Goal: Task Accomplishment & Management: Manage account settings

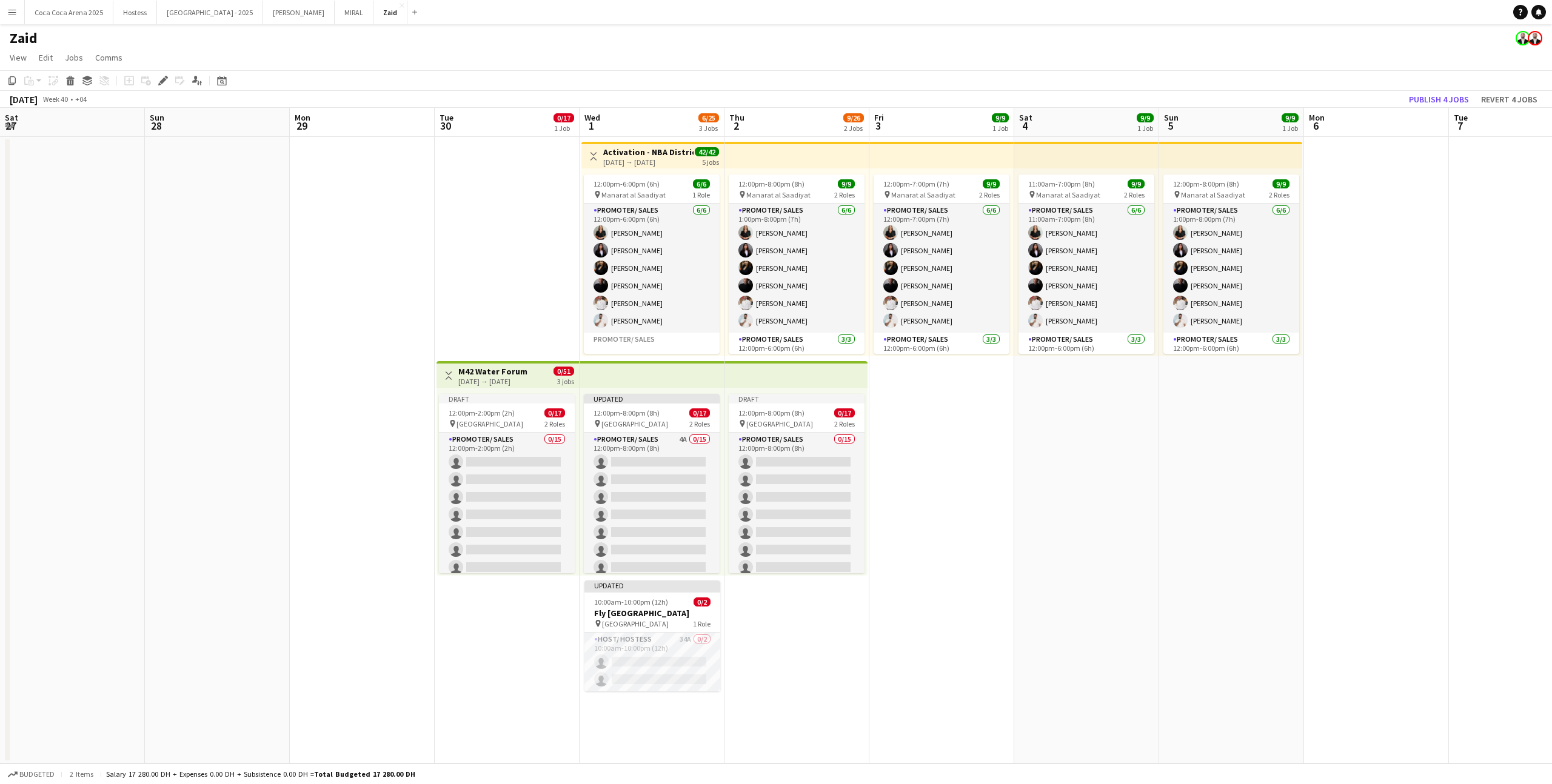
scroll to position [206, 0]
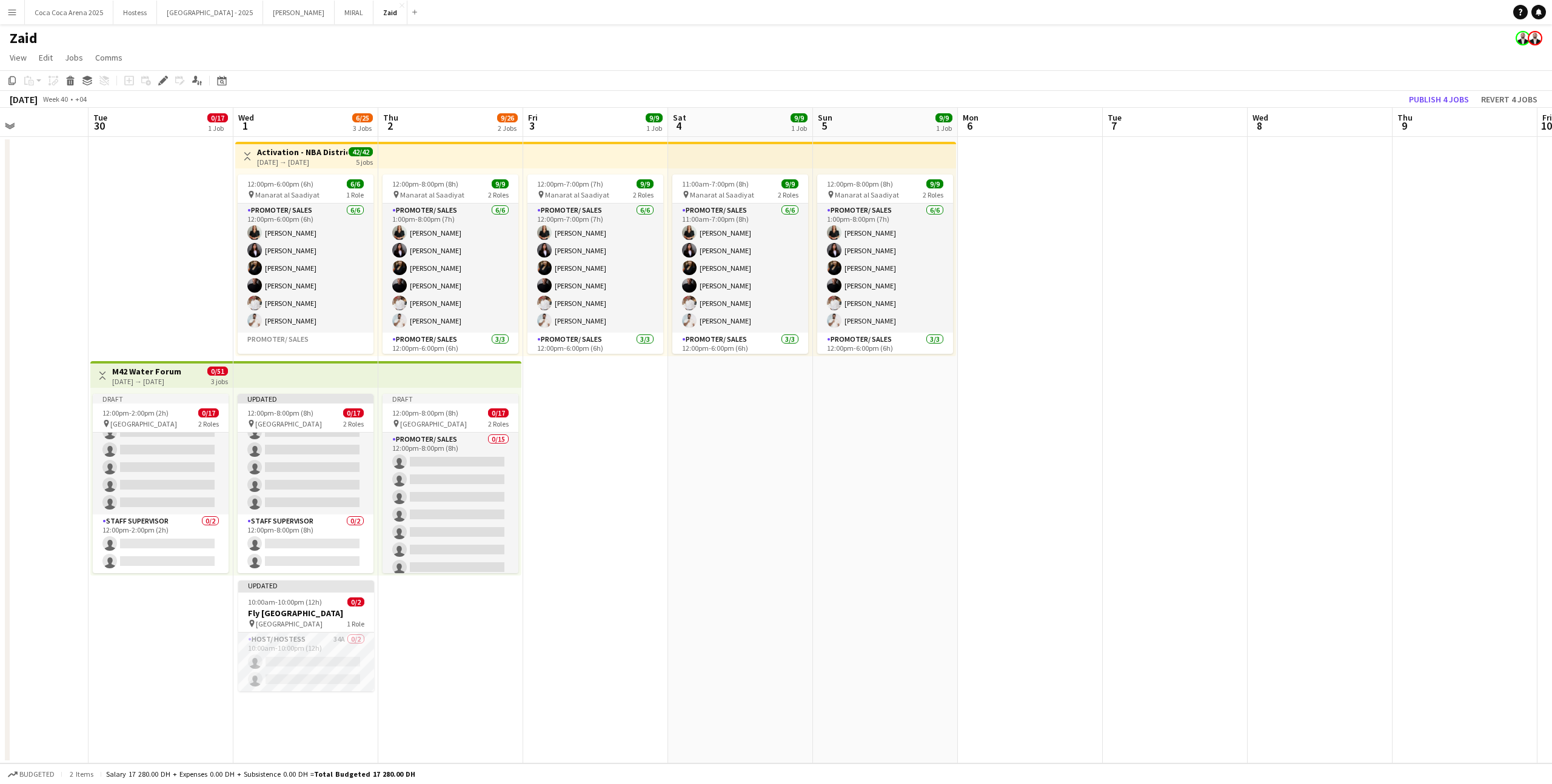
click at [14, 19] on button "Menu" at bounding box center [12, 12] width 25 height 25
click at [52, 36] on div "Boards Boards" at bounding box center [61, 41] width 121 height 25
click at [168, 84] on link "Status" at bounding box center [183, 90] width 121 height 25
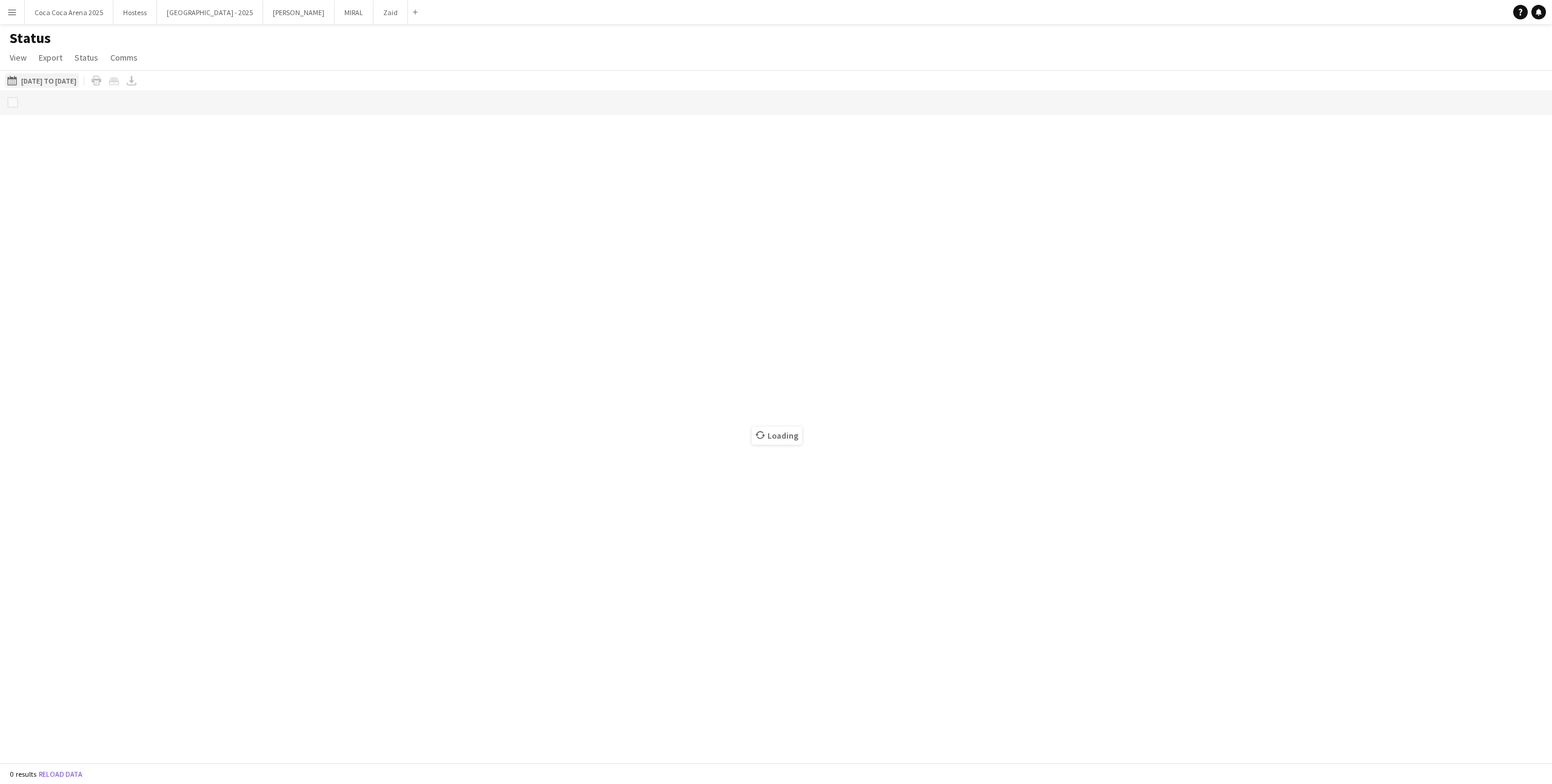
click at [60, 78] on button "[DATE] to [DATE] [DATE] to [DATE]" at bounding box center [42, 80] width 74 height 14
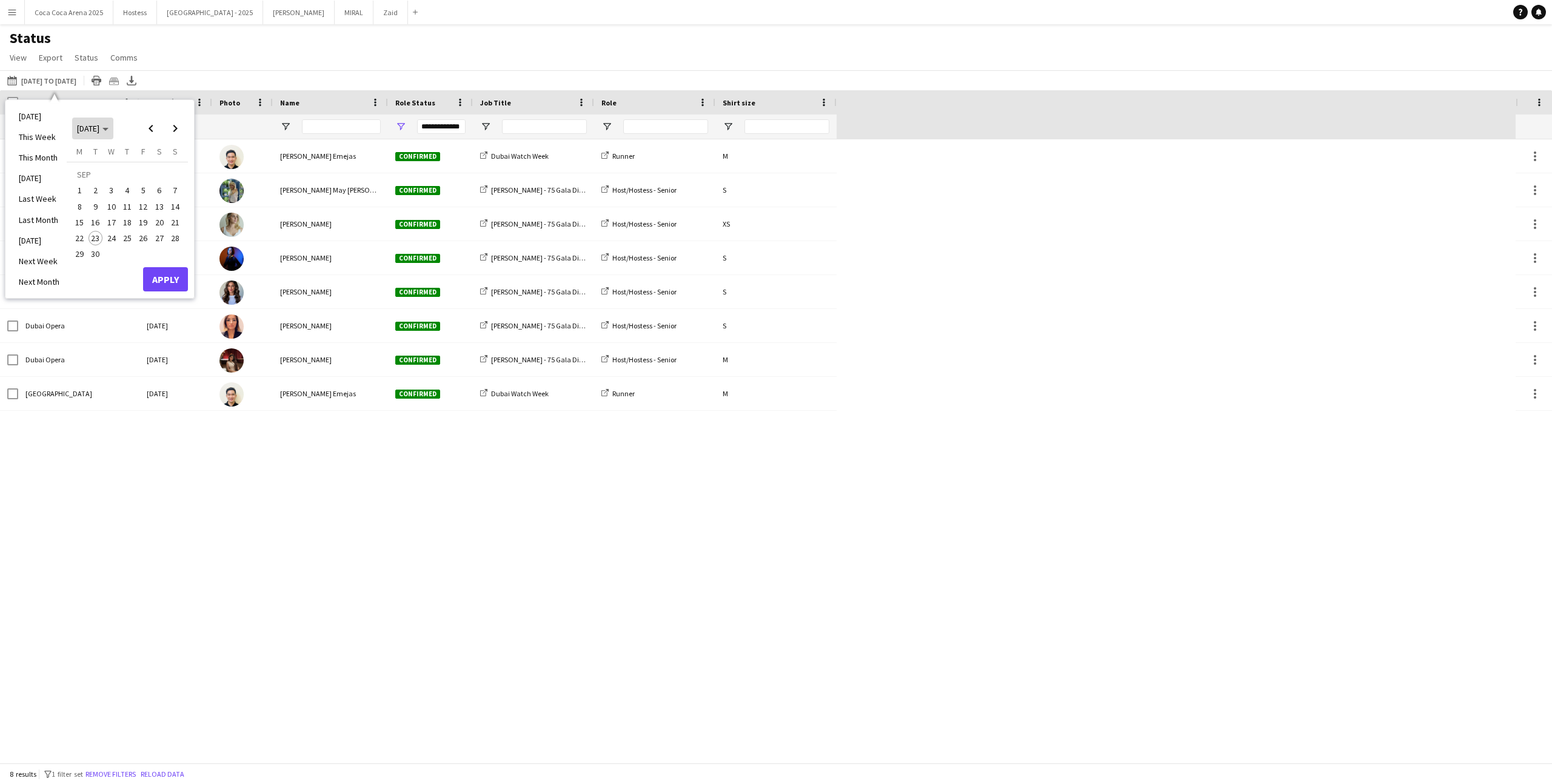
click at [97, 131] on span "[DATE]" at bounding box center [88, 128] width 22 height 11
click at [114, 190] on span "2025" at bounding box center [113, 190] width 25 height 14
click at [117, 206] on span "OCT" at bounding box center [113, 206] width 25 height 14
click at [119, 194] on button "2" at bounding box center [127, 190] width 16 height 16
click at [179, 272] on button "Apply" at bounding box center [165, 279] width 45 height 25
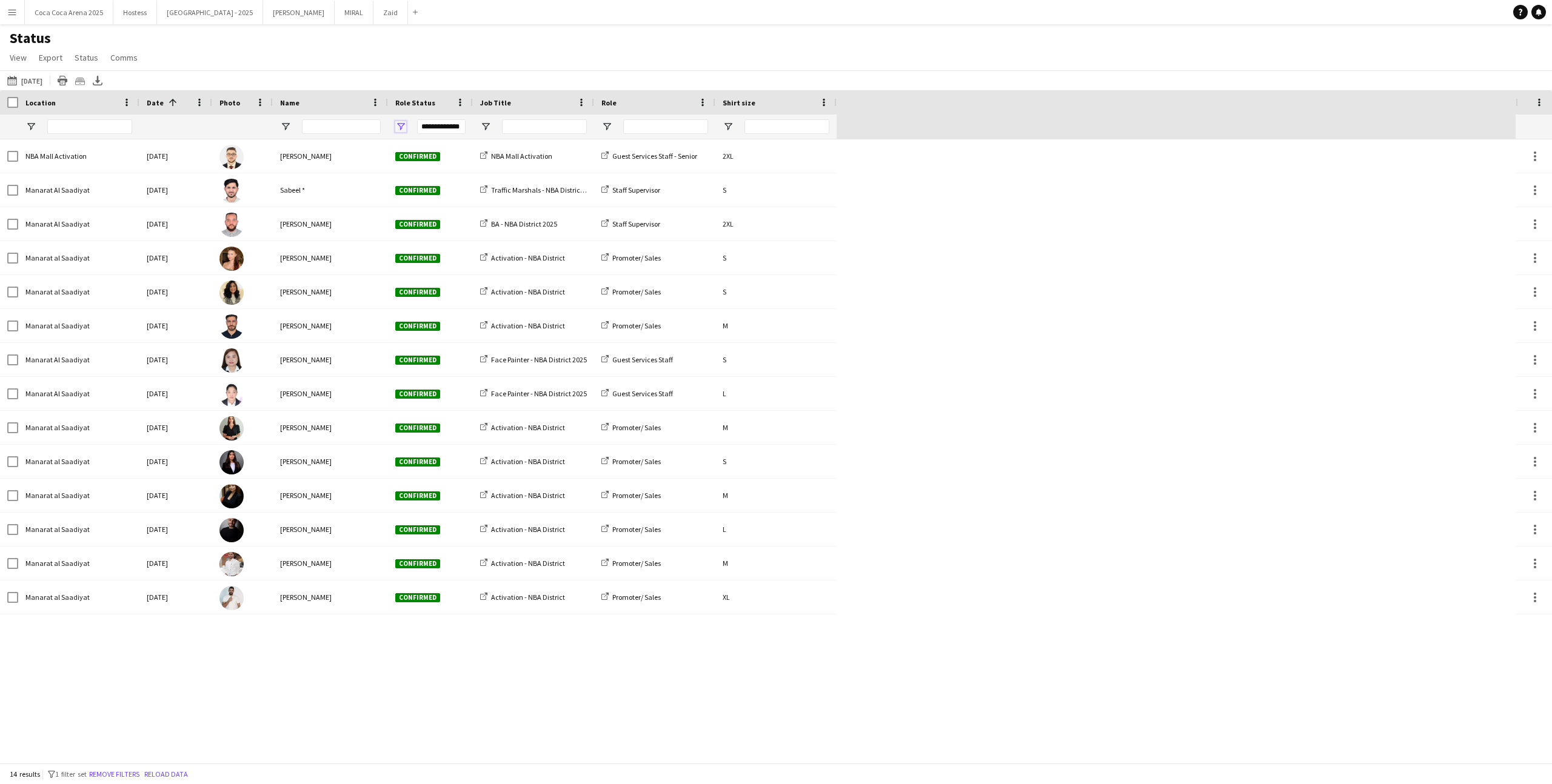
click at [396, 123] on span "Open Filter Menu" at bounding box center [401, 126] width 11 height 11
click at [499, 77] on div "[DATE] to [DATE] [DATE] [DATE] This Week This Month [DATE] Last Week Last Month…" at bounding box center [776, 80] width 1552 height 20
click at [485, 122] on span "Open Filter Menu" at bounding box center [485, 126] width 11 height 11
click at [518, 197] on div "(Select All)" at bounding box center [547, 201] width 96 height 9
type input "***"
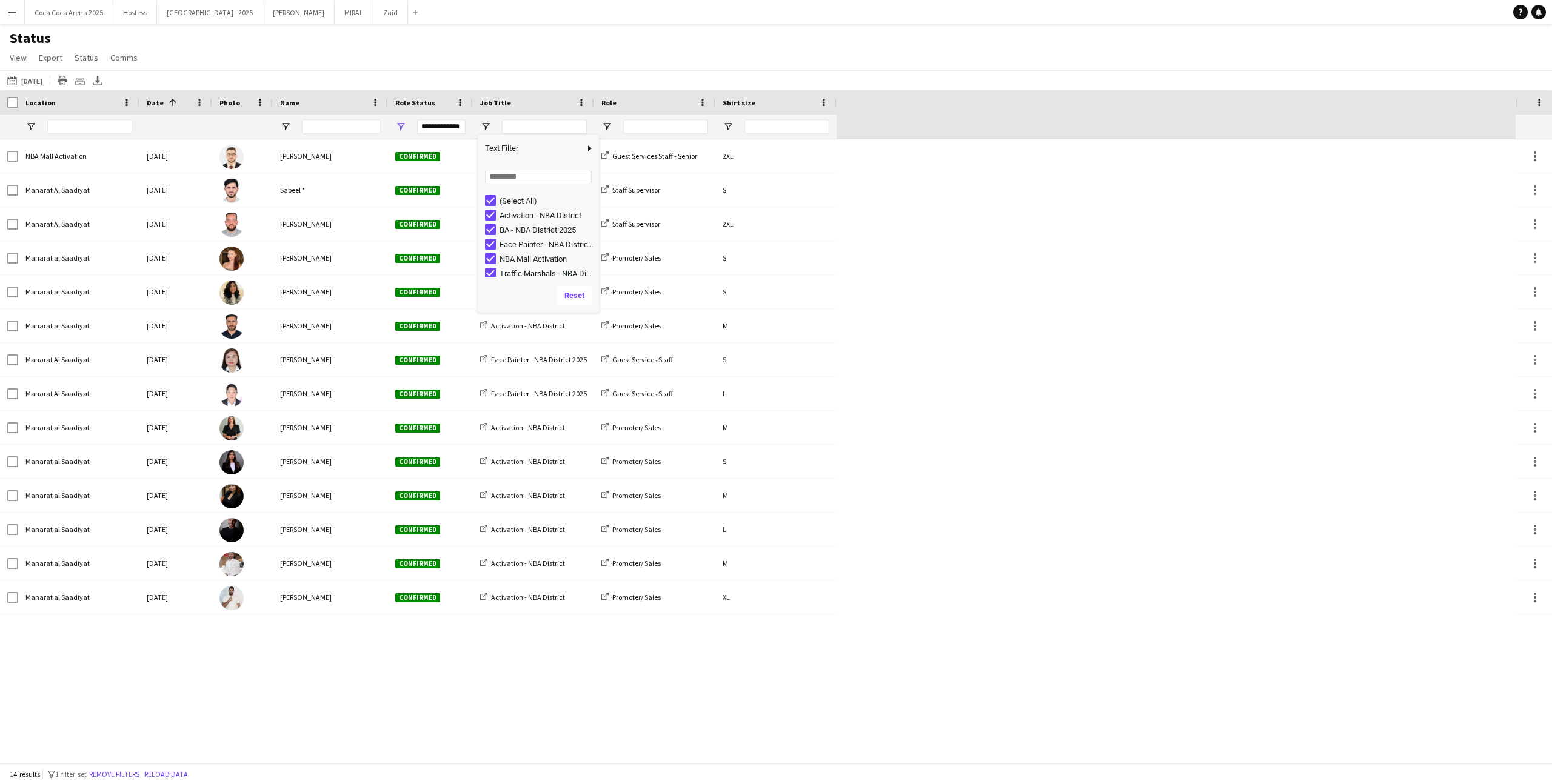
type input "***"
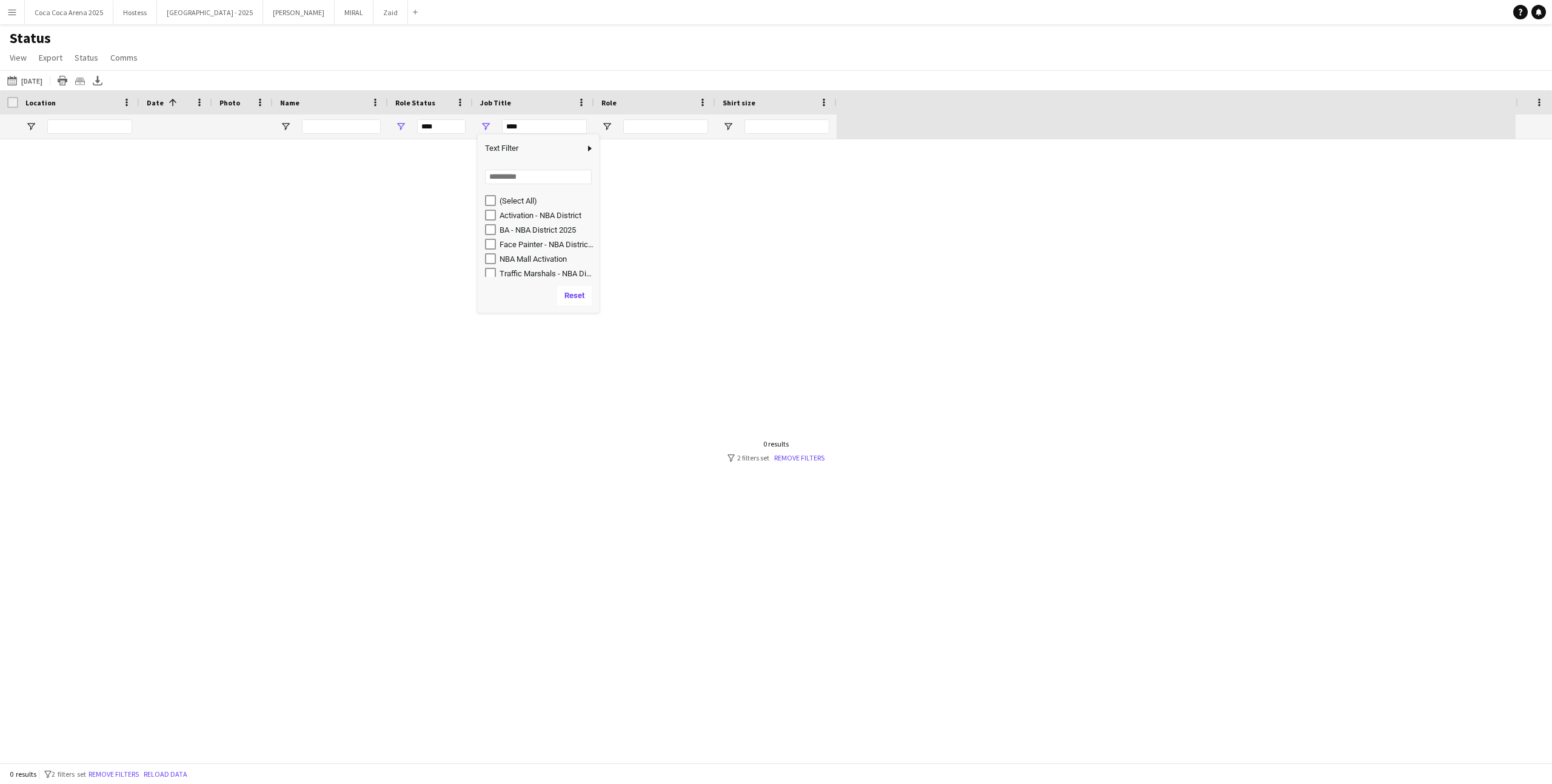
click at [531, 216] on div "Activation - NBA District" at bounding box center [547, 215] width 96 height 9
type input "**********"
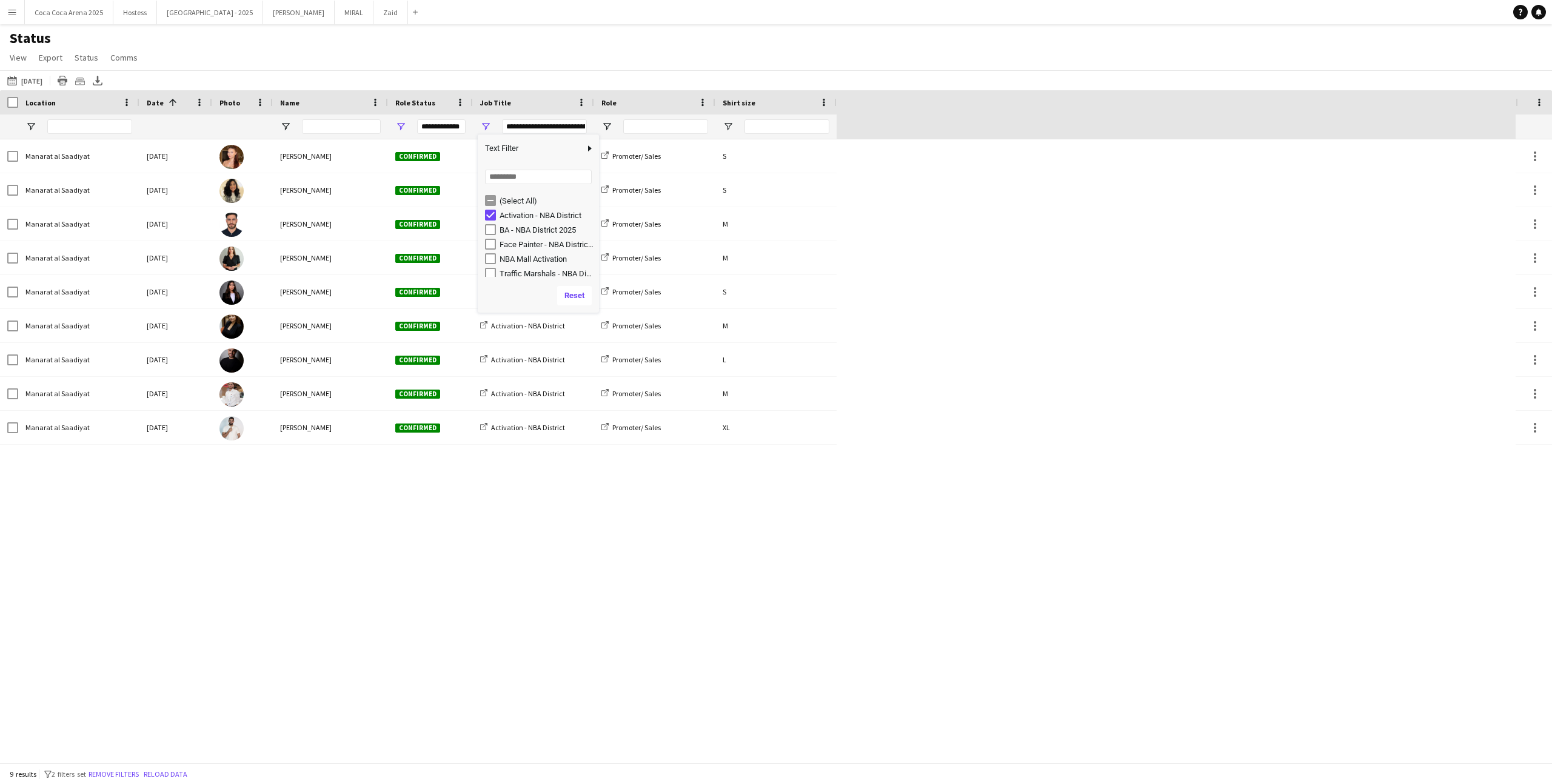
click at [531, 216] on div "Activation - NBA District" at bounding box center [547, 215] width 96 height 9
type input "***"
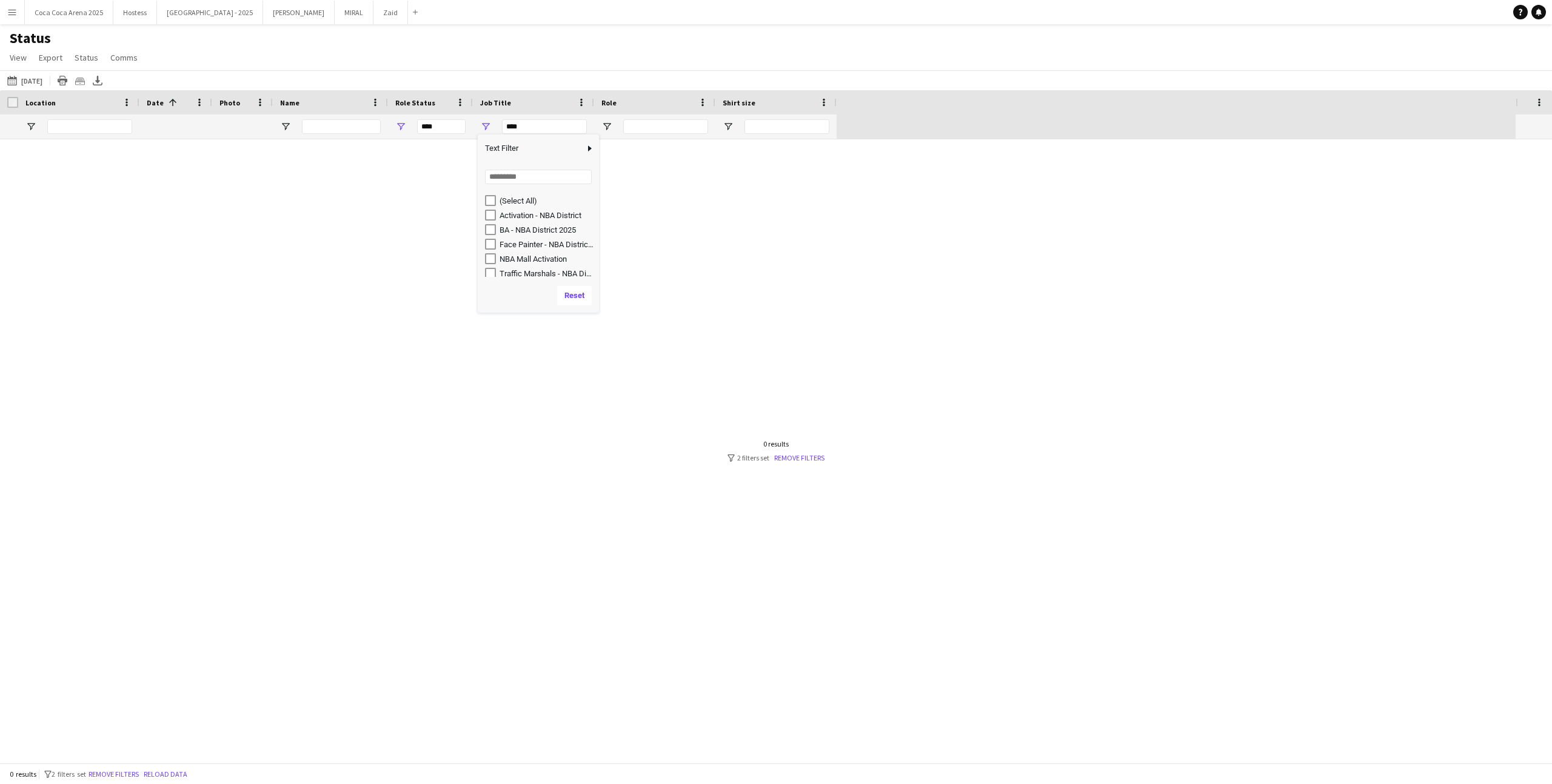
click at [531, 216] on div "Activation - NBA District" at bounding box center [547, 215] width 96 height 9
type input "**********"
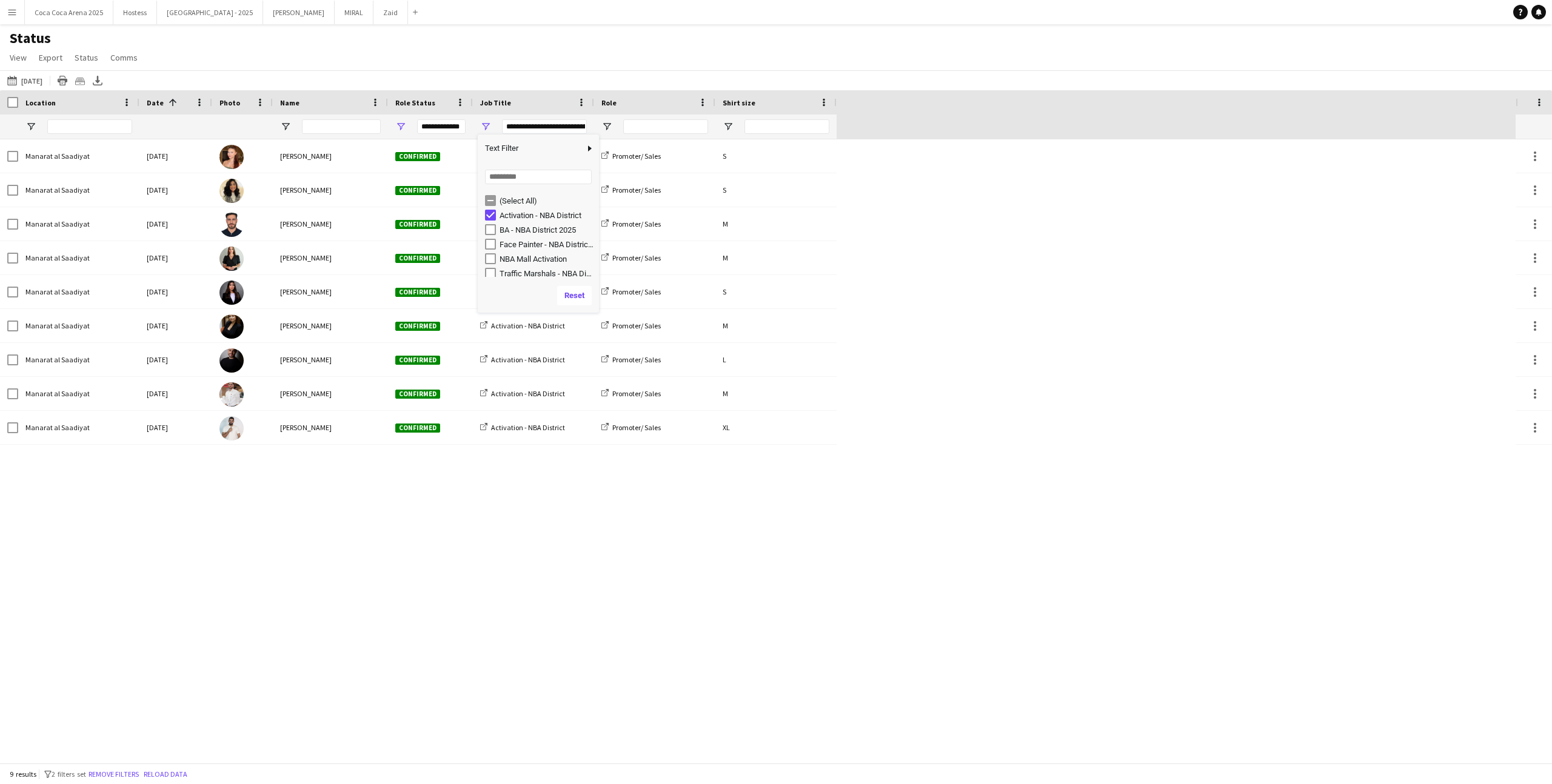
click at [534, 226] on div "BA - NBA District 2025" at bounding box center [547, 229] width 96 height 9
type input "**********"
click at [363, 498] on div "Manarat al Saadiyat [DATE] [PERSON_NAME] Confirmed Activation - NBA District Pr…" at bounding box center [757, 451] width 1516 height 623
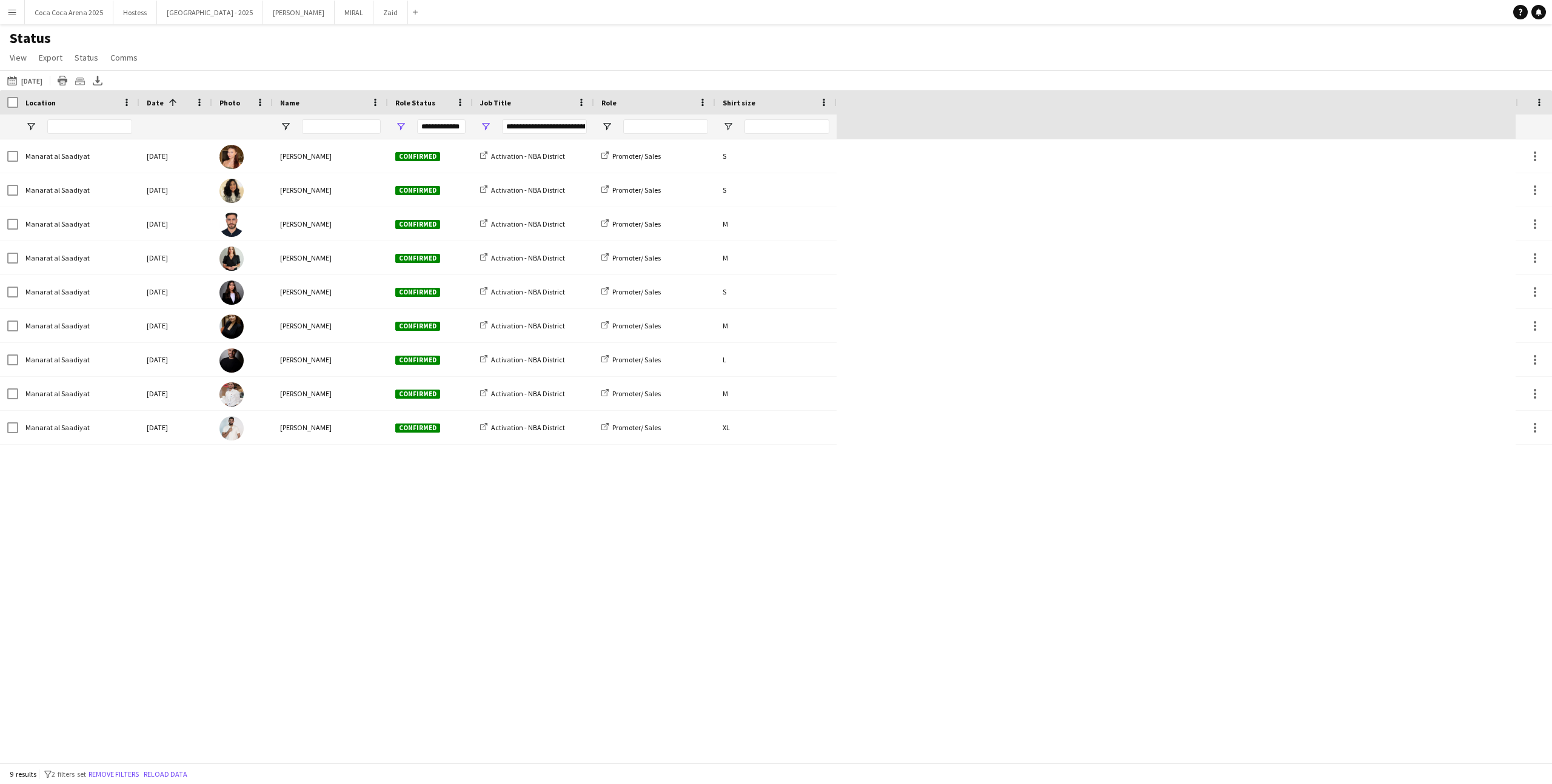
click at [8, 92] on div at bounding box center [8, 102] width 18 height 25
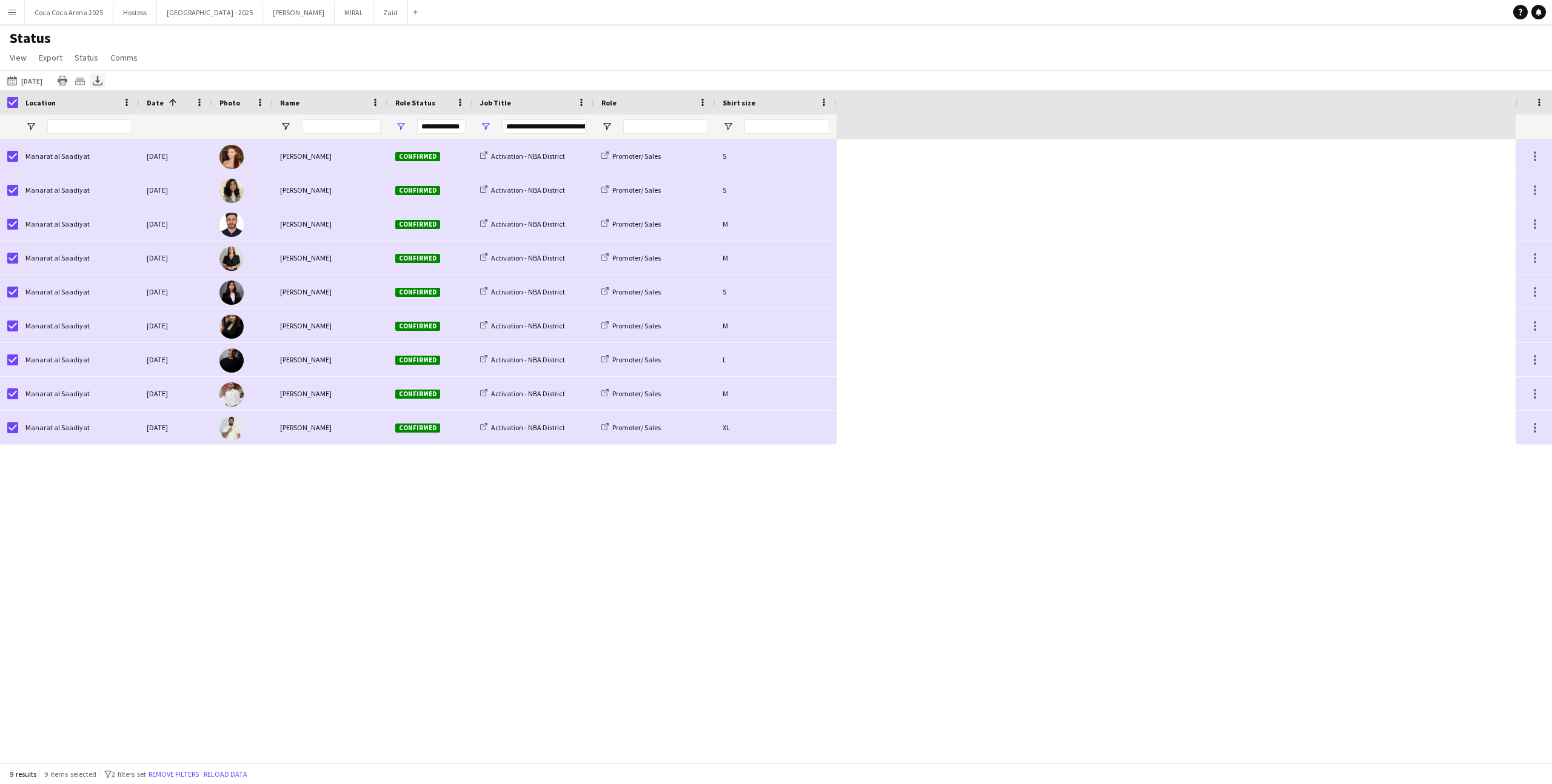
click at [103, 82] on icon "Export XLSX" at bounding box center [97, 80] width 9 height 9
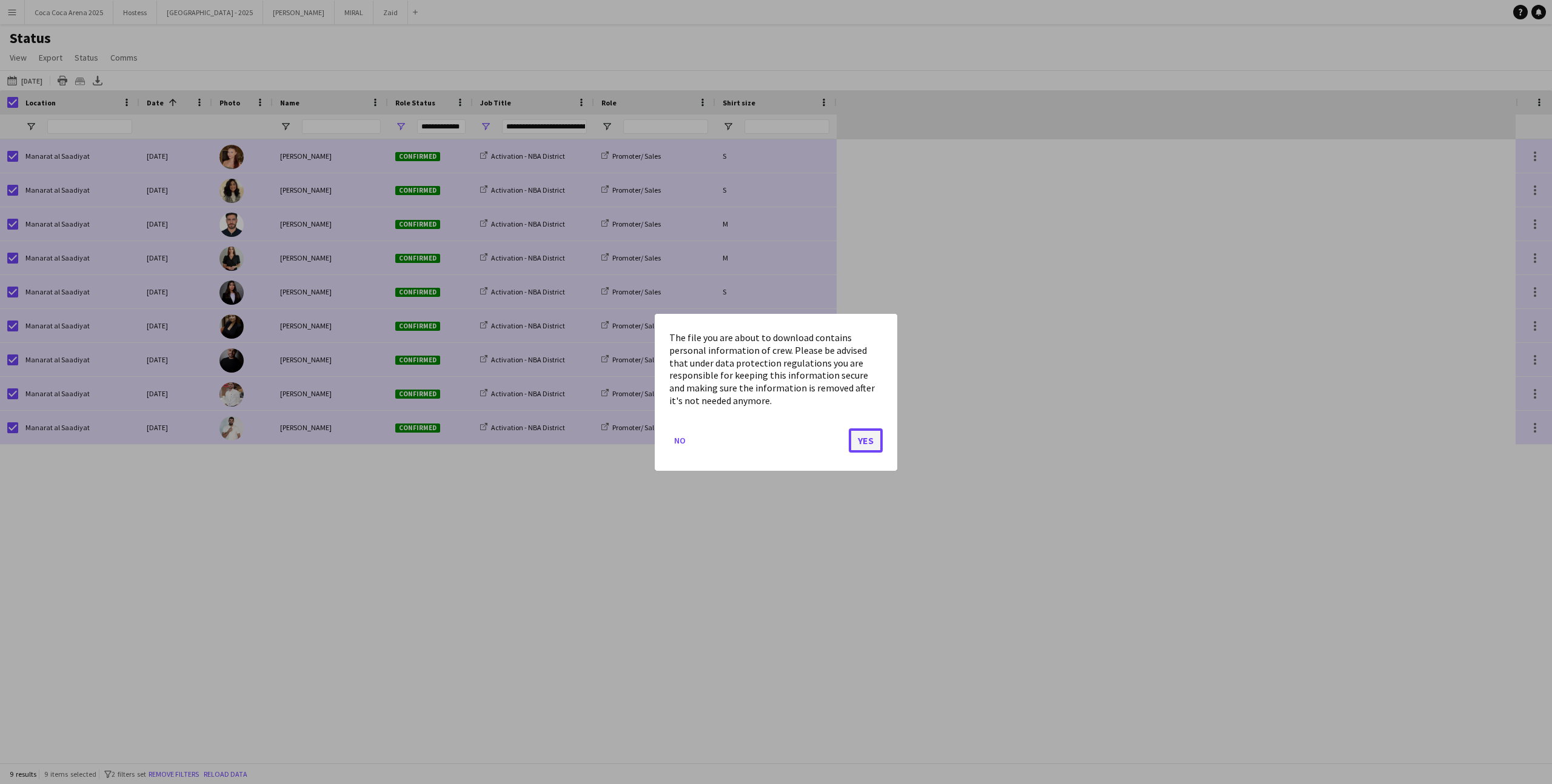
click at [867, 442] on button "Yes" at bounding box center [866, 439] width 34 height 25
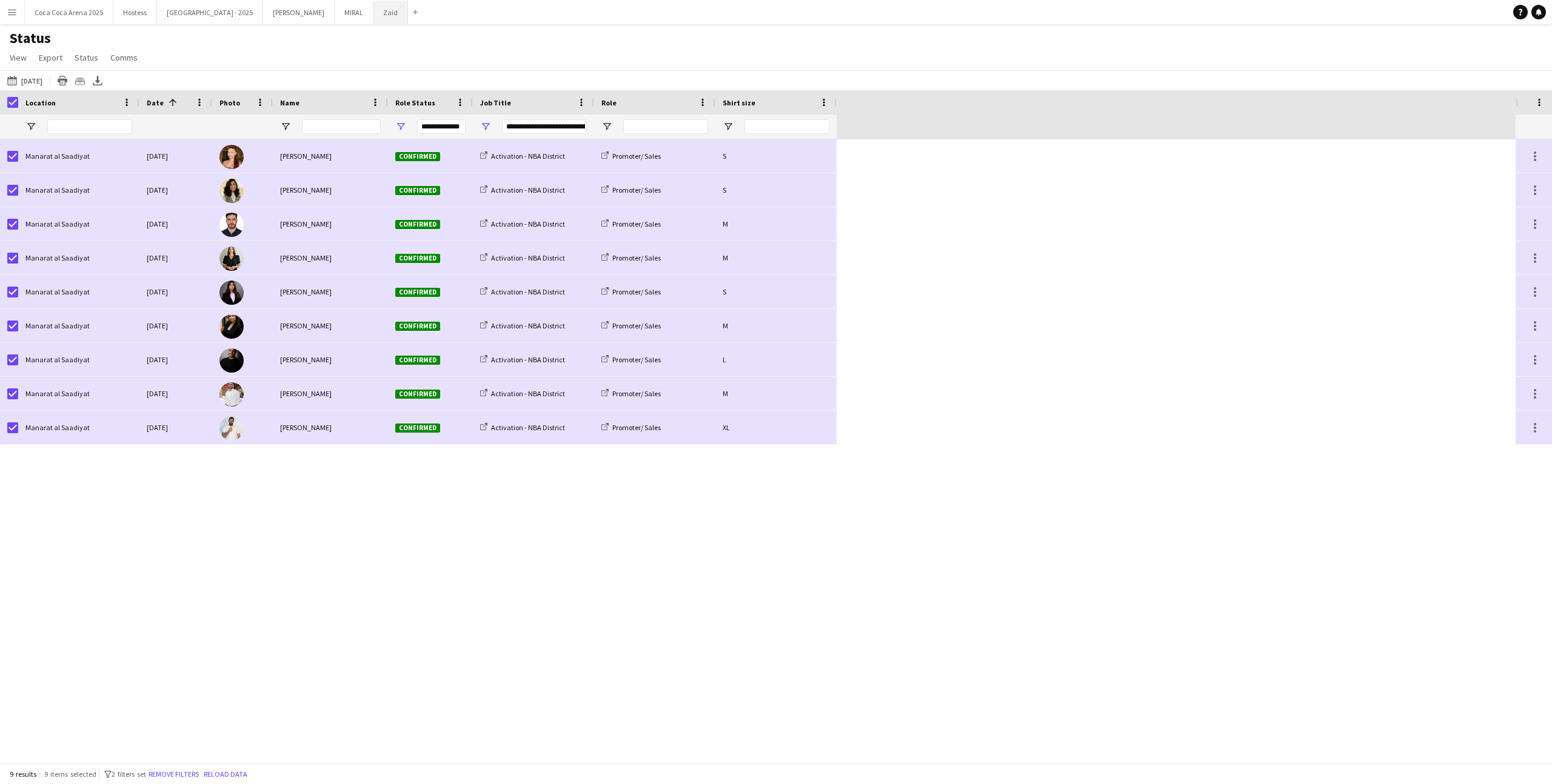
click at [374, 9] on button "Zaid Close" at bounding box center [391, 13] width 35 height 24
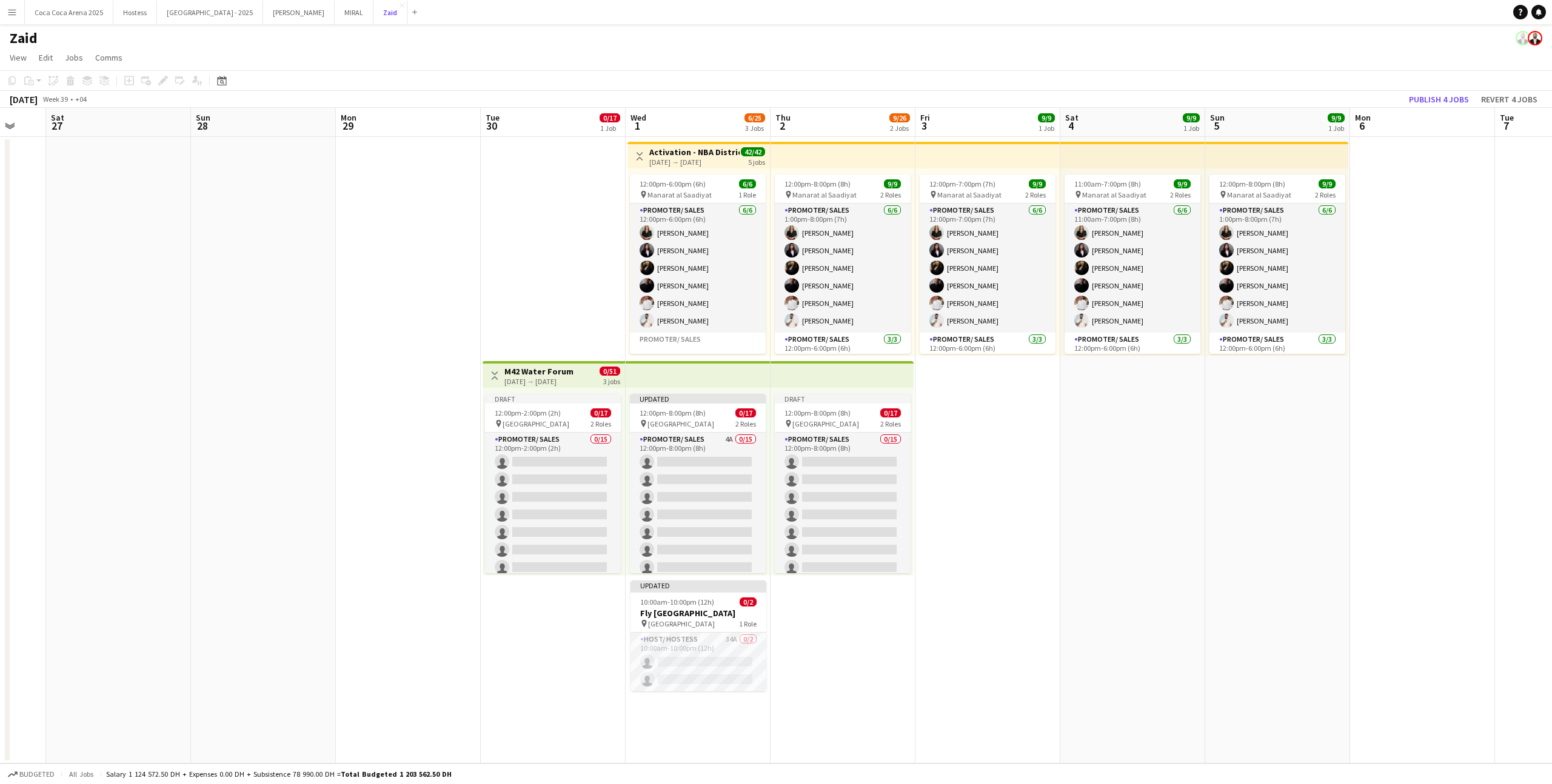
scroll to position [0, 389]
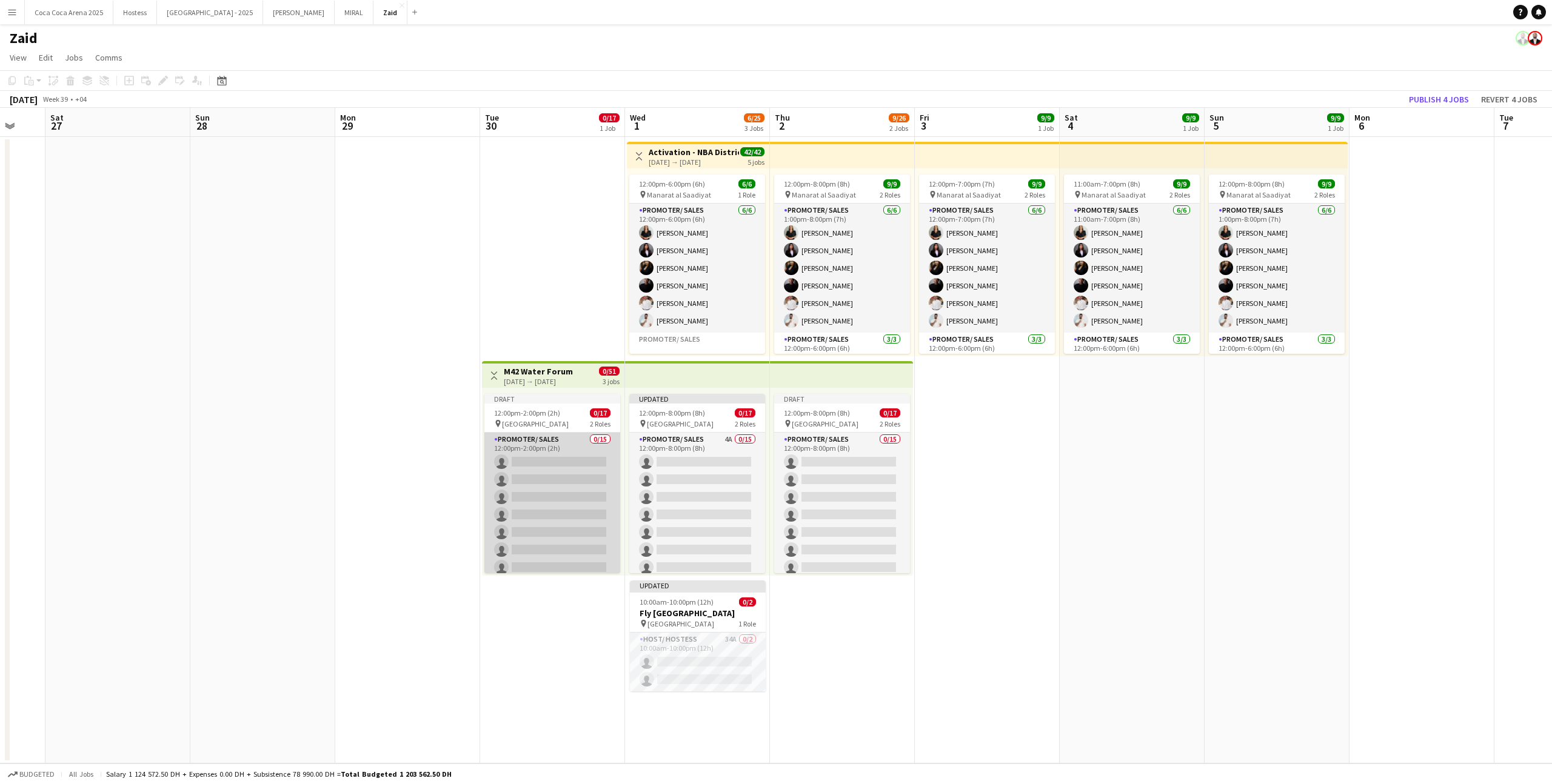
click at [559, 478] on app-card-role "Promoter/ Sales 0/15 12:00pm-2:00pm (2h) single-neutral-actions single-neutral-…" at bounding box center [552, 576] width 136 height 287
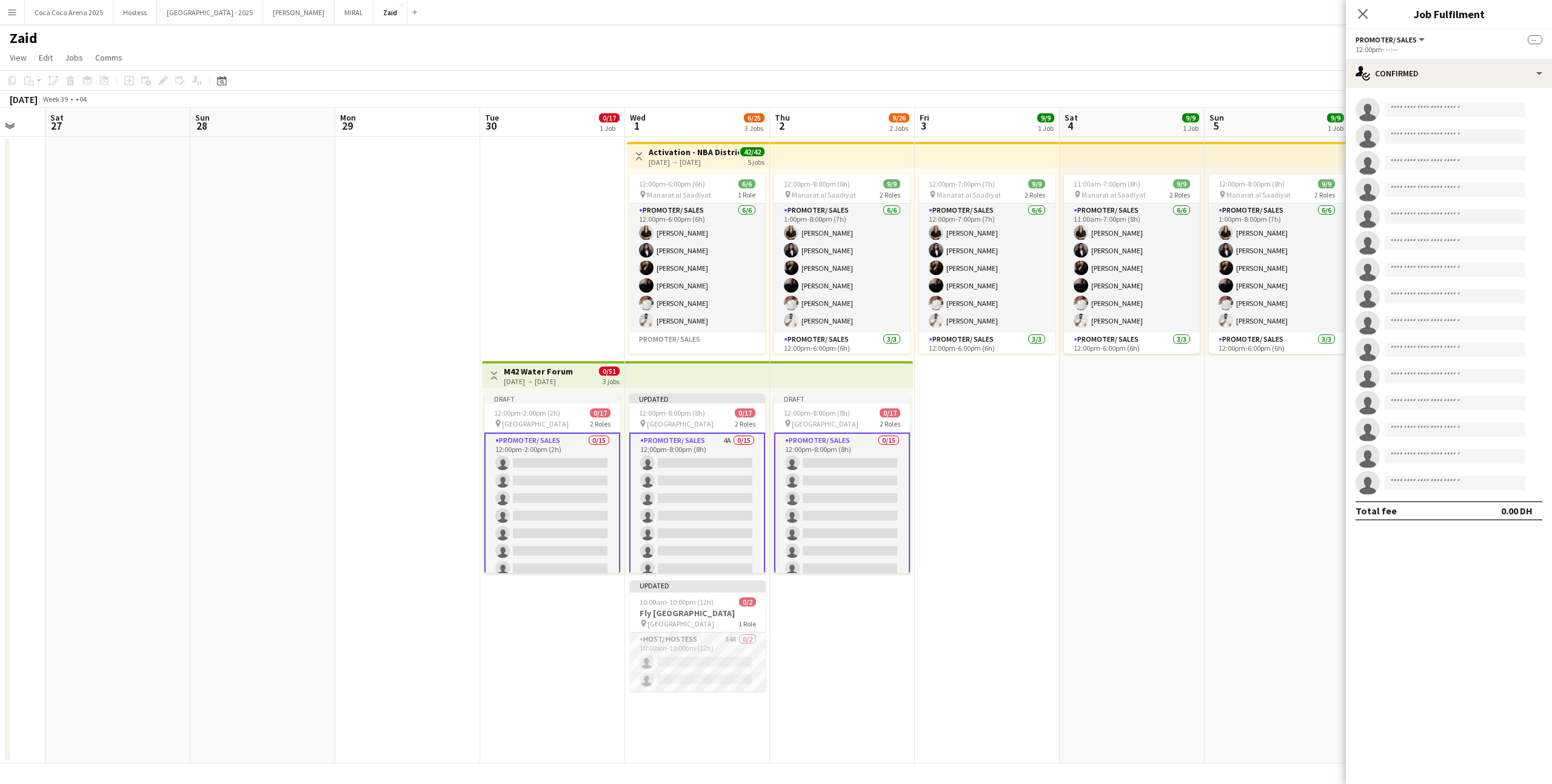
click at [771, 530] on div "Draft 12:00pm-8:00pm (8h) 0/17 pin Erth Hotel Abudhabi 2 Roles Promoter/ Sales …" at bounding box center [841, 482] width 143 height 188
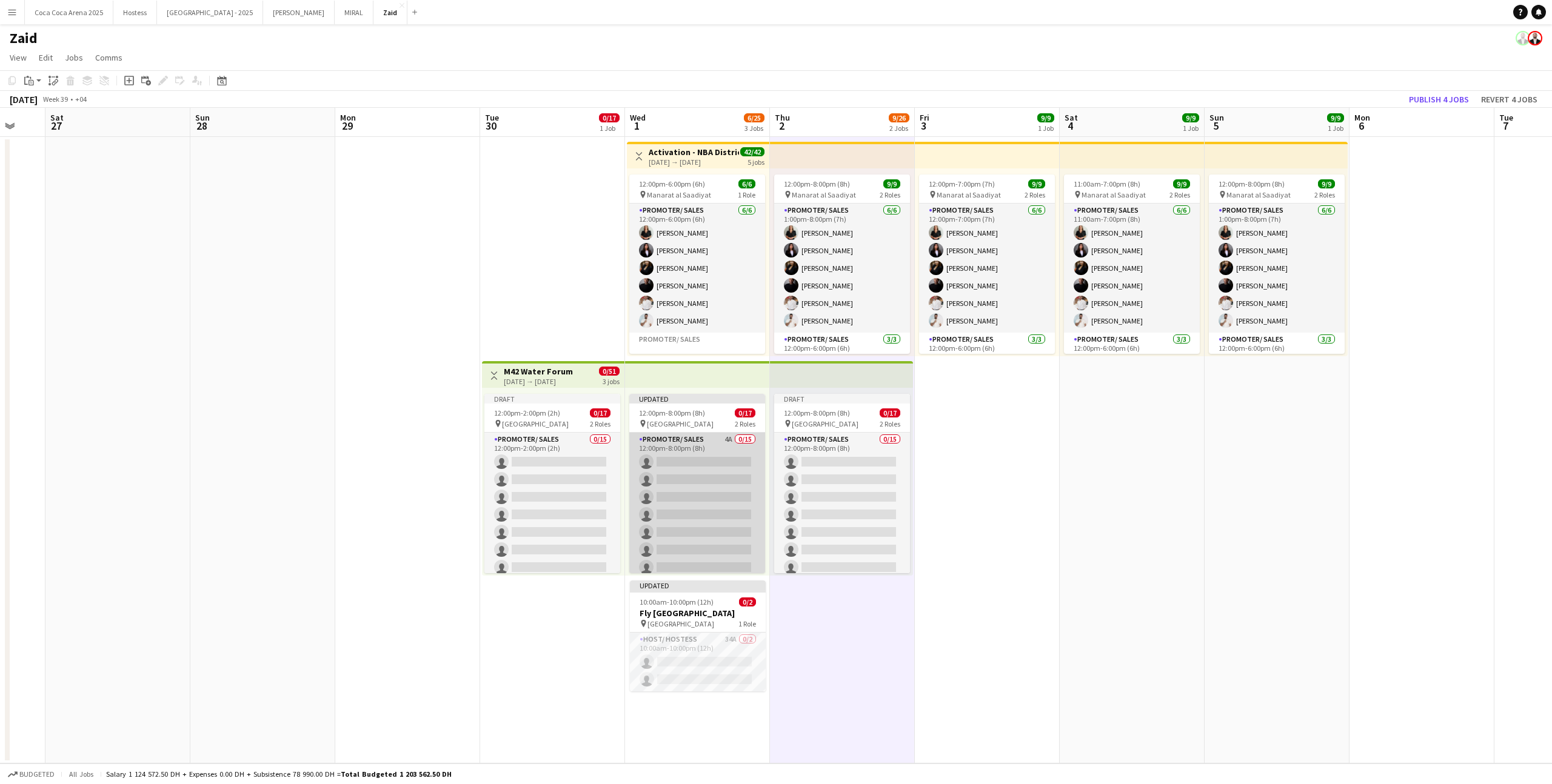
click at [732, 525] on app-card-role "Promoter/ Sales 4A 0/15 12:00pm-8:00pm (8h) single-neutral-actions single-neutr…" at bounding box center [697, 576] width 136 height 287
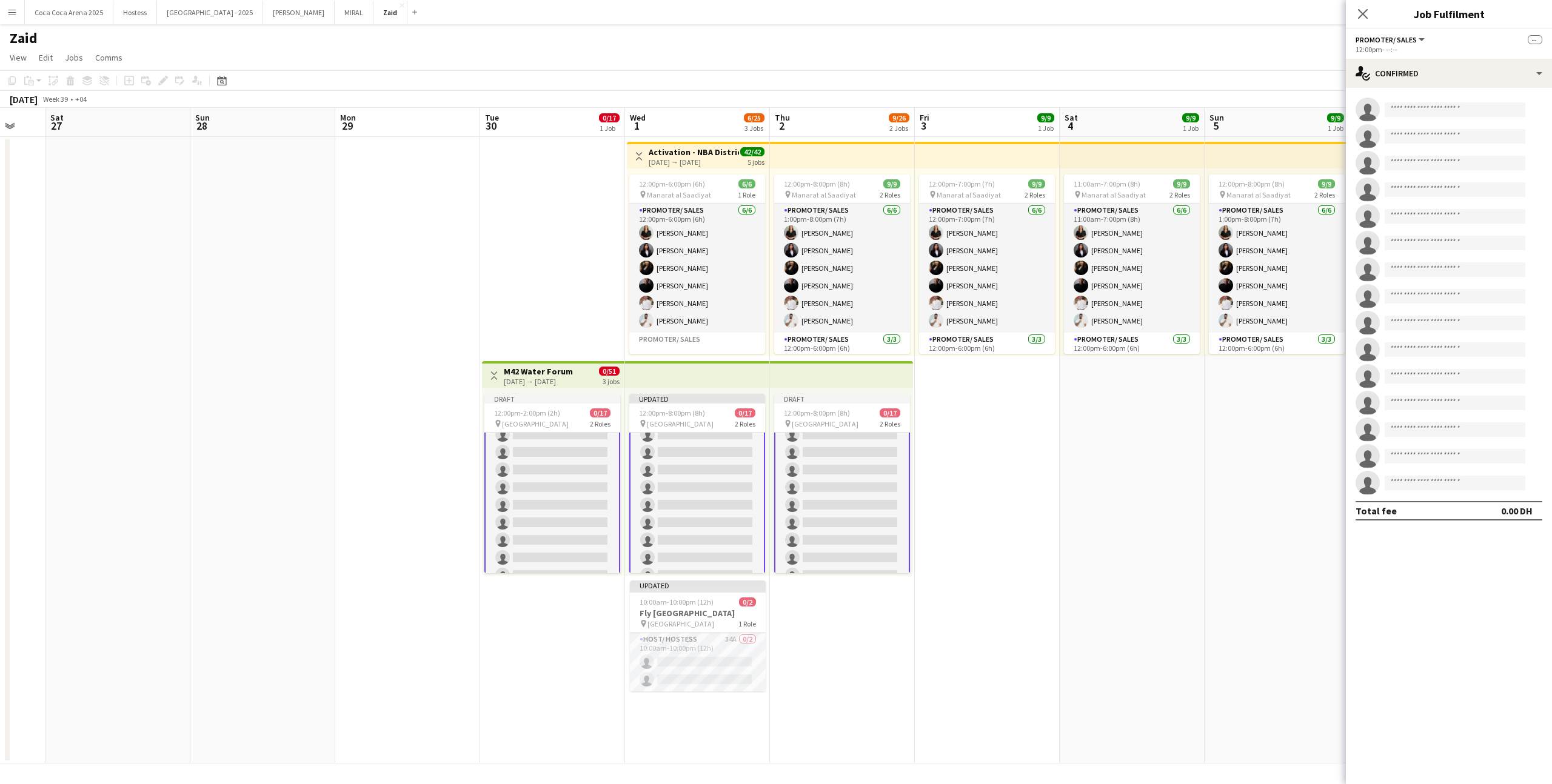
scroll to position [207, 0]
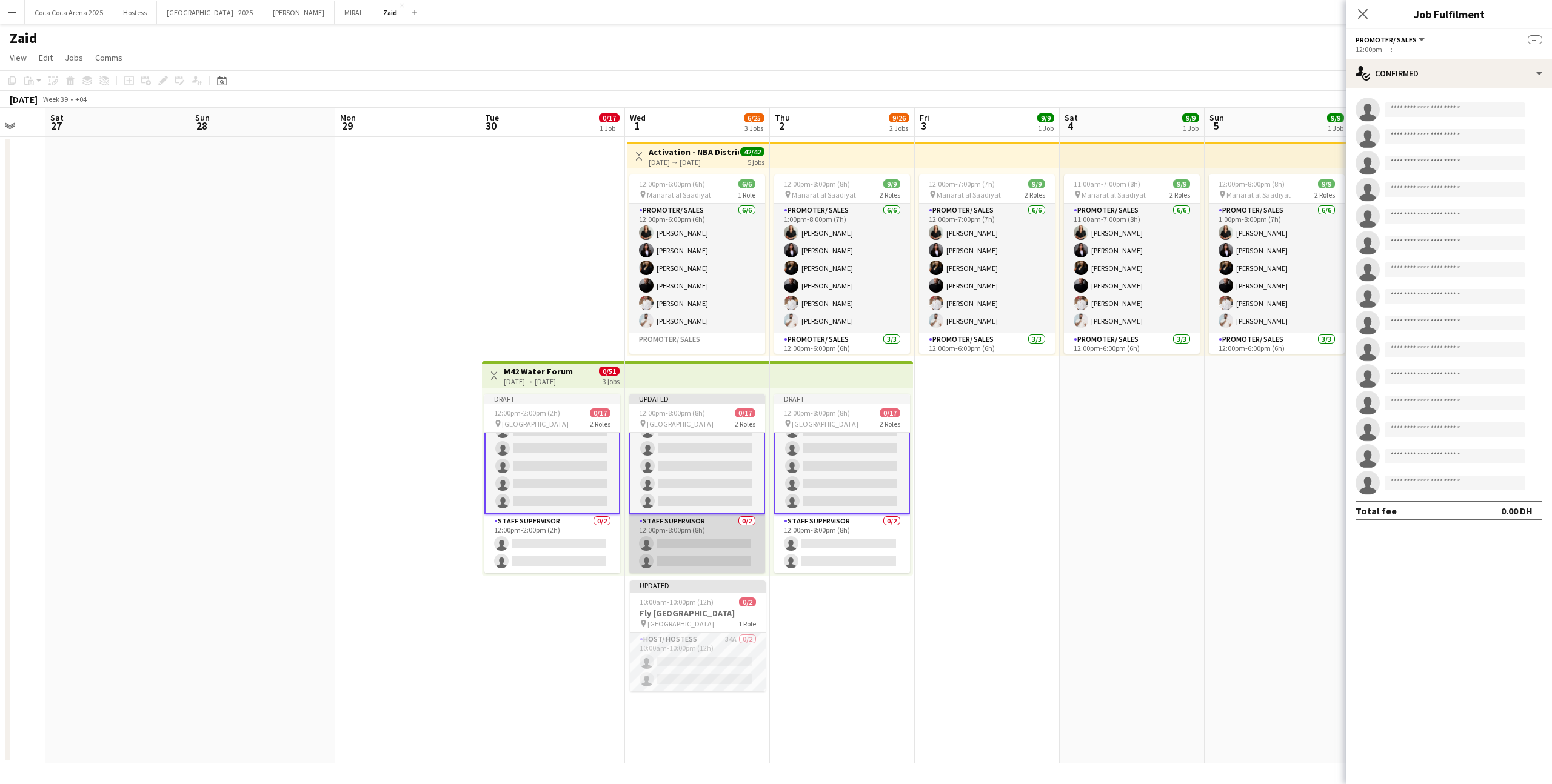
click at [734, 533] on app-card-role "Staff Supervisor 0/2 12:00pm-8:00pm (8h) single-neutral-actions single-neutral-…" at bounding box center [697, 544] width 136 height 58
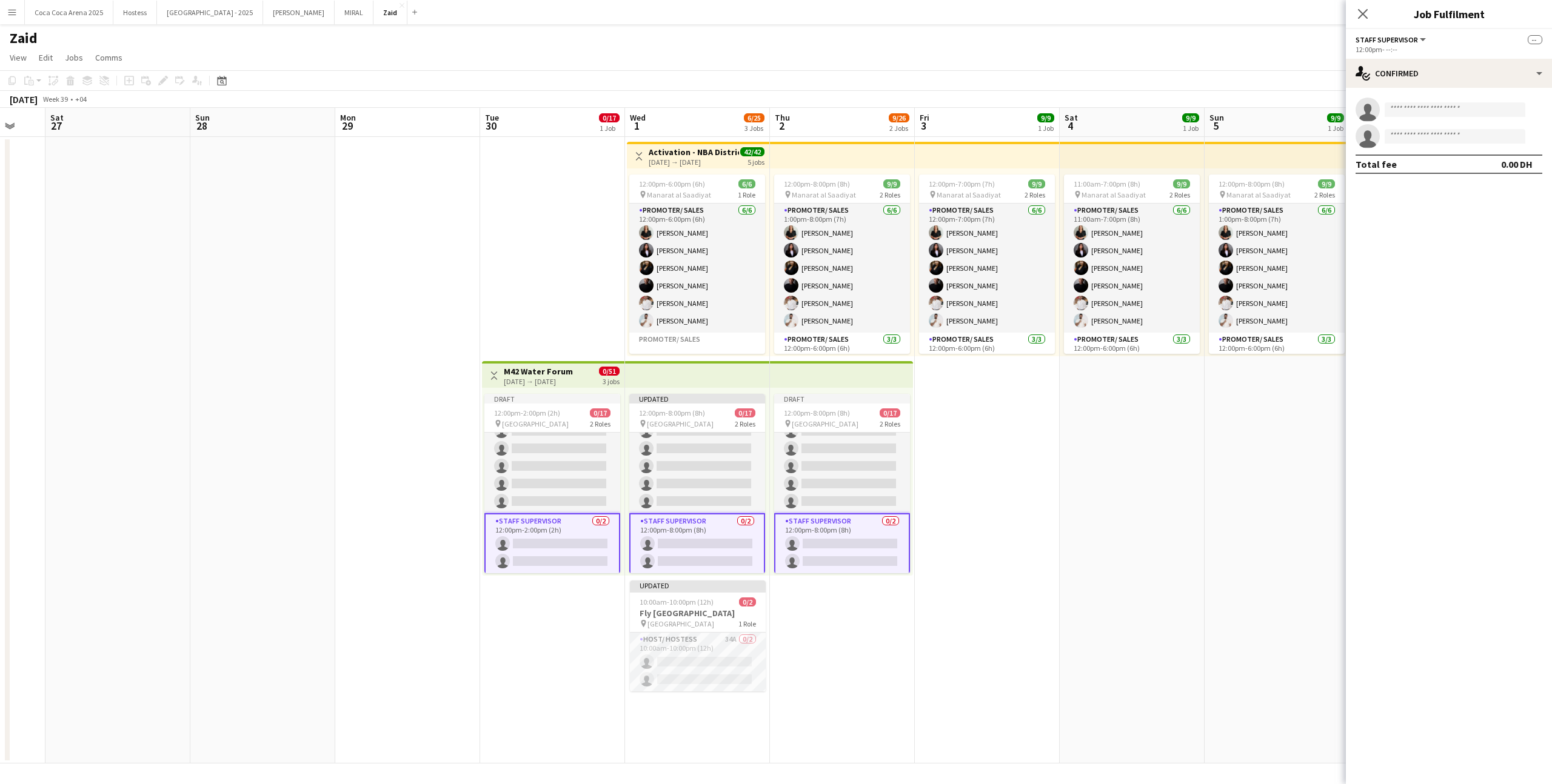
click at [743, 537] on app-card-role "Staff Supervisor 0/2 12:00pm-8:00pm (8h) single-neutral-actions single-neutral-…" at bounding box center [697, 544] width 136 height 61
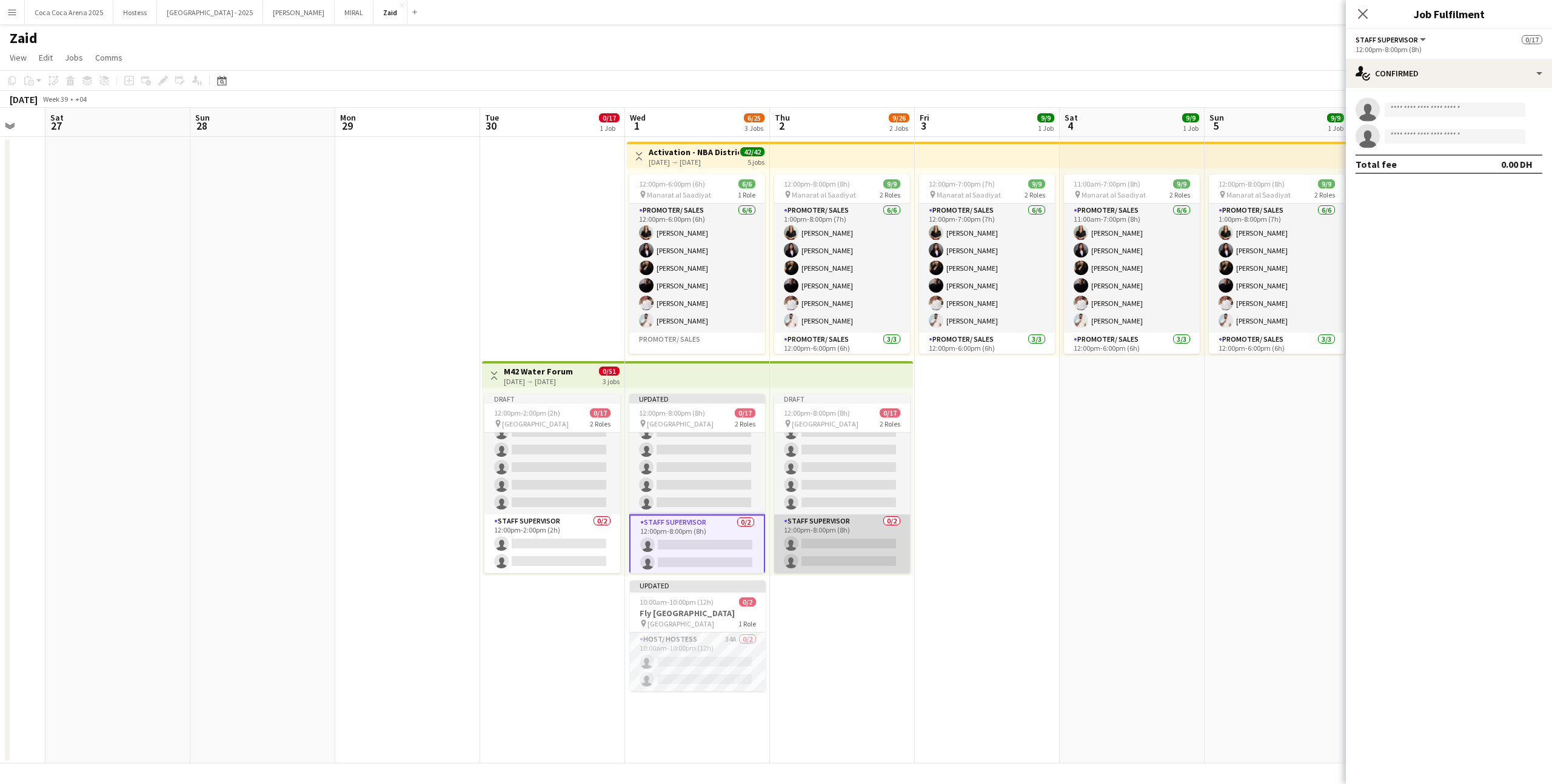
click at [834, 538] on app-card-role "Staff Supervisor 0/2 12:00pm-8:00pm (8h) single-neutral-actions single-neutral-…" at bounding box center [842, 544] width 136 height 58
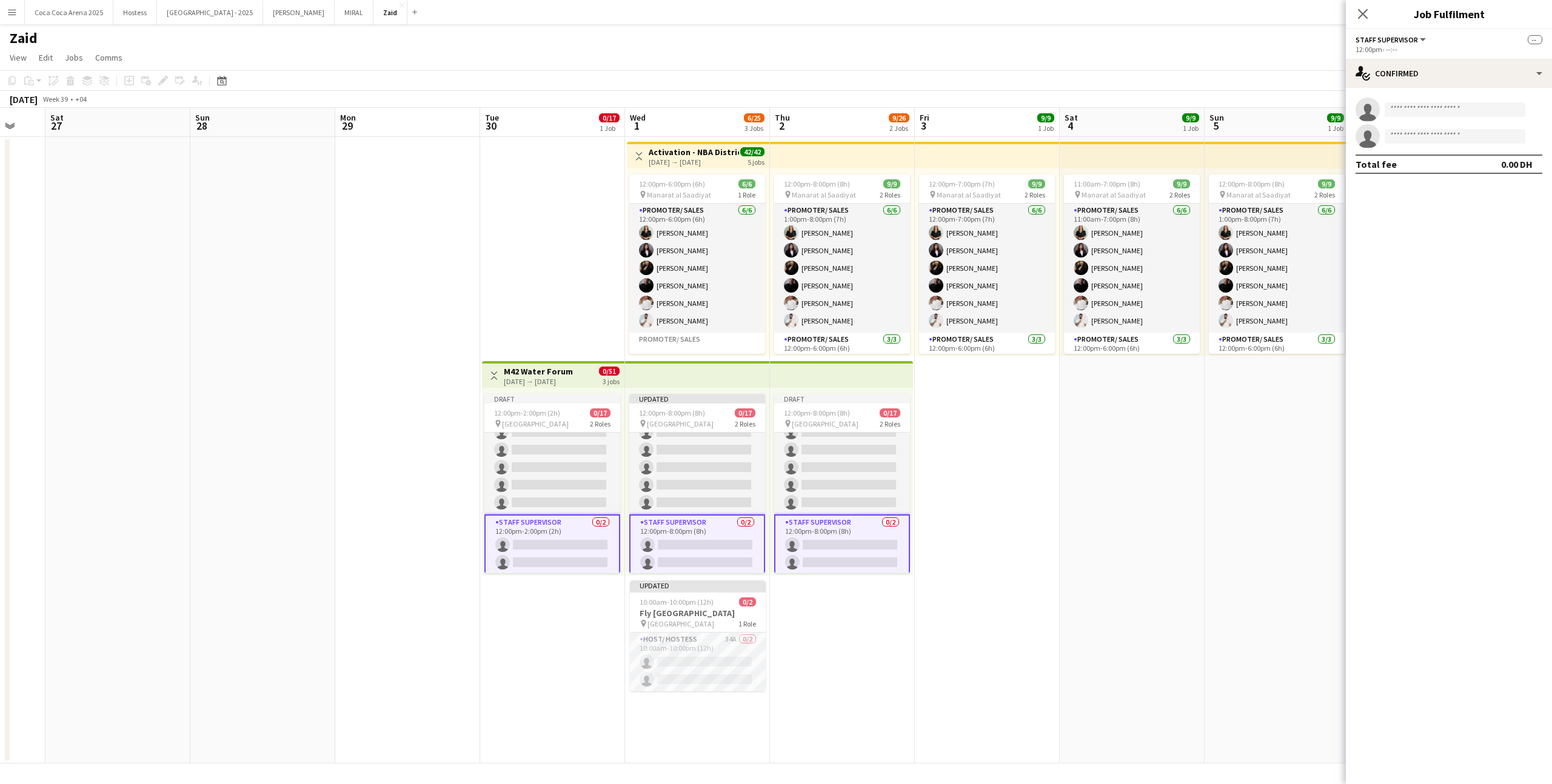
scroll to position [207, 0]
click at [723, 535] on app-card-role "Staff Supervisor 0/2 12:00pm-8:00pm (8h) single-neutral-actions single-neutral-…" at bounding box center [697, 544] width 136 height 61
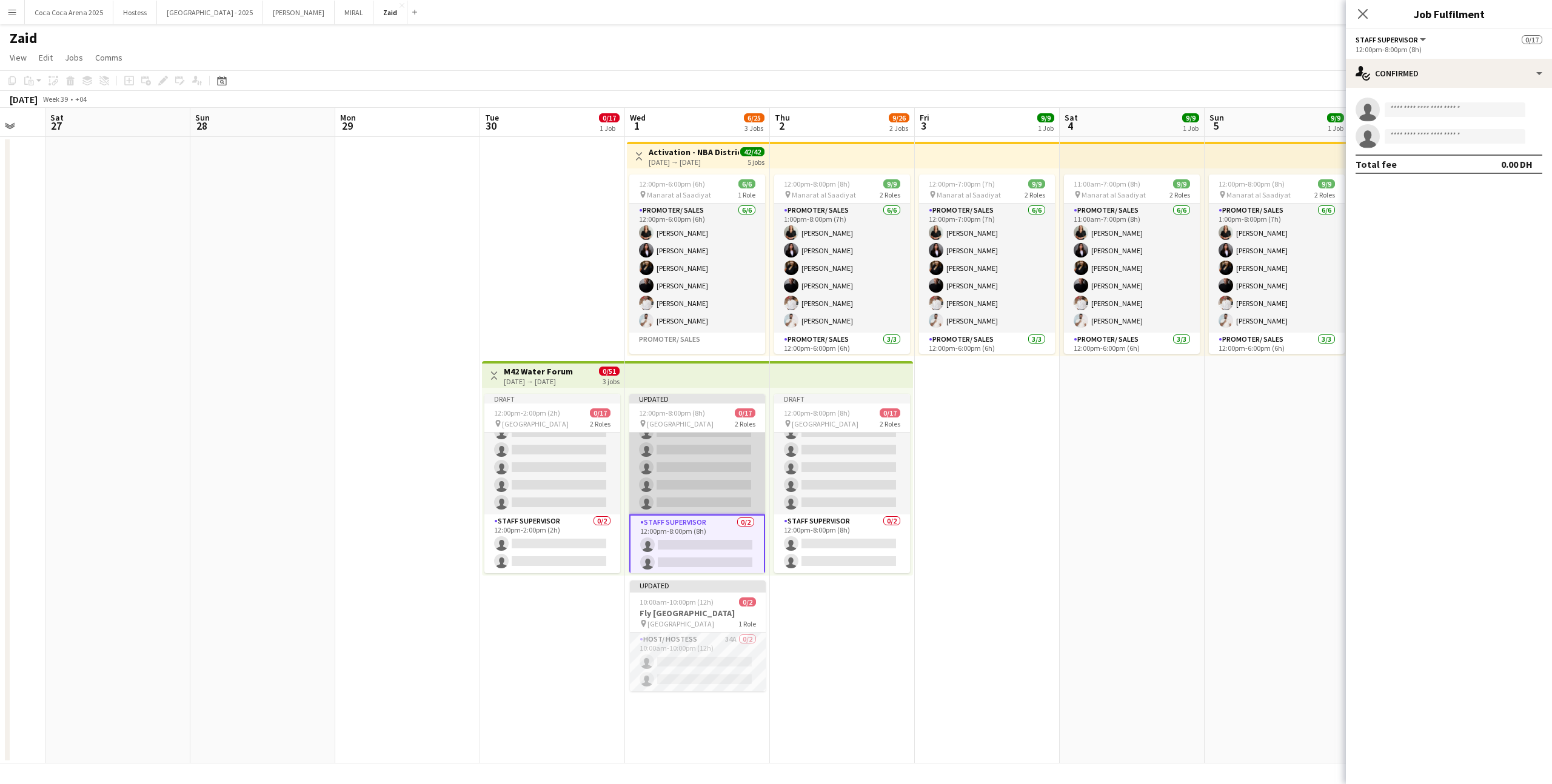
scroll to position [0, 0]
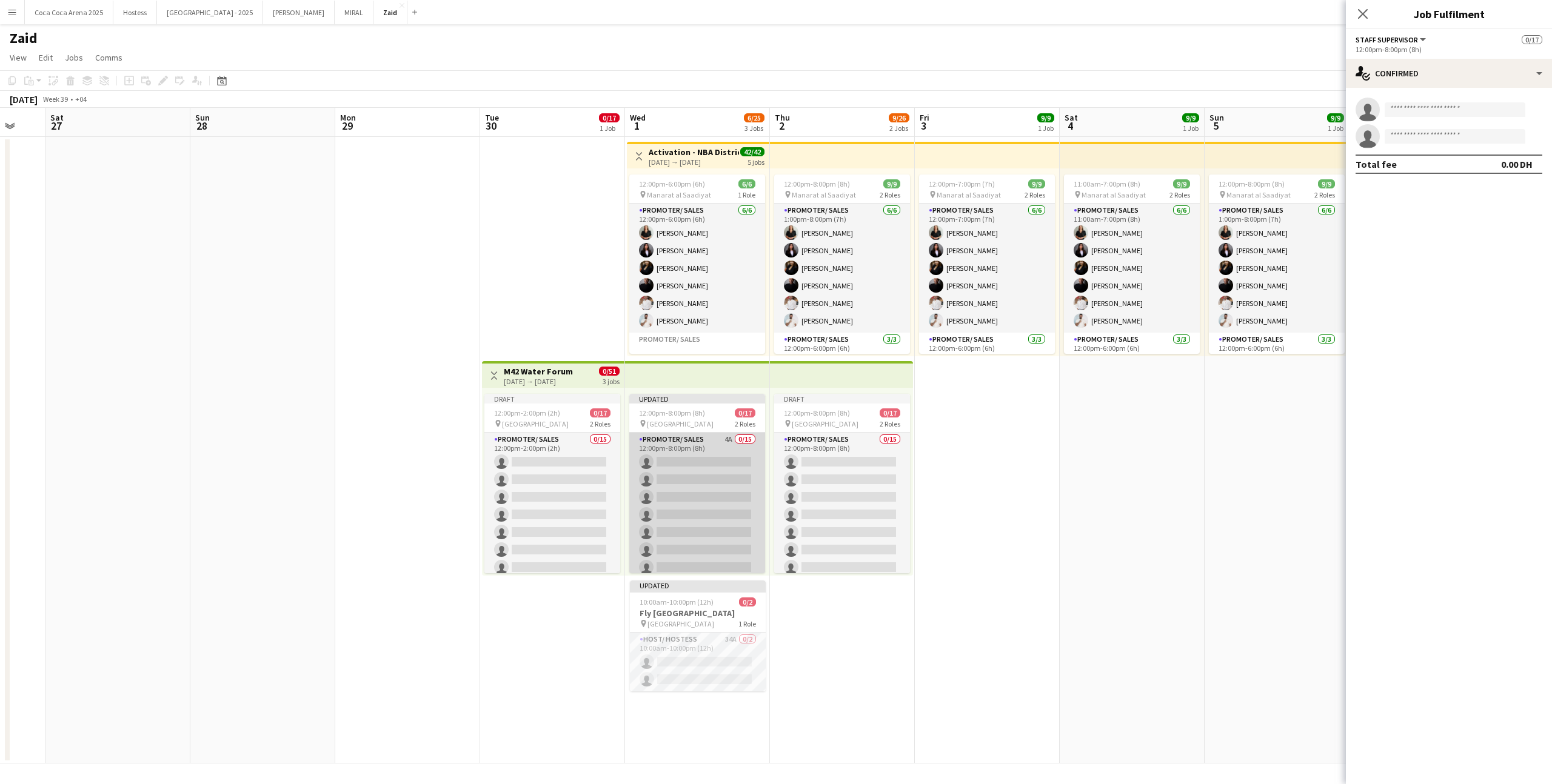
click at [750, 494] on app-card-role "Promoter/ Sales 4A 0/15 12:00pm-8:00pm (8h) single-neutral-actions single-neutr…" at bounding box center [697, 576] width 136 height 287
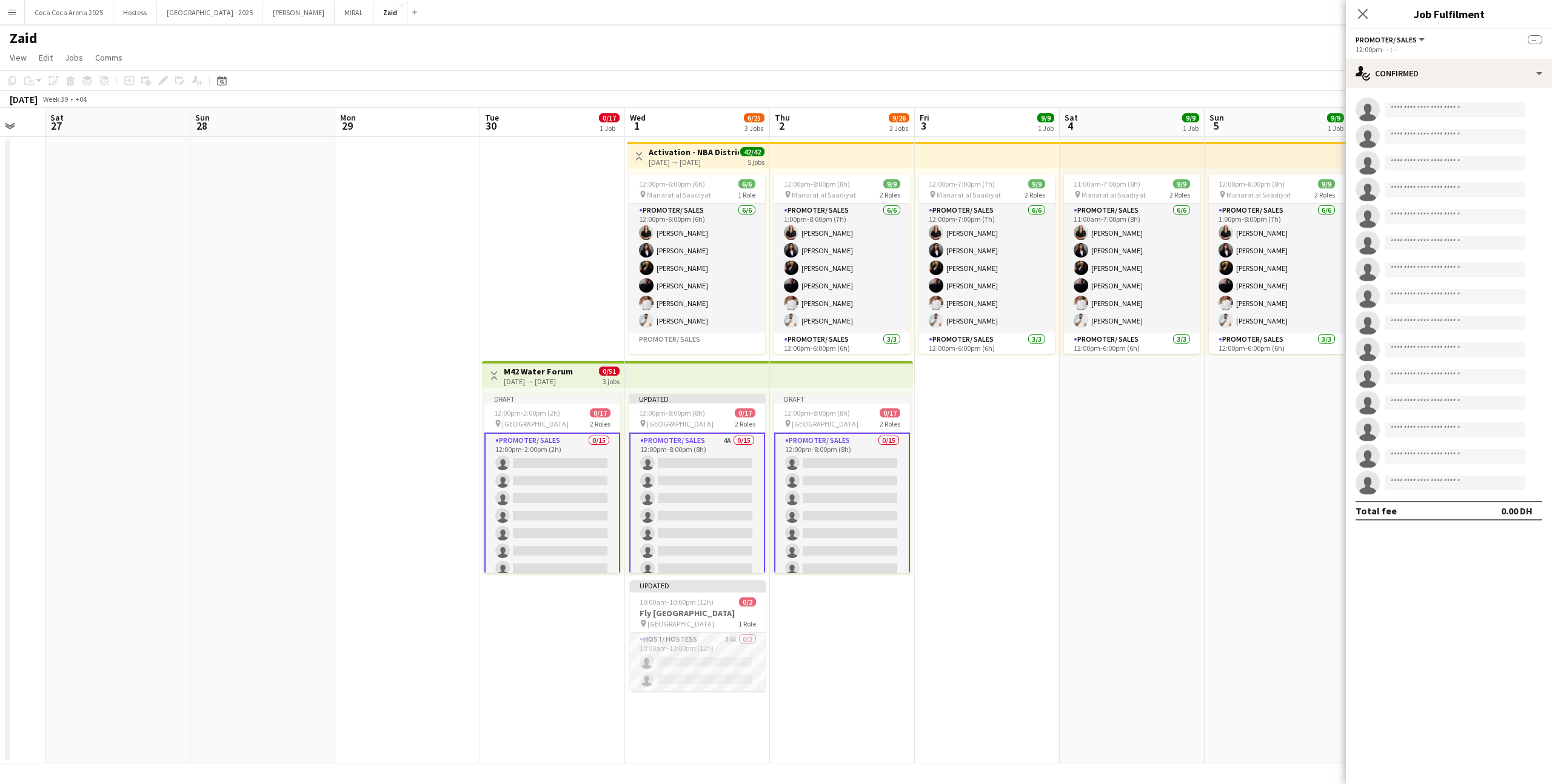
click at [729, 472] on app-card-role "Promoter/ Sales 4A 0/15 12:00pm-8:00pm (8h) single-neutral-actions single-neutr…" at bounding box center [697, 577] width 136 height 290
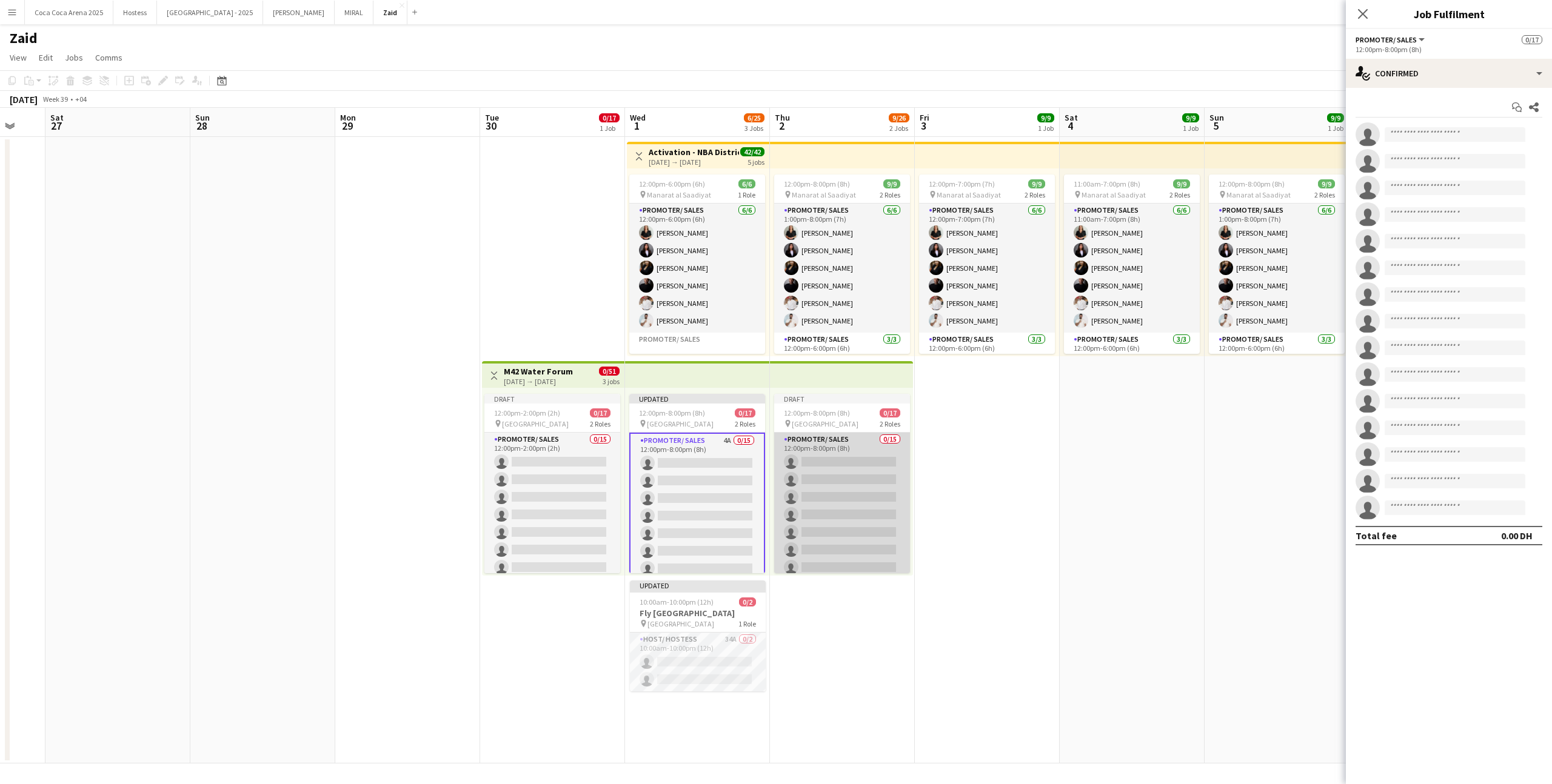
click at [862, 461] on app-card-role "Promoter/ Sales 0/15 12:00pm-8:00pm (8h) single-neutral-actions single-neutral-…" at bounding box center [842, 576] width 136 height 287
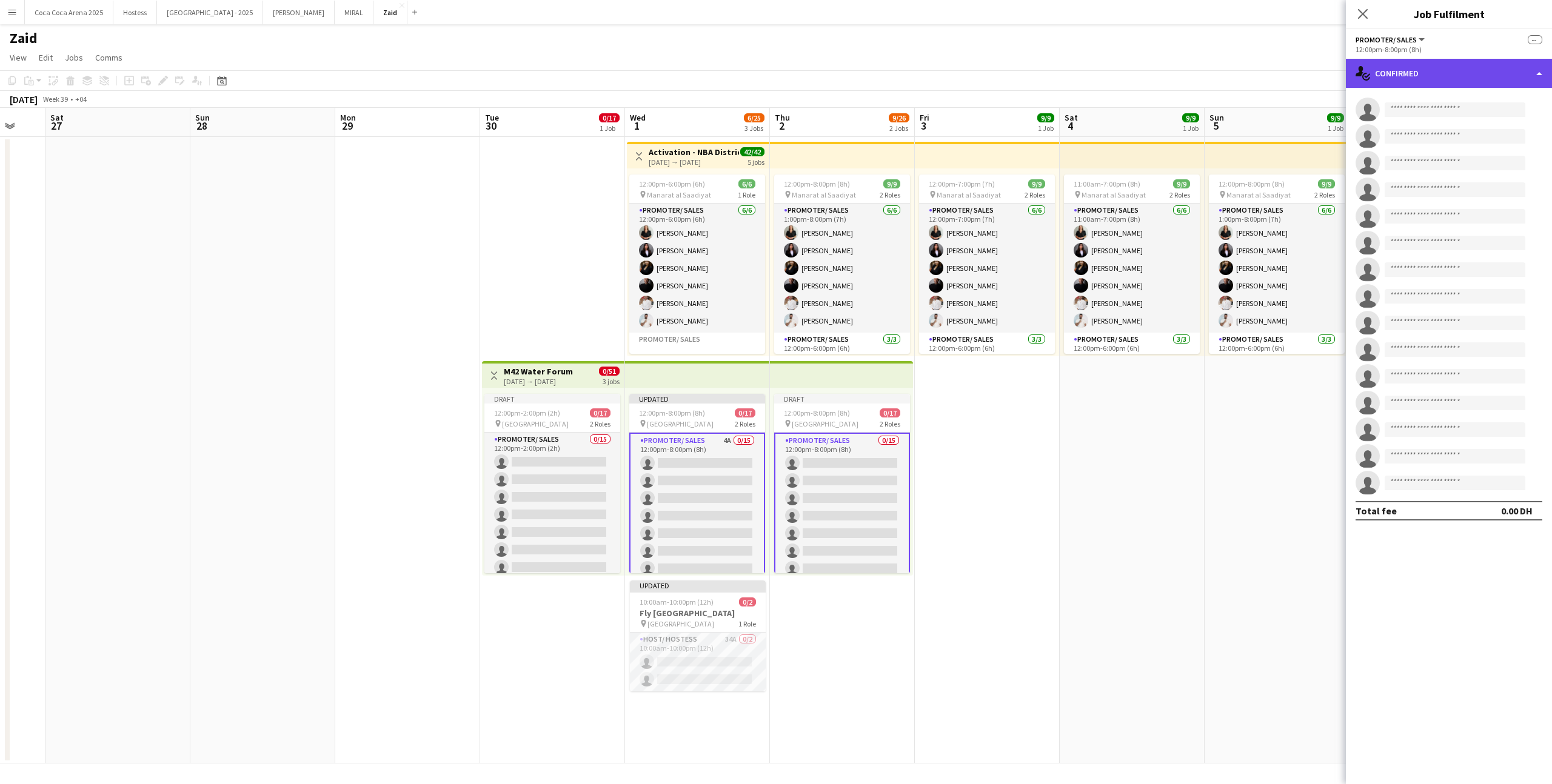
click at [1422, 75] on div "single-neutral-actions-check-2 Confirmed" at bounding box center [1449, 73] width 206 height 29
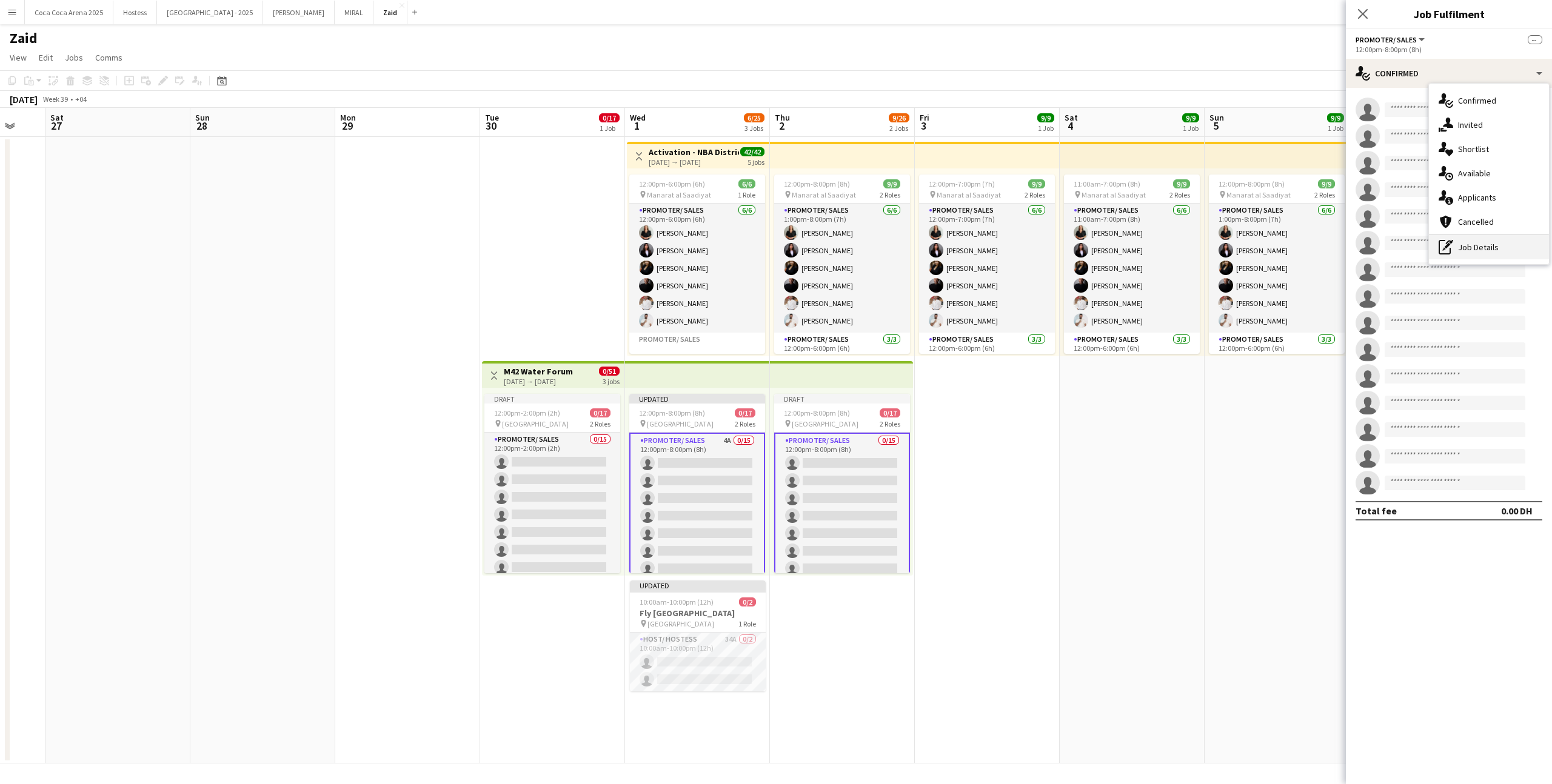
click at [1466, 241] on div "pen-write Job Details" at bounding box center [1489, 247] width 120 height 25
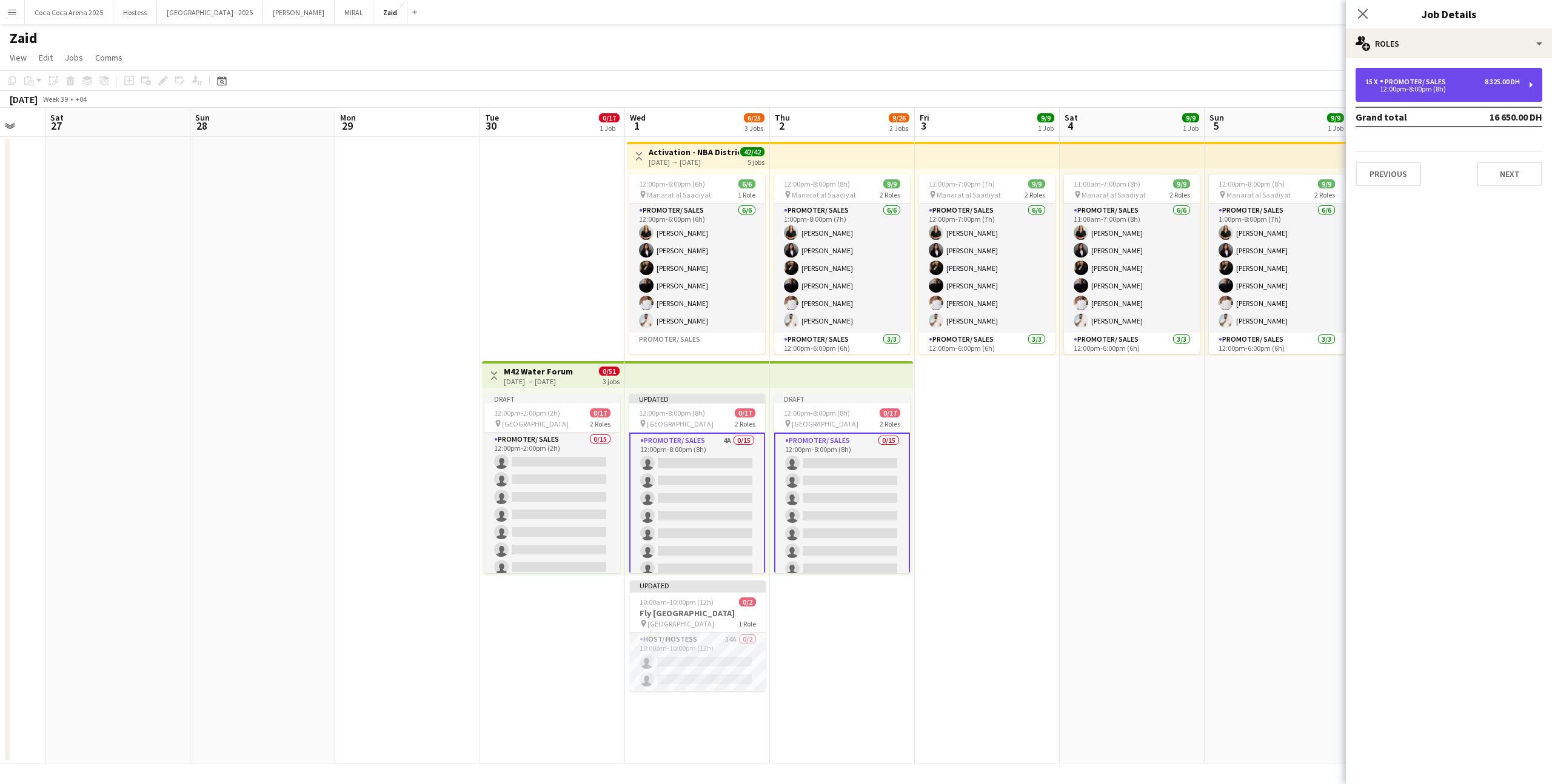
click at [1453, 86] on div "12:00pm-8:00pm (8h)" at bounding box center [1443, 89] width 154 height 6
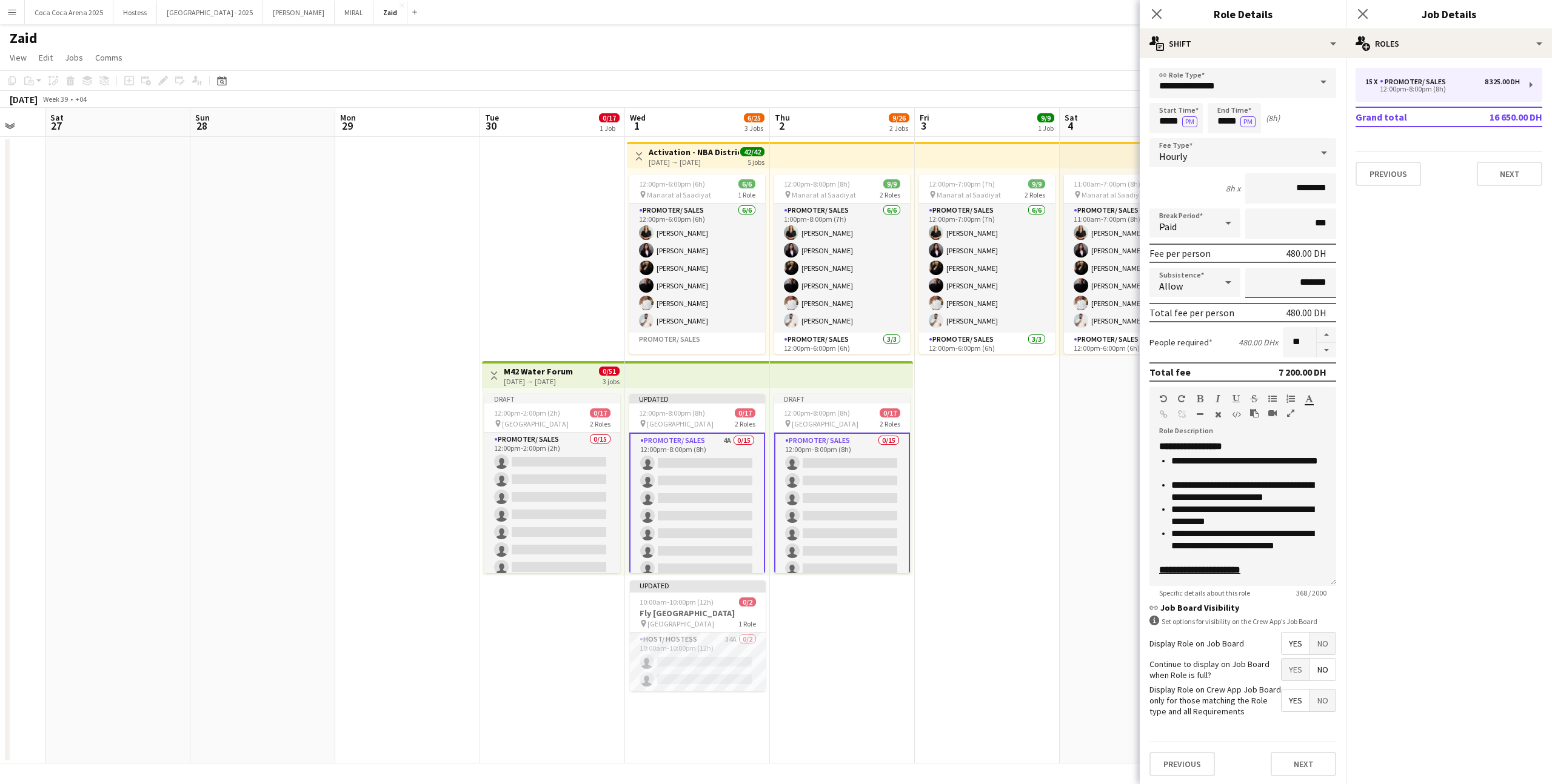
click at [1293, 284] on input "*******" at bounding box center [1290, 283] width 91 height 30
click at [1300, 284] on input "*******" at bounding box center [1290, 283] width 91 height 30
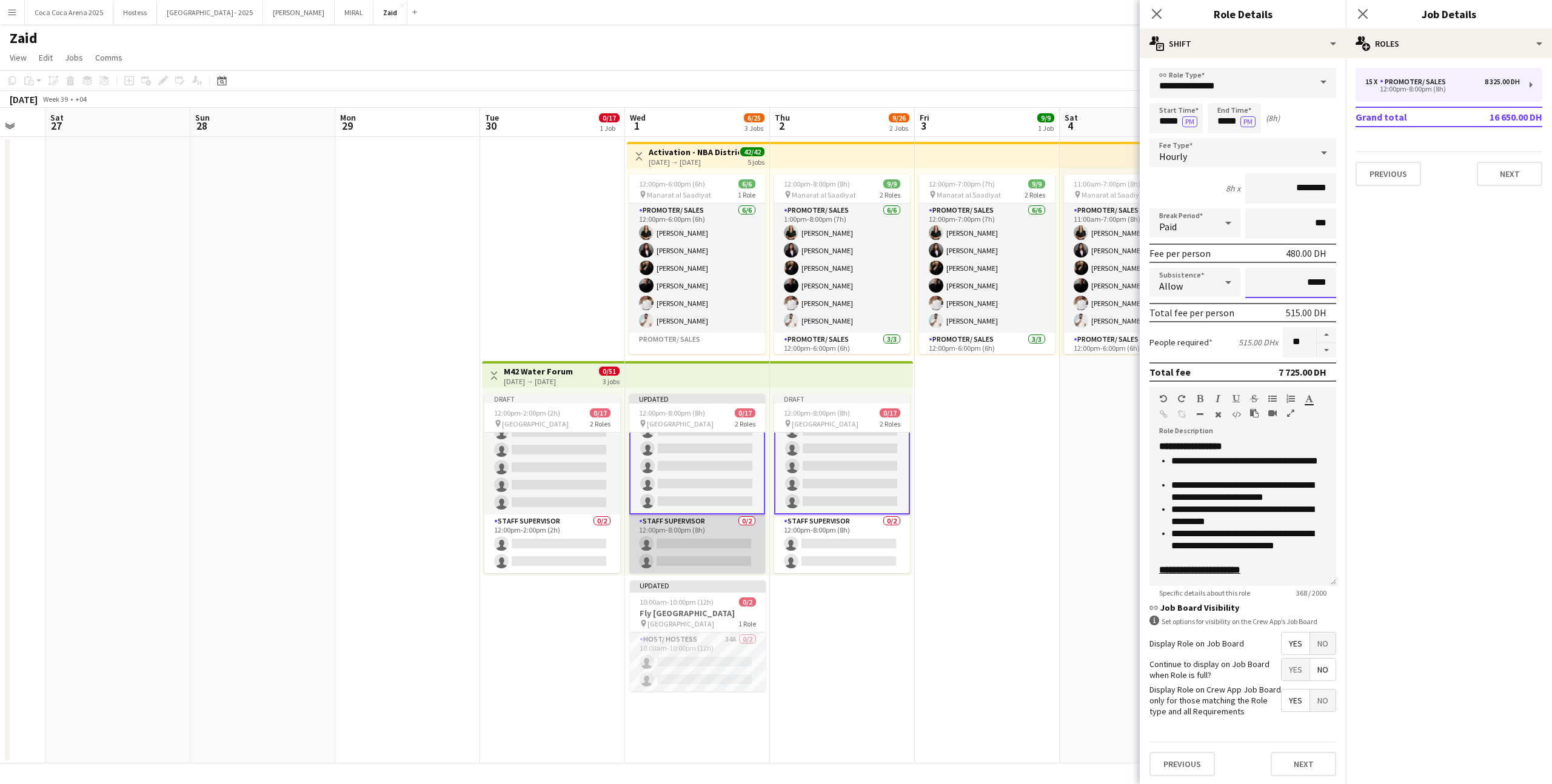
type input "*****"
click at [715, 521] on app-card-role "Staff Supervisor 0/2 12:00pm-8:00pm (8h) single-neutral-actions single-neutral-…" at bounding box center [697, 544] width 136 height 58
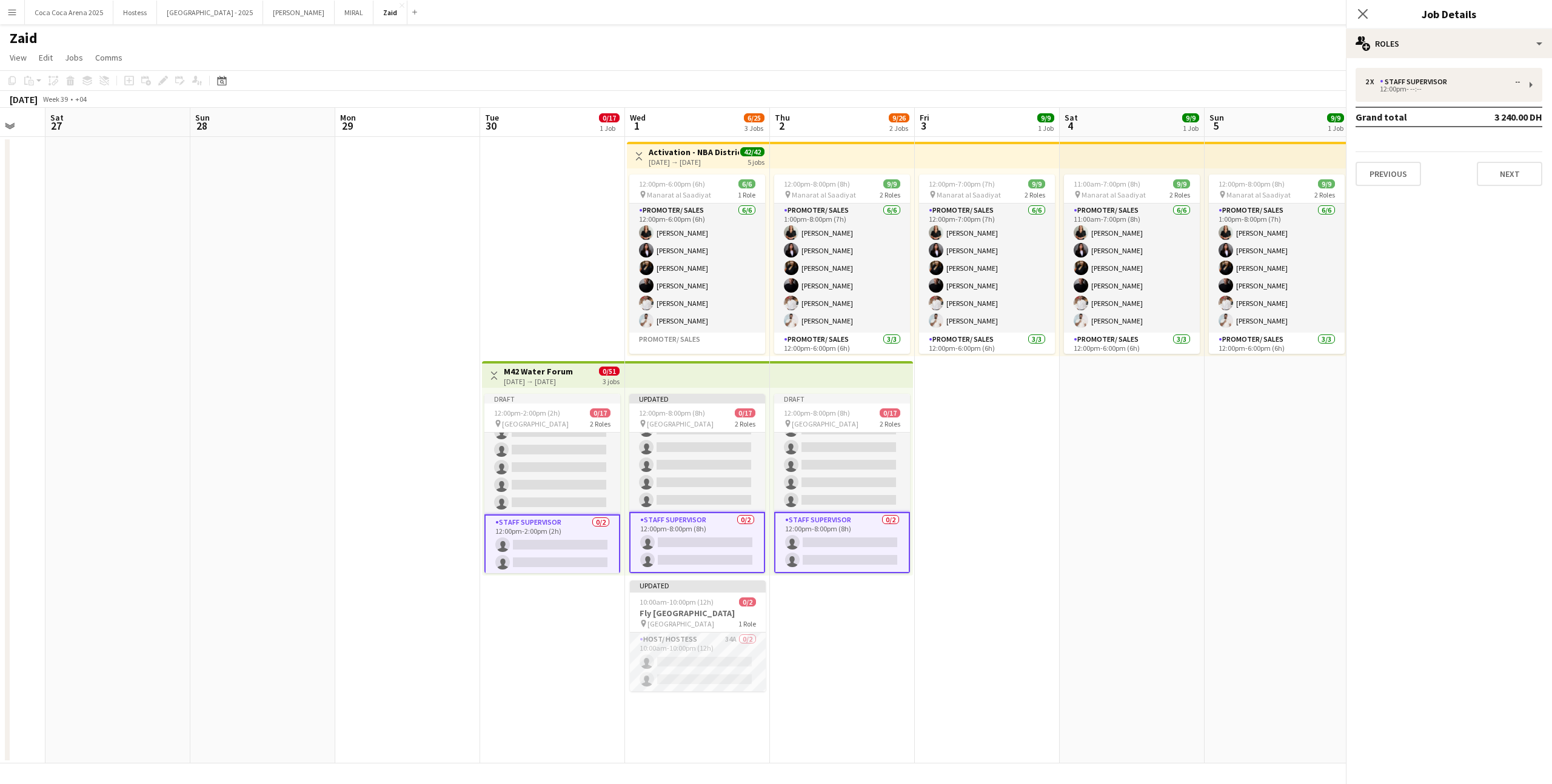
scroll to position [207, 0]
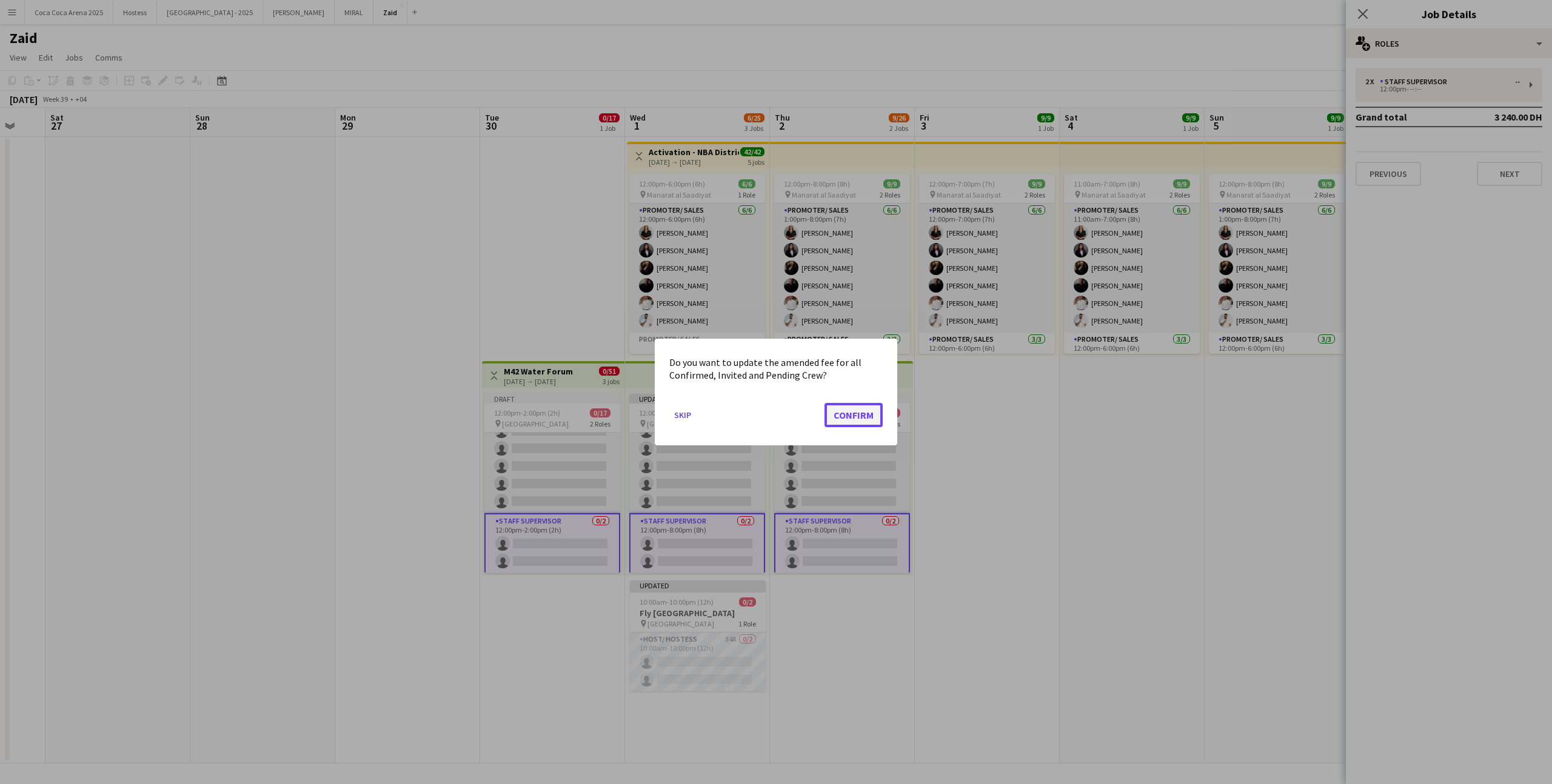
click at [869, 412] on button "Confirm" at bounding box center [853, 415] width 58 height 25
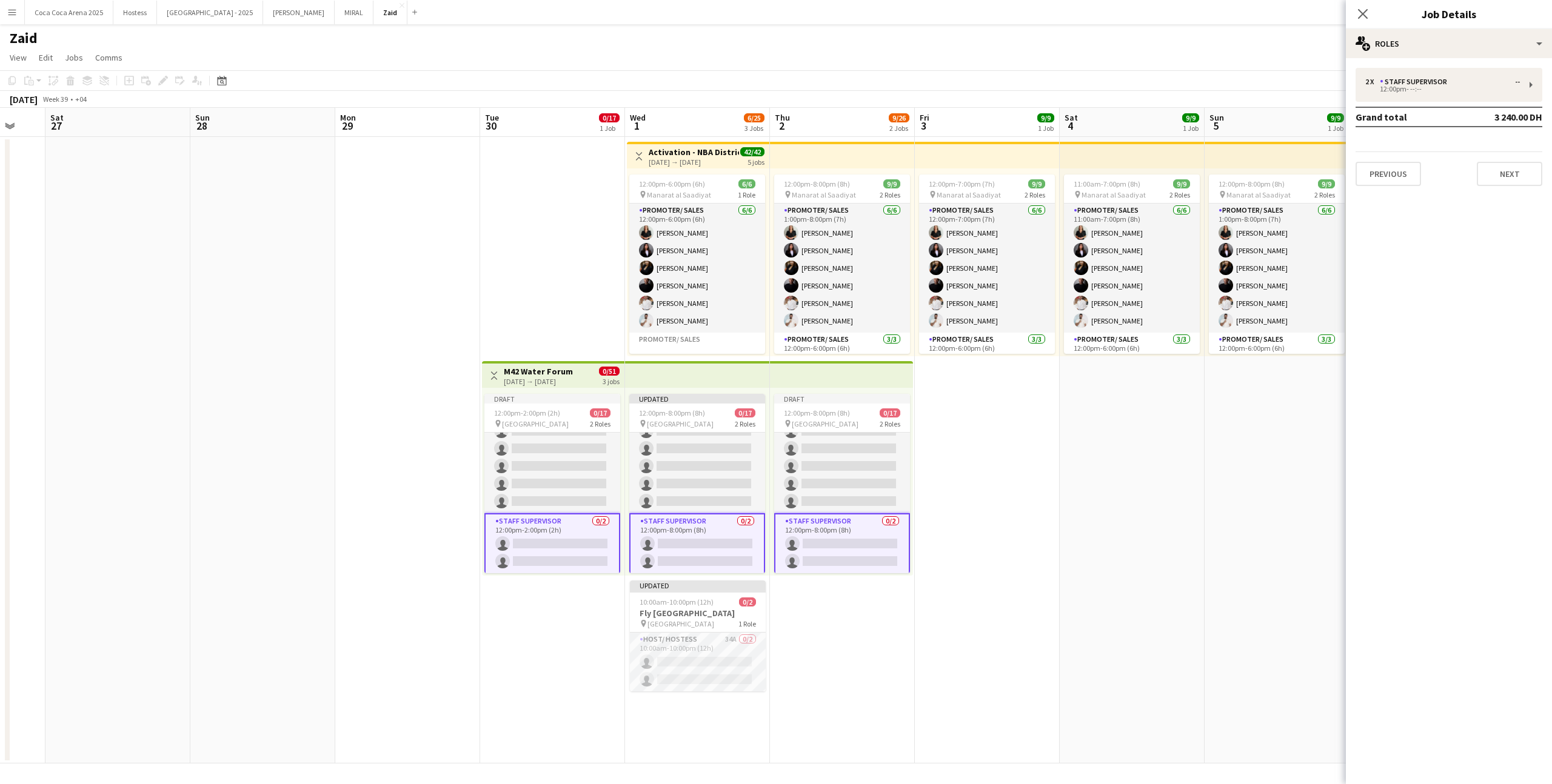
scroll to position [0, 390]
click at [747, 520] on app-card-role "Staff Supervisor 0/2 12:00pm-8:00pm (8h) single-neutral-actions single-neutral-…" at bounding box center [696, 544] width 136 height 61
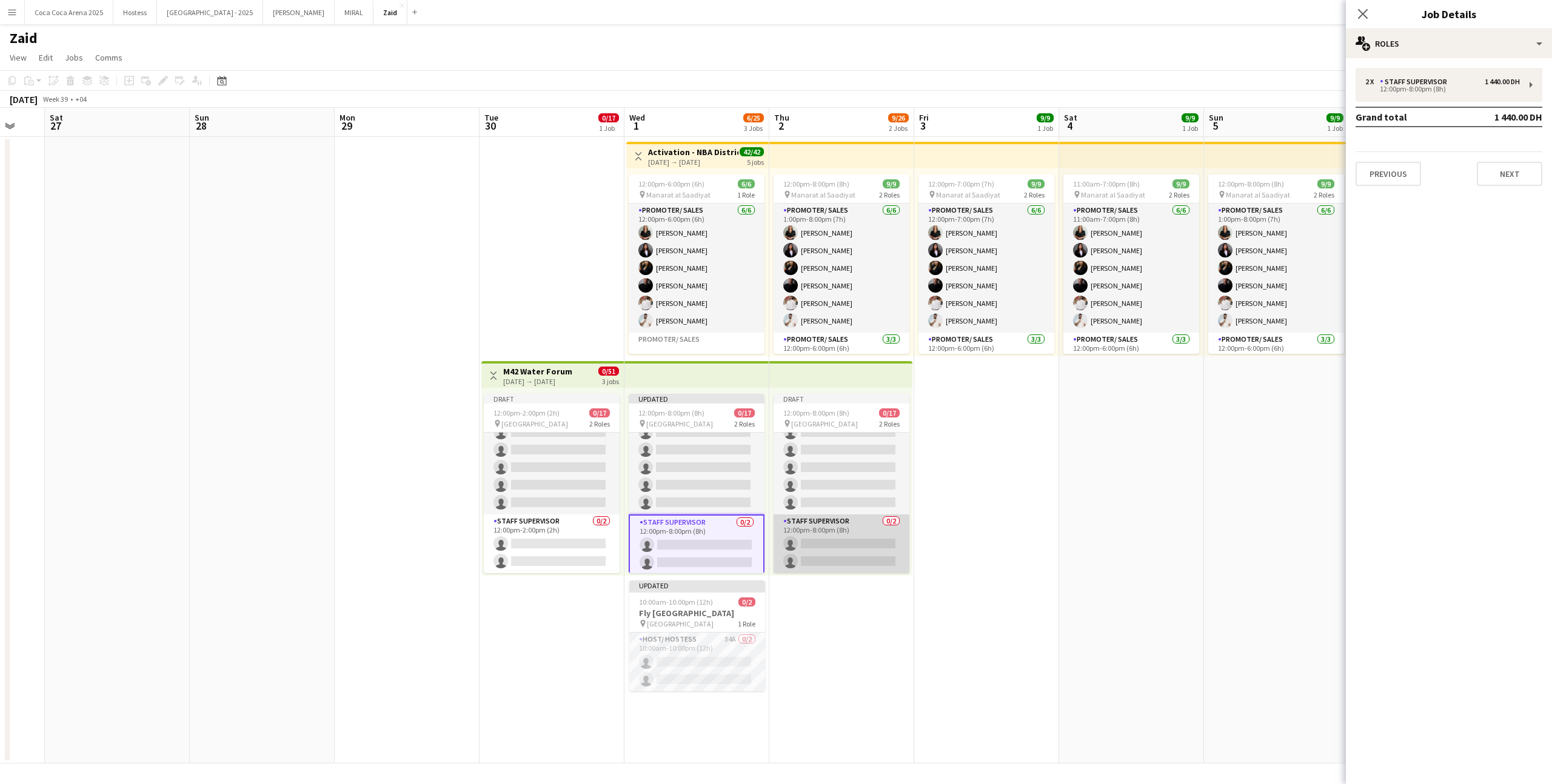
click at [848, 533] on app-card-role "Staff Supervisor 0/2 12:00pm-8:00pm (8h) single-neutral-actions single-neutral-…" at bounding box center [841, 544] width 136 height 58
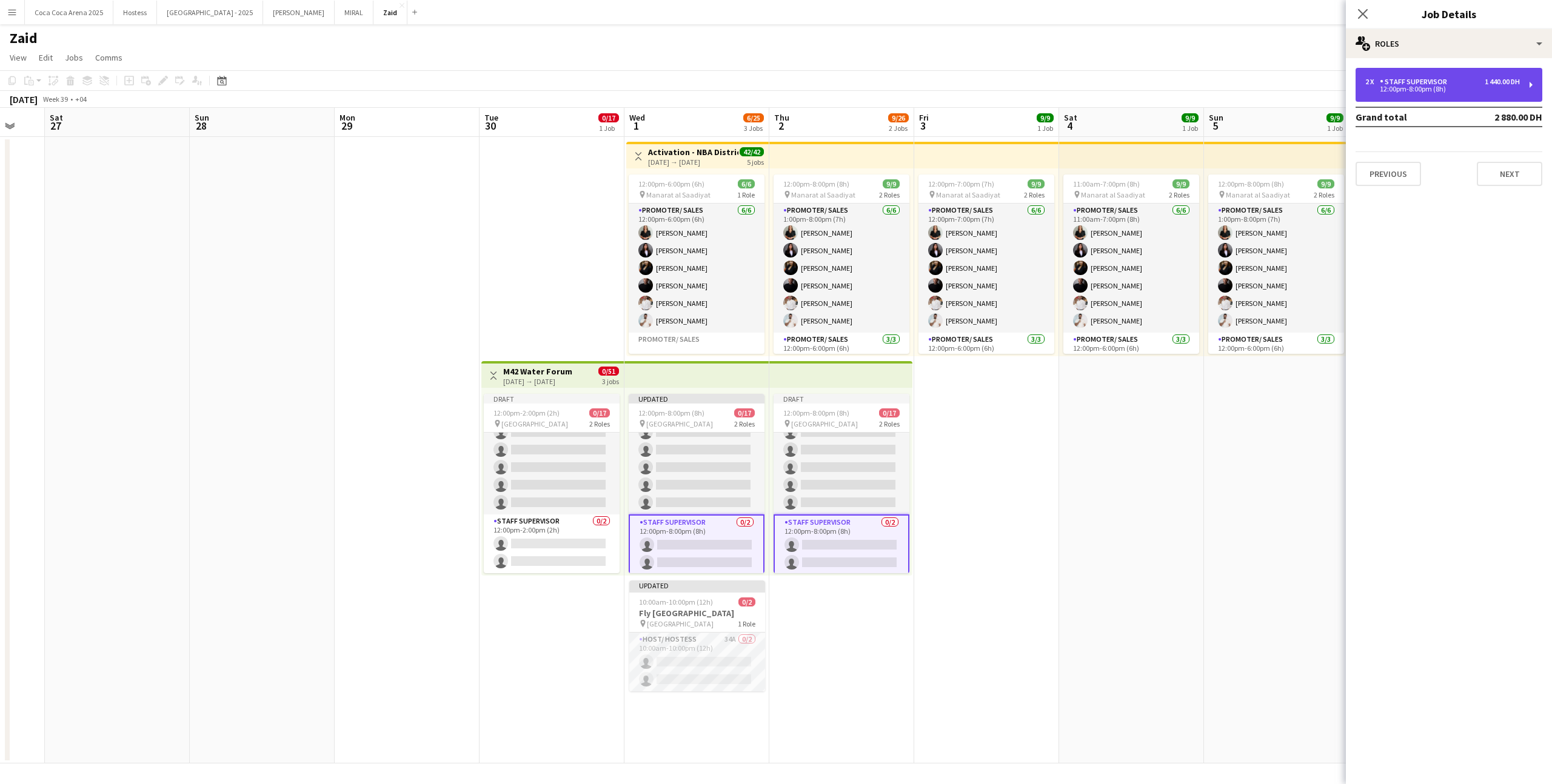
click at [1461, 78] on div "2 x Staff Supervisor 1 440.00 DH" at bounding box center [1443, 82] width 154 height 8
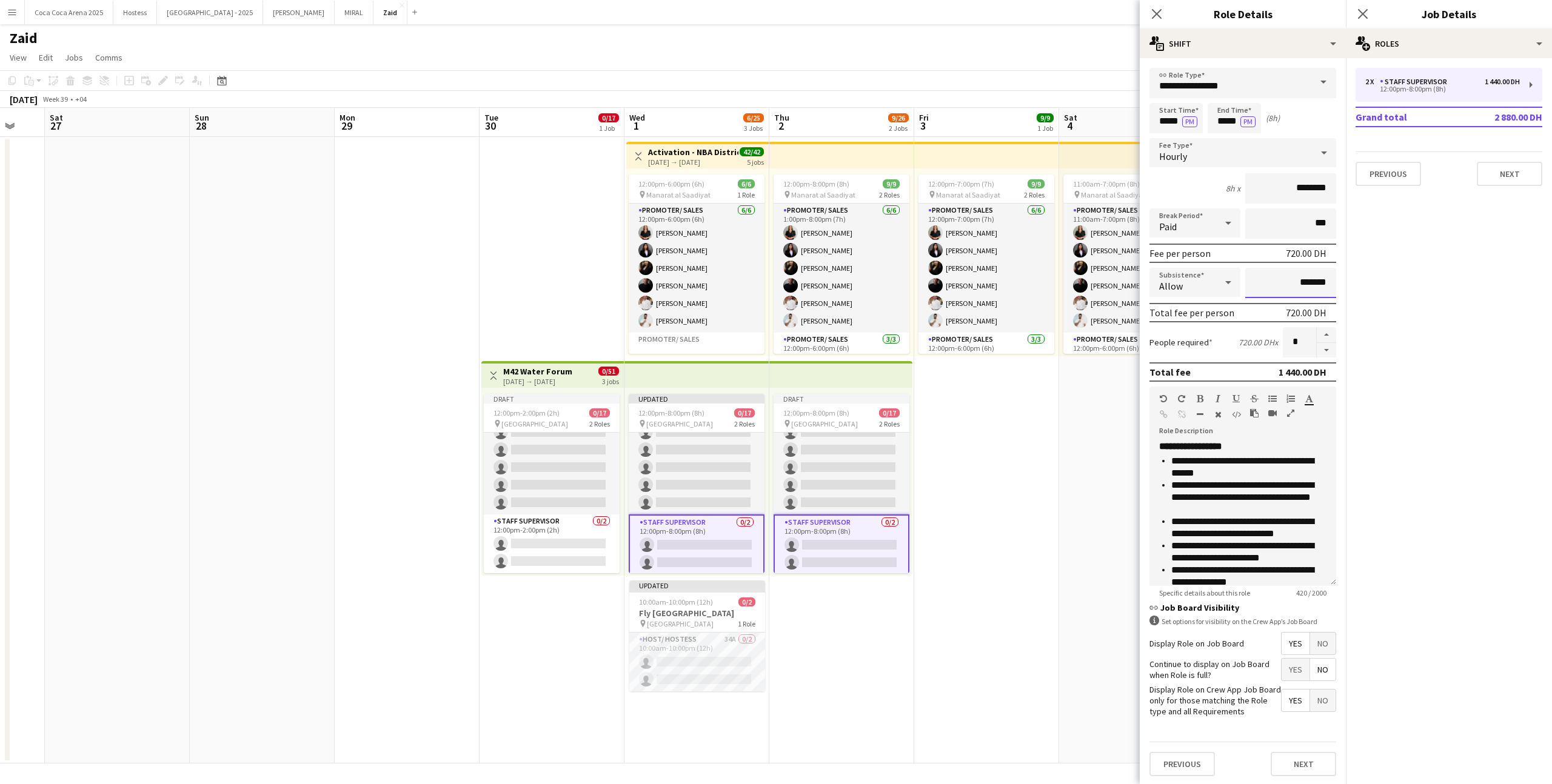
click at [1283, 273] on input "*******" at bounding box center [1290, 283] width 91 height 30
type input "*****"
click at [1087, 516] on app-date-cell "11:00am-7:00pm (8h) 9/9 pin Manarat al Saadiyat 2 Roles Promoter/ Sales [DATE] …" at bounding box center [1131, 450] width 145 height 627
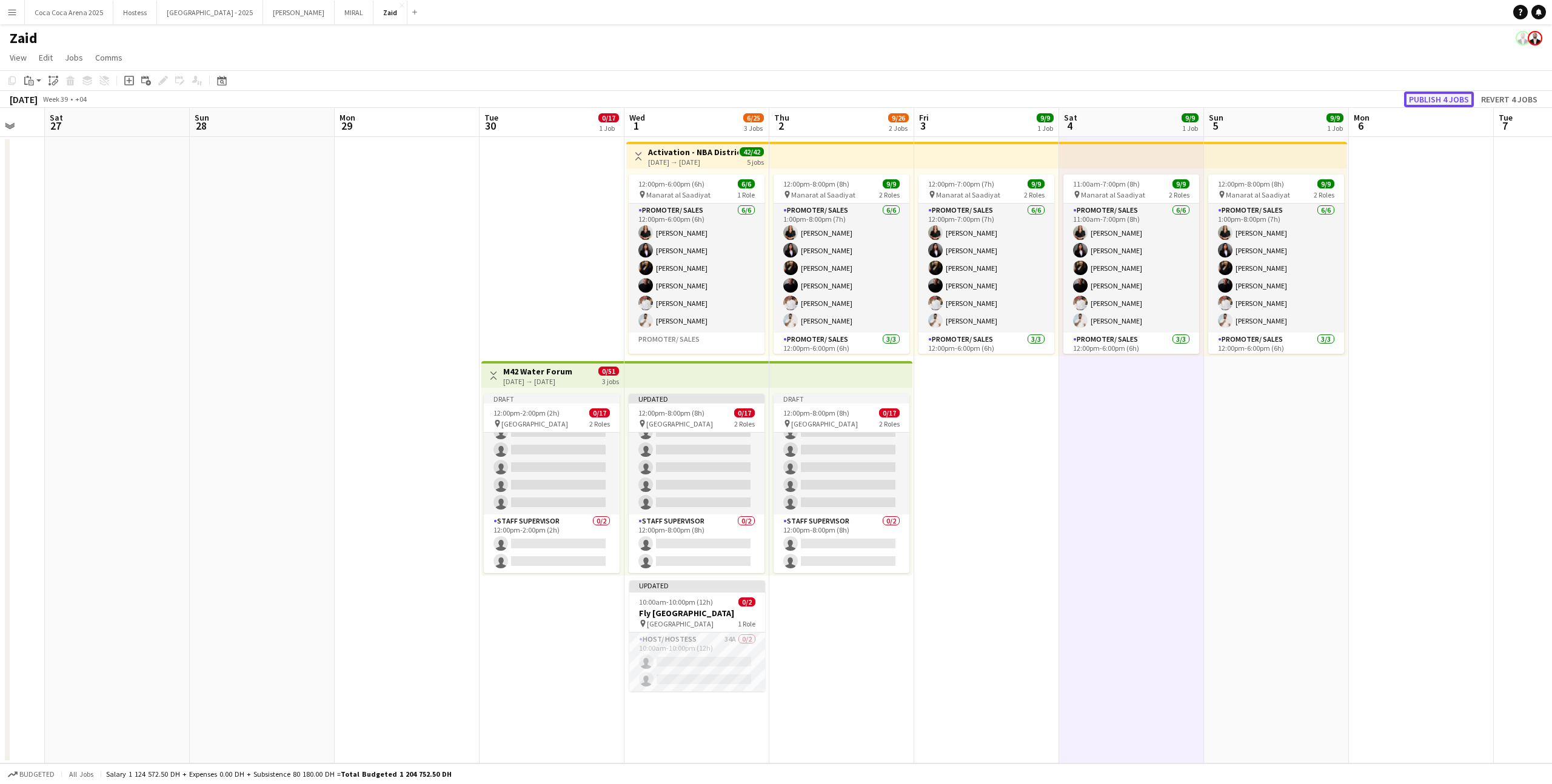
click at [1462, 97] on button "Publish 4 jobs" at bounding box center [1438, 99] width 69 height 16
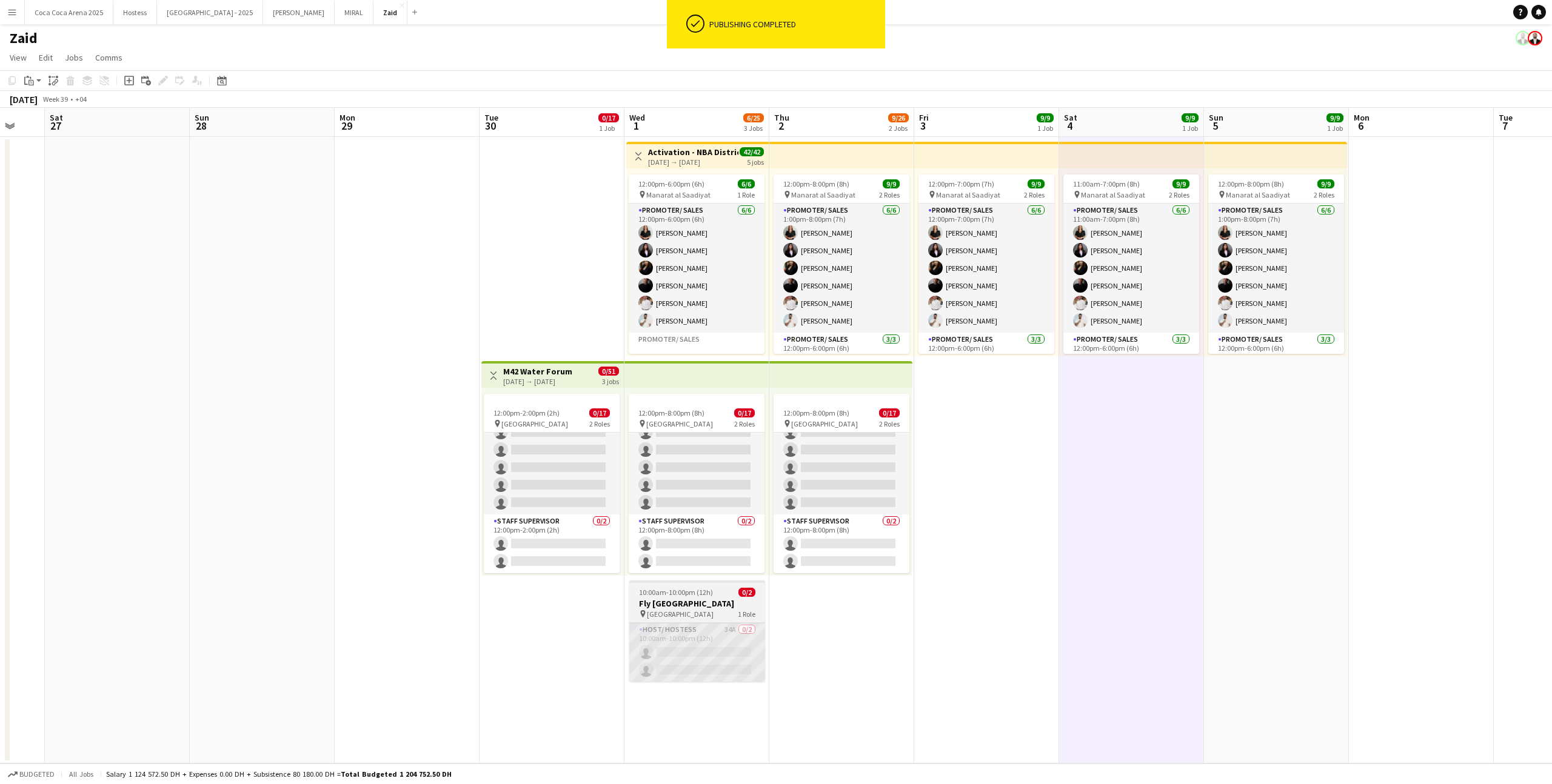
click at [739, 659] on app-card-role "Host/ Hostess 34A 0/2 10:00am-10:00pm (12h) single-neutral-actions single-neutr…" at bounding box center [697, 652] width 136 height 58
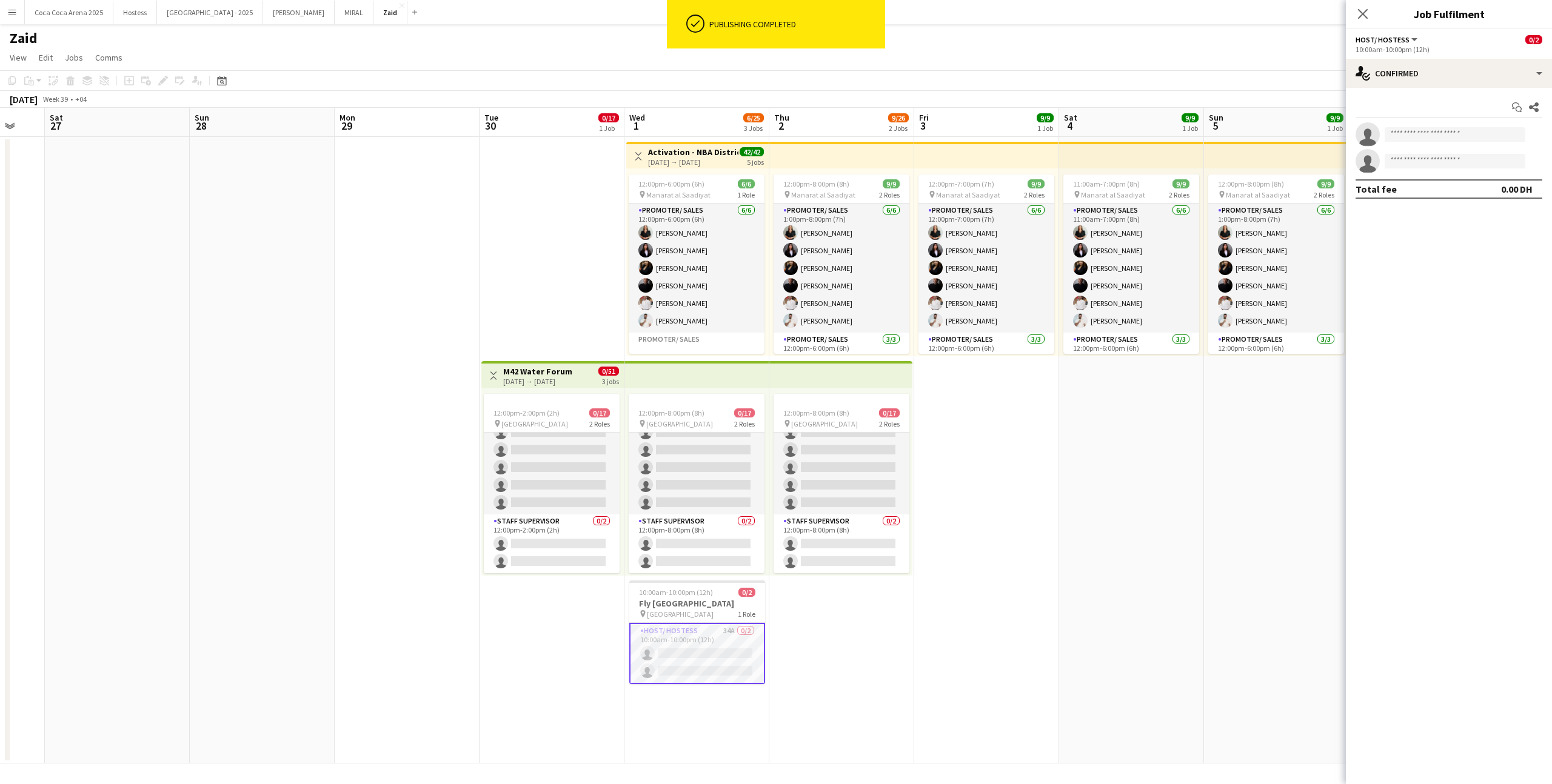
click at [767, 585] on app-date-cell "Toggle View Activation - NBA District [DATE] → [DATE] 42/42 5 jobs 12:00pm-6:00…" at bounding box center [696, 450] width 145 height 627
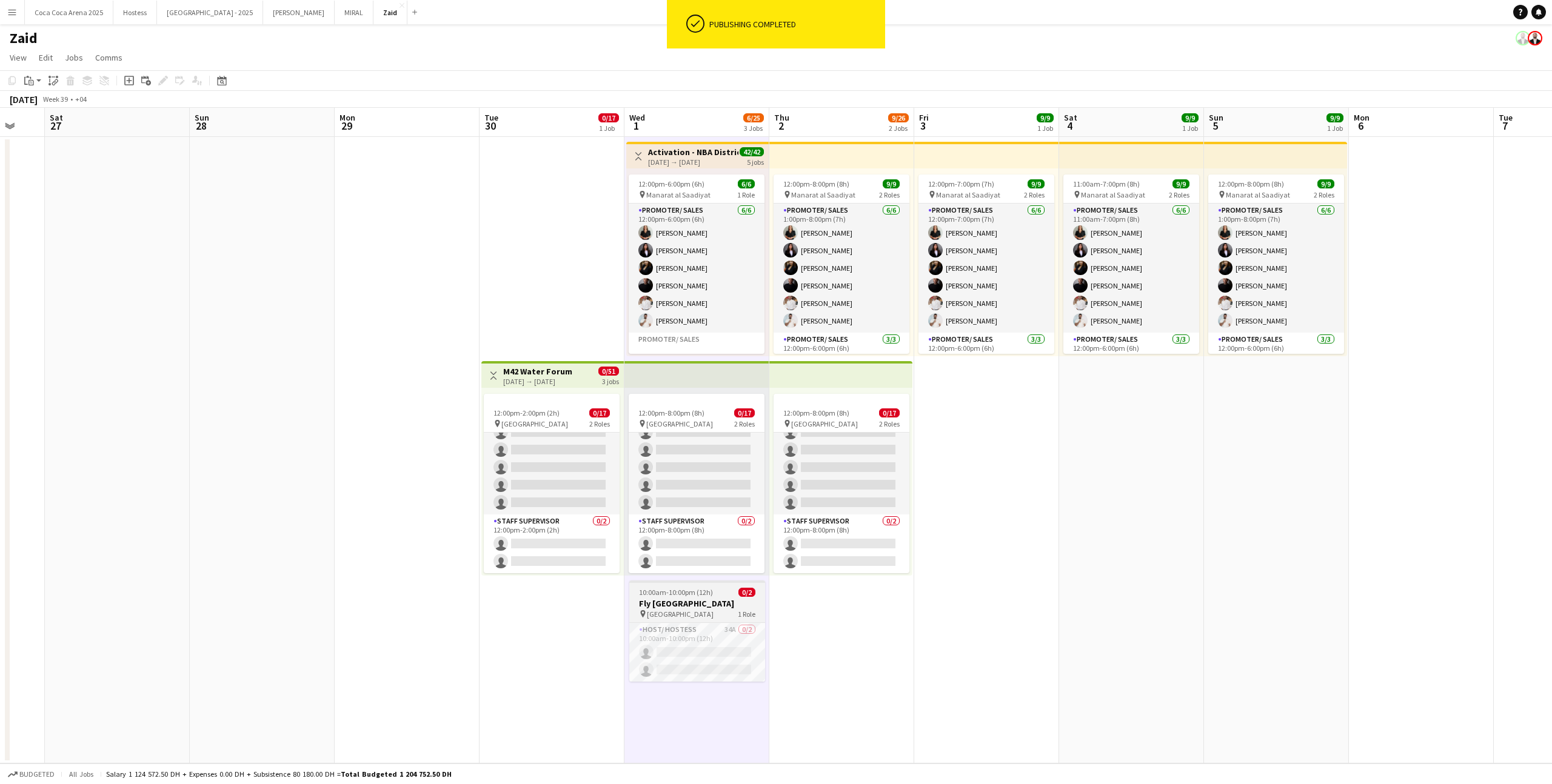
click at [729, 596] on div "10:00am-10:00pm (12h) 0/2" at bounding box center [697, 592] width 136 height 9
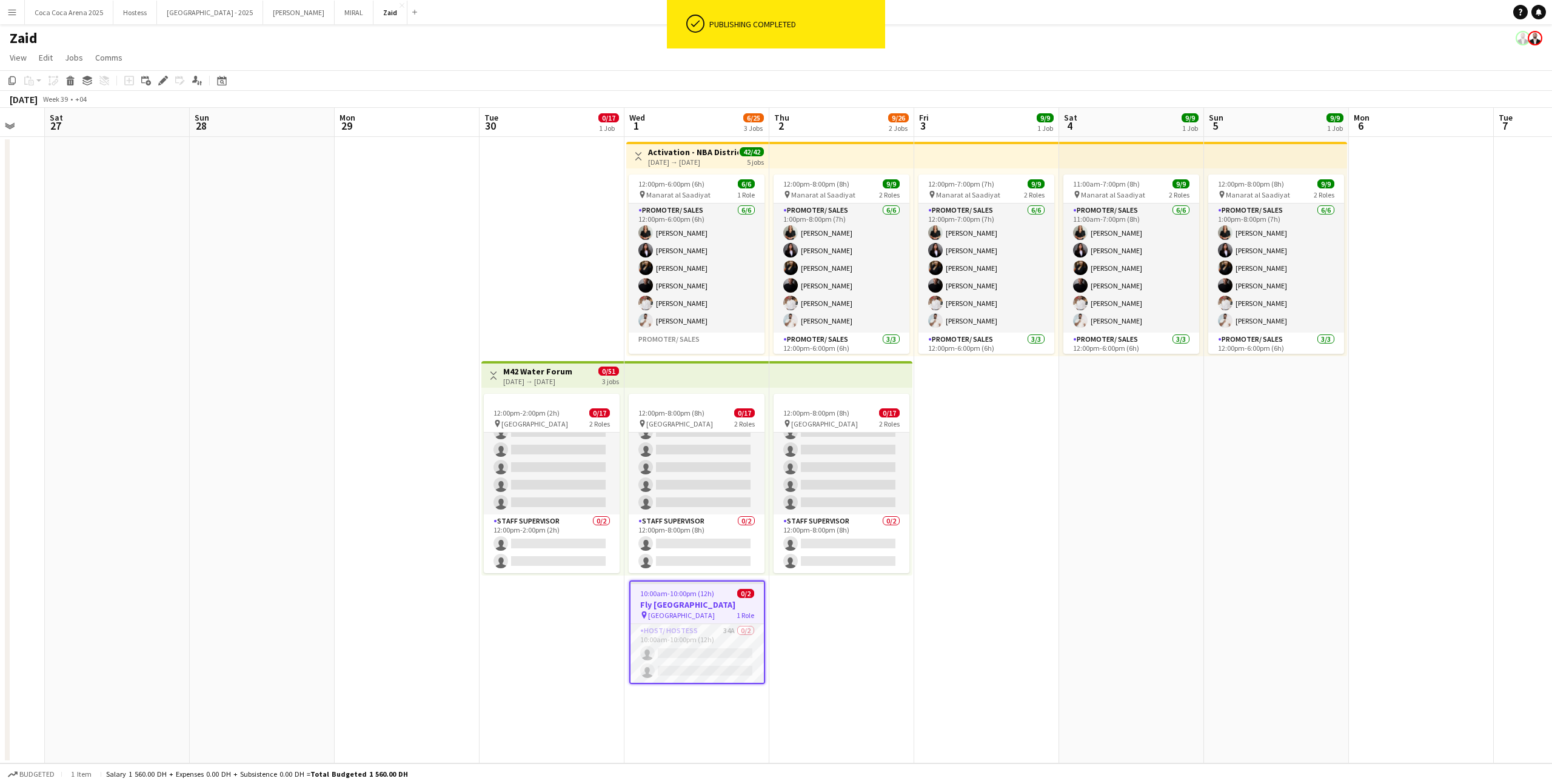
click at [1023, 430] on app-date-cell "12:00pm-7:00pm (7h) 9/9 pin Manarat al Saadiyat 2 Roles Promoter/ Sales [DATE] …" at bounding box center [986, 450] width 145 height 627
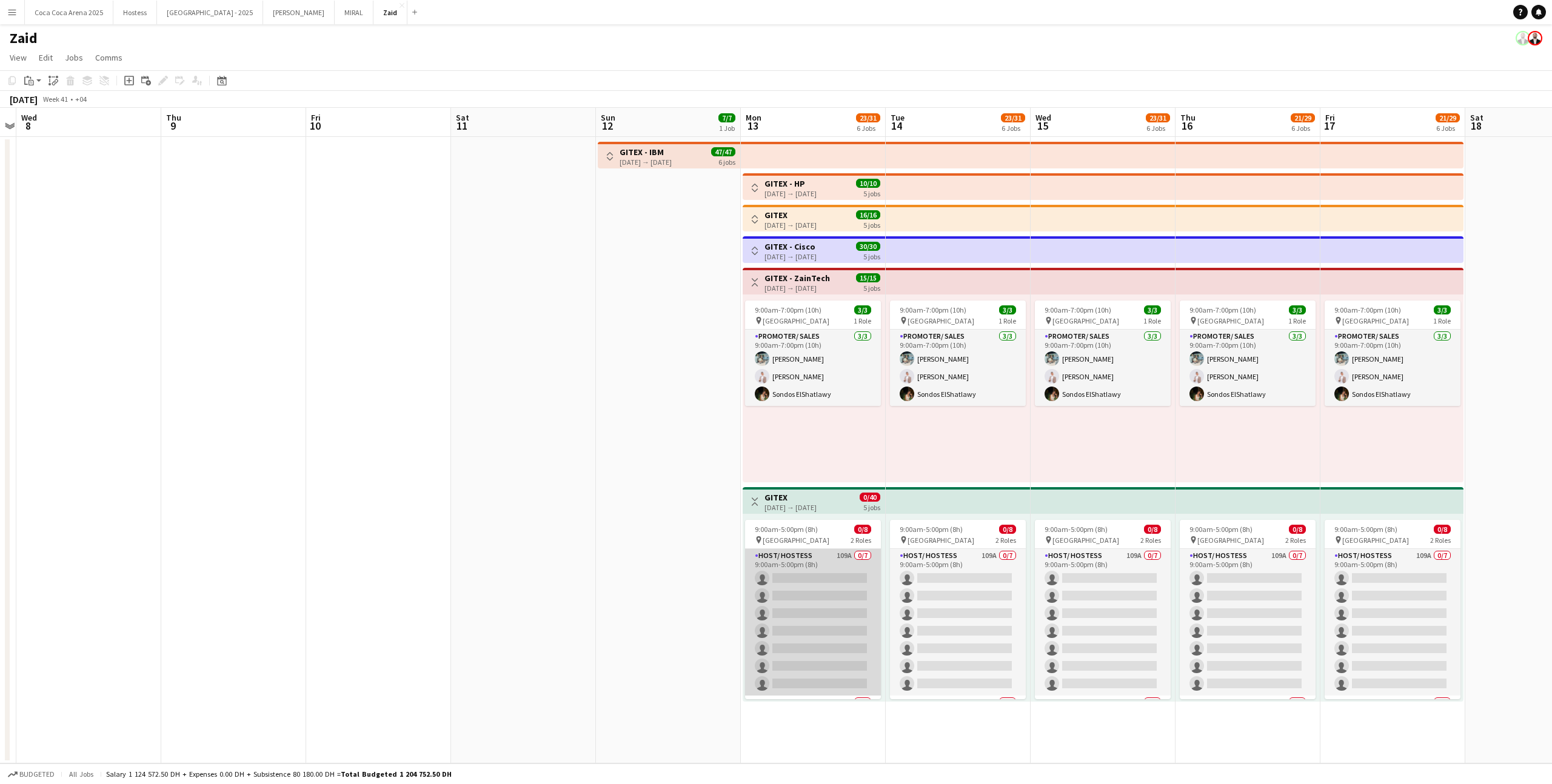
click at [860, 613] on app-card-role "Host/ Hostess 109A 0/7 9:00am-5:00pm (8h) single-neutral-actions single-neutral…" at bounding box center [812, 621] width 136 height 146
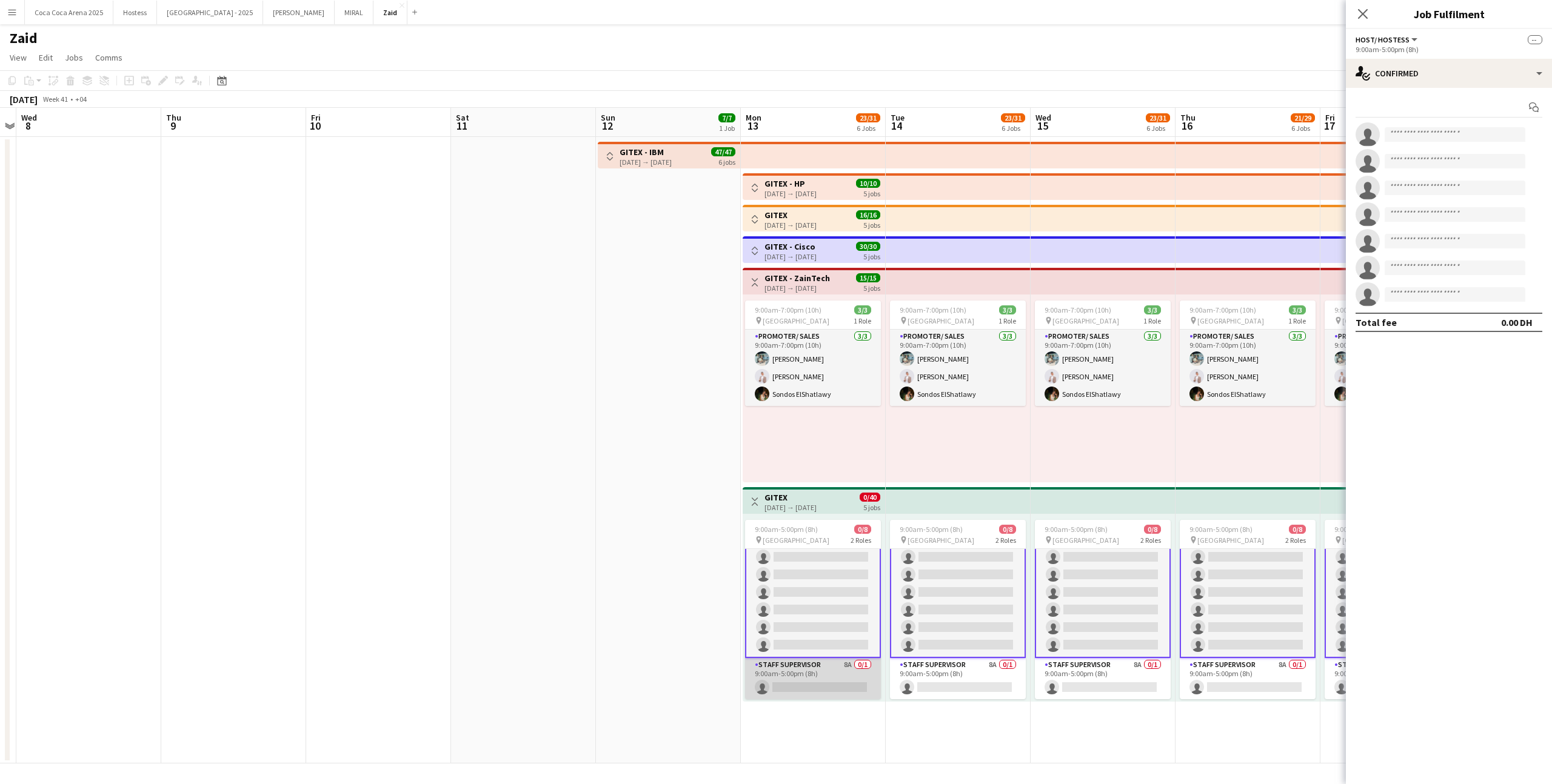
click at [850, 671] on app-card-role "Staff Supervisor 8A 0/1 9:00am-5:00pm (8h) single-neutral-actions" at bounding box center [812, 678] width 136 height 41
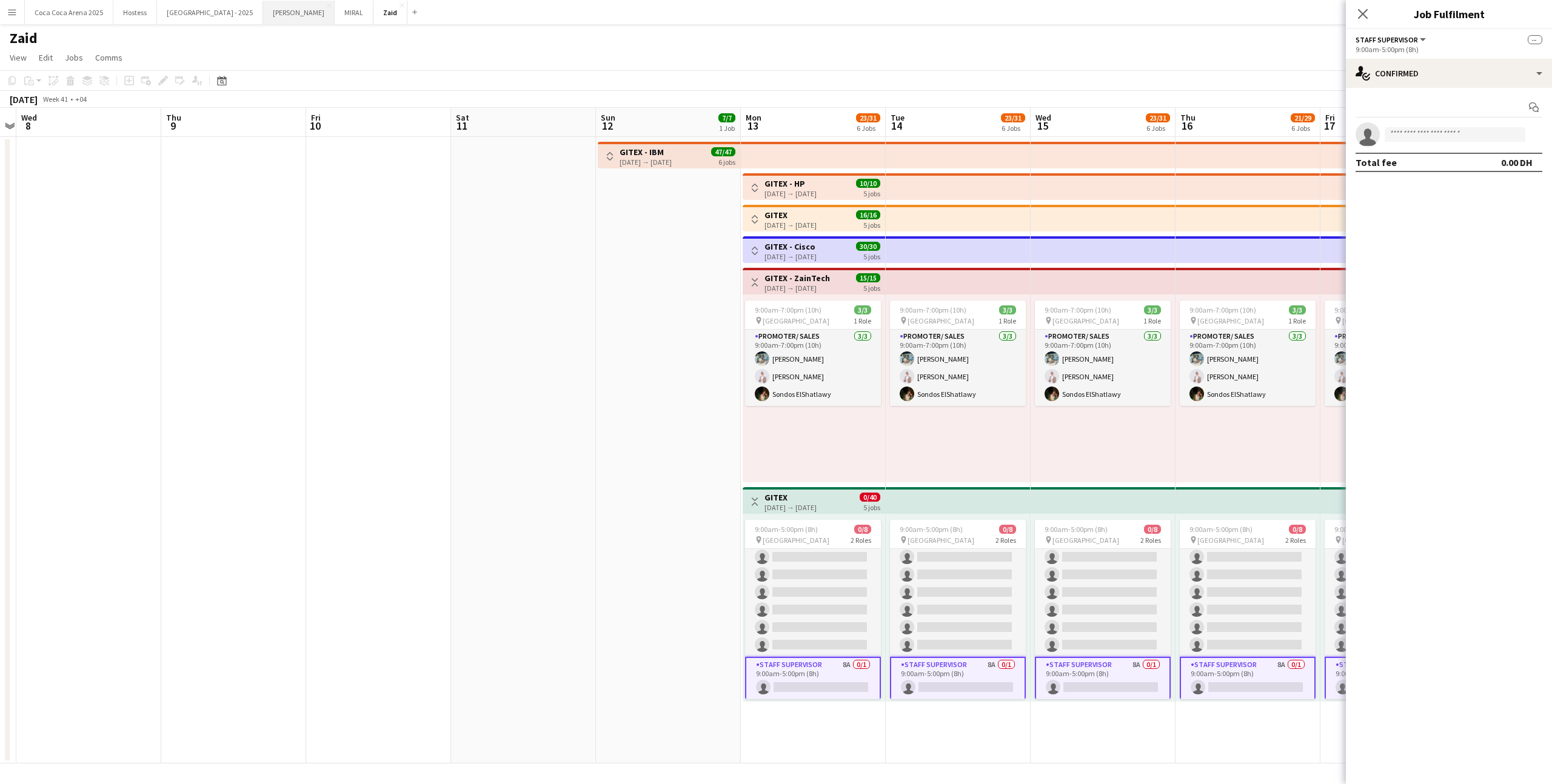
click at [263, 23] on button "[PERSON_NAME]" at bounding box center [299, 13] width 71 height 24
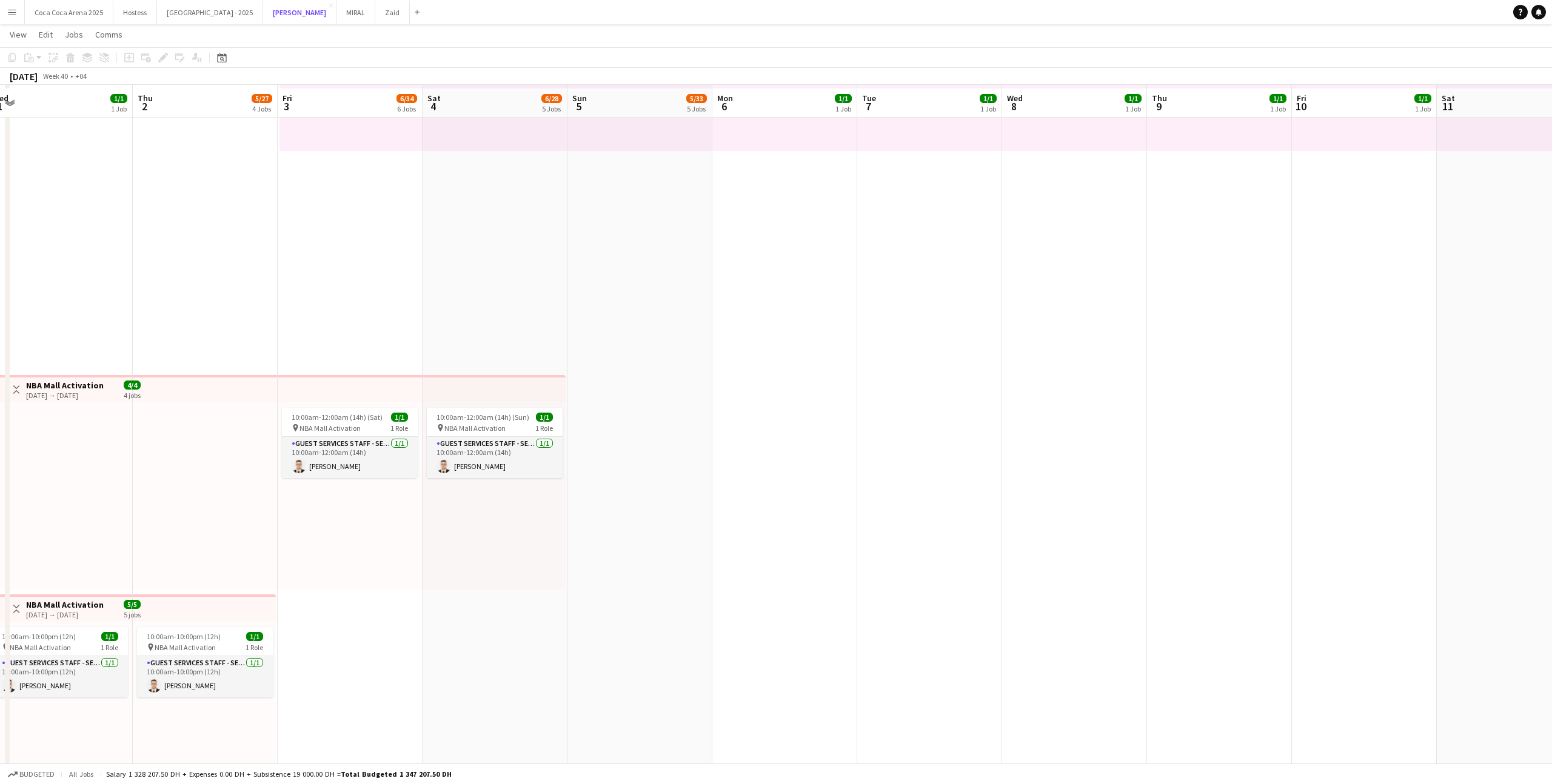
scroll to position [216, 0]
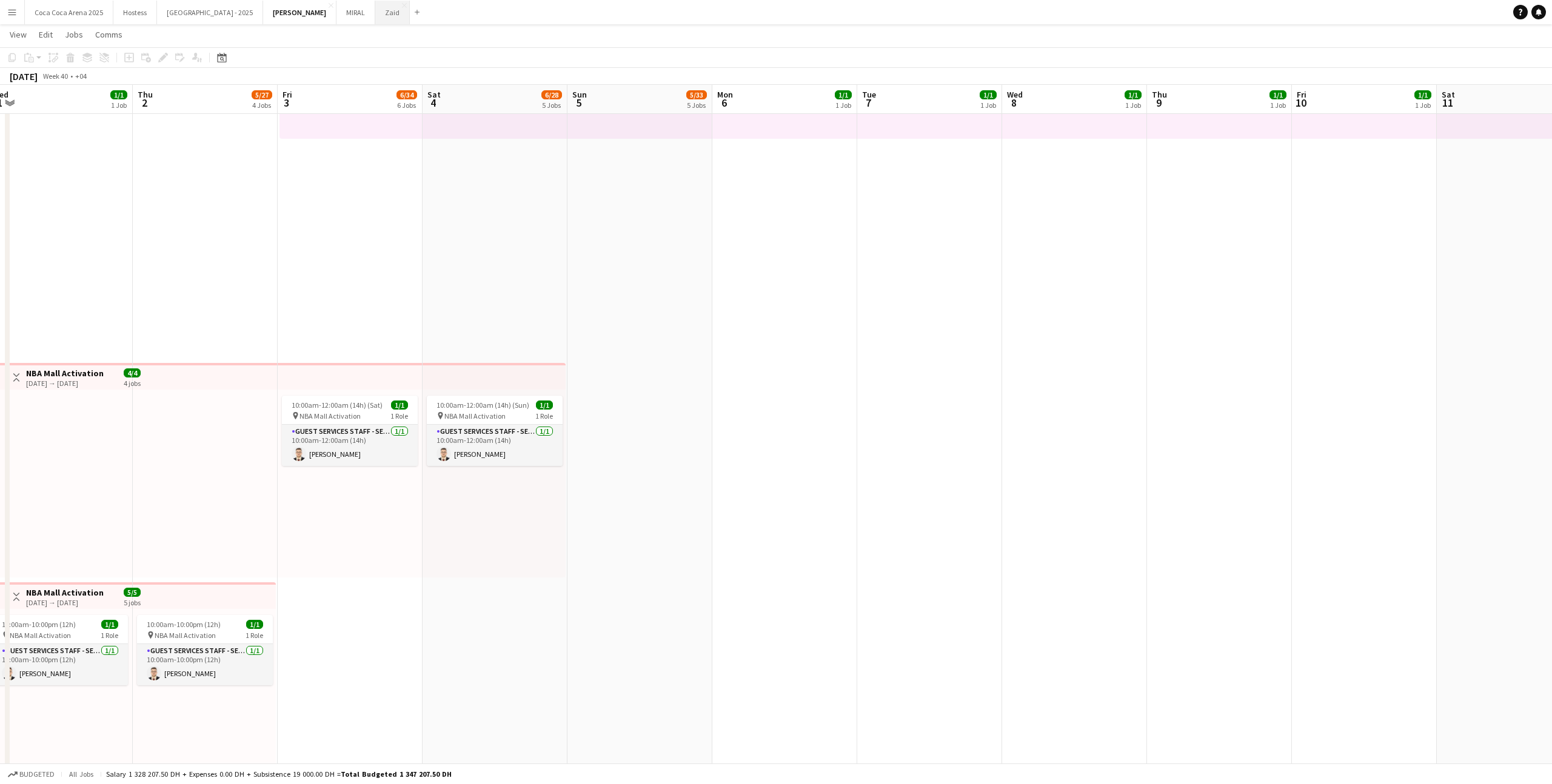
click at [375, 12] on button "Zaid Close" at bounding box center [392, 13] width 35 height 24
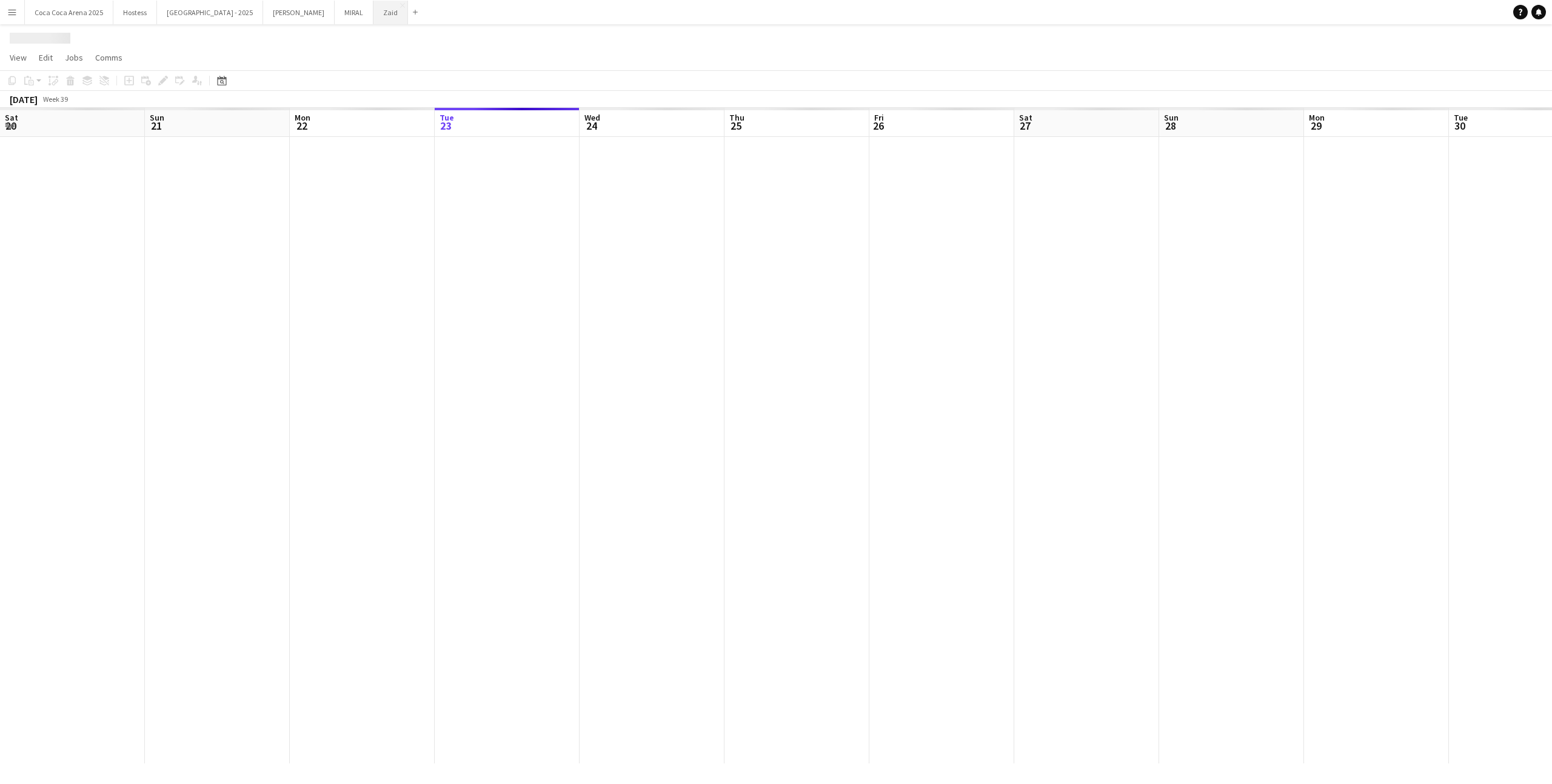
scroll to position [0, 290]
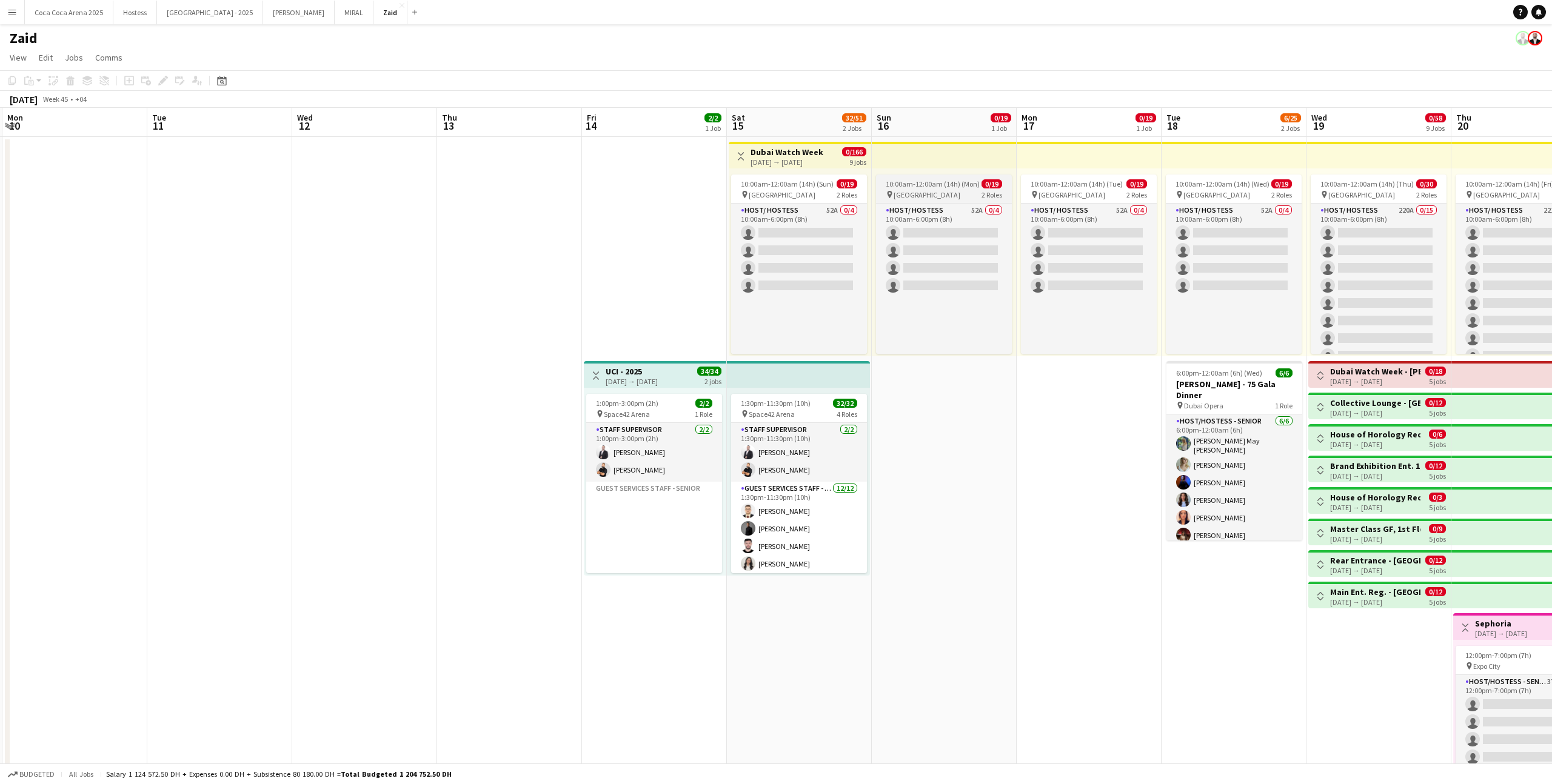
click at [886, 187] on span "10:00am-12:00am (14h) (Mon)" at bounding box center [933, 184] width 94 height 9
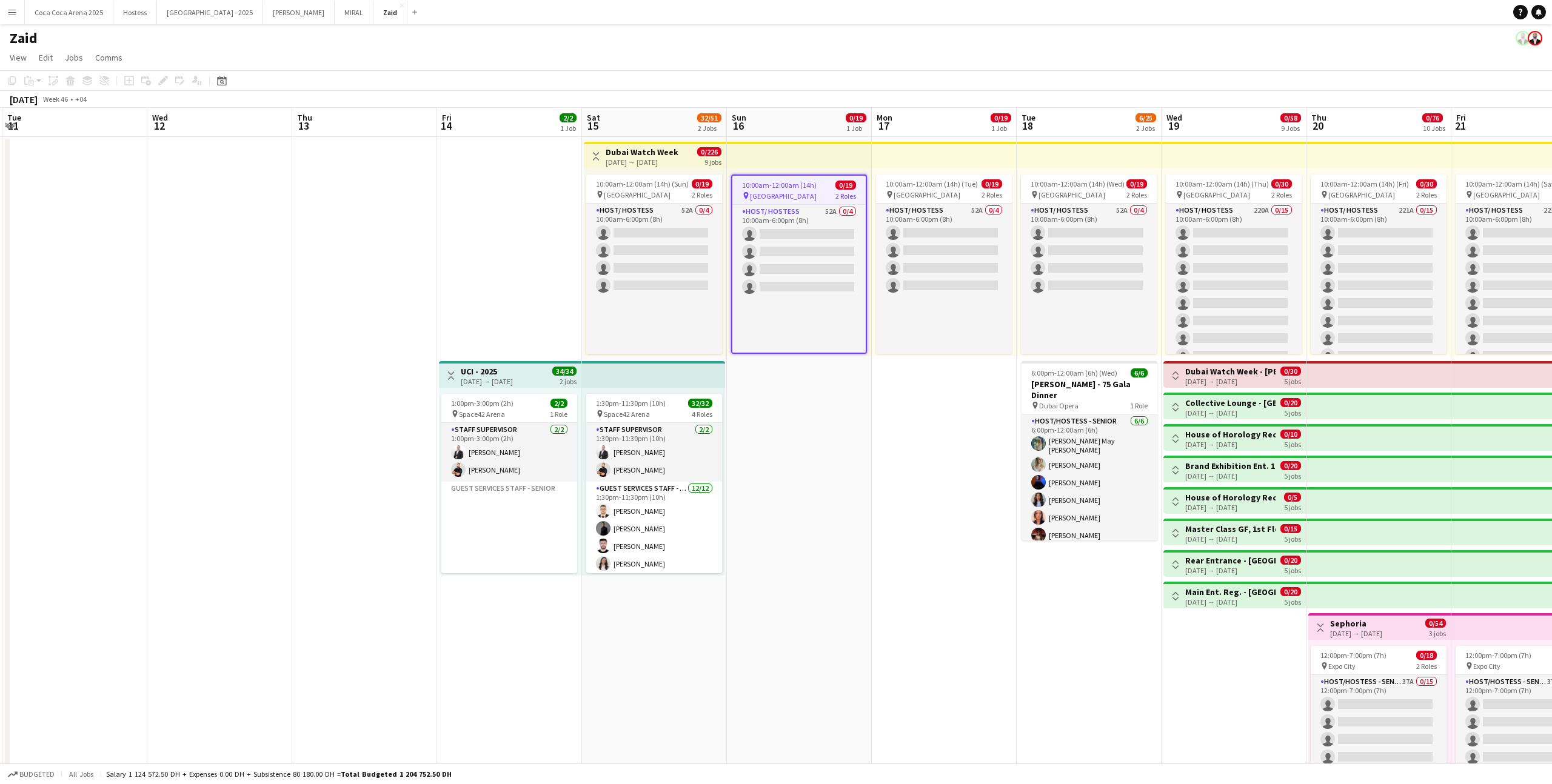
scroll to position [0, 385]
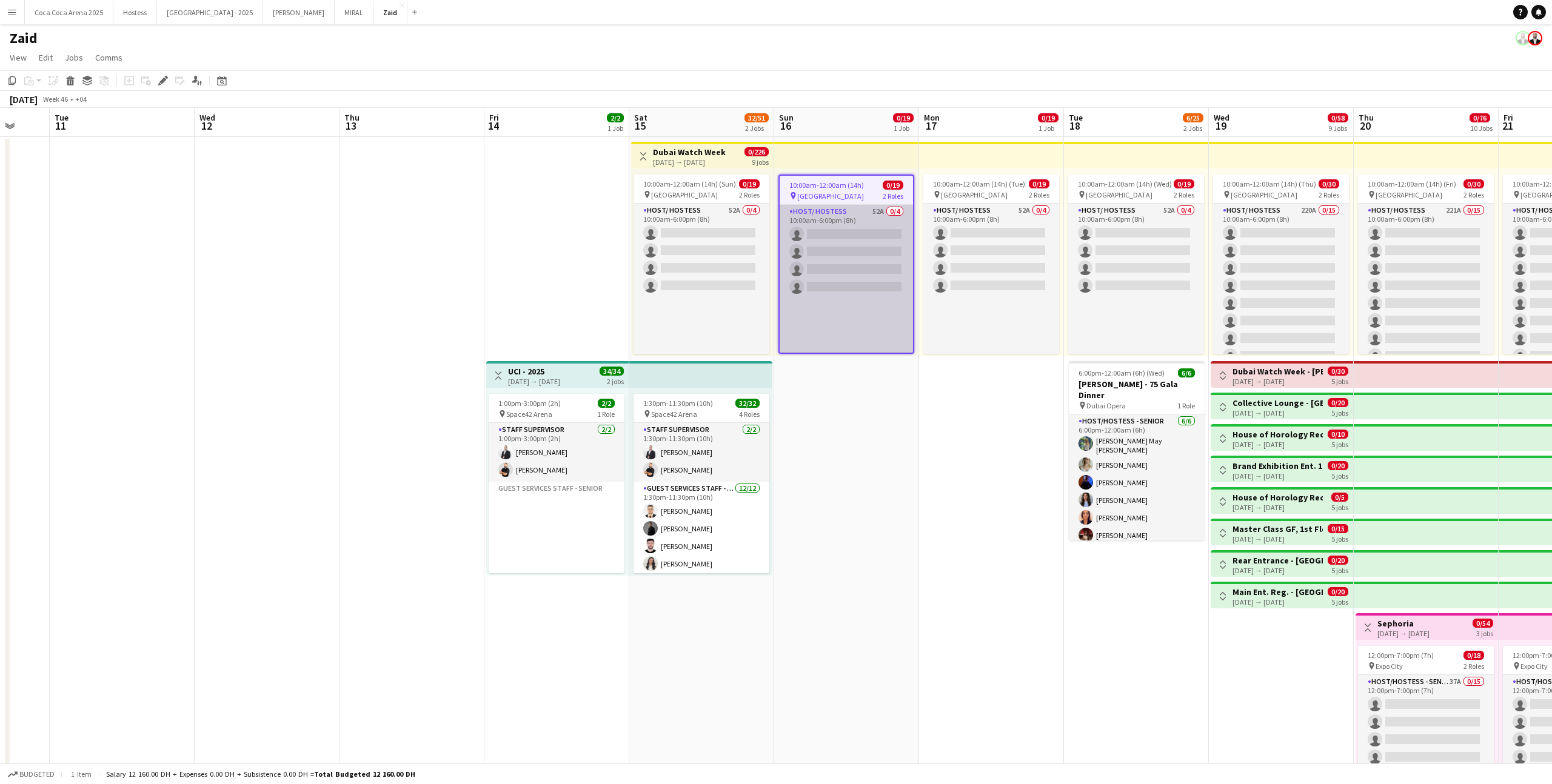
click at [880, 232] on app-card-role "Host/ Hostess 52A 0/4 10:00am-6:00pm (8h) single-neutral-actions single-neutral…" at bounding box center [845, 348] width 133 height 287
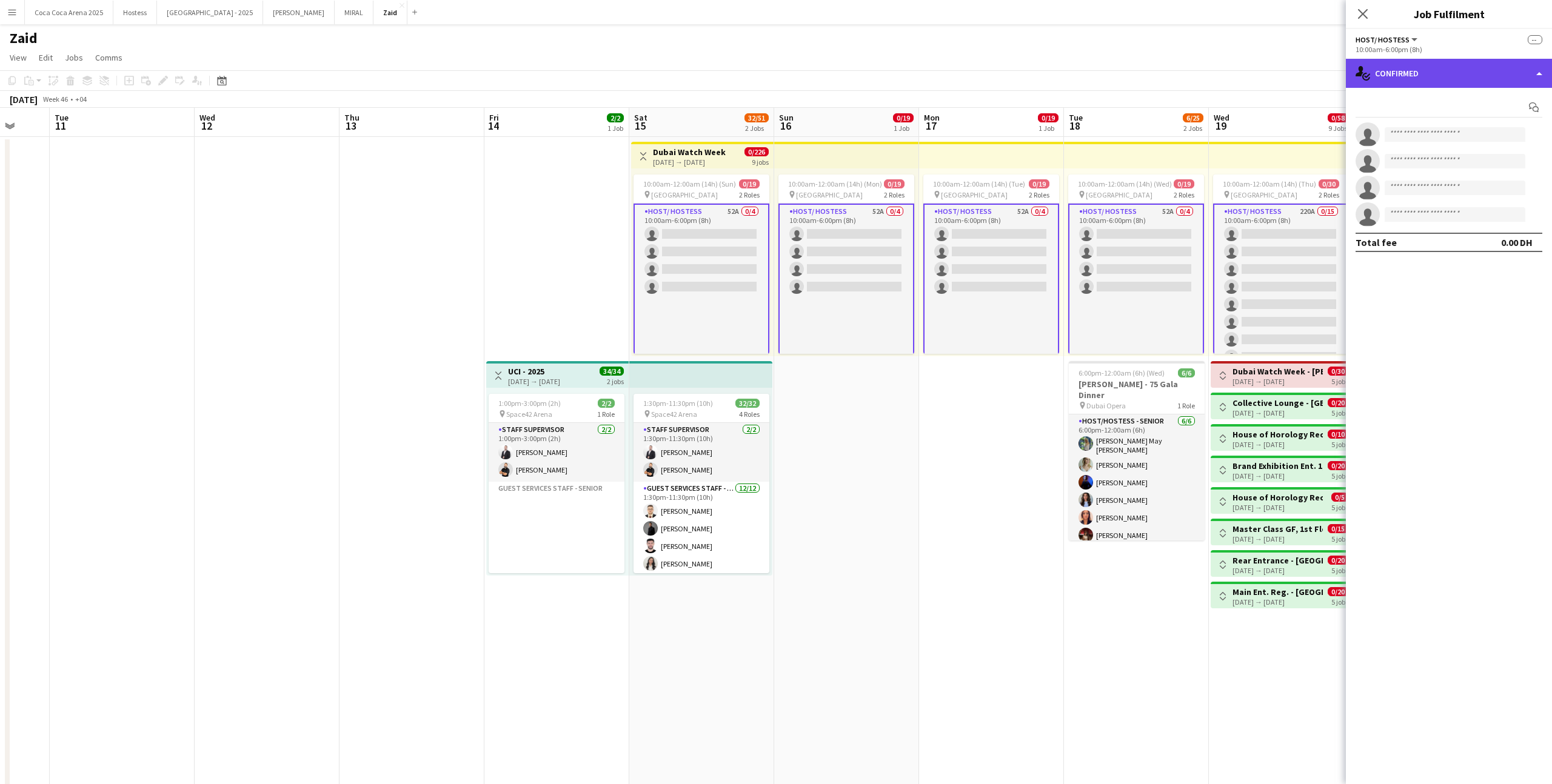
click at [1428, 71] on div "single-neutral-actions-check-2 Confirmed" at bounding box center [1449, 73] width 206 height 29
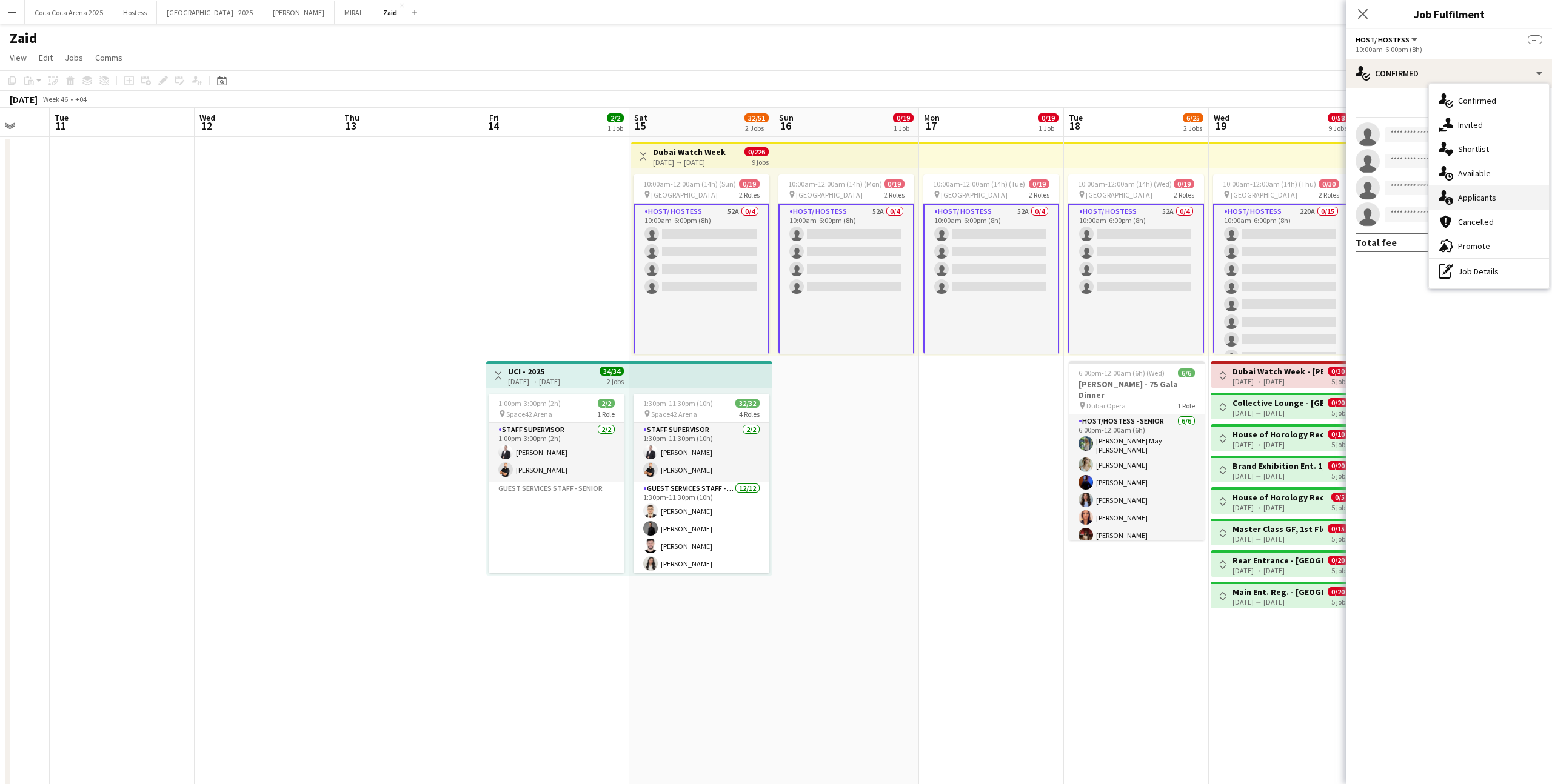
click at [1502, 205] on div "single-neutral-actions-information Applicants" at bounding box center [1489, 197] width 120 height 25
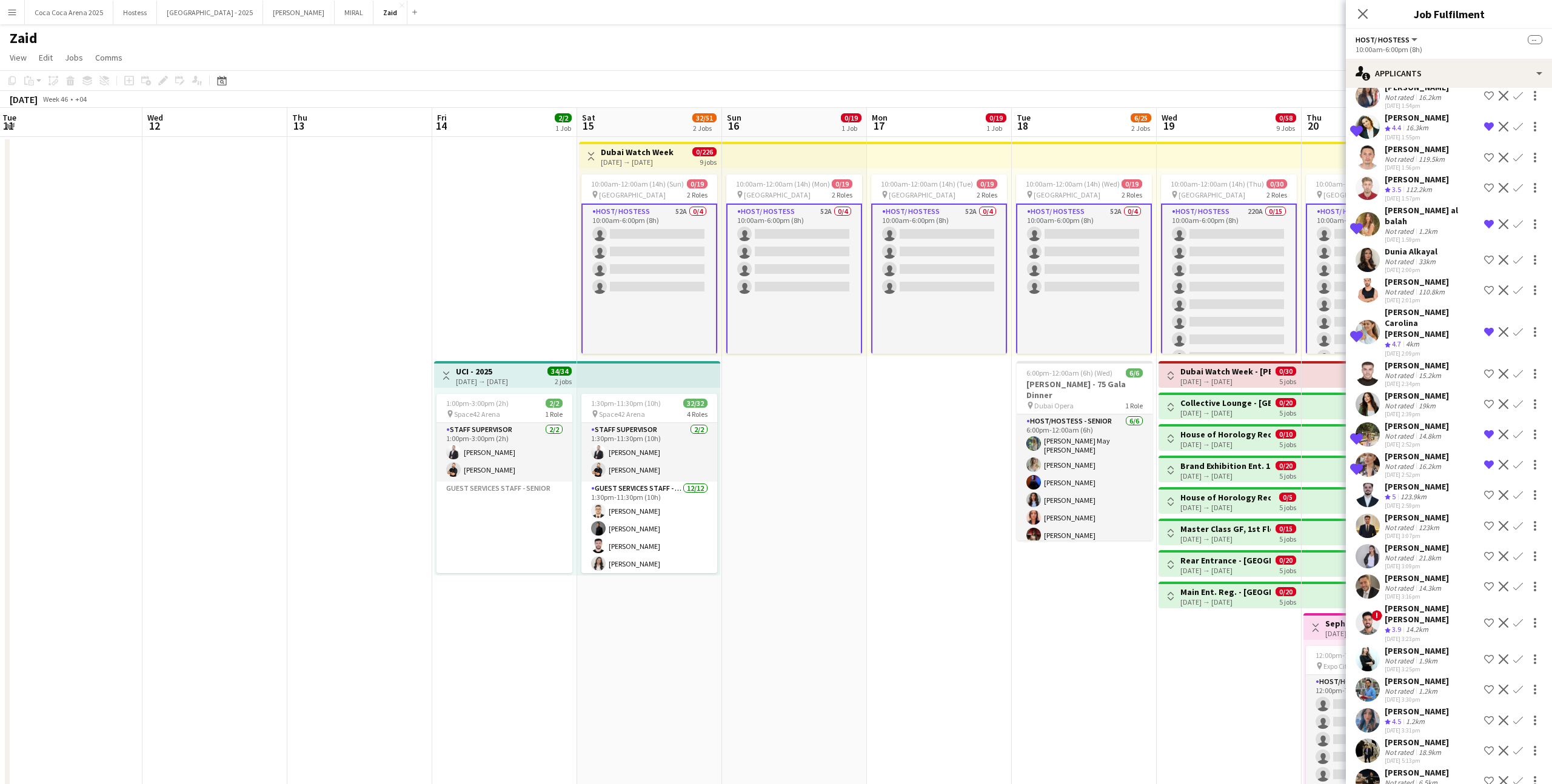
scroll to position [971, 0]
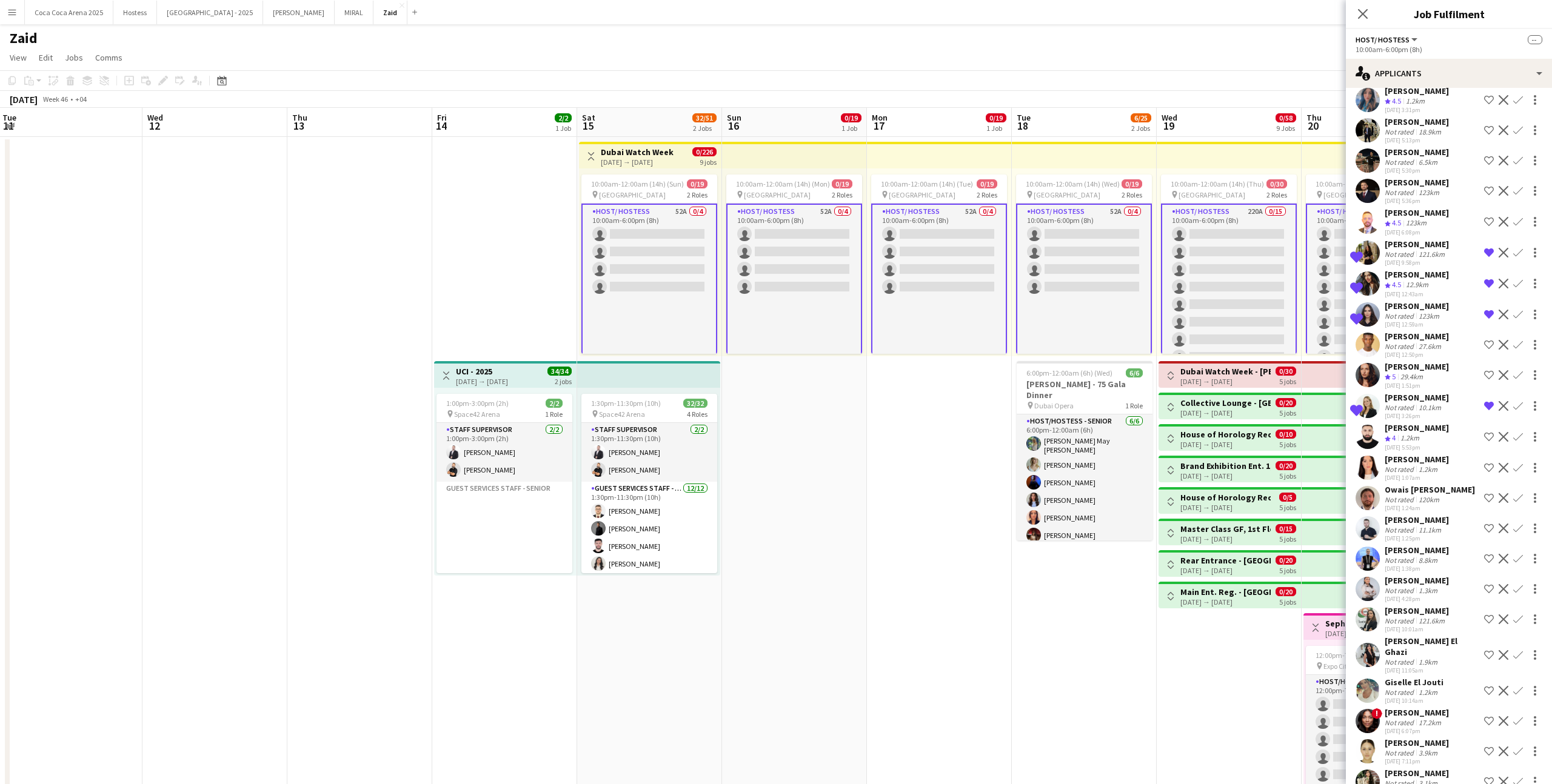
click at [1430, 779] on div "3.1km" at bounding box center [1428, 783] width 24 height 9
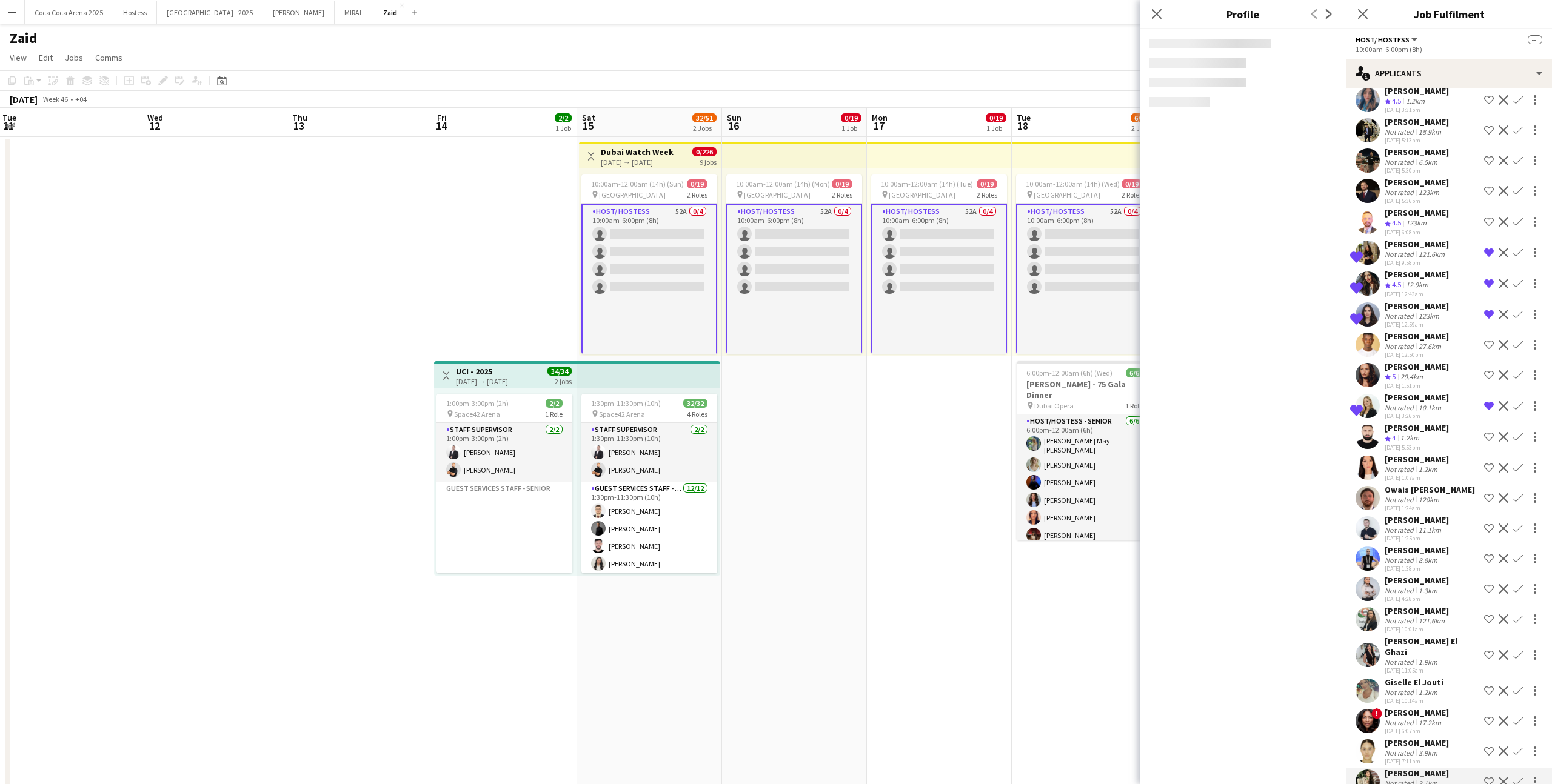
click at [1436, 657] on div "1.9km" at bounding box center [1428, 661] width 24 height 9
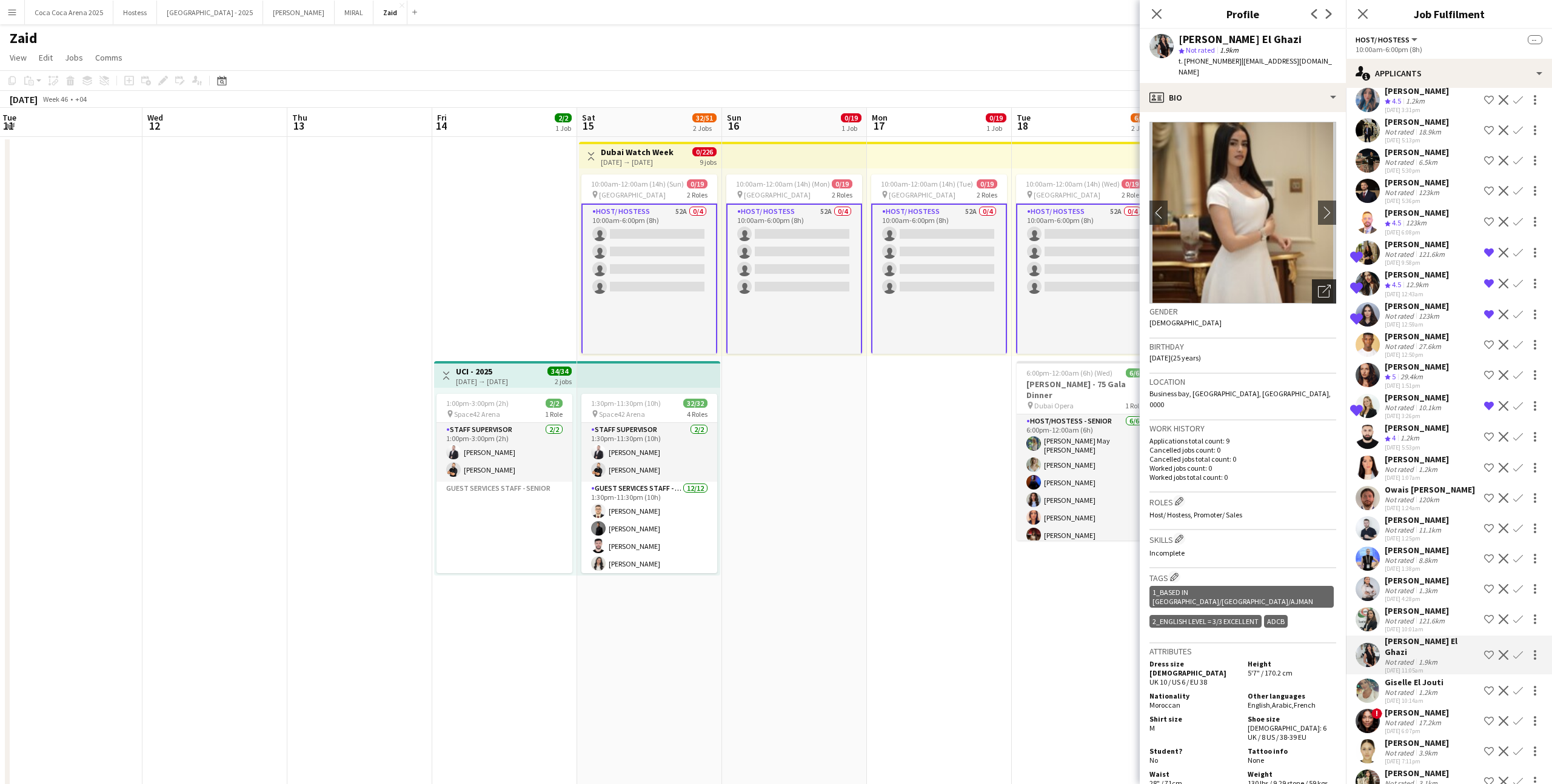
click at [1326, 284] on icon at bounding box center [1327, 289] width 8 height 8
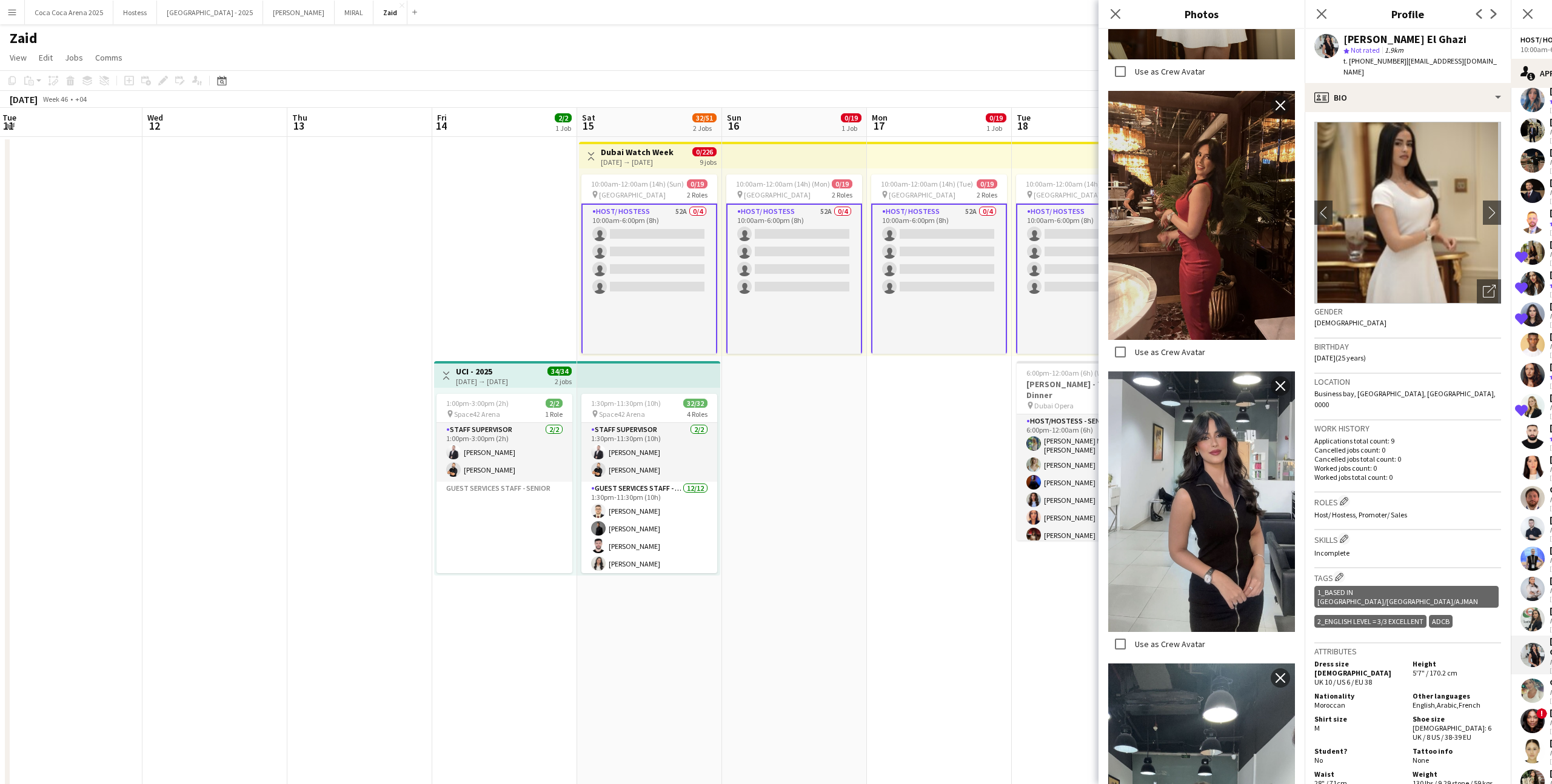
scroll to position [529, 0]
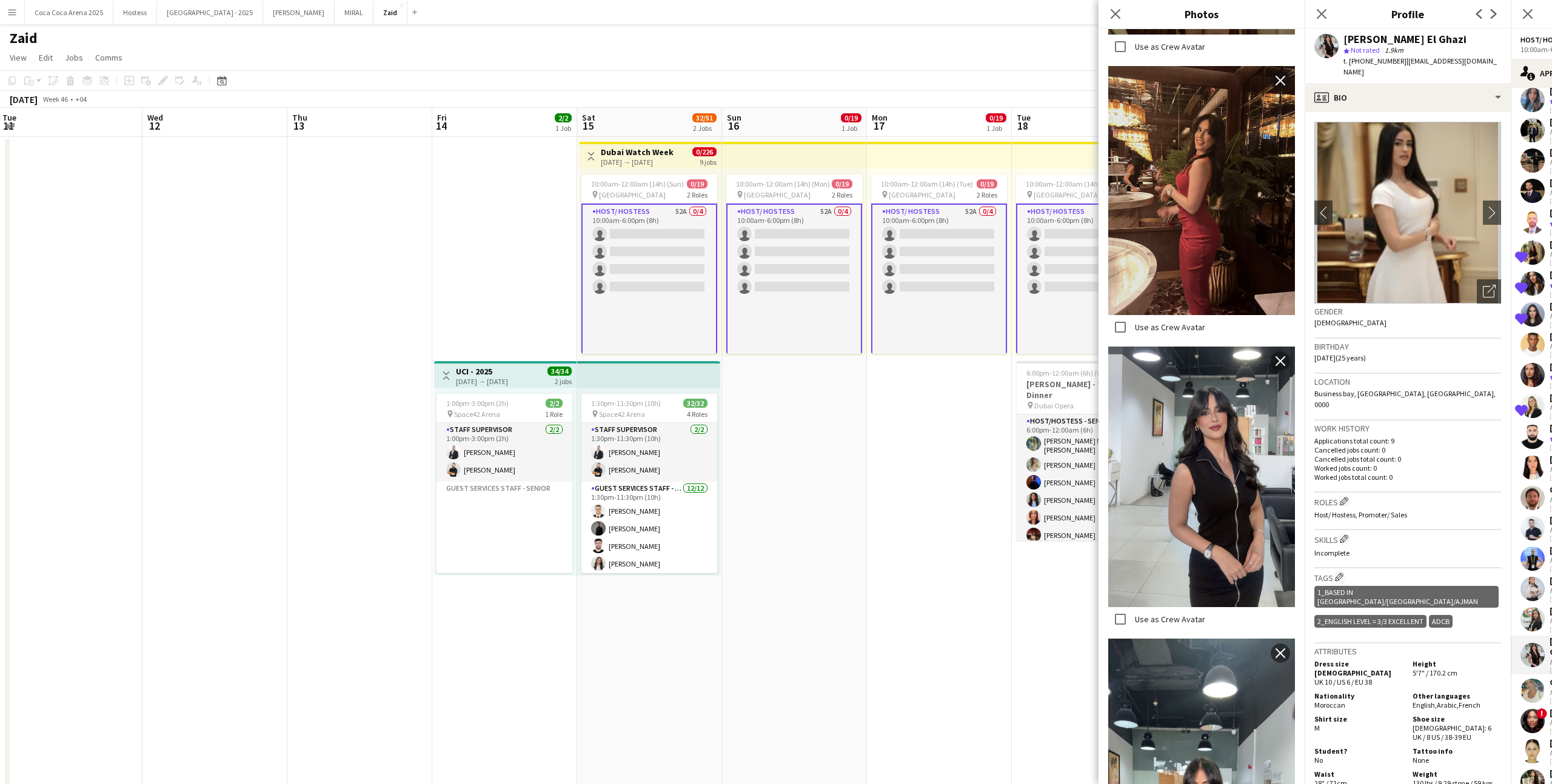
click at [1345, 715] on div "Shirt size M" at bounding box center [1361, 728] width 93 height 27
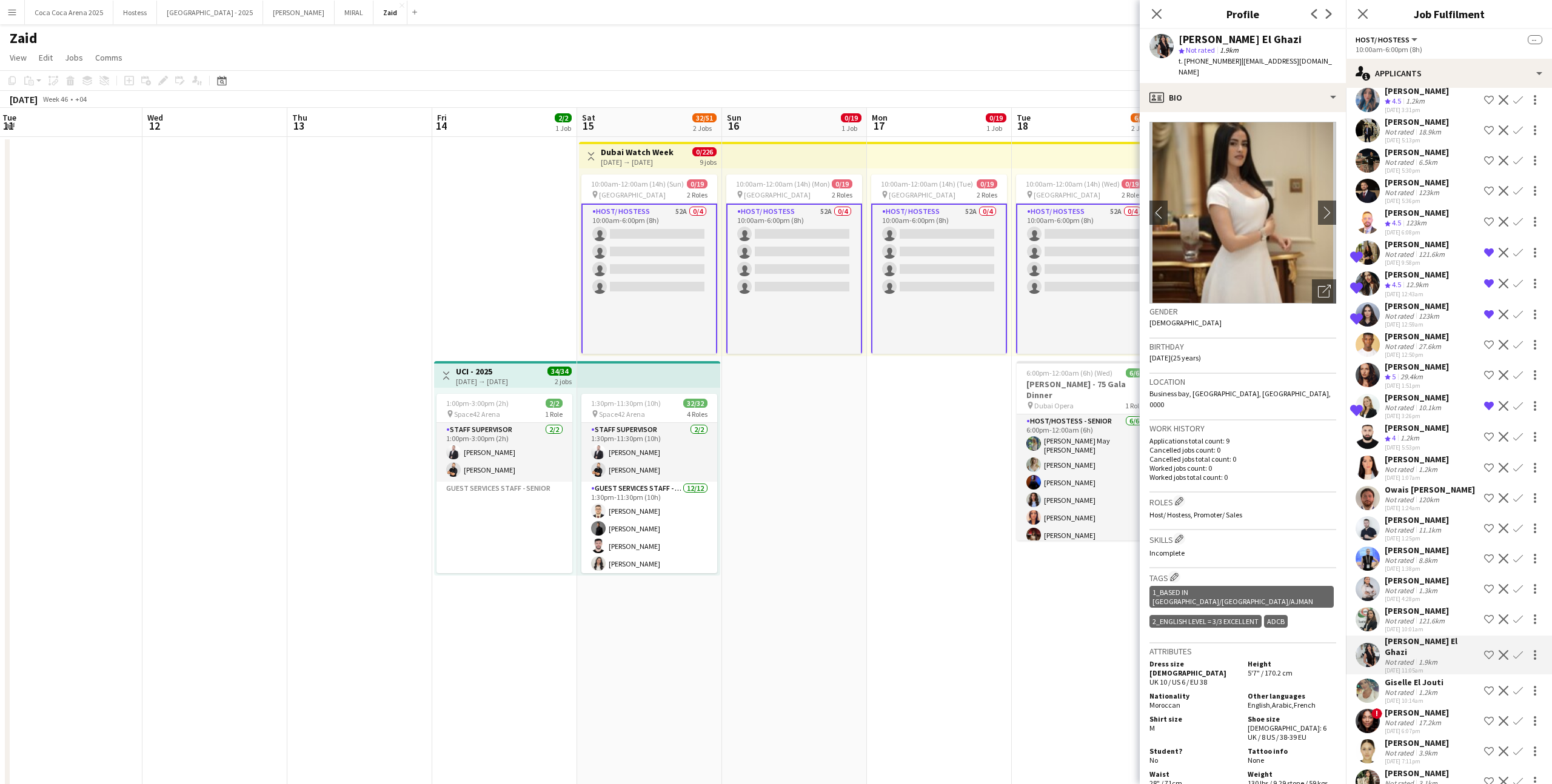
click at [1433, 605] on div "[PERSON_NAME]" at bounding box center [1416, 610] width 64 height 11
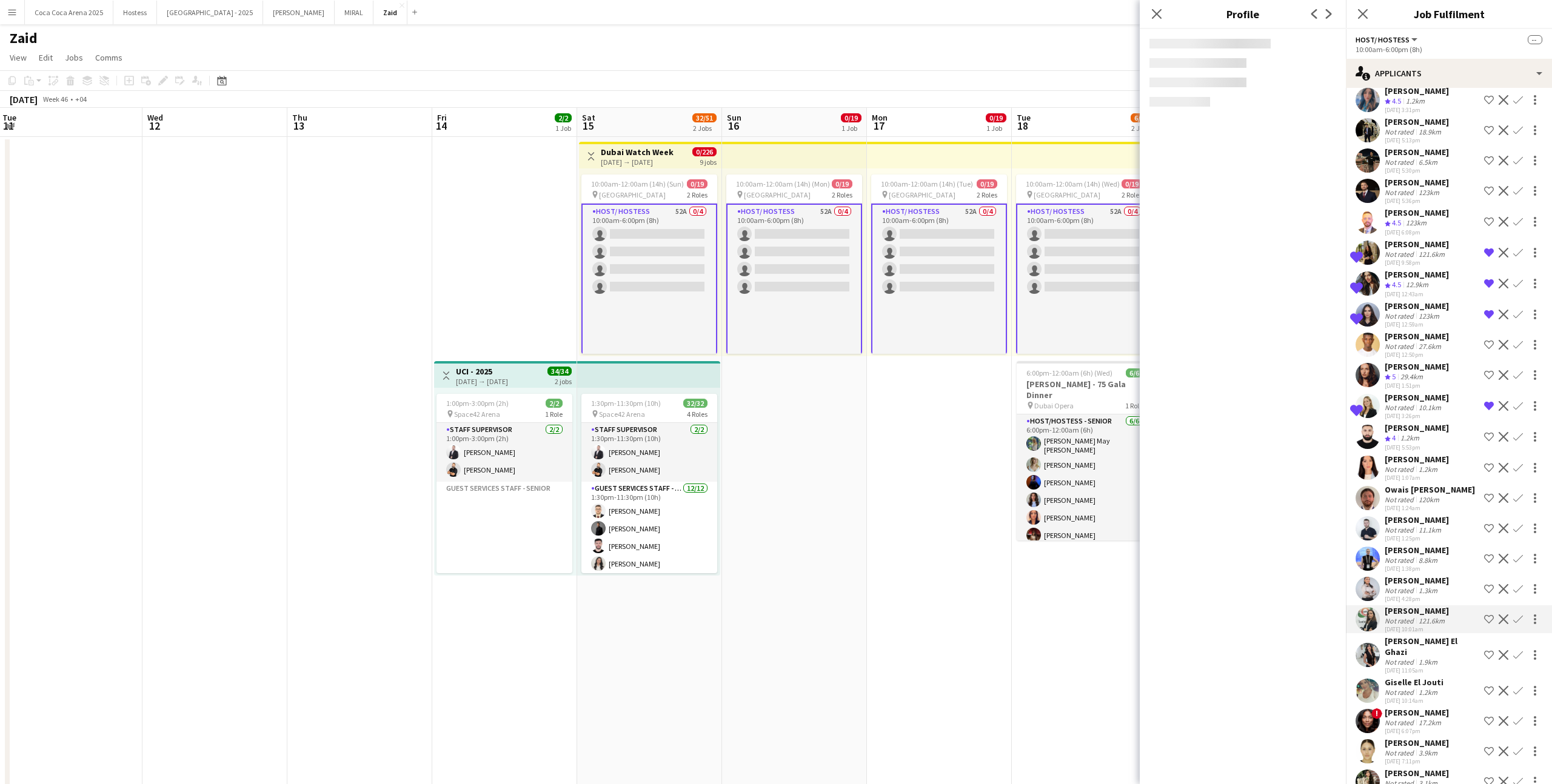
click at [1442, 616] on div "121.6km" at bounding box center [1432, 621] width 30 height 9
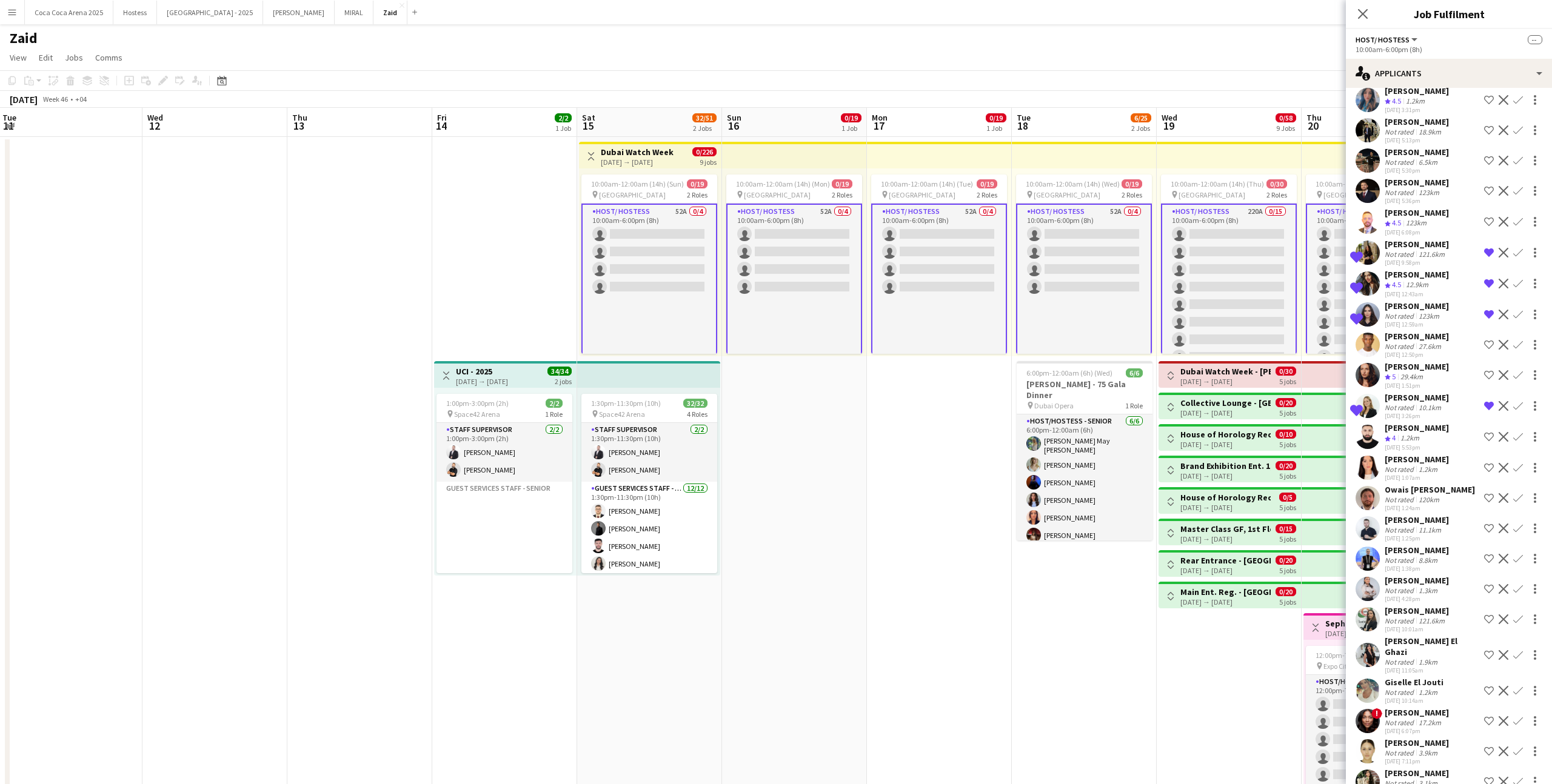
click at [1442, 605] on div "[PERSON_NAME]" at bounding box center [1416, 610] width 64 height 11
click at [1436, 515] on div "[PERSON_NAME]" at bounding box center [1416, 520] width 64 height 11
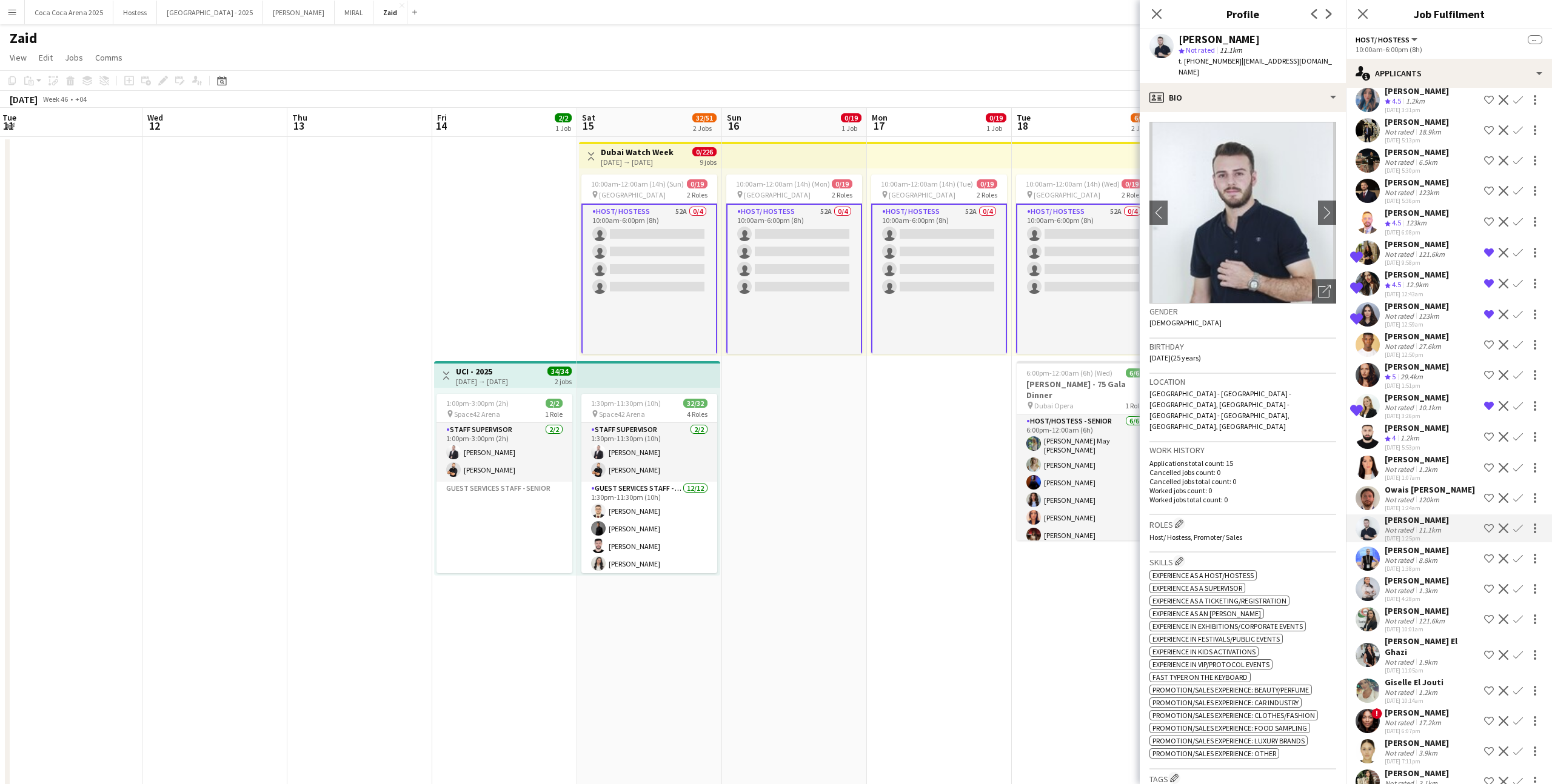
click at [1436, 495] on div "120km" at bounding box center [1429, 500] width 25 height 9
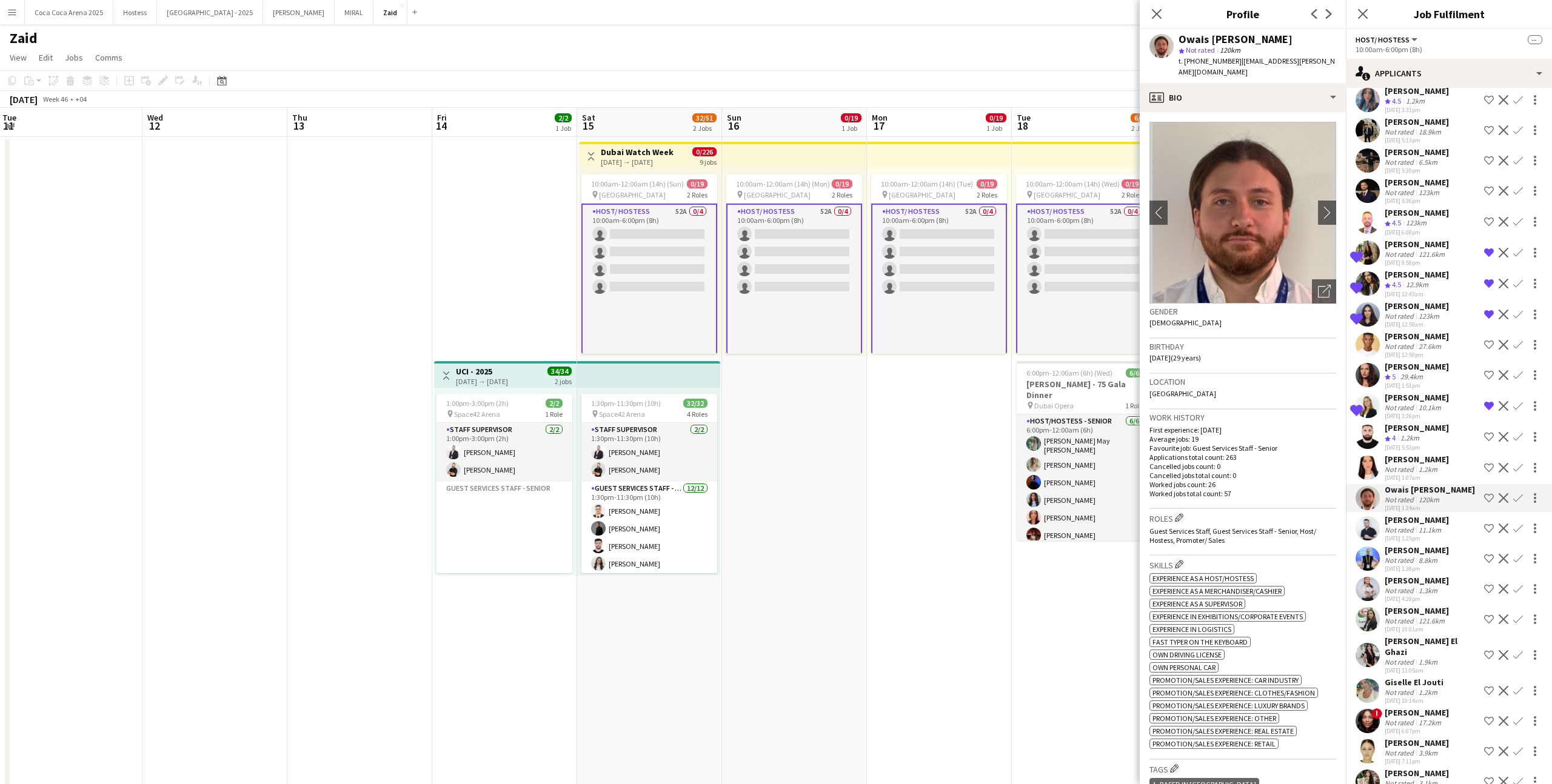
click at [1442, 465] on div "Not rated 1.2km" at bounding box center [1416, 469] width 64 height 9
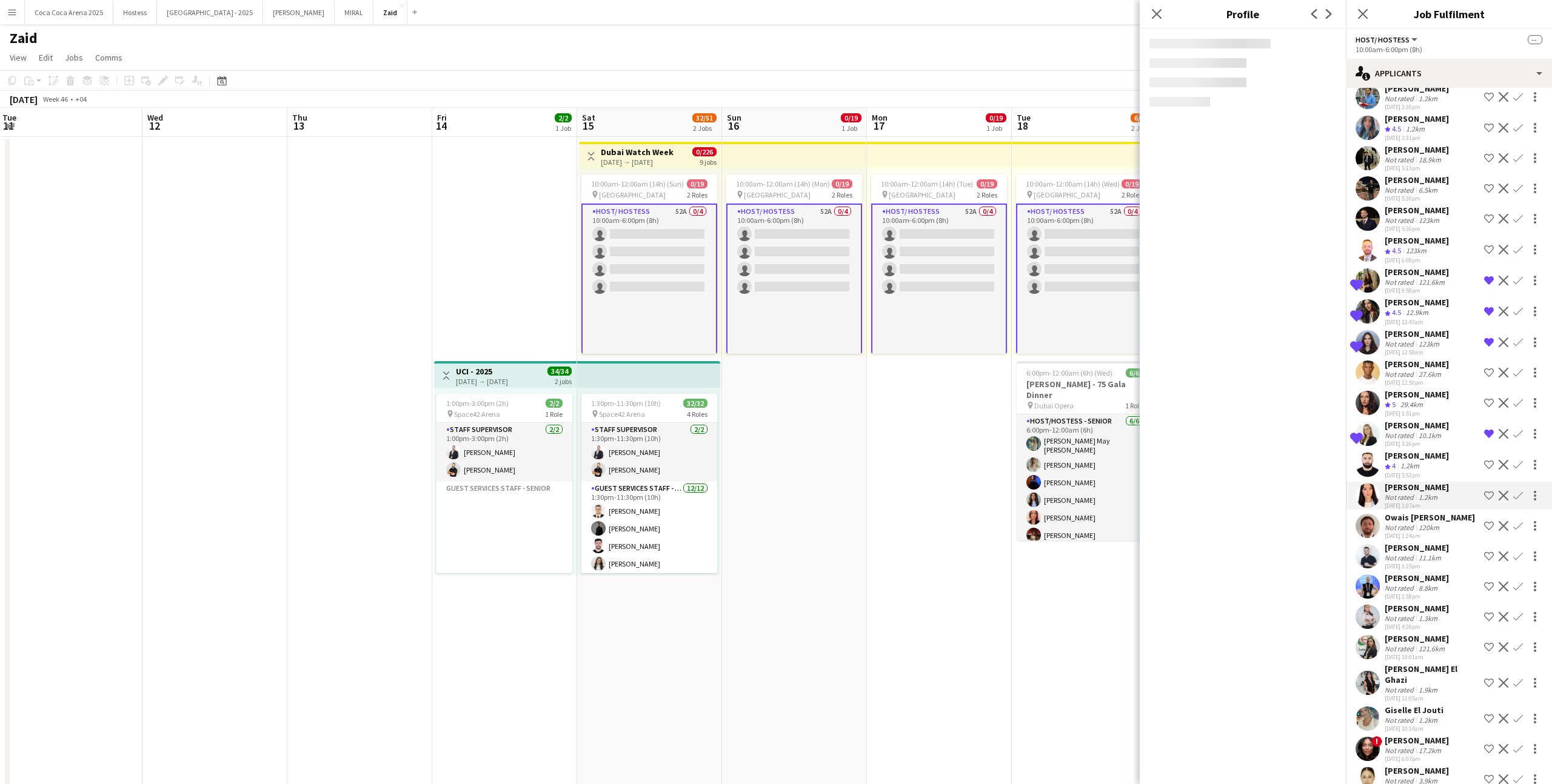
scroll to position [943, 0]
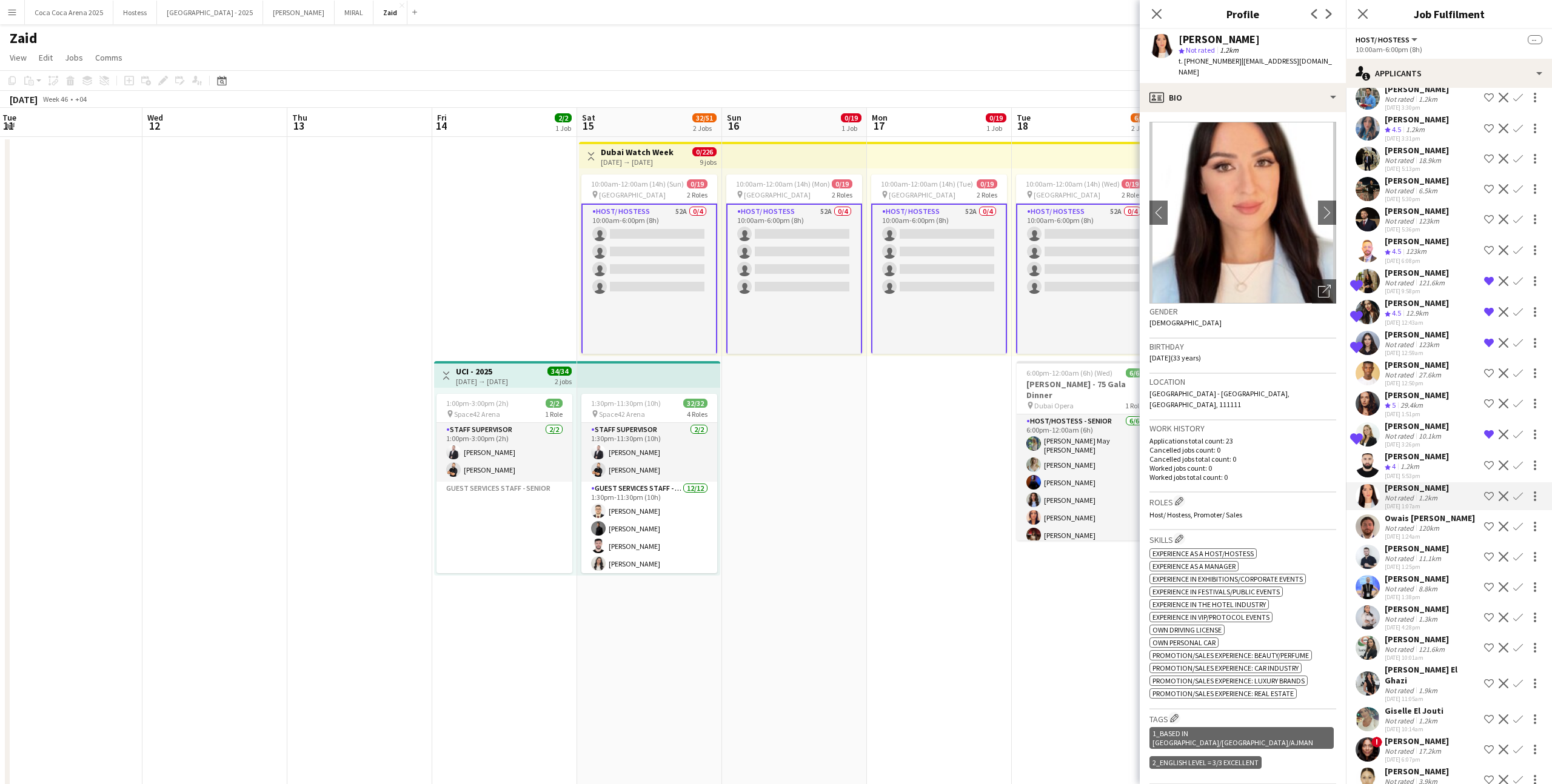
click at [1419, 440] on div "[DATE] 3:26pm" at bounding box center [1416, 444] width 64 height 8
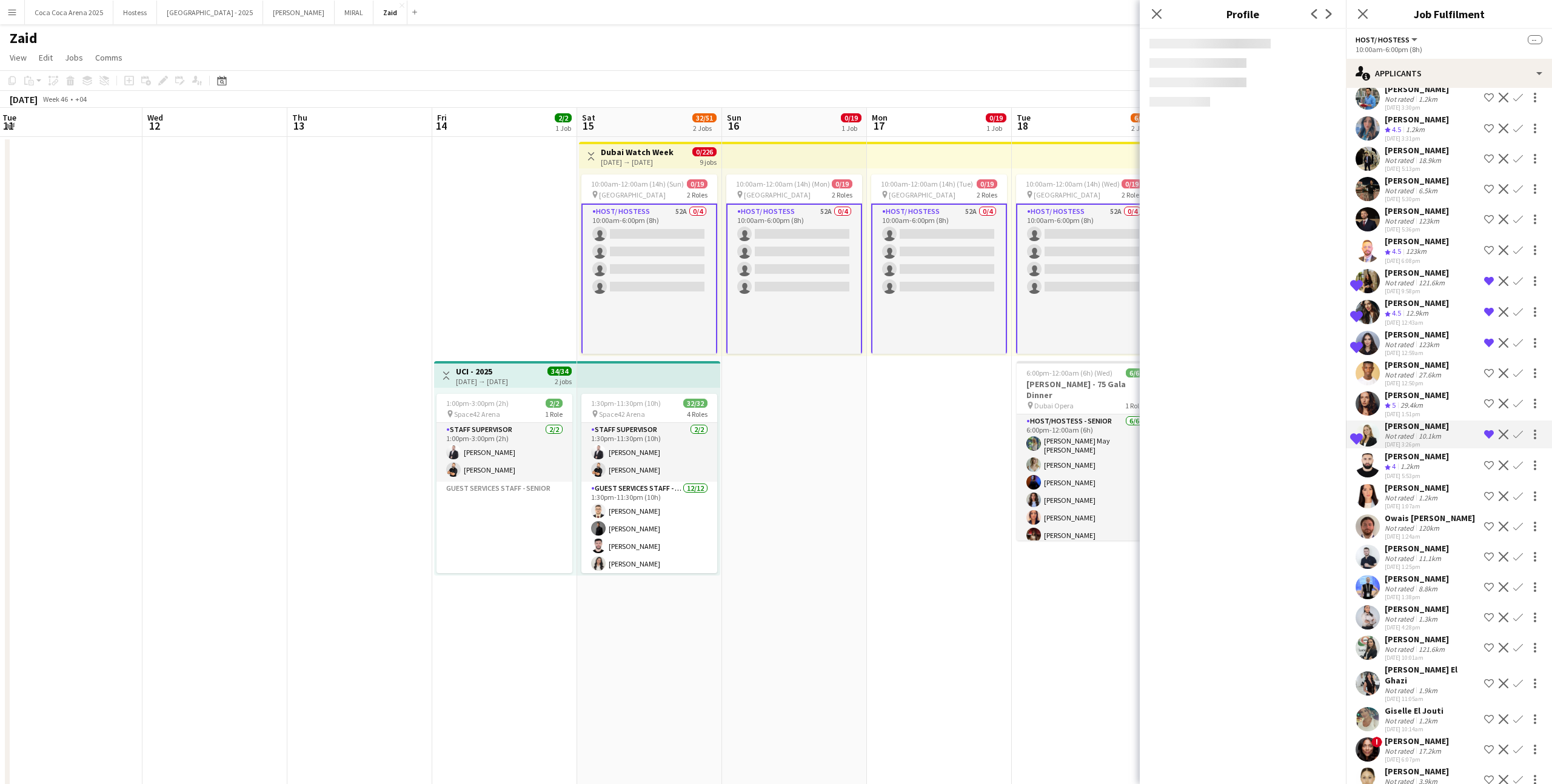
click at [1423, 461] on div "Crew rating 4 1.2km" at bounding box center [1416, 467] width 64 height 10
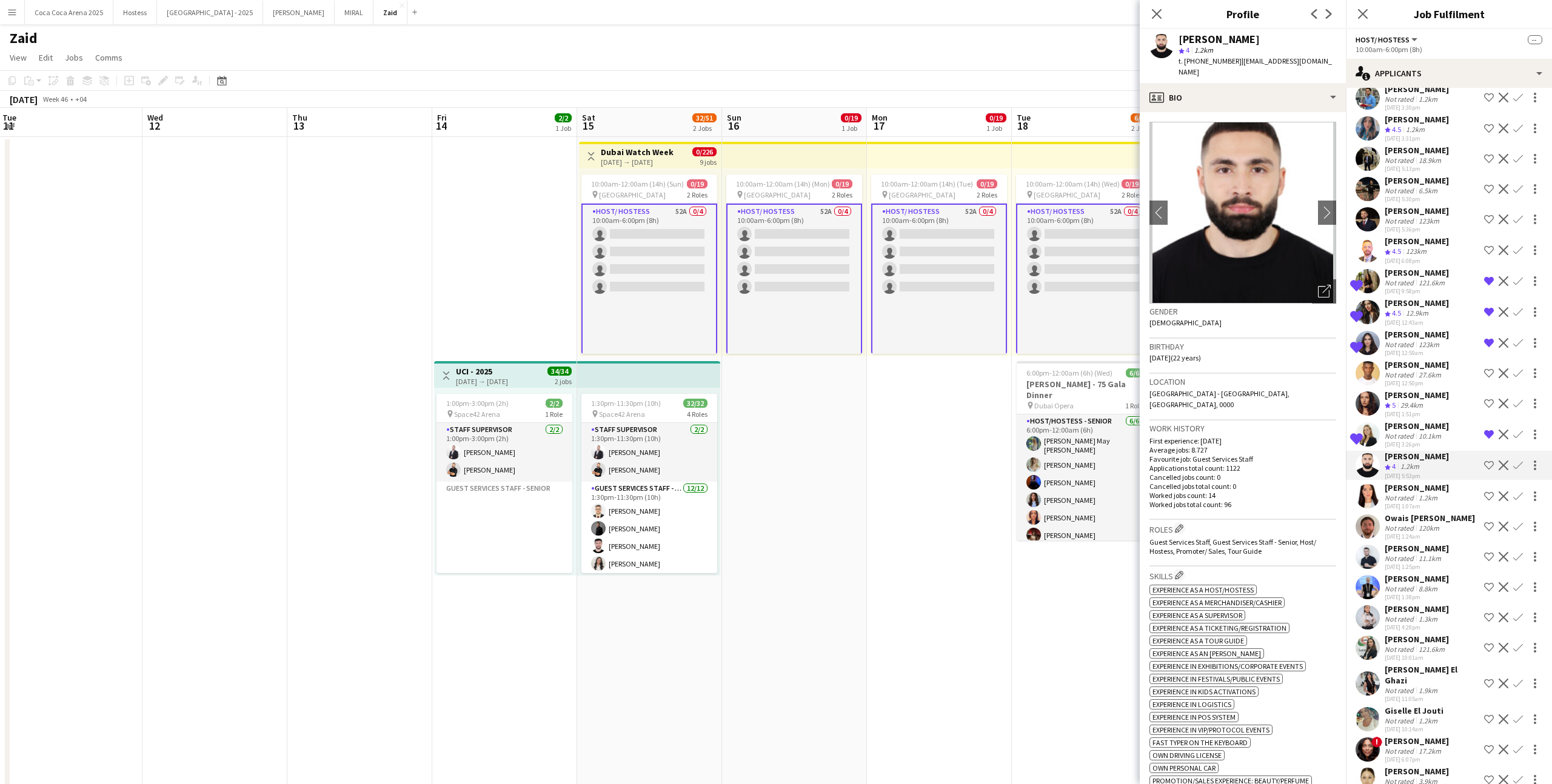
click at [1408, 410] on div "[DATE] 1:51pm" at bounding box center [1416, 413] width 64 height 8
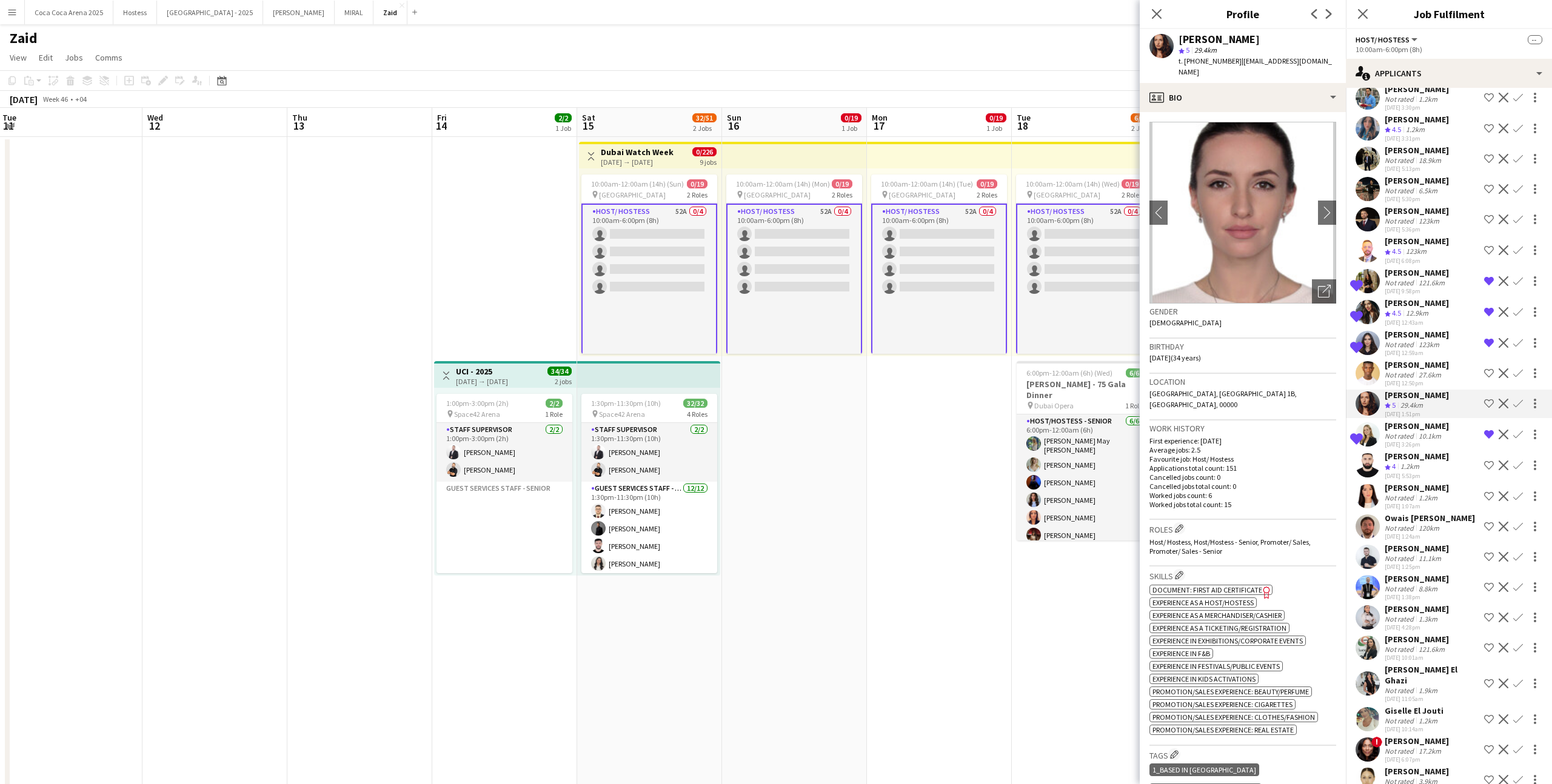
click at [1341, 276] on app-crew-profile-bio "chevron-left chevron-right Open photos pop-in Gender [DEMOGRAPHIC_DATA] Birthda…" at bounding box center [1242, 448] width 206 height 672
click at [1330, 284] on icon at bounding box center [1327, 289] width 8 height 8
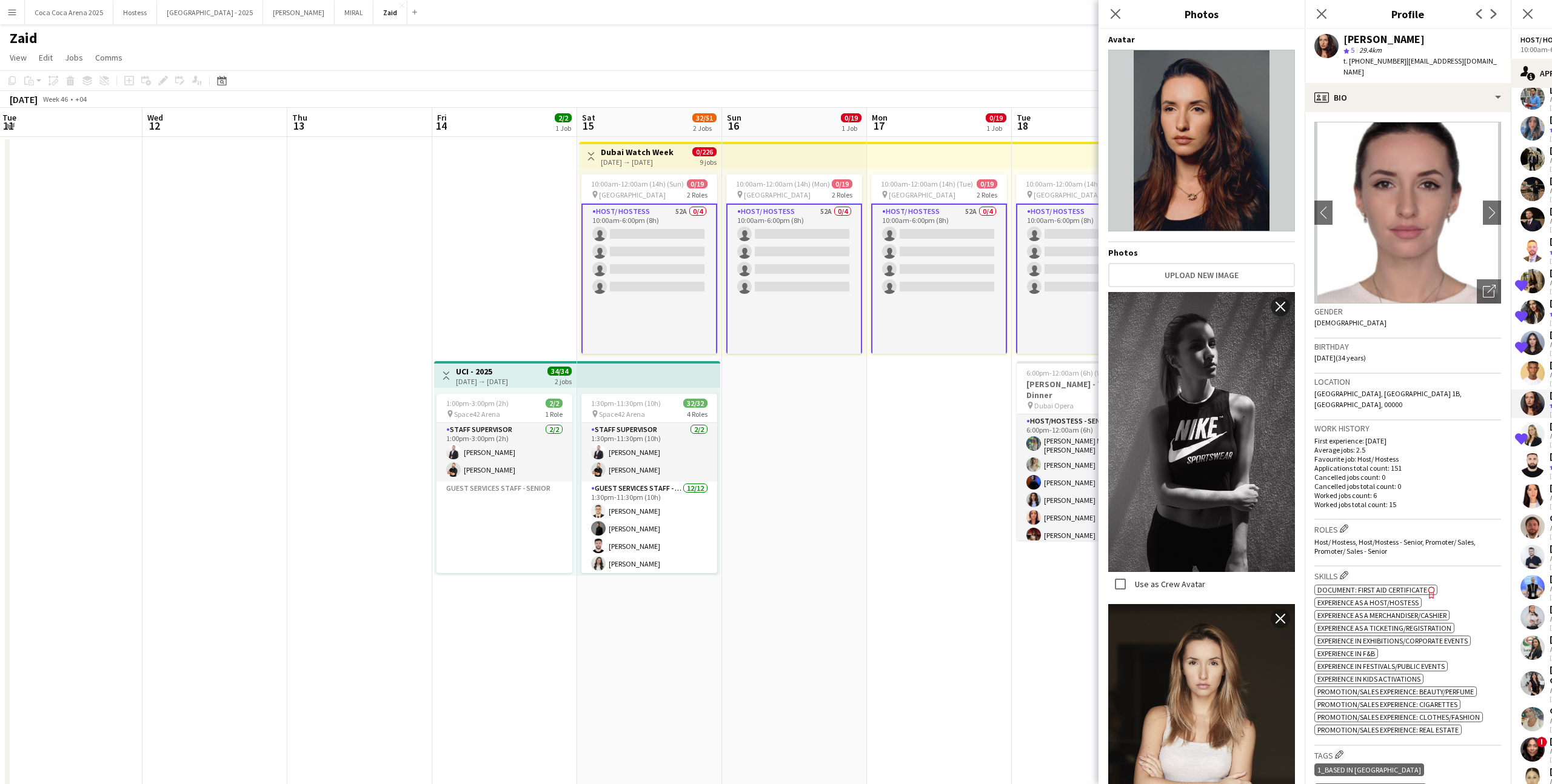
scroll to position [61, 0]
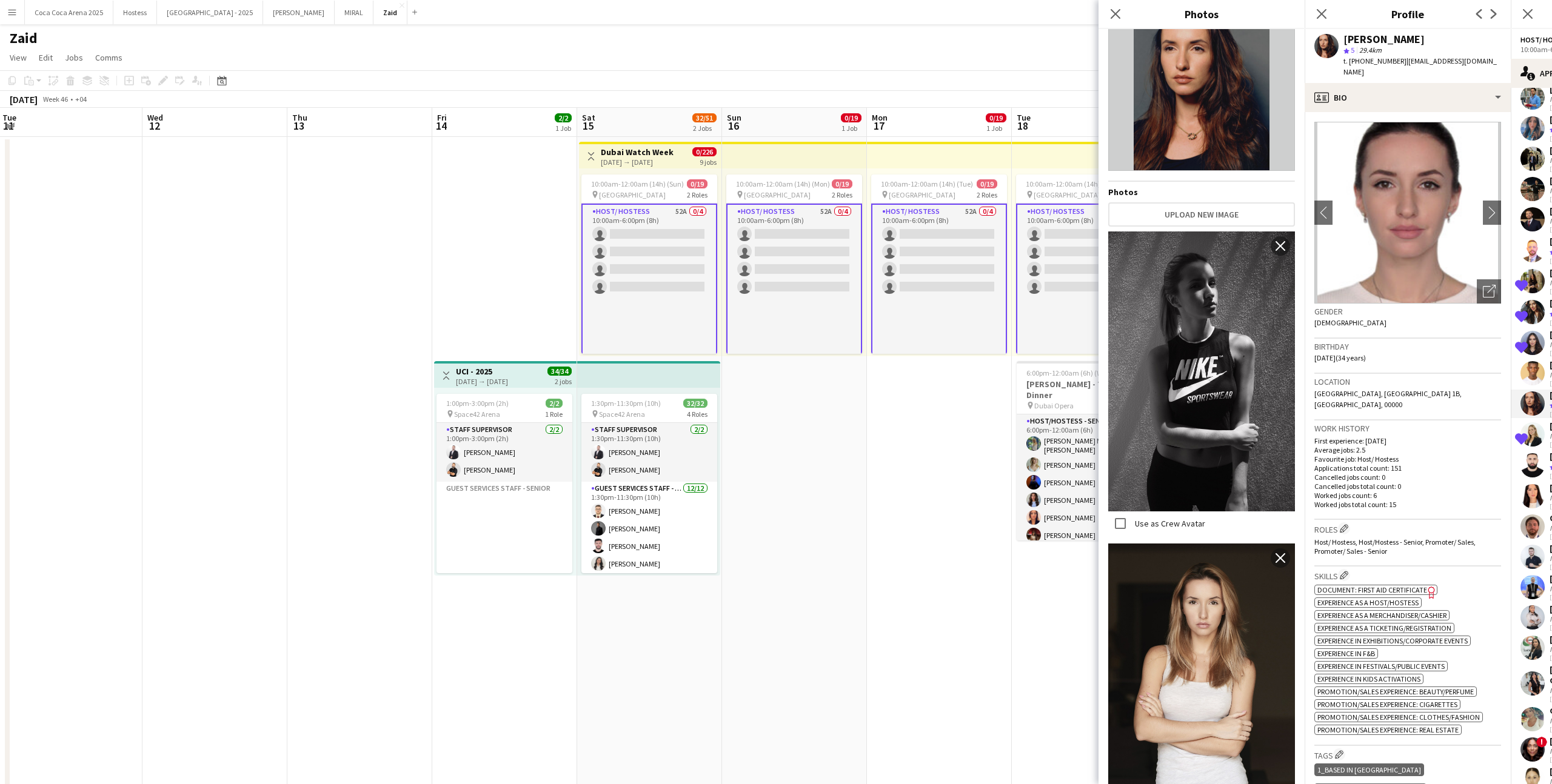
click at [1495, 582] on div "ok-circled2 background Layer 1 cross-circle-red background Layer 1 Document: Fi…" at bounding box center [1407, 659] width 186 height 152
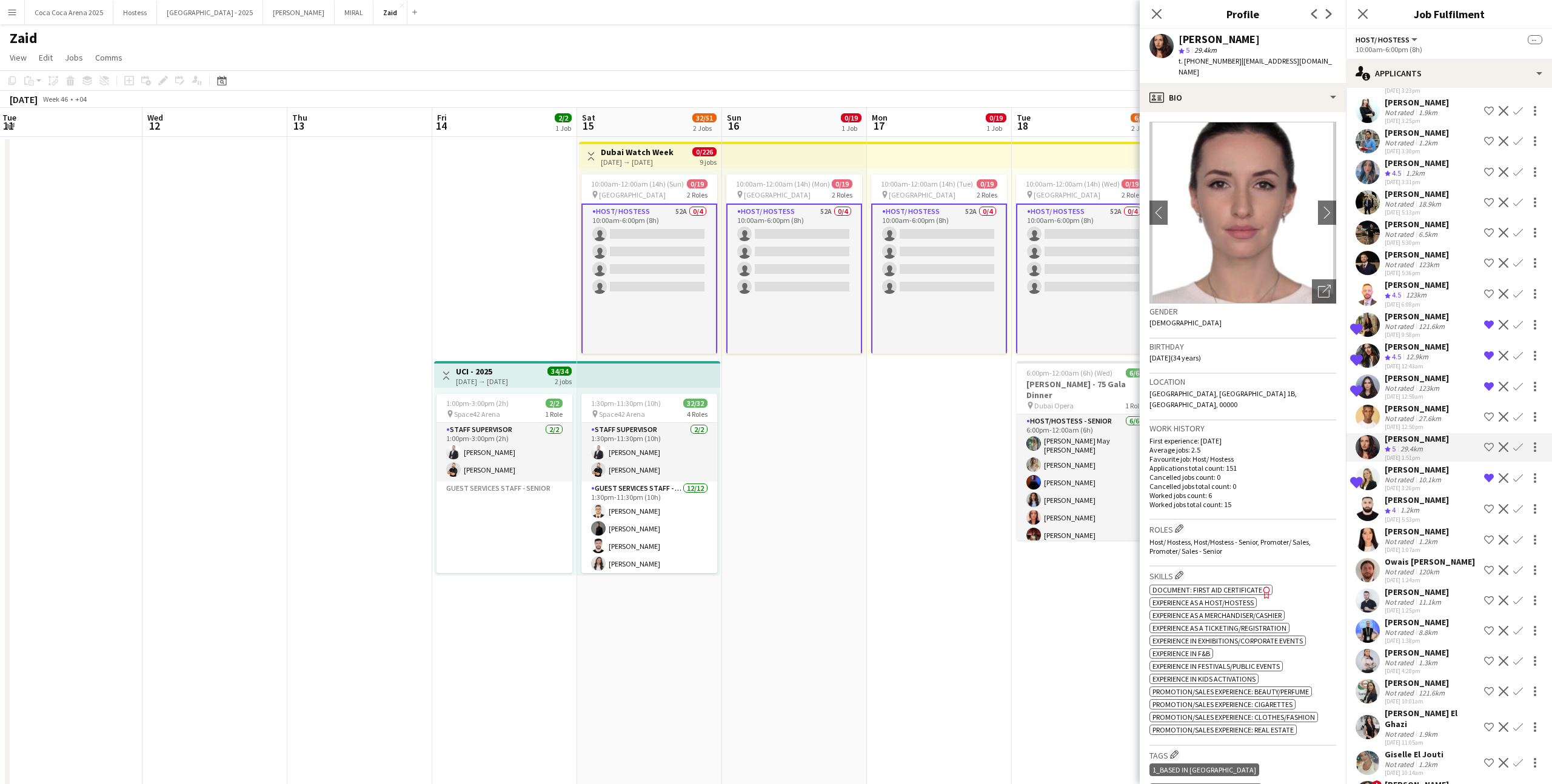
click at [1465, 617] on div "[PERSON_NAME] Not rated 8.8km [DATE] 1:38pm Shortlist crew Decline Confirm" at bounding box center [1449, 631] width 206 height 28
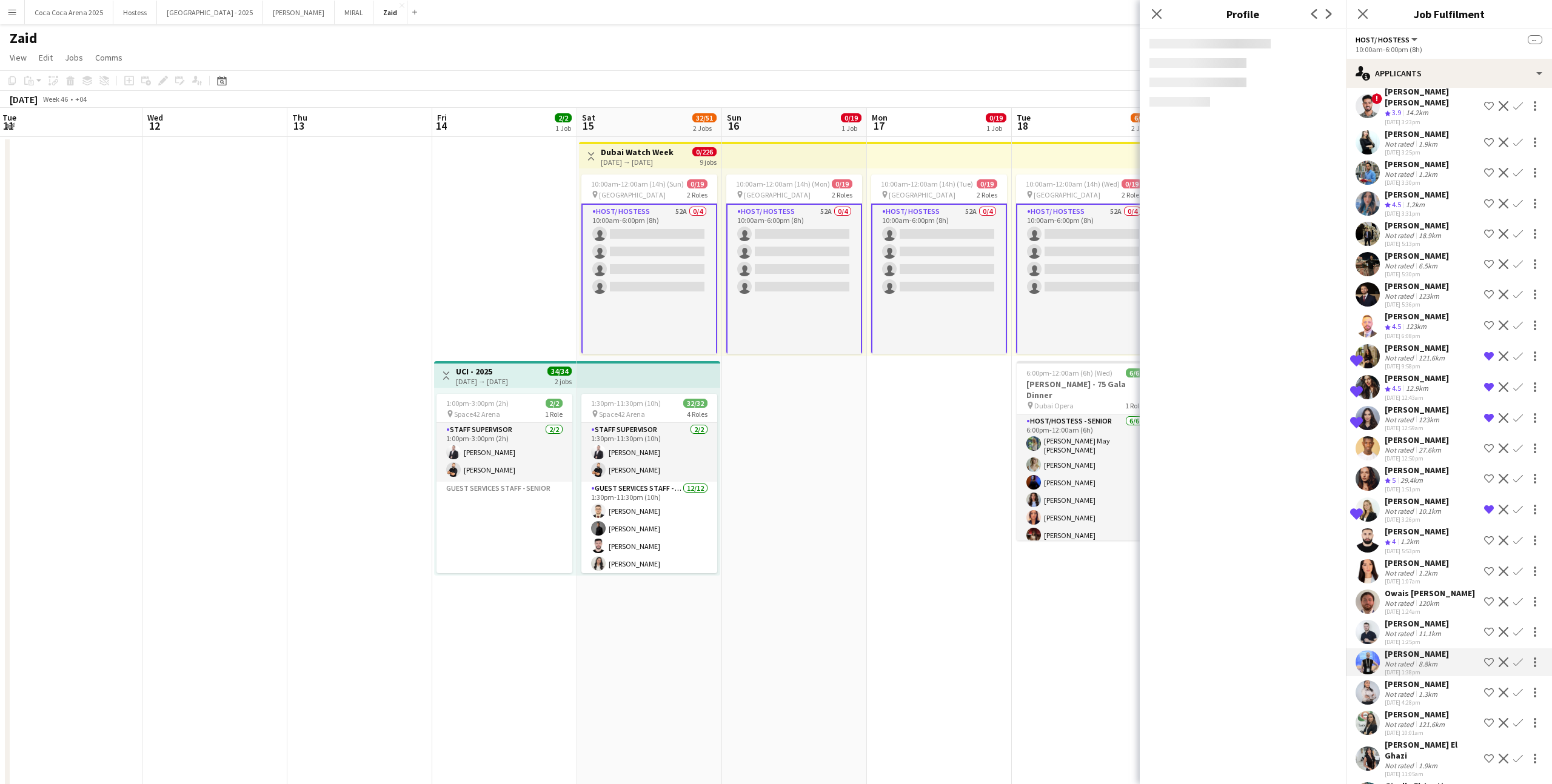
scroll to position [864, 0]
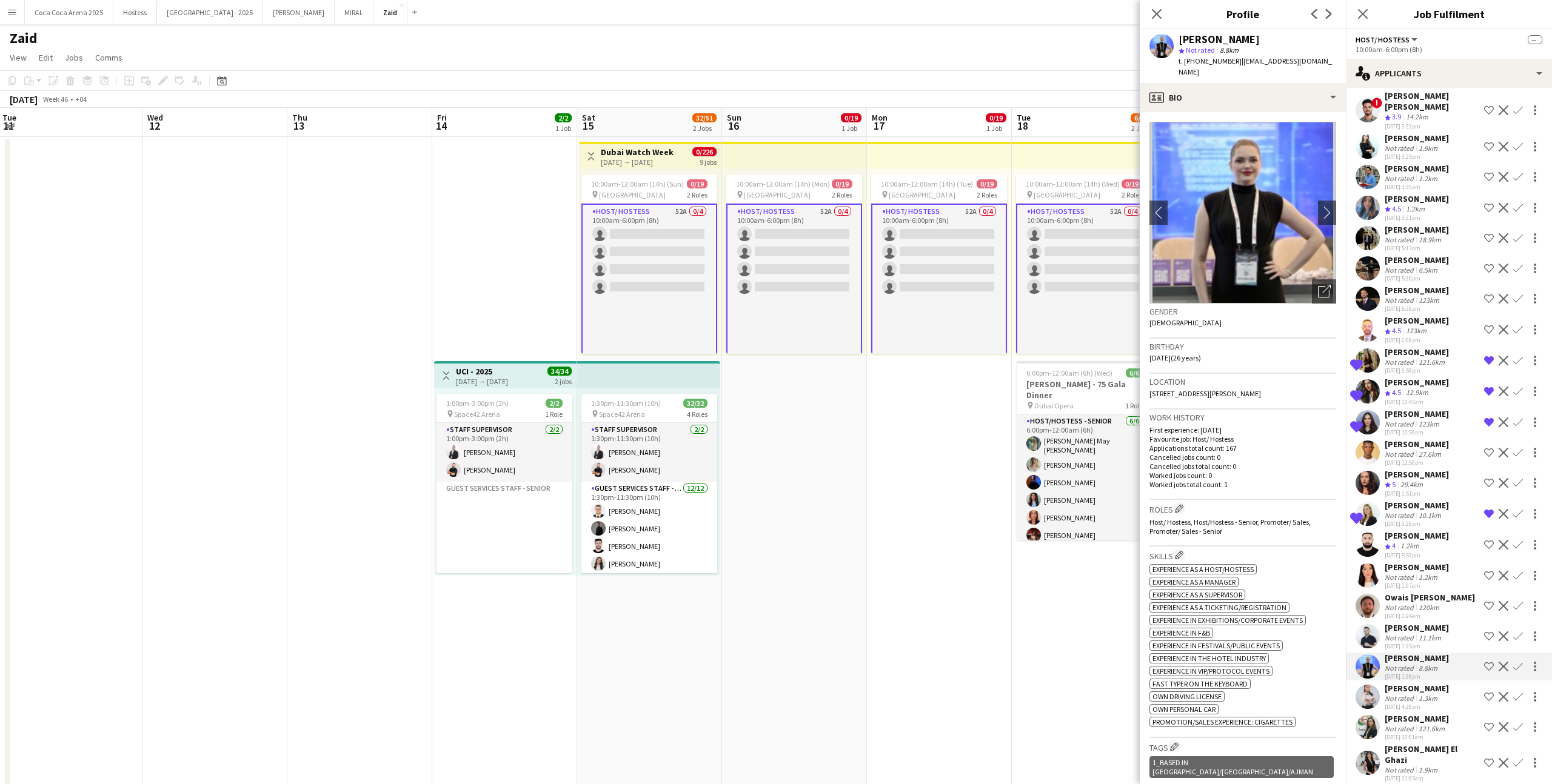
click at [1449, 541] on div "Crew rating 4 1.2km" at bounding box center [1416, 546] width 64 height 10
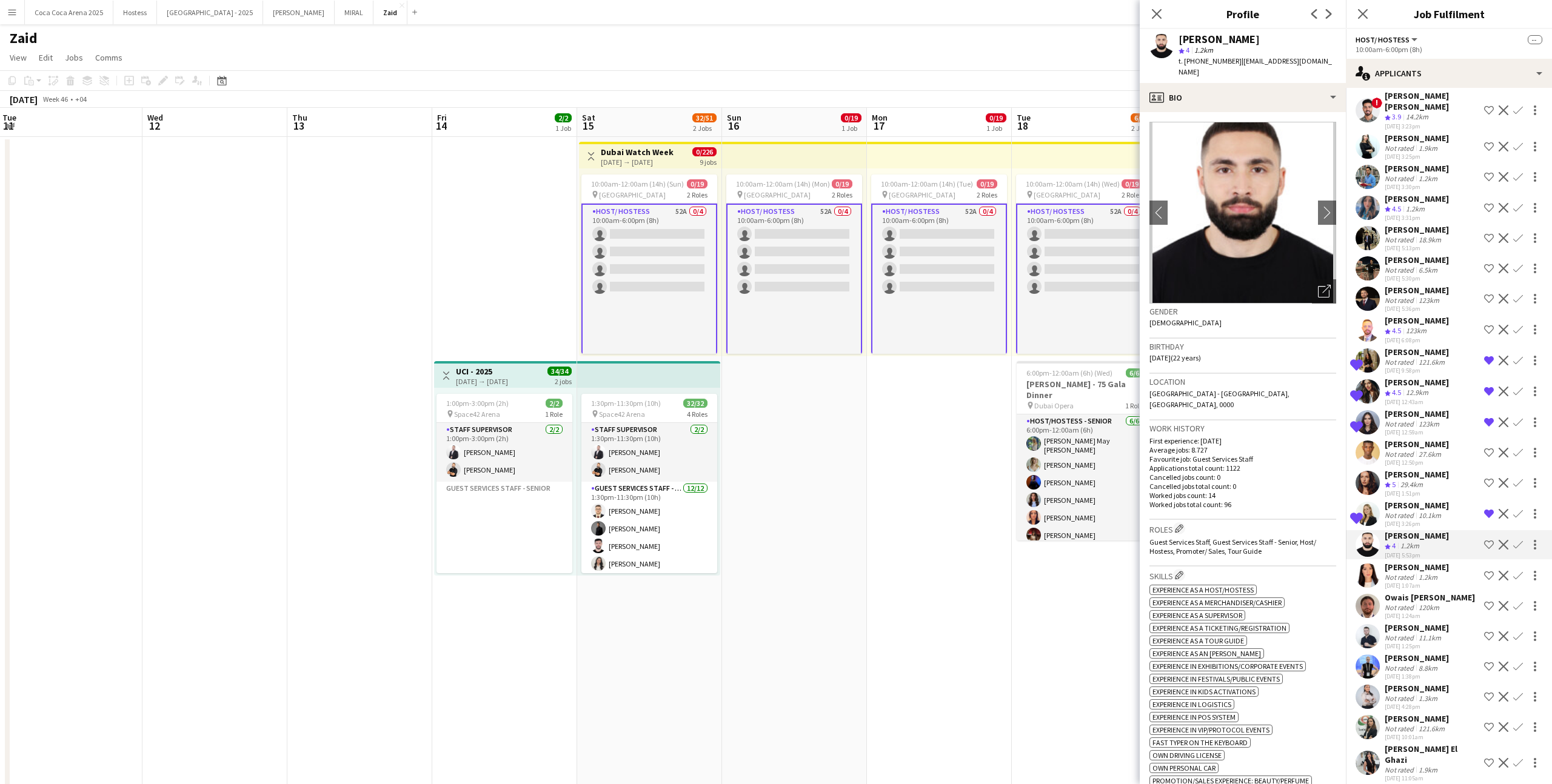
click at [1411, 367] on div "[DATE] 9:58pm" at bounding box center [1416, 370] width 64 height 8
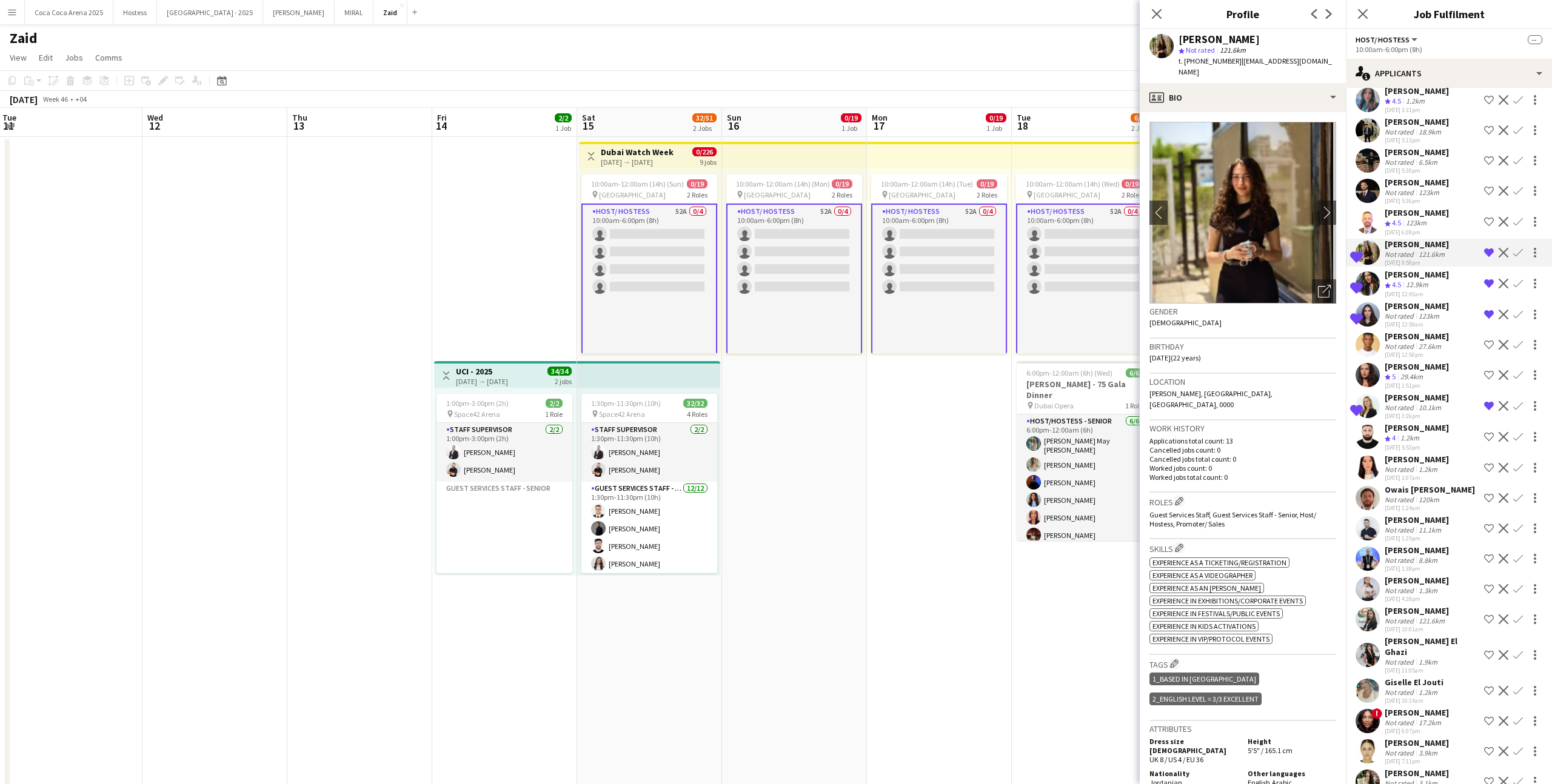
scroll to position [969, 0]
click at [1403, 729] on div "[DATE] 6:07pm" at bounding box center [1416, 732] width 64 height 8
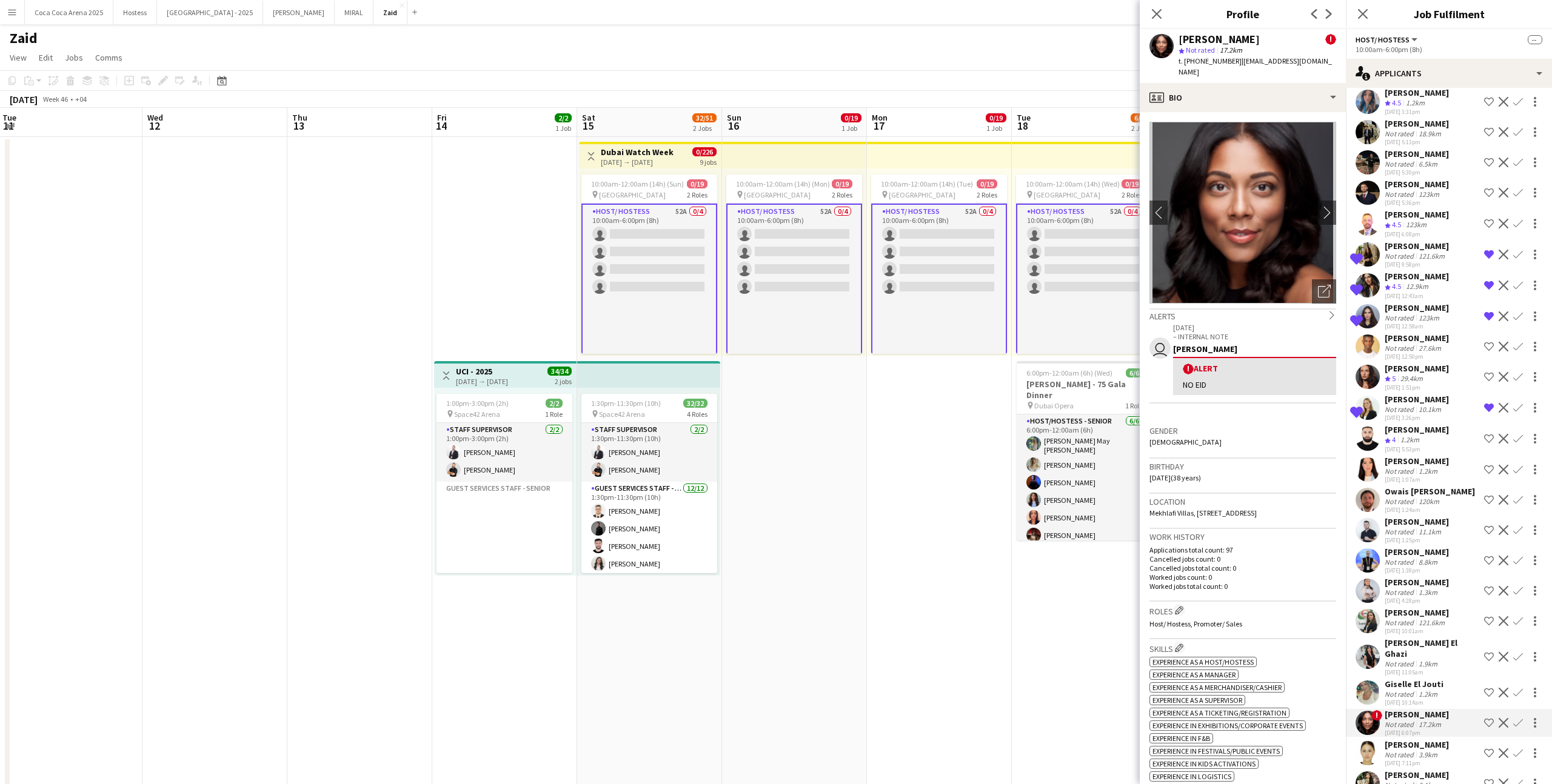
click at [905, 601] on app-date-cell "10:00am-12:00am (14h) (Tue) 0/19 pin [GEOGRAPHIC_DATA] 2 Roles Host/ Hostess 52…" at bounding box center [939, 485] width 145 height 696
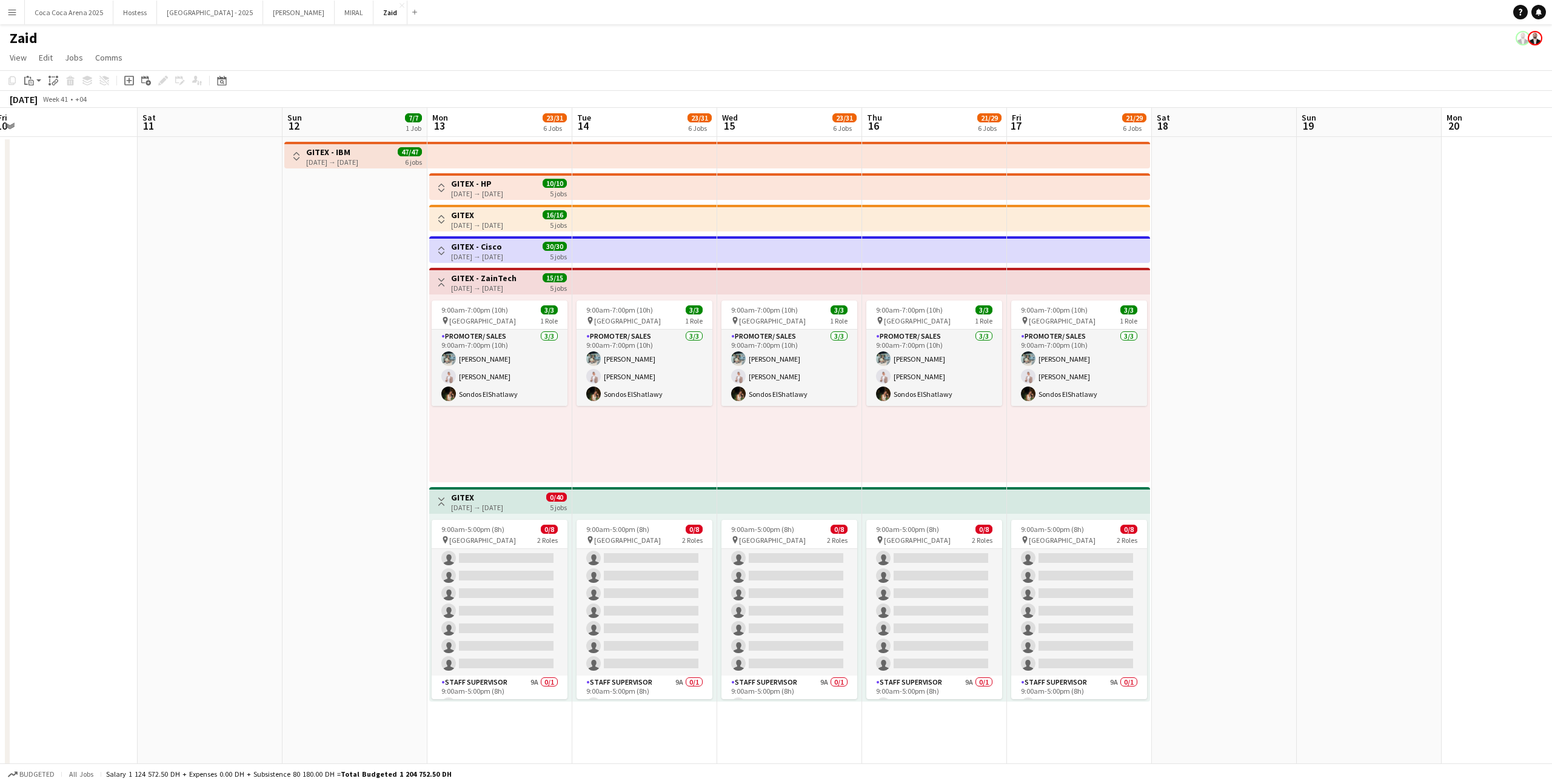
scroll to position [23, 0]
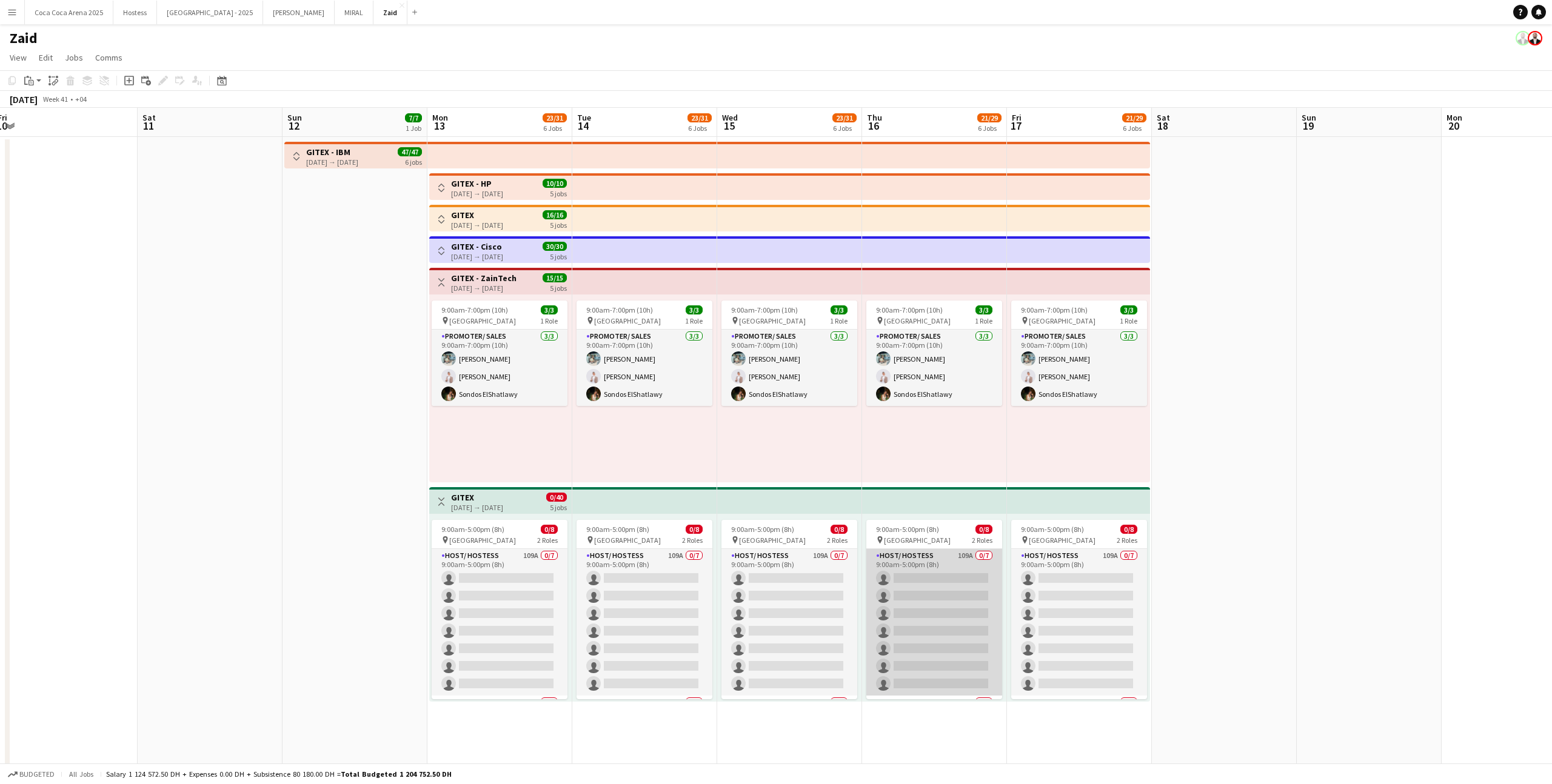
click at [924, 601] on app-card-role "Host/ Hostess 109A 0/7 9:00am-5:00pm (8h) single-neutral-actions single-neutral…" at bounding box center [934, 621] width 136 height 146
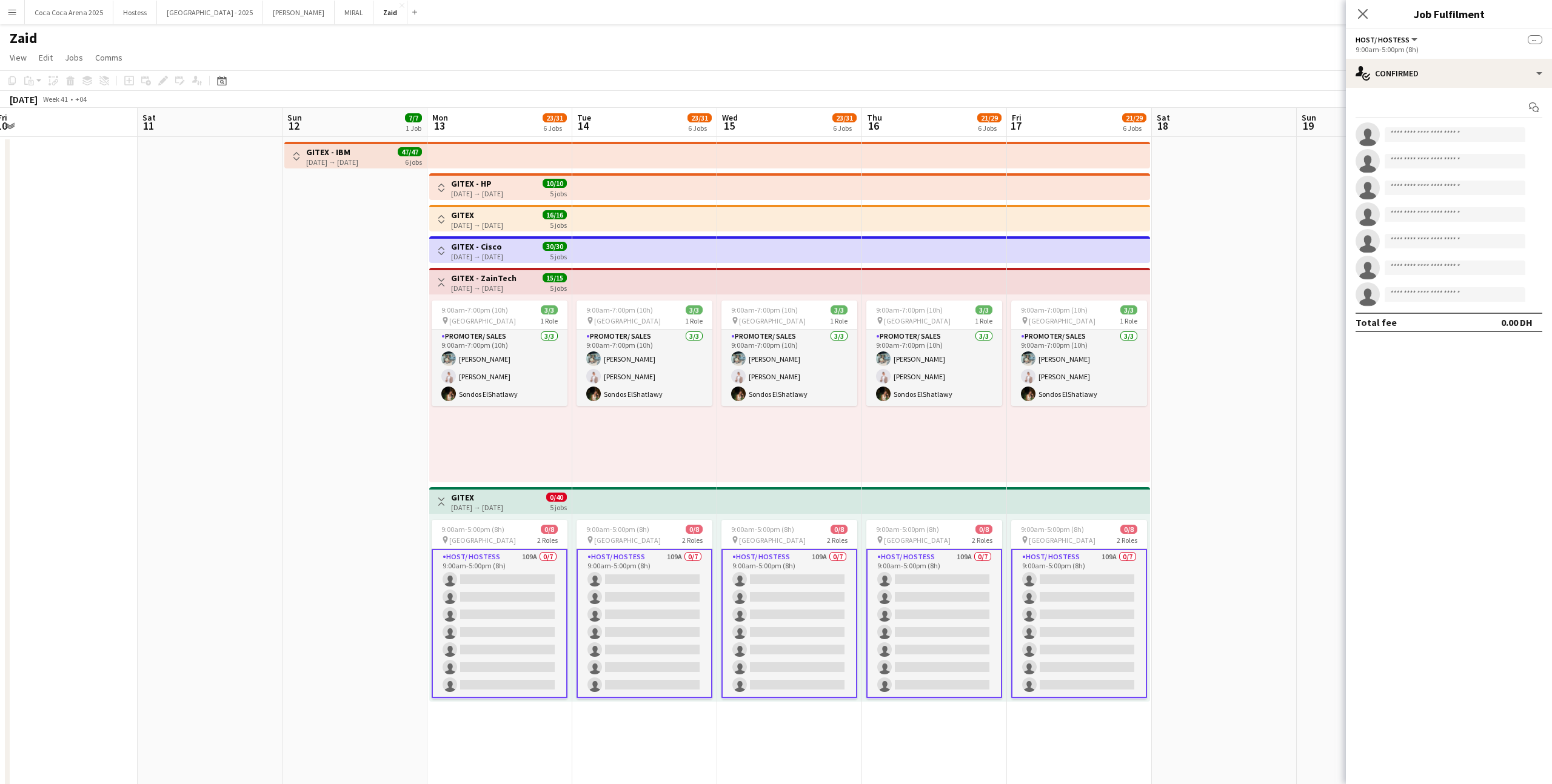
click at [934, 444] on div "9:00am-7:00pm (10h) 3/3 pin [GEOGRAPHIC_DATA] 1 Role Promoter/ Sales [DATE] 9:0…" at bounding box center [934, 389] width 145 height 188
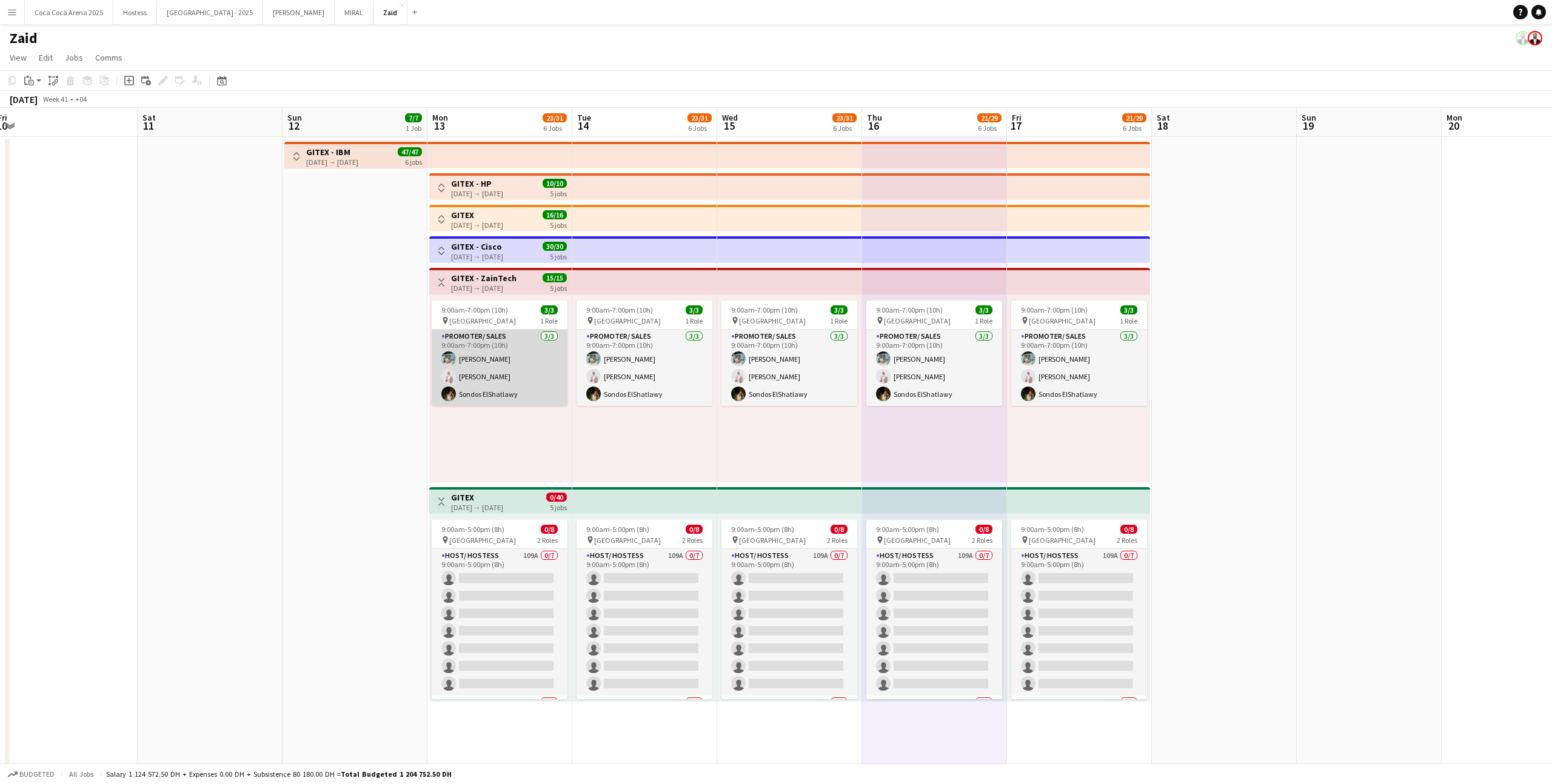
click at [496, 334] on app-card-role "Promoter/ Sales [DATE] 9:00am-7:00pm (10h) Aya [PERSON_NAME] [PERSON_NAME] Sond…" at bounding box center [500, 367] width 136 height 76
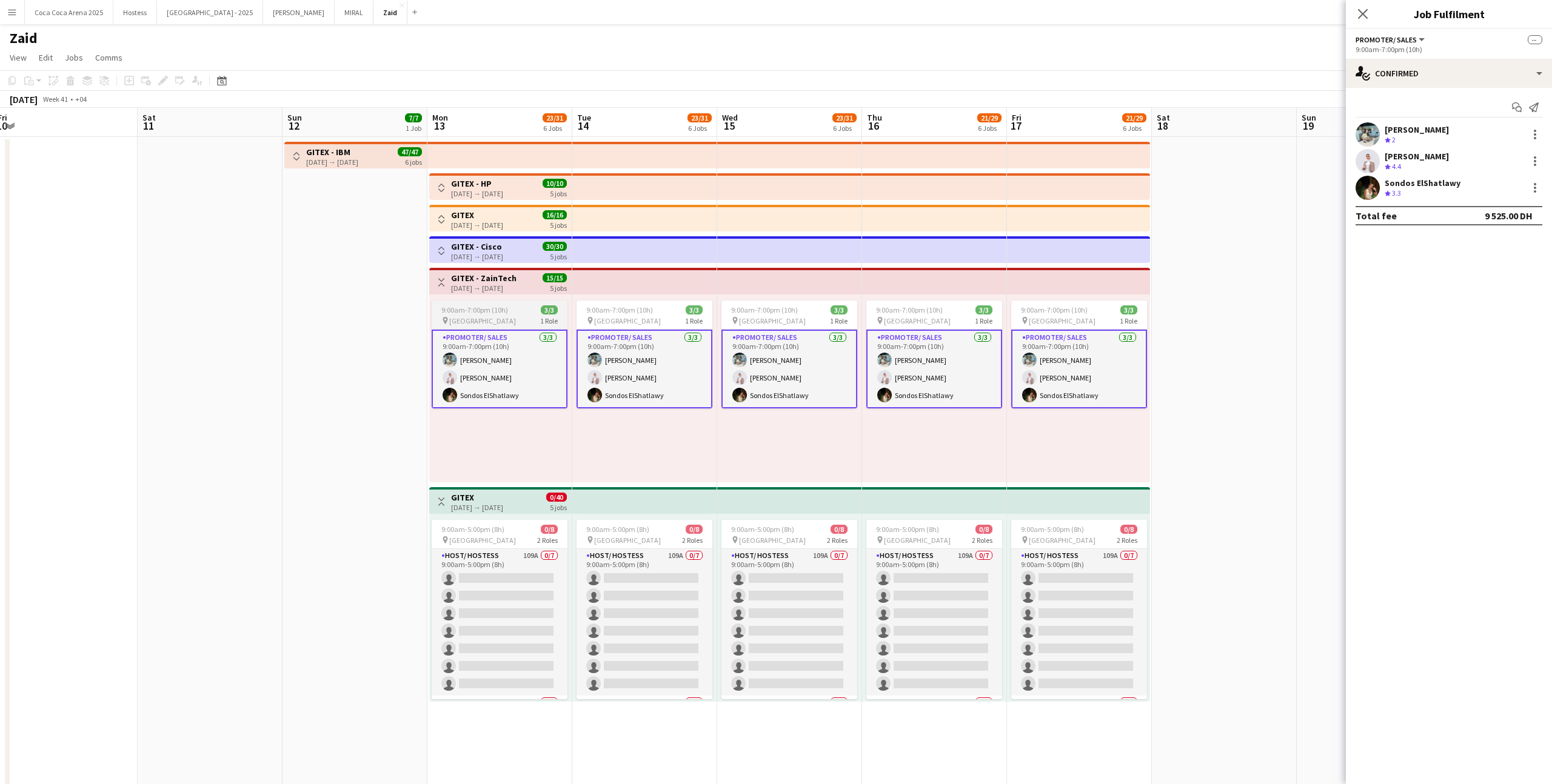
click at [487, 317] on span "[GEOGRAPHIC_DATA]" at bounding box center [482, 321] width 67 height 9
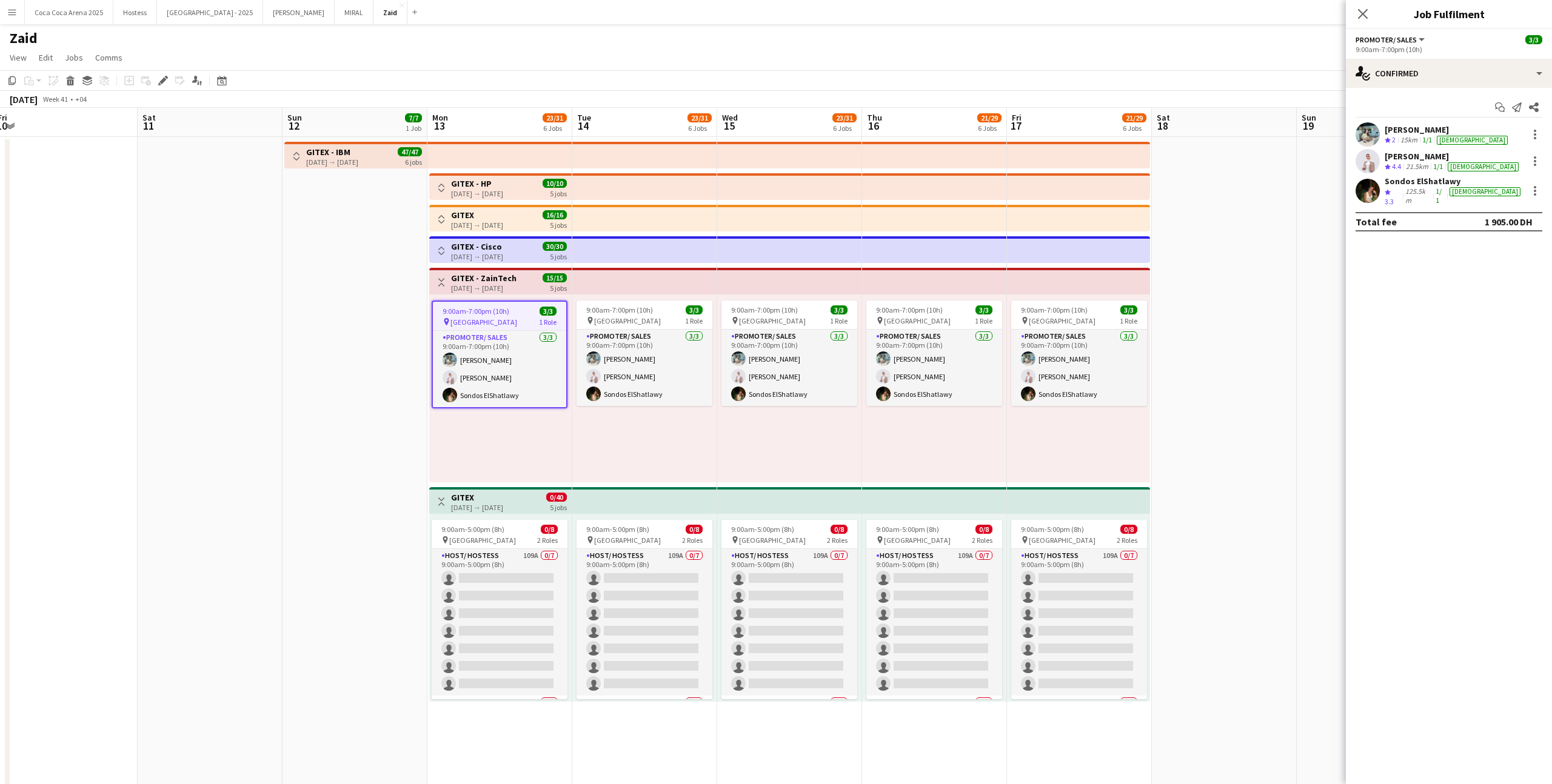
click at [476, 284] on div "[DATE] → [DATE]" at bounding box center [483, 288] width 65 height 9
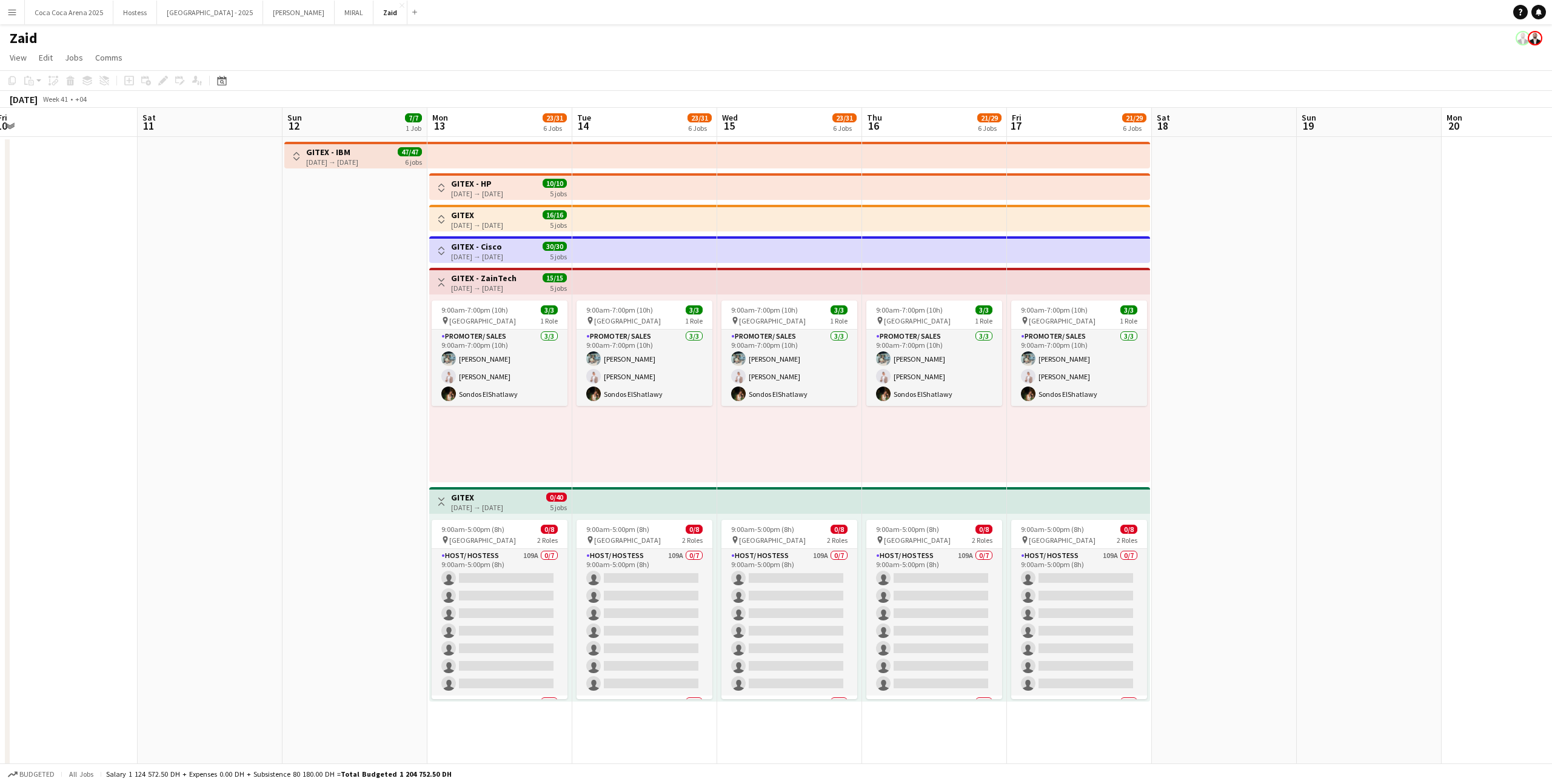
click at [535, 273] on div "Toggle View GITEX - ZainTech [DATE] → [DATE] 15/15 5 jobs" at bounding box center [500, 282] width 133 height 20
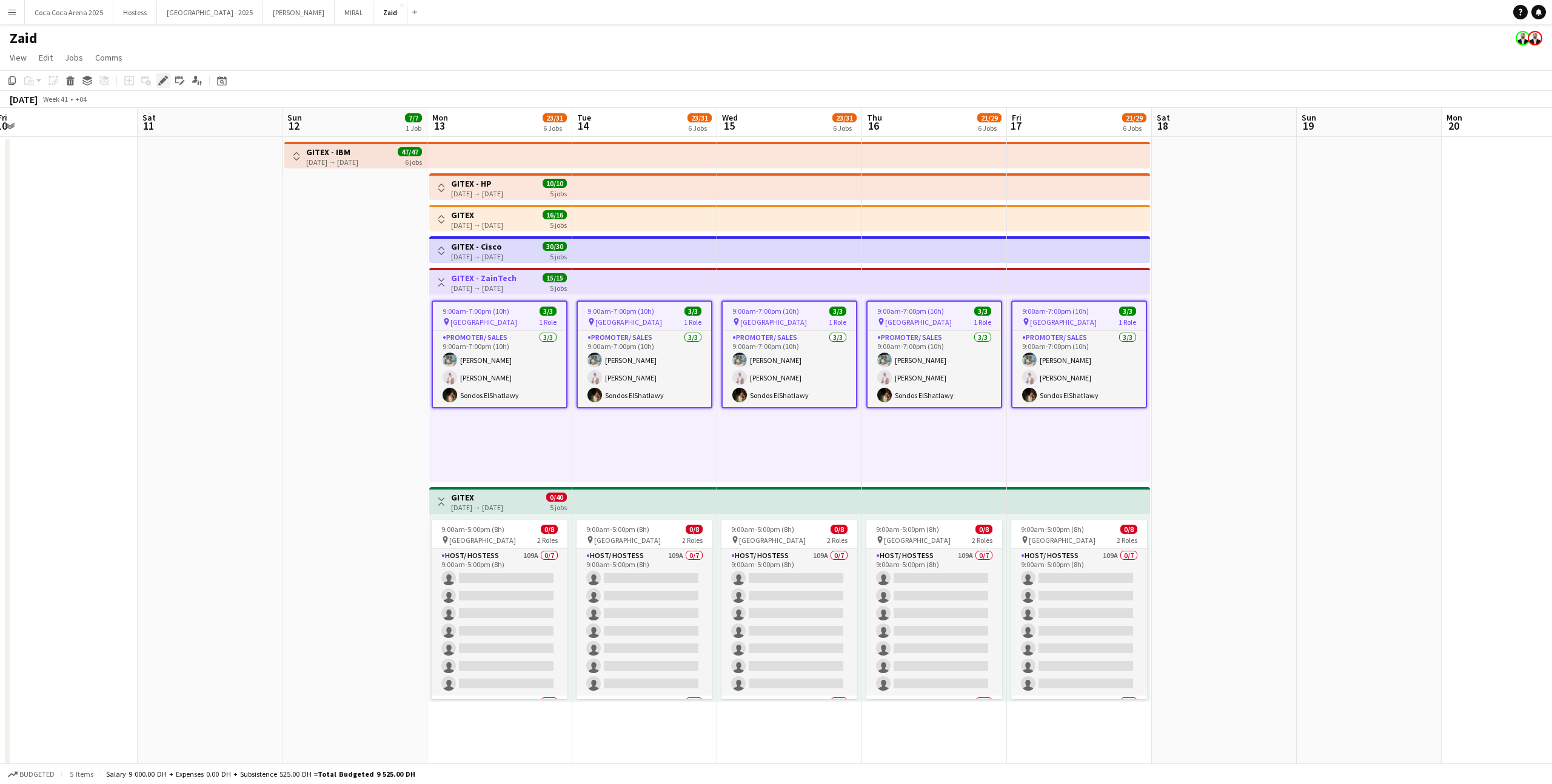
click at [165, 82] on icon "Edit" at bounding box center [163, 80] width 9 height 9
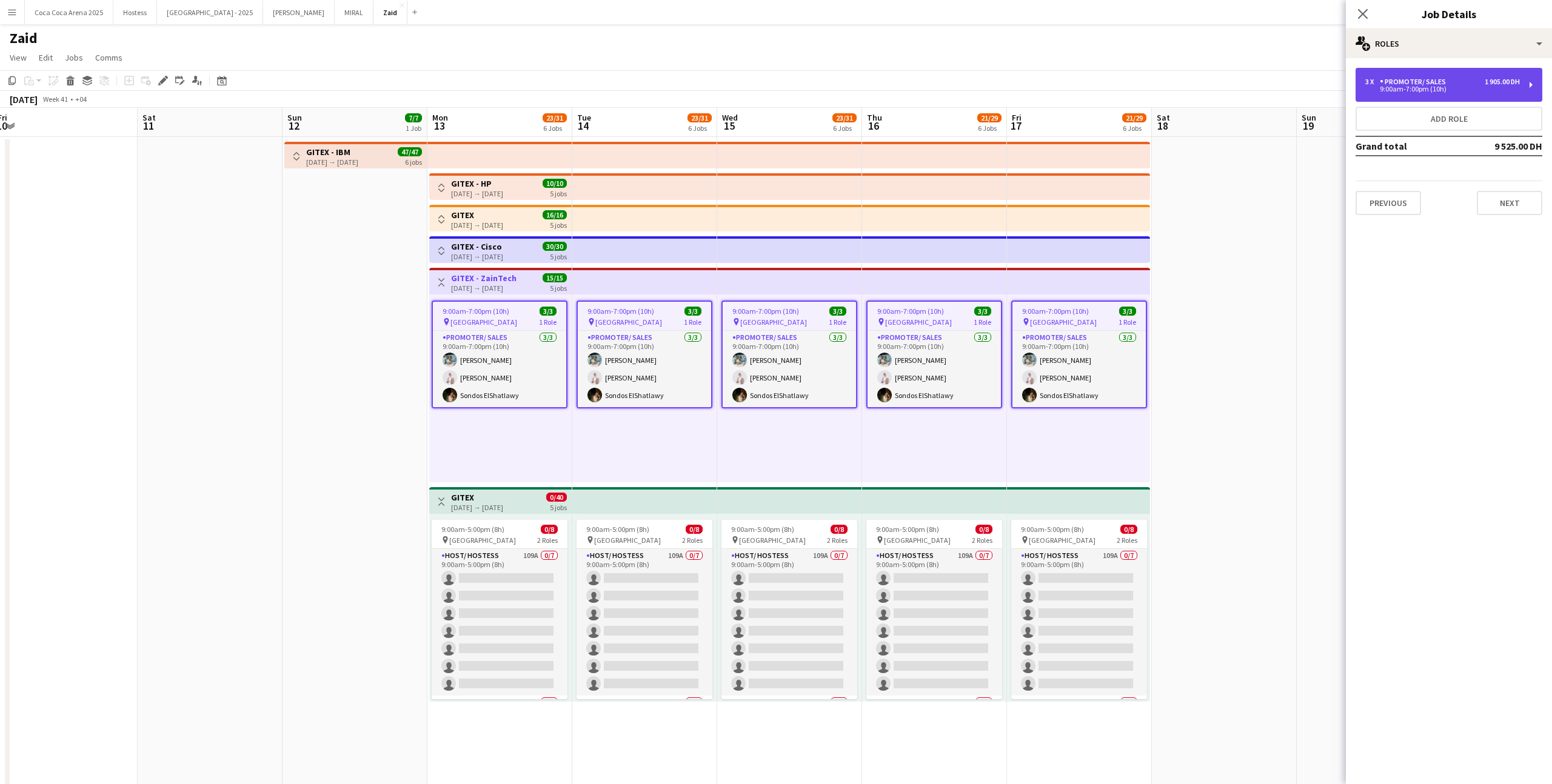
click at [1368, 82] on div "3 x" at bounding box center [1372, 82] width 14 height 8
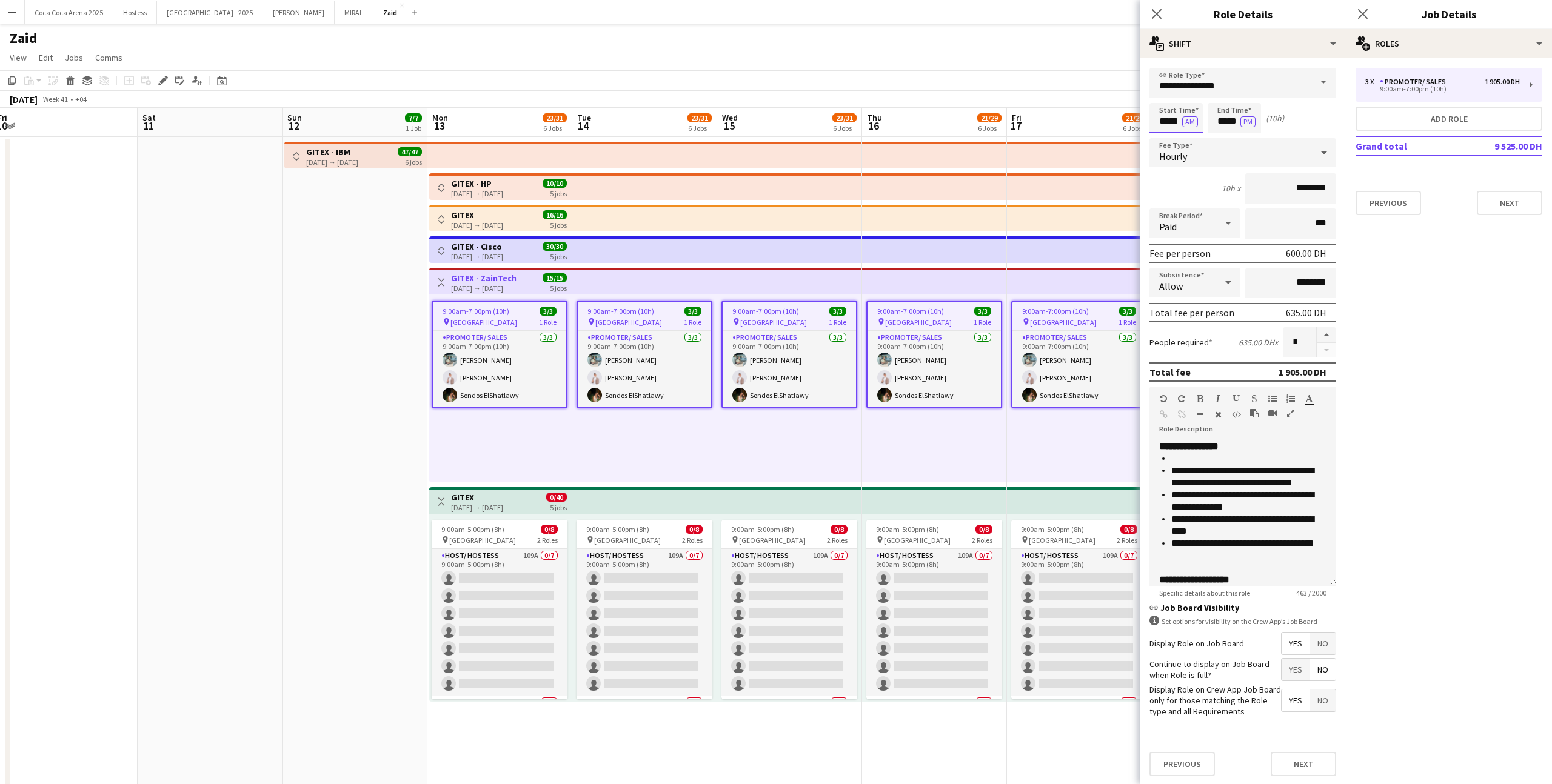
click at [1182, 127] on input "*****" at bounding box center [1176, 119] width 53 height 30
click at [1162, 103] on input "*****" at bounding box center [1176, 119] width 53 height 30
type input "*****"
click at [1162, 92] on div at bounding box center [1164, 97] width 25 height 12
click at [1059, 465] on div "9:00am-7:00pm (10h) 3/3 pin [GEOGRAPHIC_DATA] 1 Role Promoter/ Sales [DATE] 9:0…" at bounding box center [1078, 389] width 143 height 188
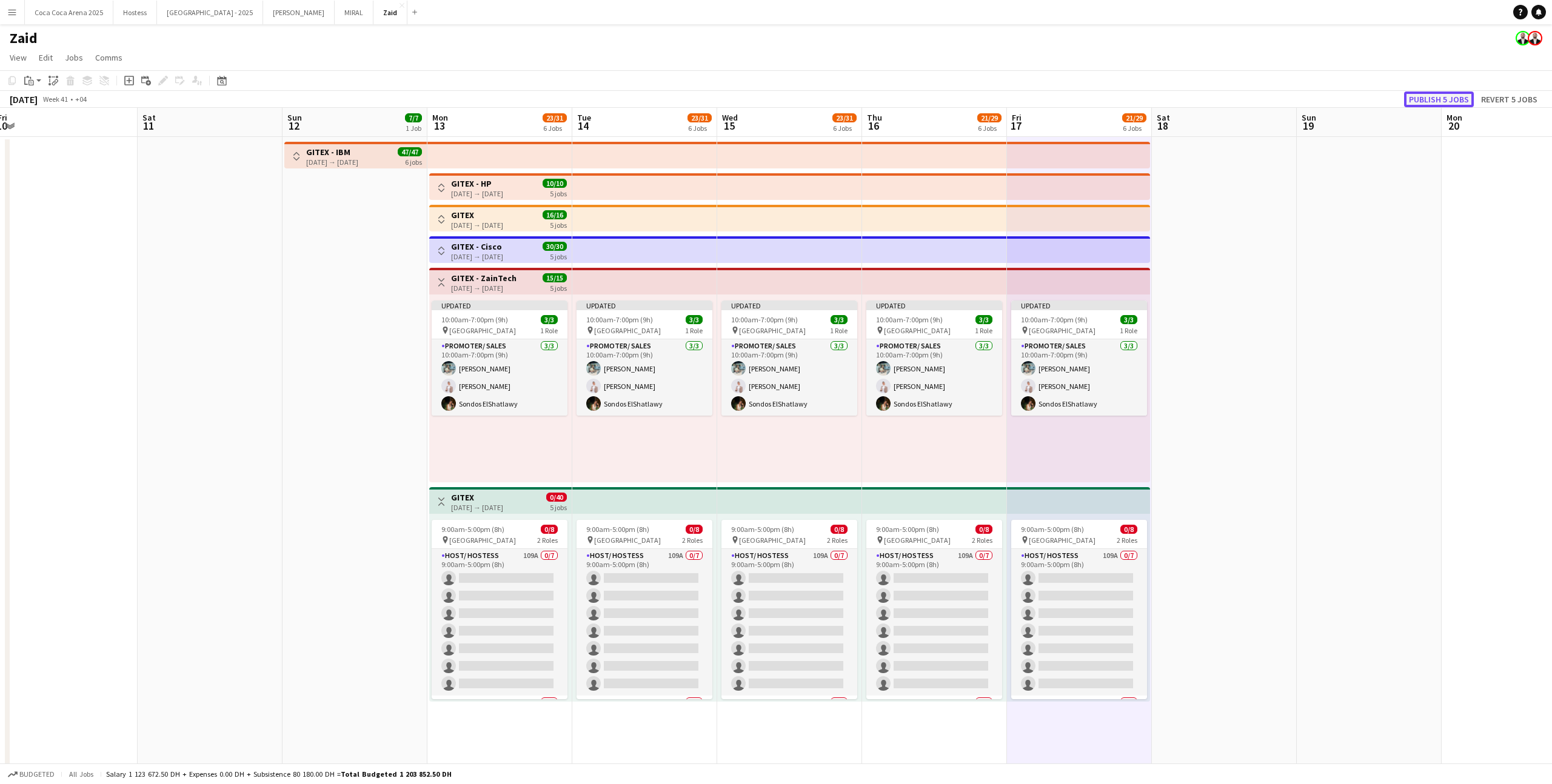
click at [1451, 96] on button "Publish 5 jobs" at bounding box center [1438, 99] width 69 height 16
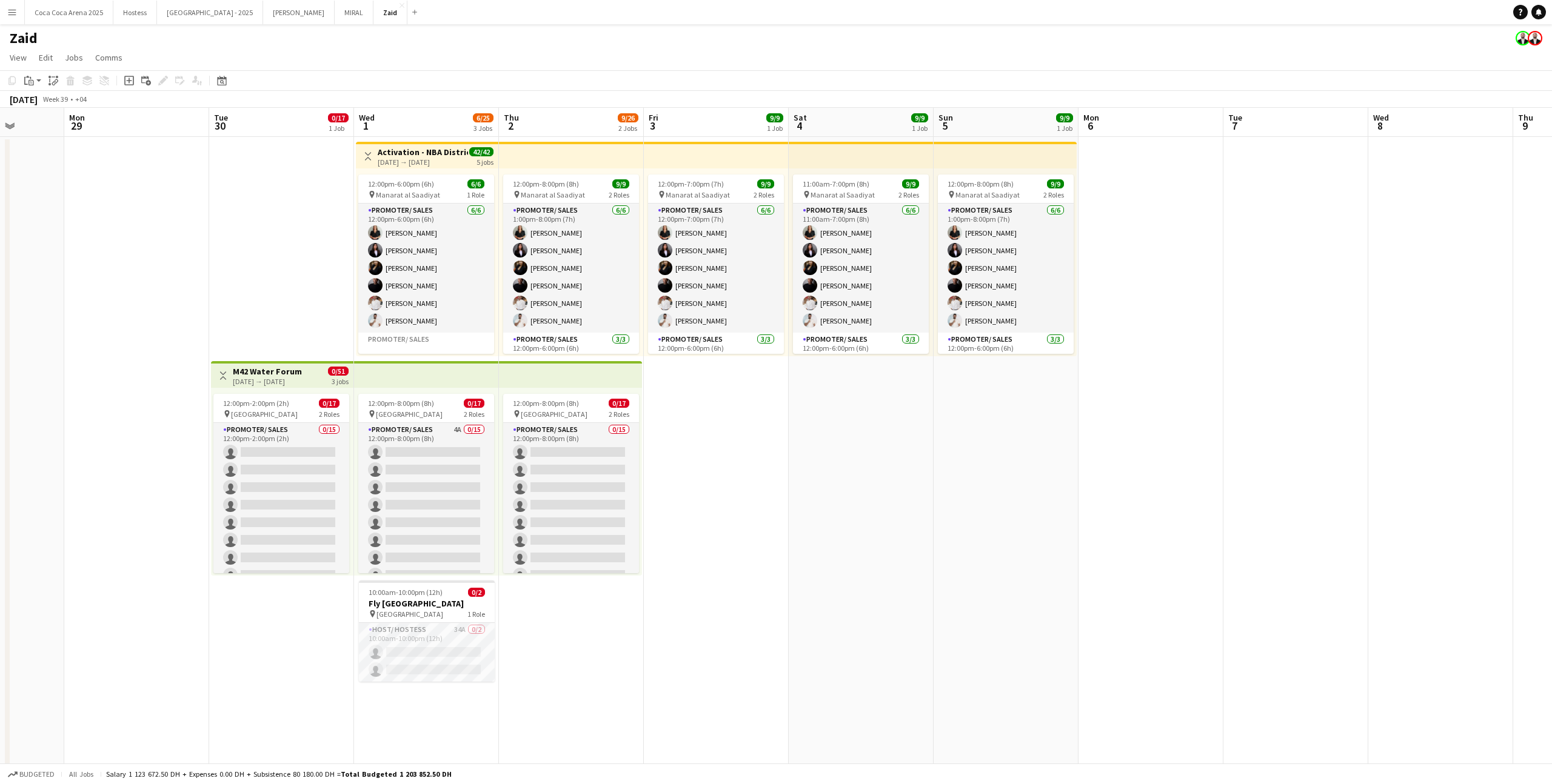
scroll to position [0, 363]
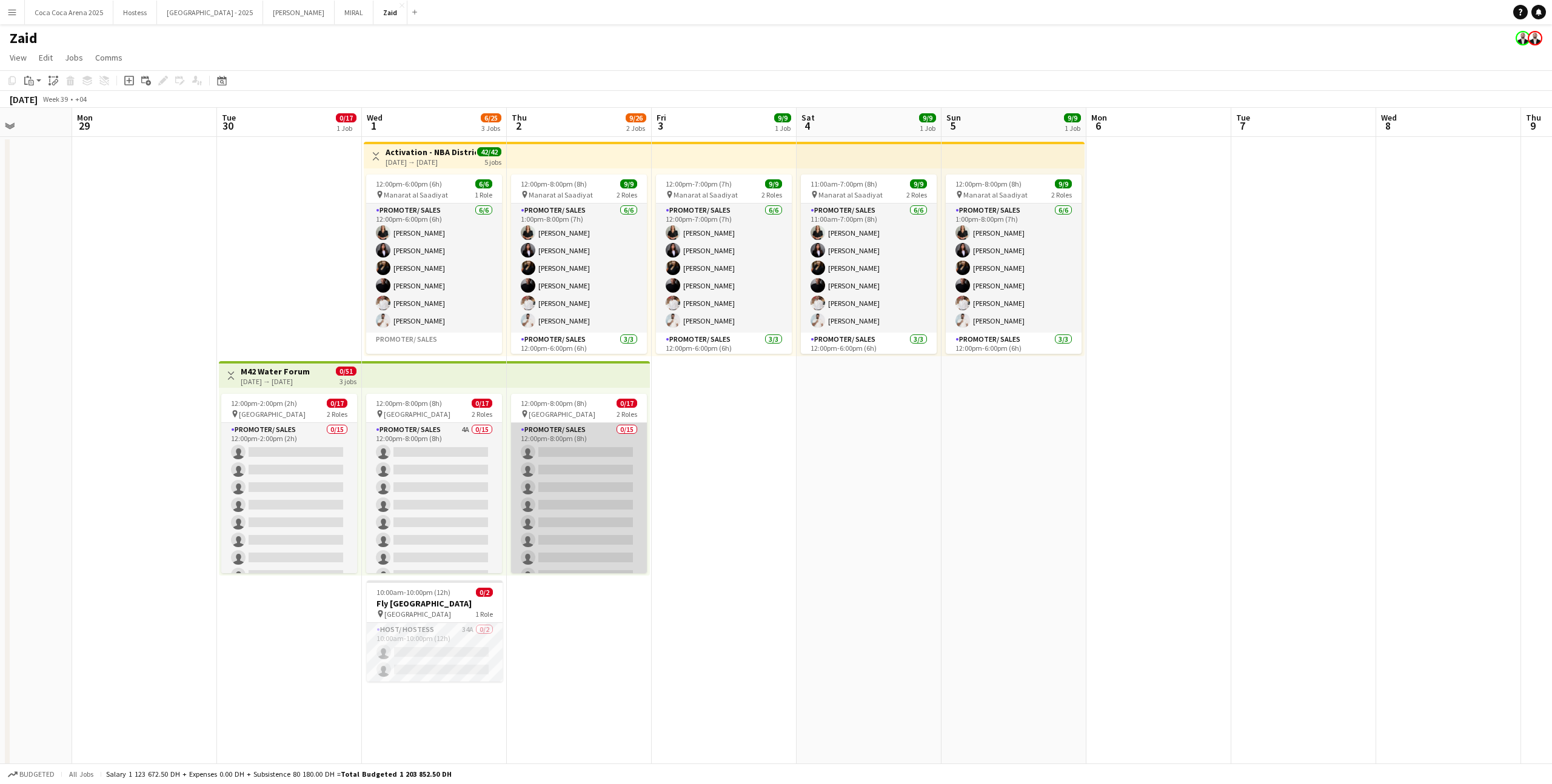
click at [576, 472] on app-card-role "Promoter/ Sales 0/15 12:00pm-8:00pm (8h) single-neutral-actions single-neutral-…" at bounding box center [579, 566] width 136 height 287
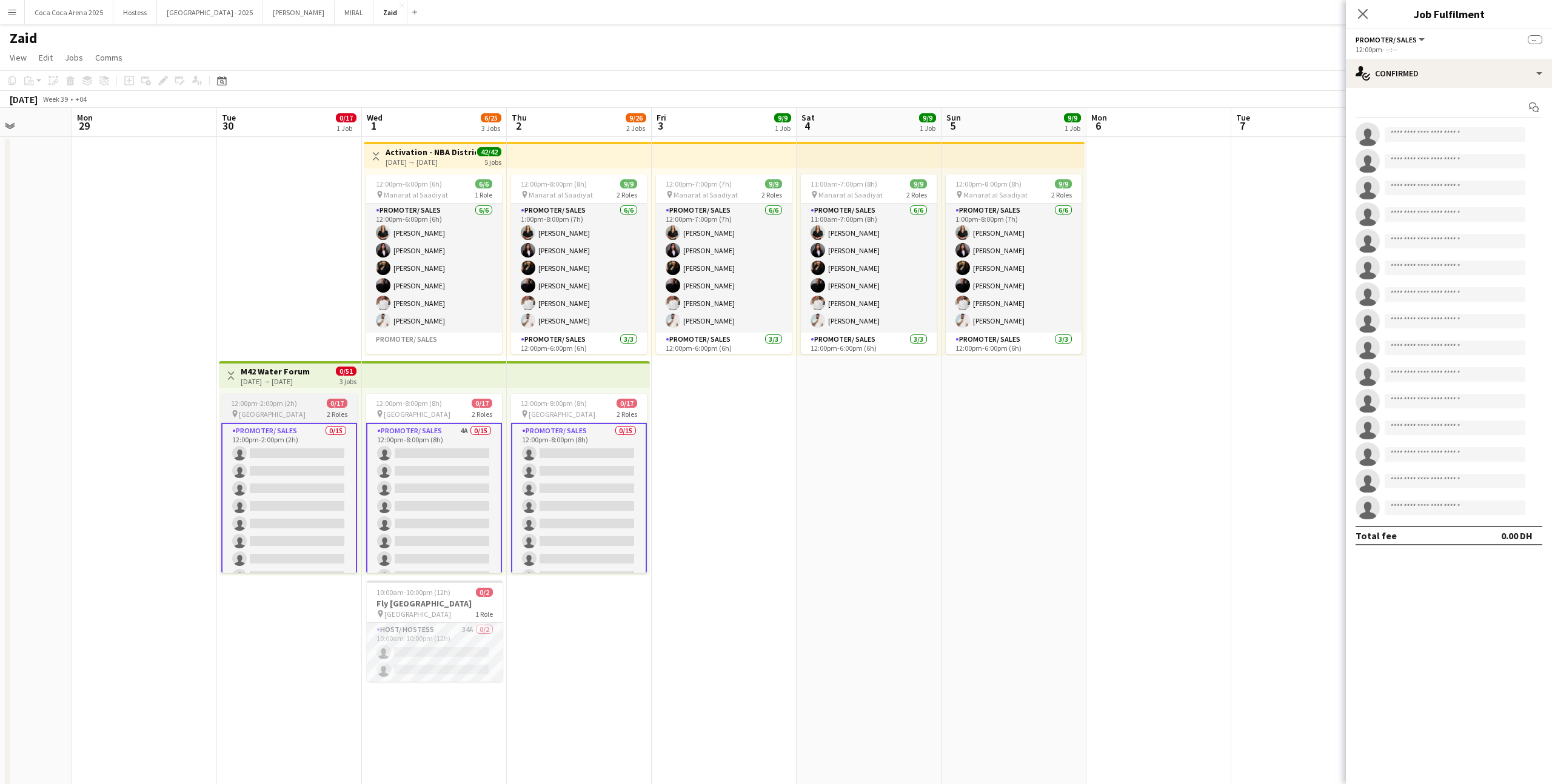
click at [316, 397] on app-job-card "12:00pm-2:00pm (2h) 0/17 pin Erth Hotel Abudhabi 2 Roles Promoter/ Sales 0/15 1…" at bounding box center [289, 483] width 136 height 179
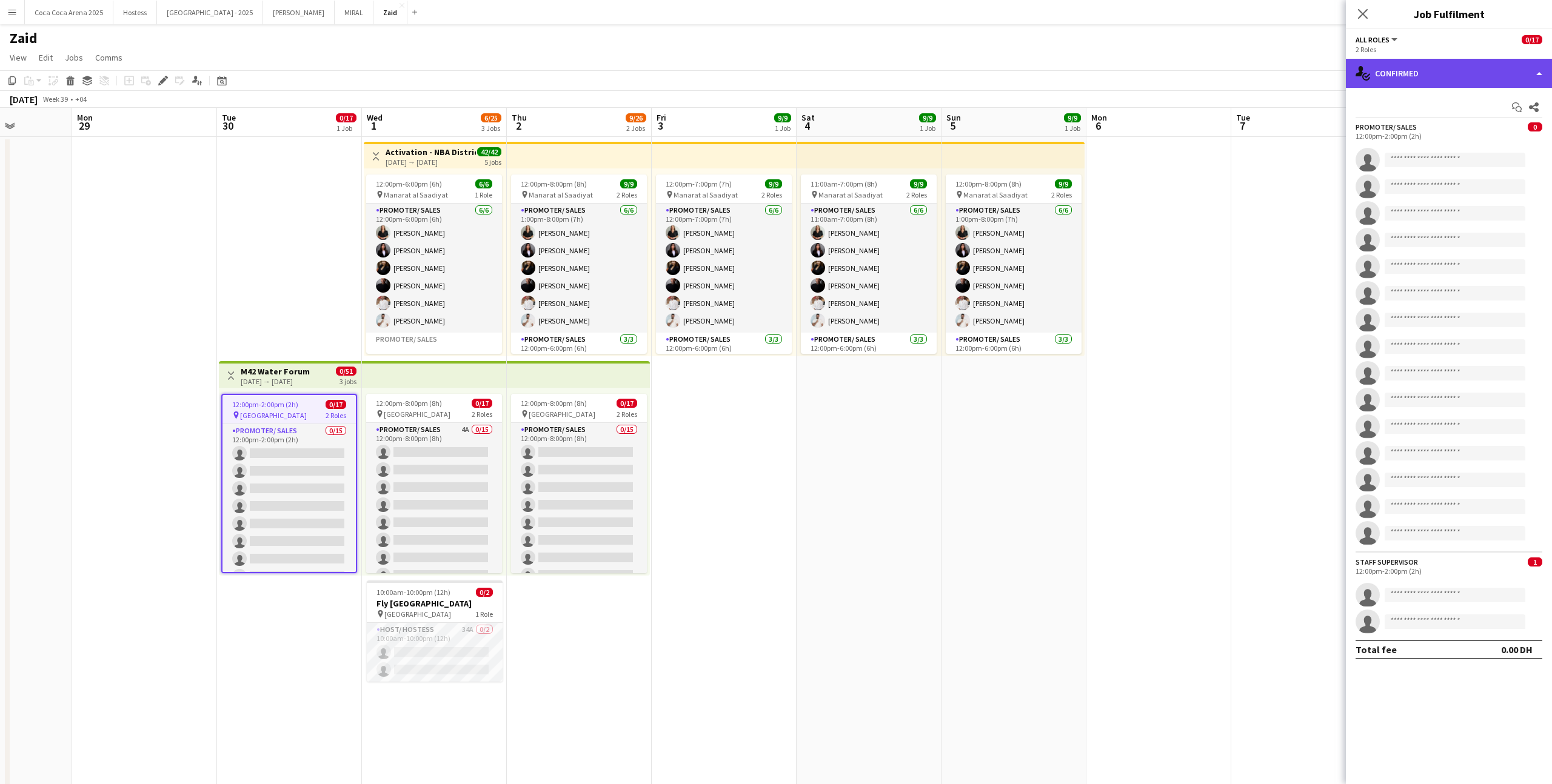
click at [1429, 80] on div "single-neutral-actions-check-2 Confirmed" at bounding box center [1449, 73] width 206 height 29
click at [1472, 133] on div "pen-write Job Details" at bounding box center [1489, 126] width 120 height 25
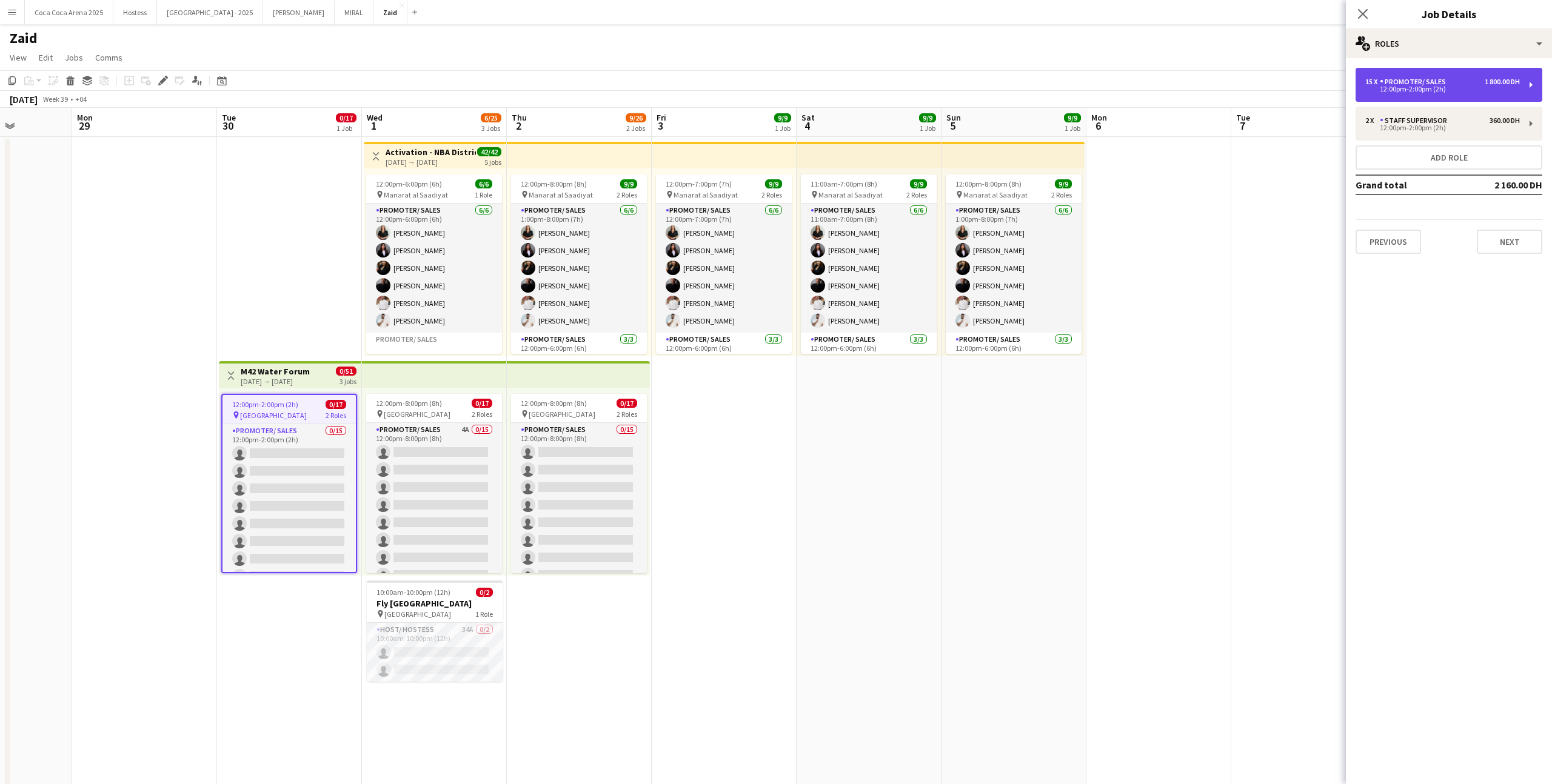
click at [1461, 88] on div "12:00pm-2:00pm (2h)" at bounding box center [1443, 89] width 154 height 6
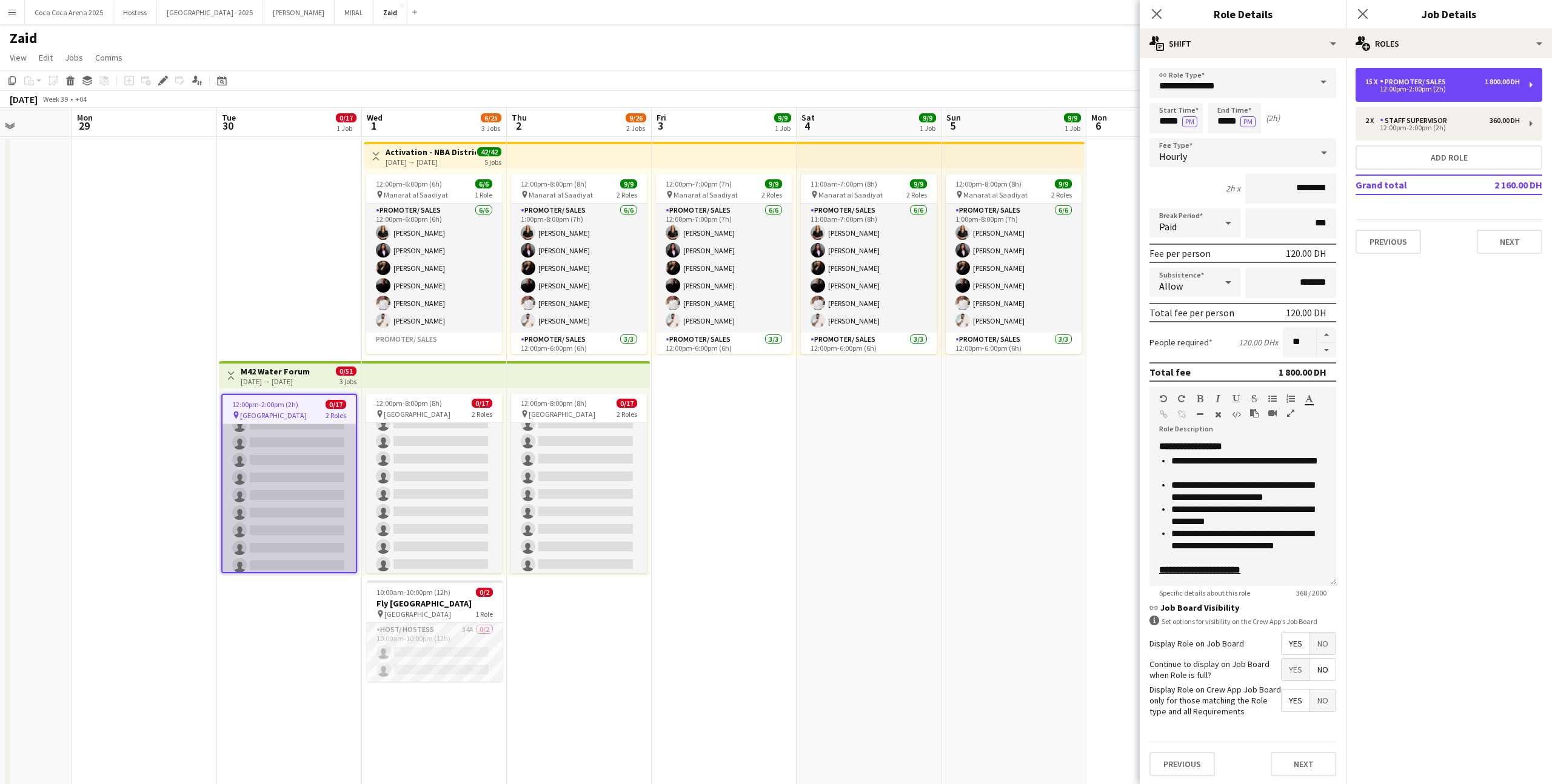
scroll to position [196, 0]
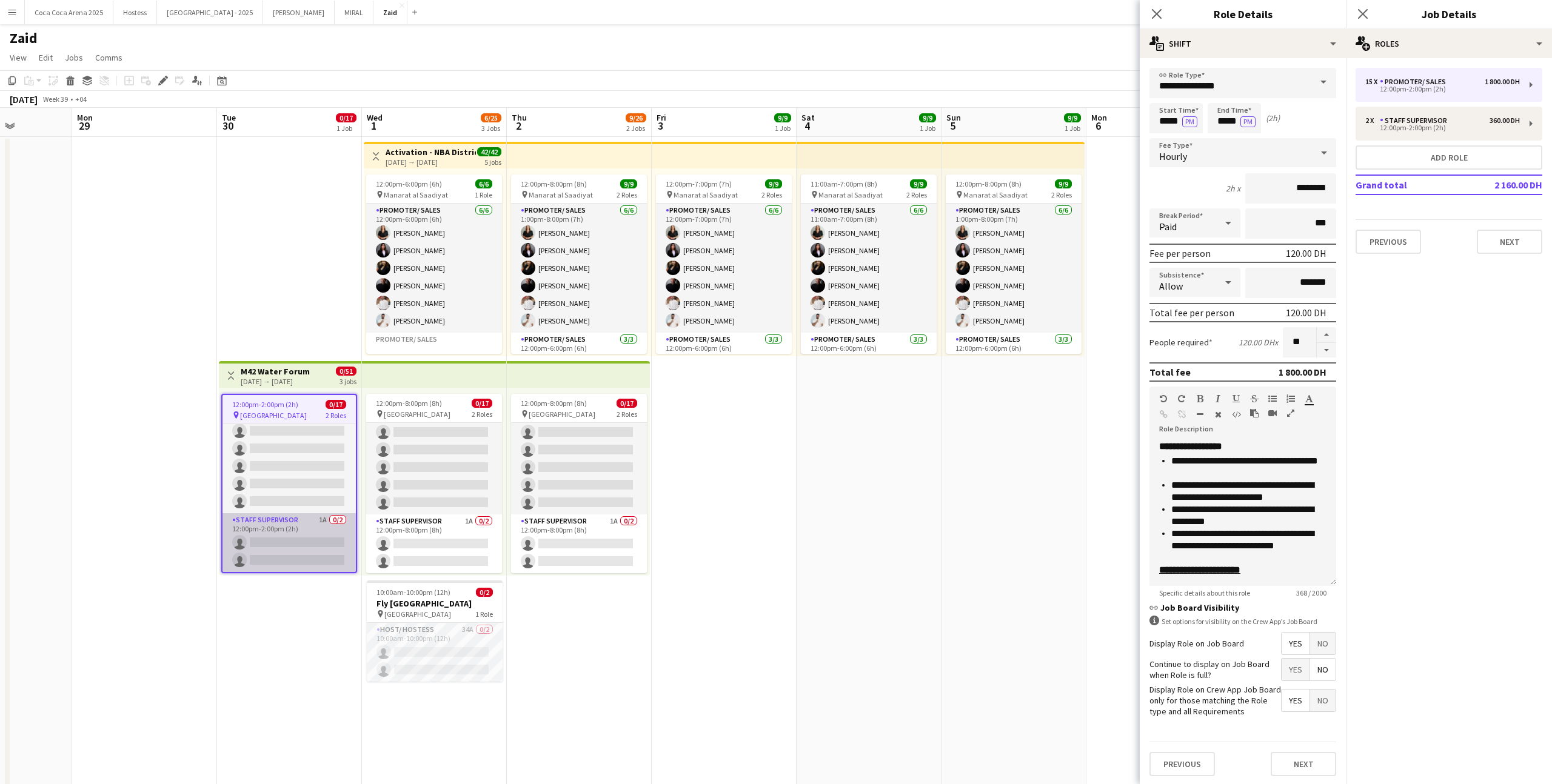
click at [310, 527] on app-card-role "Staff Supervisor 1A 0/2 12:00pm-2:00pm (2h) single-neutral-actions single-neutr…" at bounding box center [289, 542] width 133 height 58
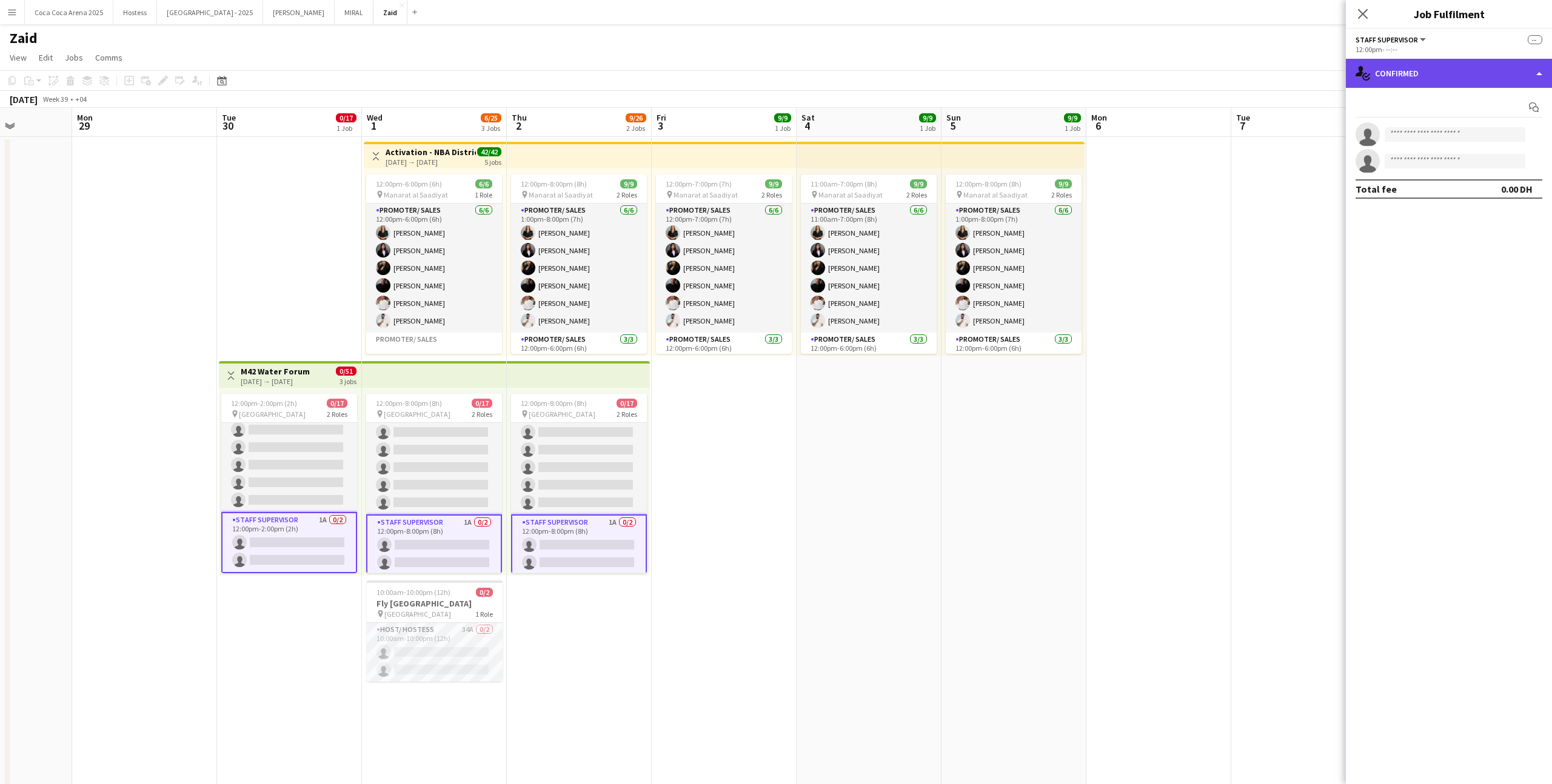
click at [1448, 81] on div "single-neutral-actions-check-2 Confirmed" at bounding box center [1449, 73] width 206 height 29
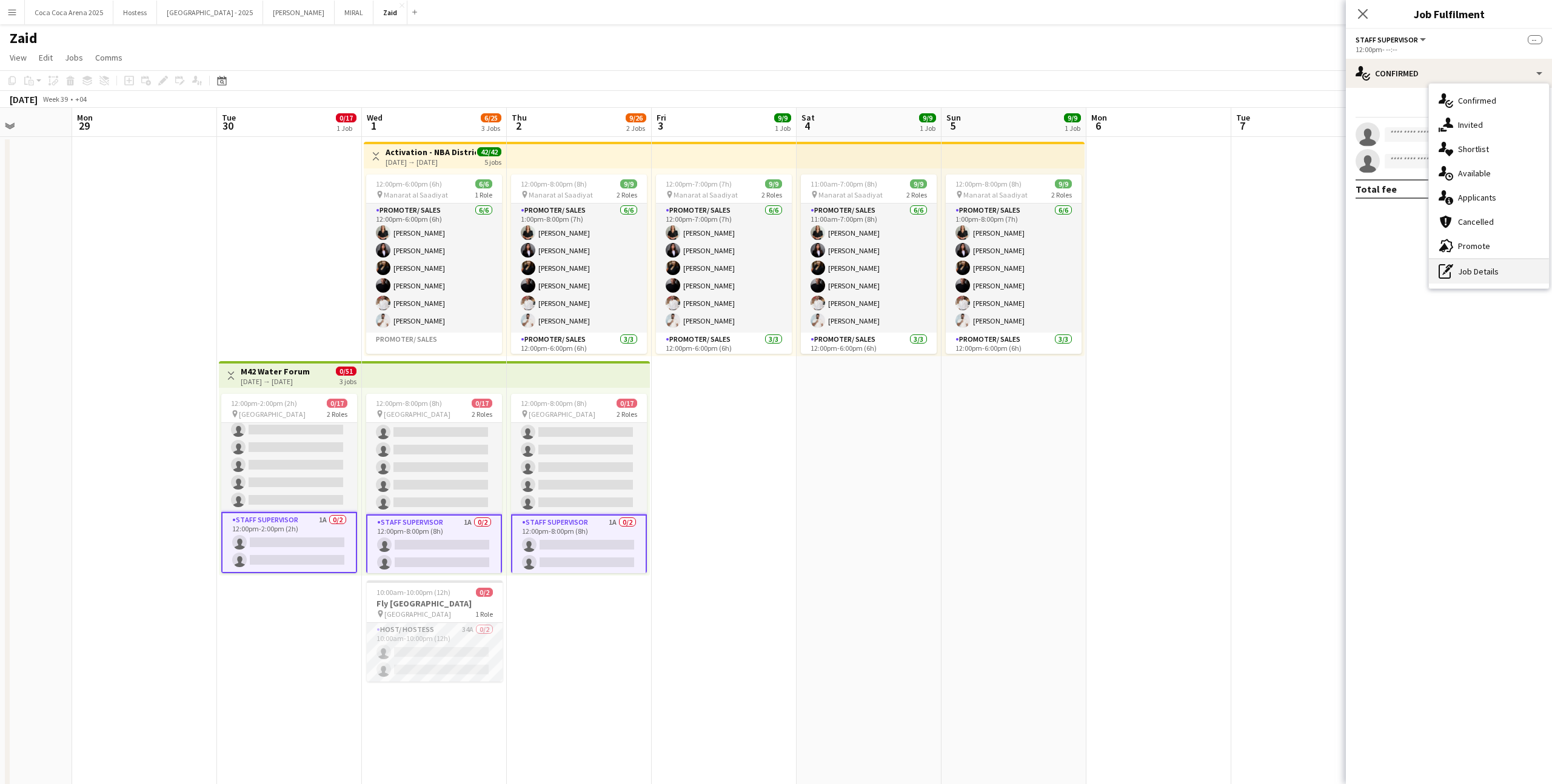
click at [1478, 266] on div "pen-write Job Details" at bounding box center [1489, 271] width 120 height 25
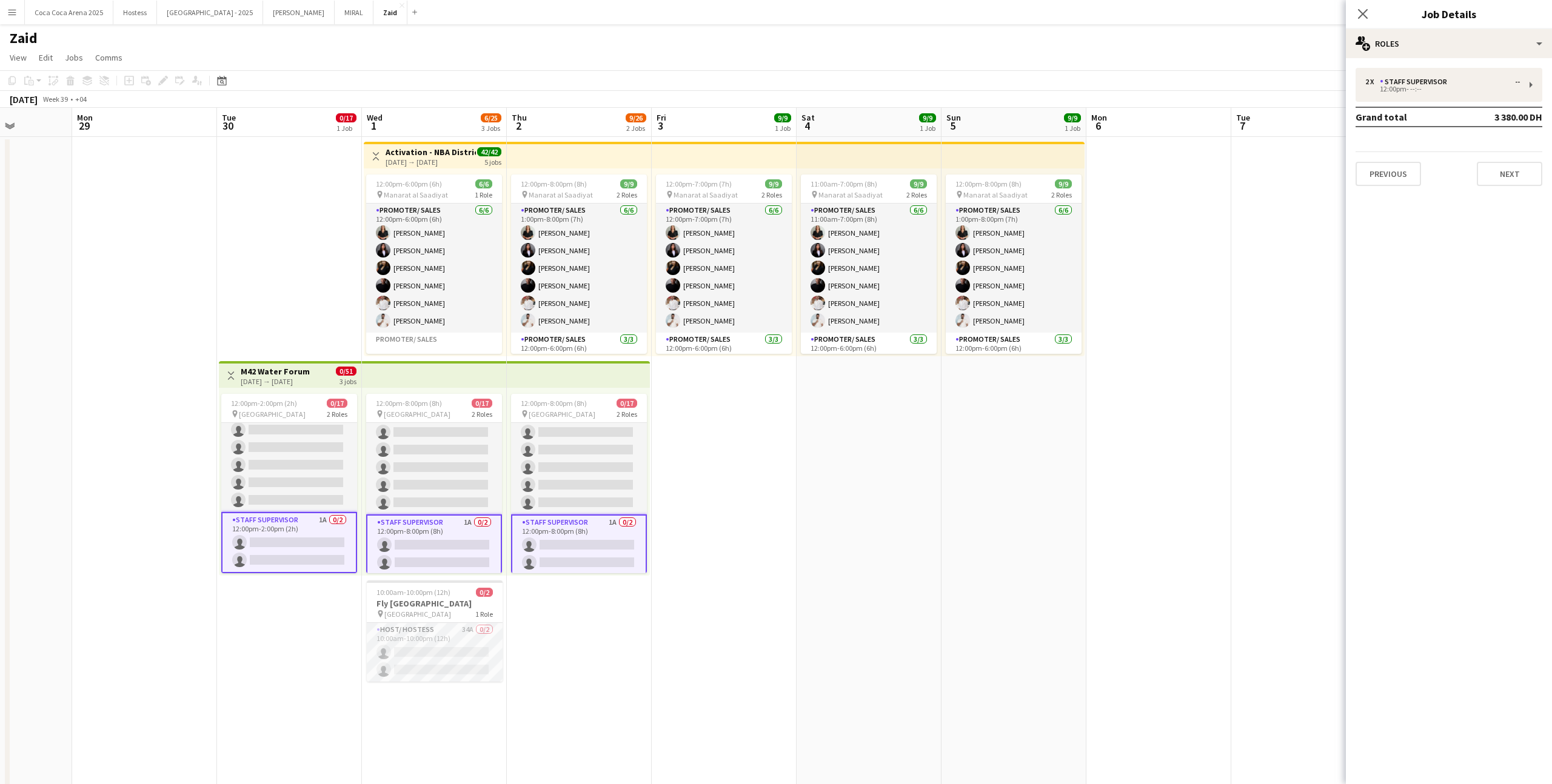
click at [1394, 103] on div "2 x Staff Supervisor -- 12:00pm- --:-- Grand total 3 380.00 DH Previous Next" at bounding box center [1449, 127] width 206 height 119
click at [1390, 92] on div "12:00pm- --:--" at bounding box center [1443, 89] width 154 height 6
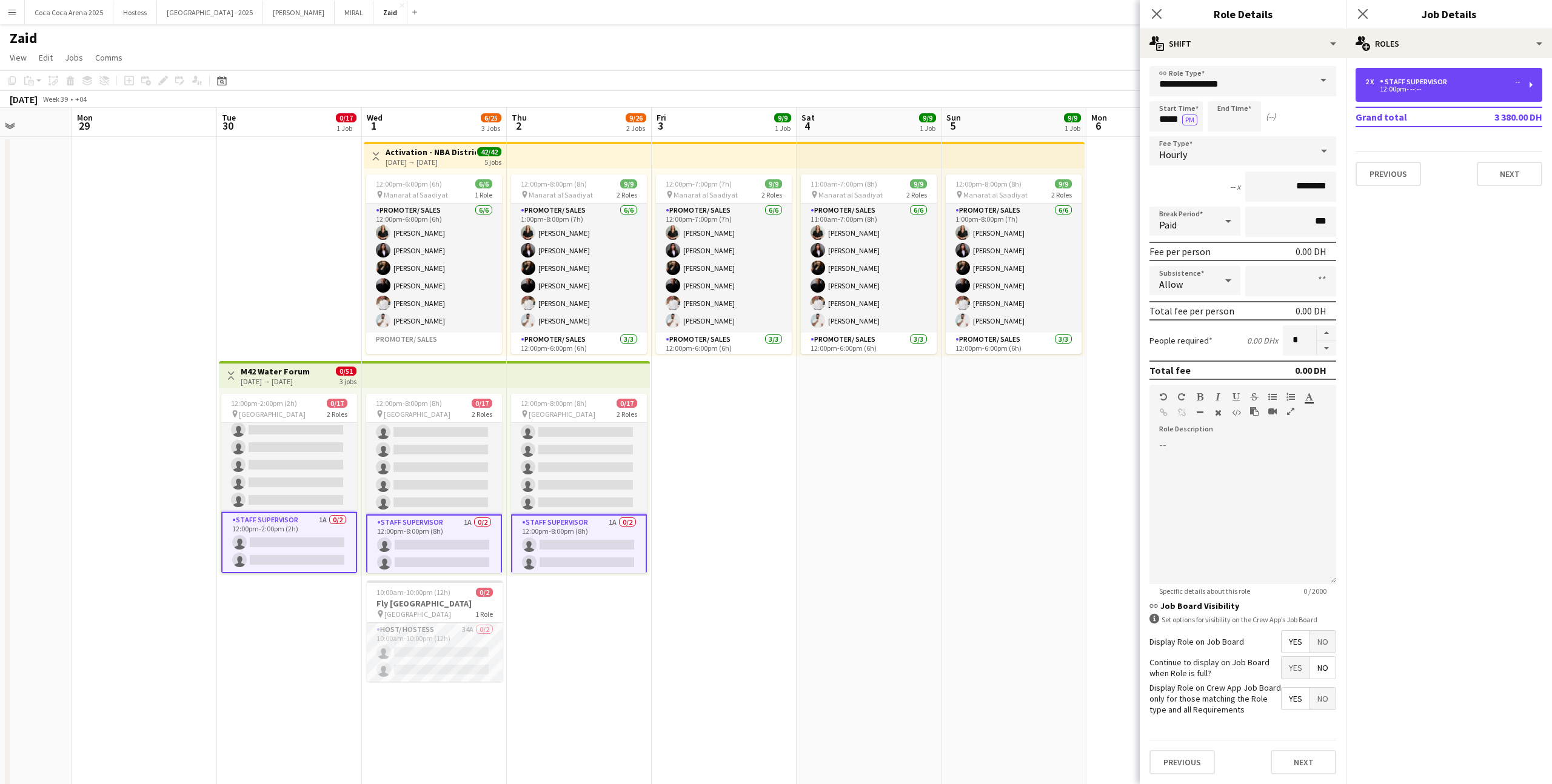
scroll to position [0, 0]
click at [312, 546] on app-card-role "Staff Supervisor 1A 0/2 12:00pm-2:00pm (2h) single-neutral-actions single-neutr…" at bounding box center [289, 543] width 136 height 61
type input "*****"
type input "*******"
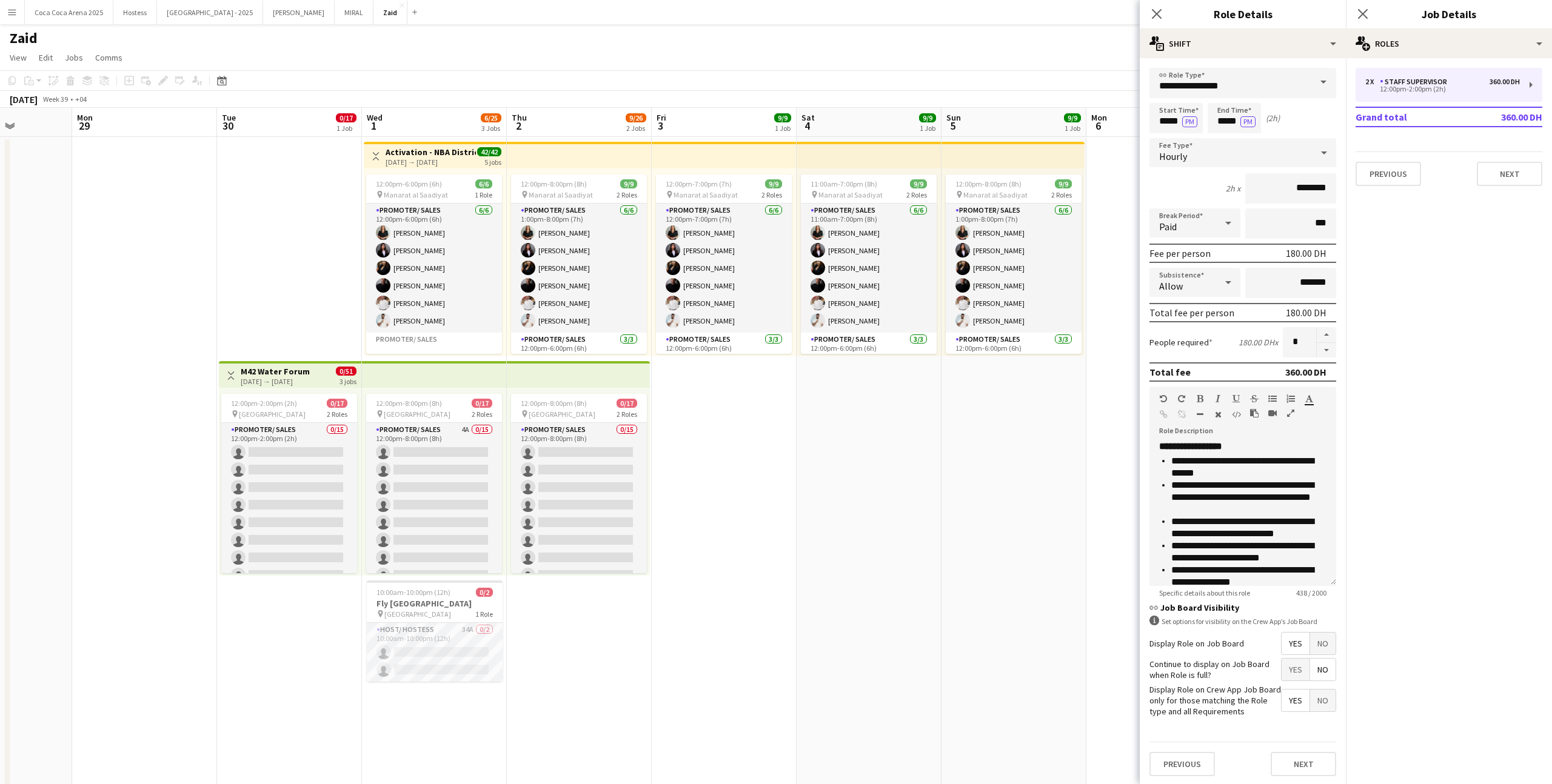
click at [654, 583] on app-date-cell "12:00pm-7:00pm (7h) 9/9 pin Manarat al Saadiyat 2 Roles Promoter/ Sales [DATE] …" at bounding box center [723, 485] width 145 height 696
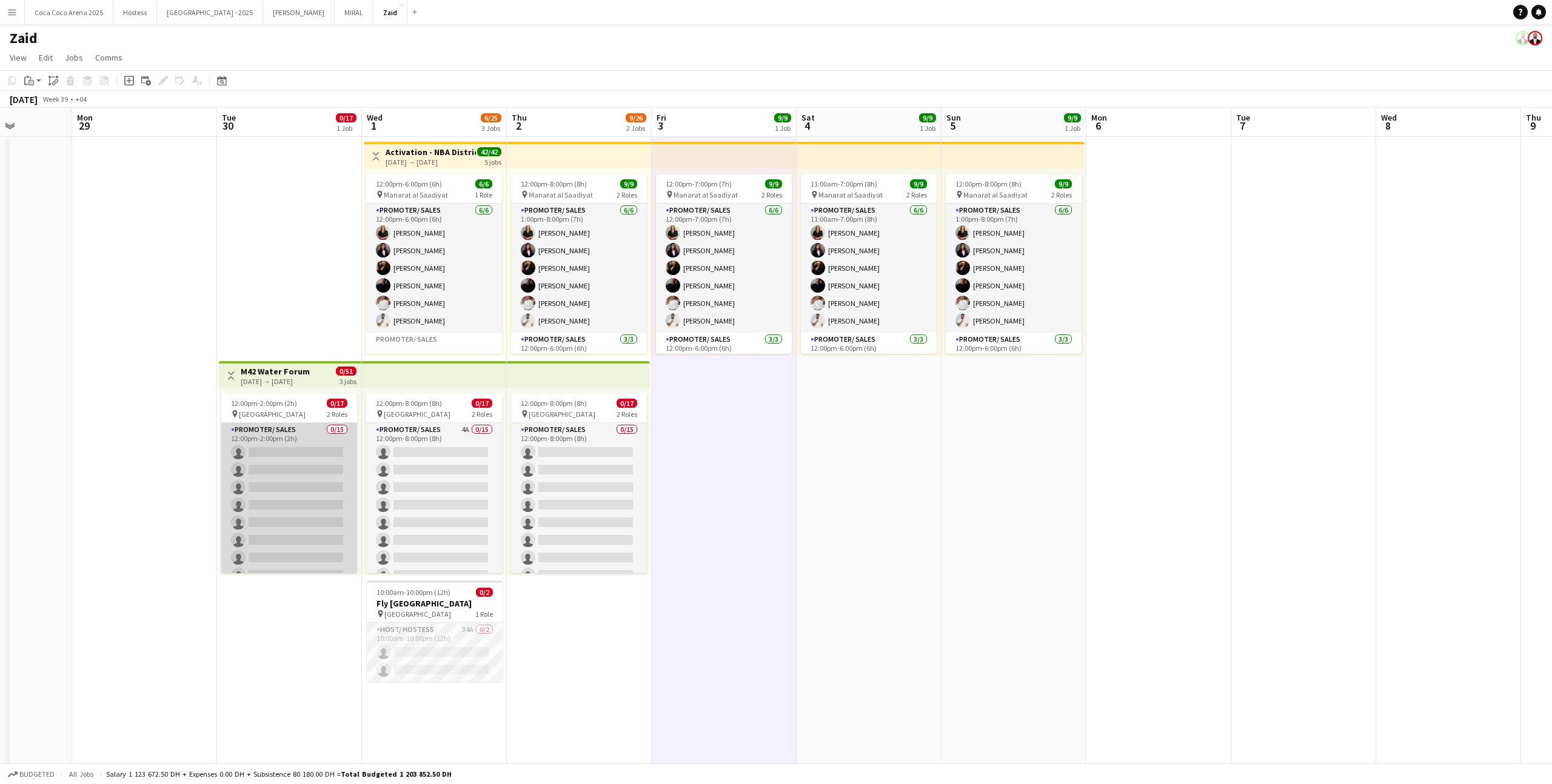
click at [258, 491] on app-card-role "Promoter/ Sales 0/15 12:00pm-2:00pm (2h) single-neutral-actions single-neutral-…" at bounding box center [289, 566] width 136 height 287
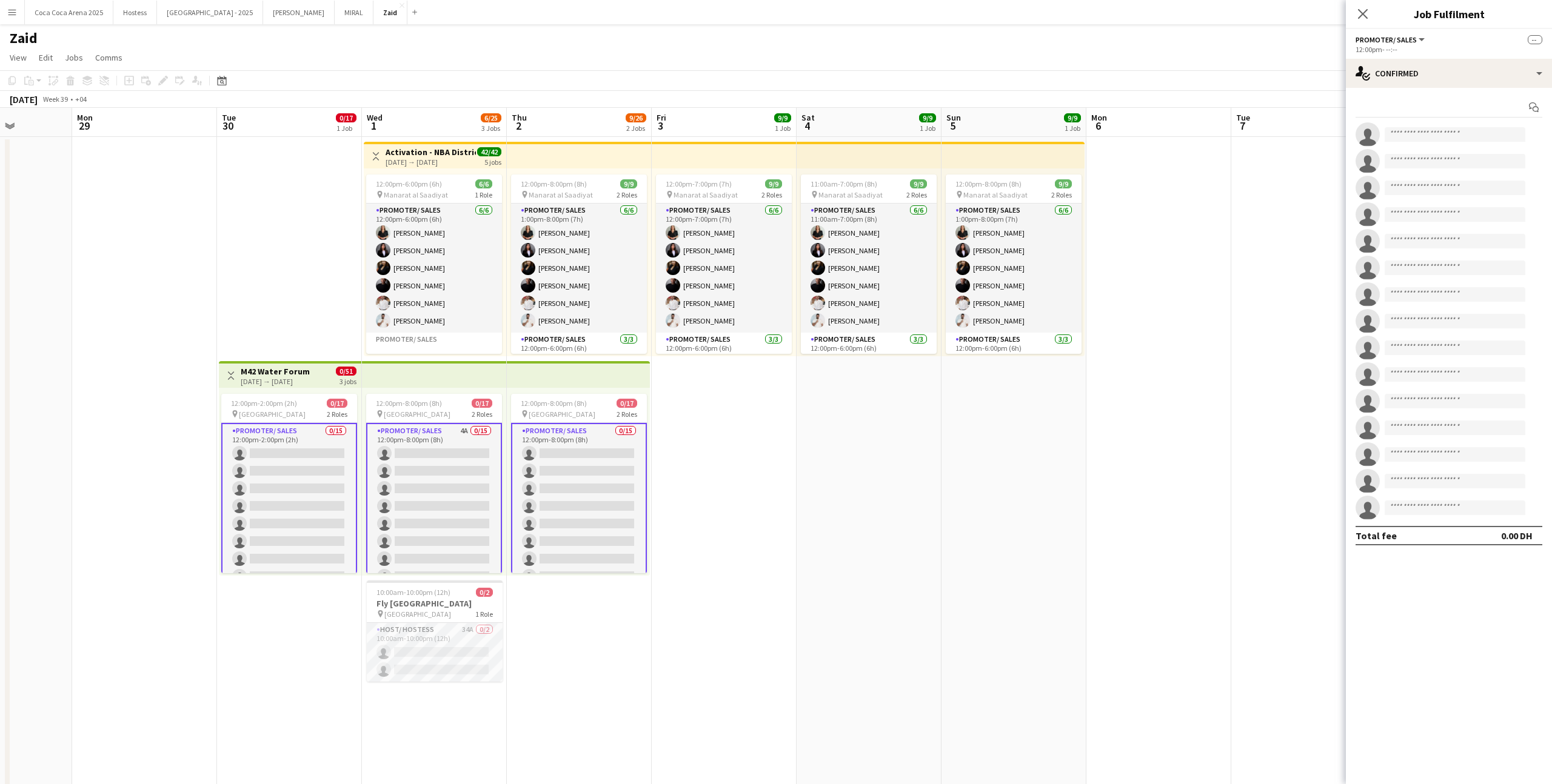
click at [1467, 99] on div "Start chat" at bounding box center [1449, 108] width 186 height 20
click at [1464, 82] on div "single-neutral-actions-check-2 Confirmed" at bounding box center [1449, 73] width 206 height 29
click at [1491, 242] on div "advertising-megaphone Promote" at bounding box center [1489, 246] width 120 height 25
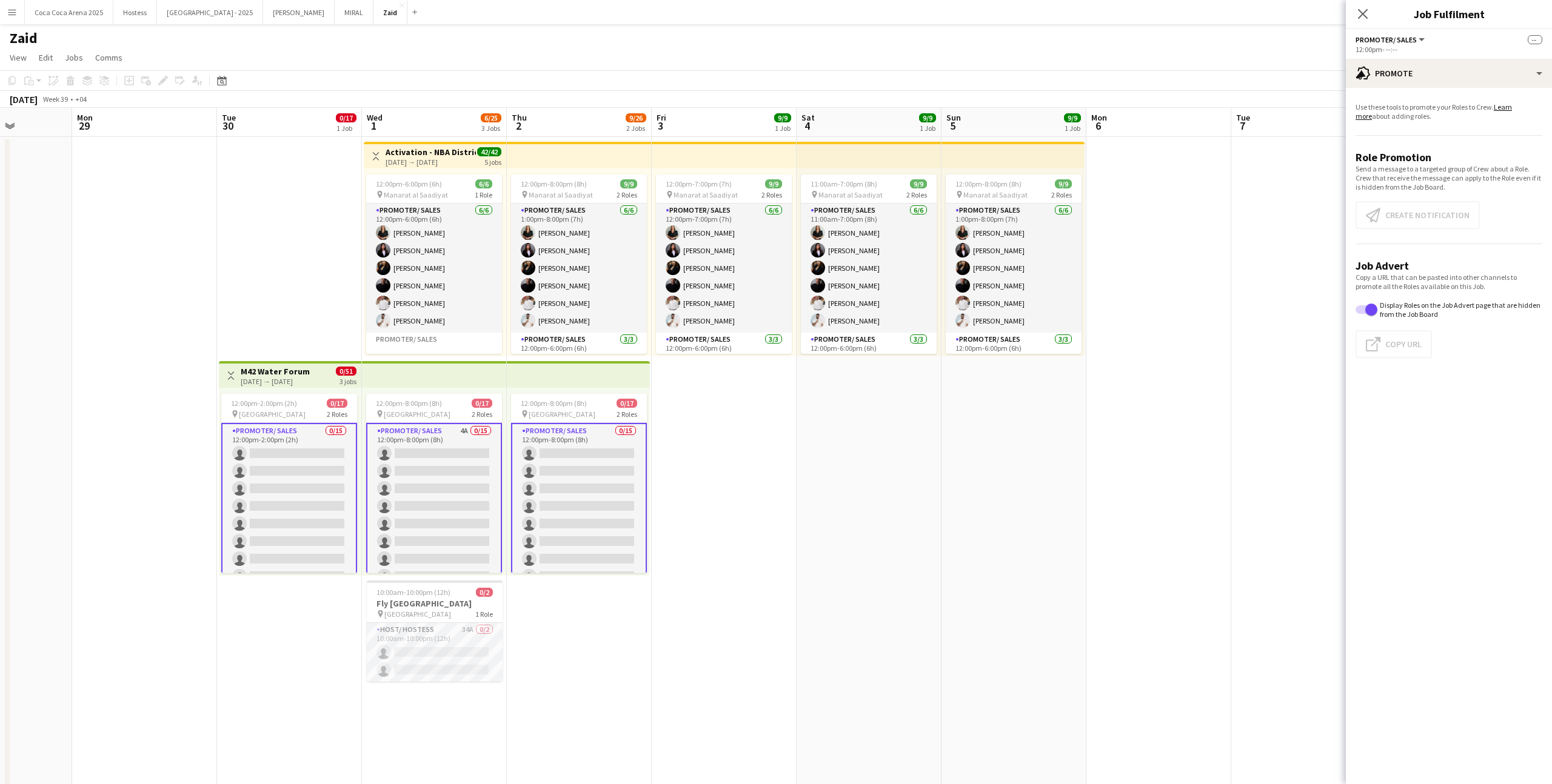
click at [308, 521] on app-card-role "Promoter/ Sales 0/15 12:00pm-2:00pm (2h) single-neutral-actions single-neutral-…" at bounding box center [289, 568] width 136 height 290
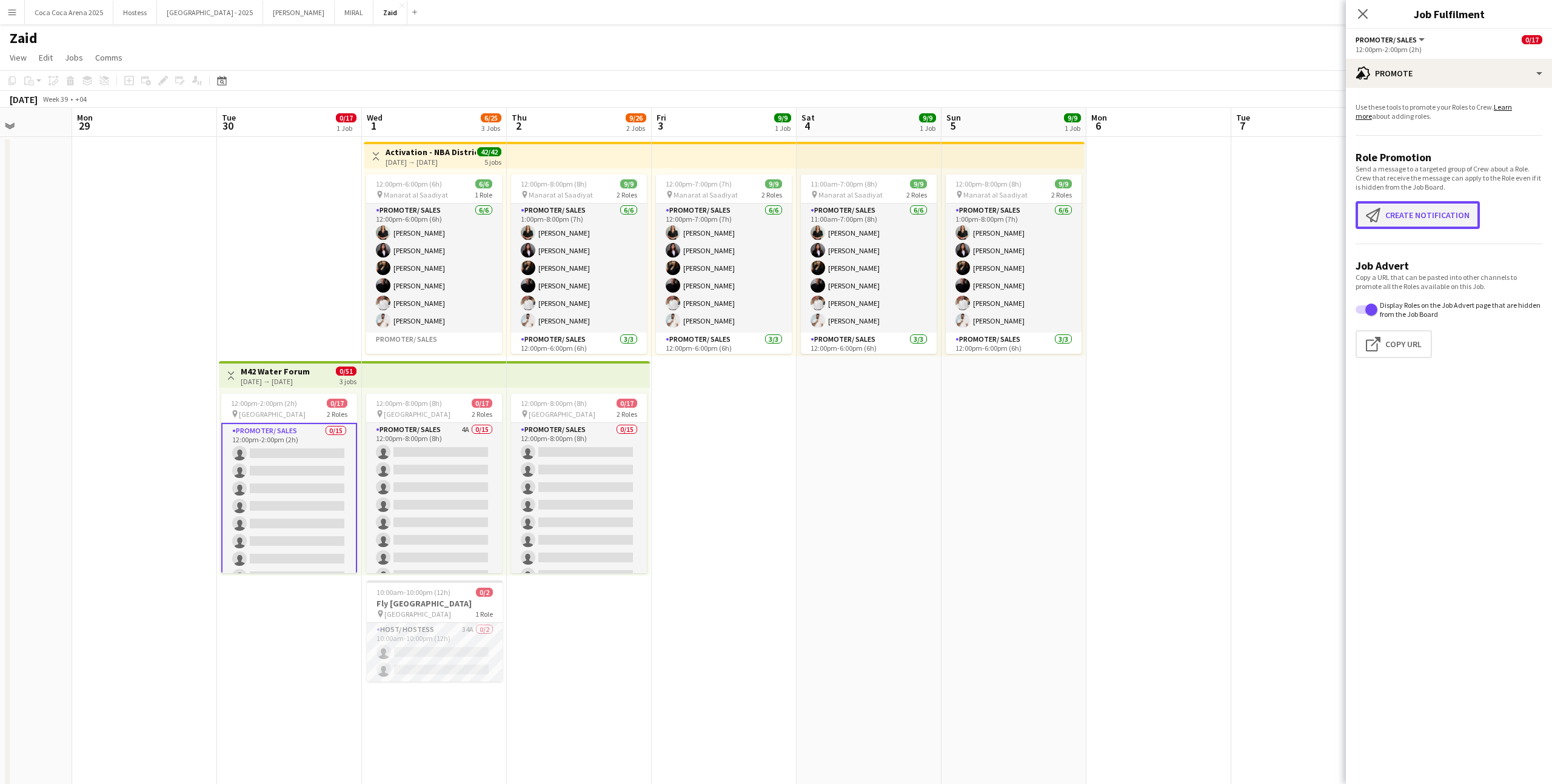
click at [1438, 220] on button "Create notification Create notification" at bounding box center [1417, 215] width 125 height 28
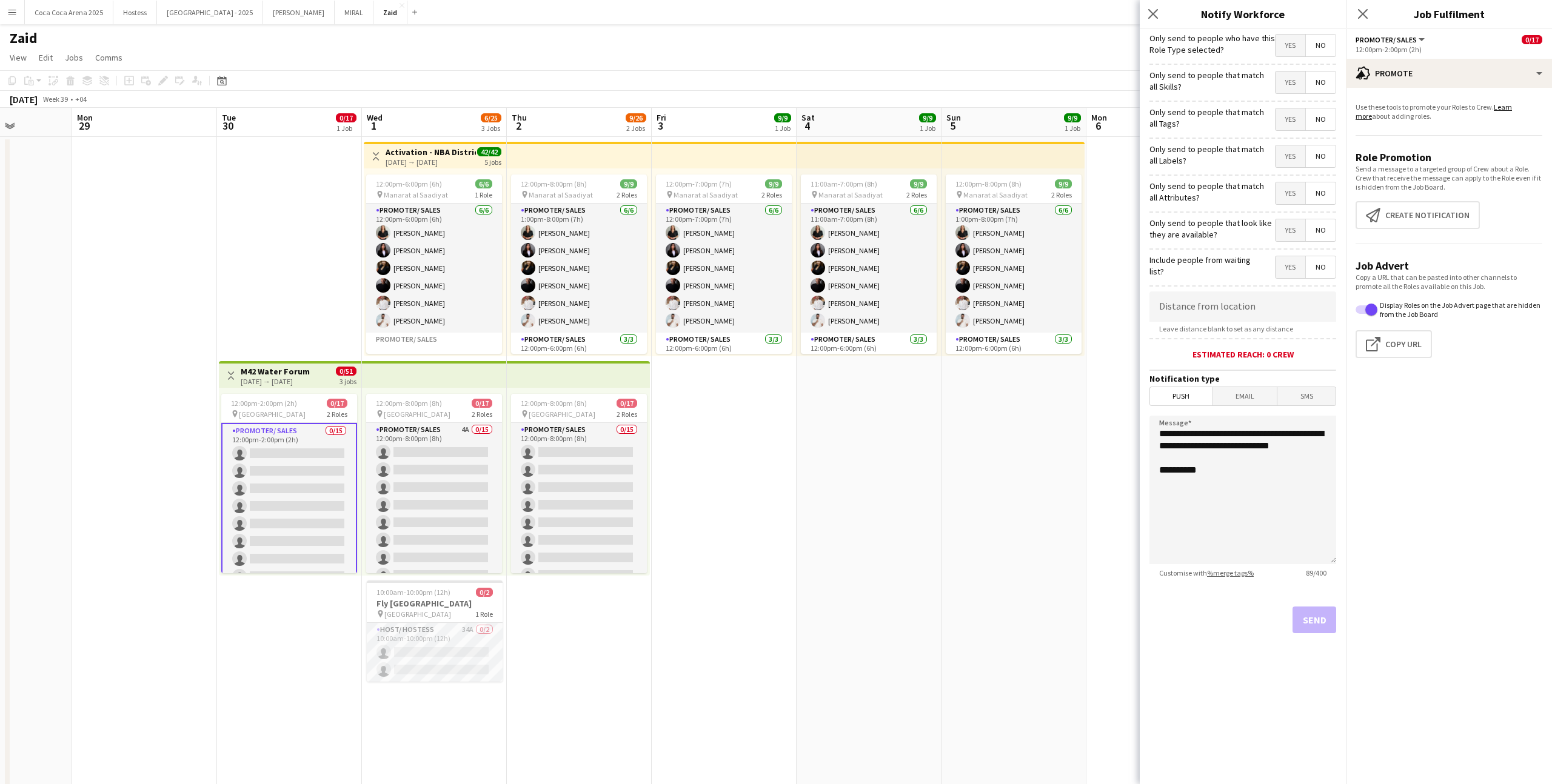
click at [1299, 242] on div "Yes No" at bounding box center [1305, 230] width 61 height 25
click at [1294, 238] on span "Yes" at bounding box center [1290, 230] width 30 height 22
click at [1291, 199] on span "Yes" at bounding box center [1290, 193] width 30 height 22
click at [1291, 157] on span "Yes" at bounding box center [1290, 157] width 30 height 22
click at [1292, 121] on span "Yes" at bounding box center [1290, 119] width 30 height 22
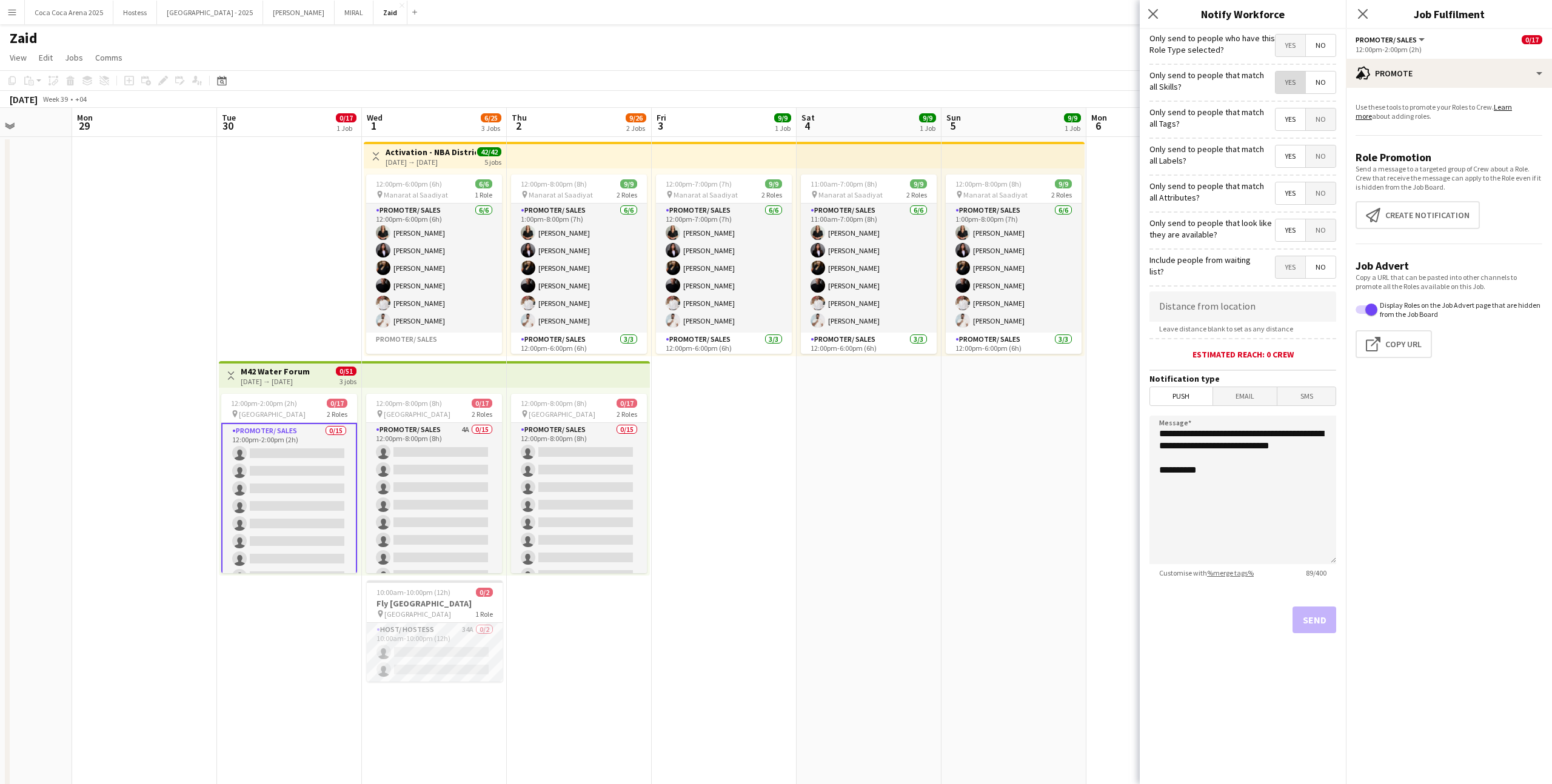
click at [1291, 80] on span "Yes" at bounding box center [1290, 82] width 30 height 22
click at [1293, 47] on span "Yes" at bounding box center [1290, 46] width 30 height 22
click at [1316, 621] on button "Send" at bounding box center [1315, 619] width 44 height 26
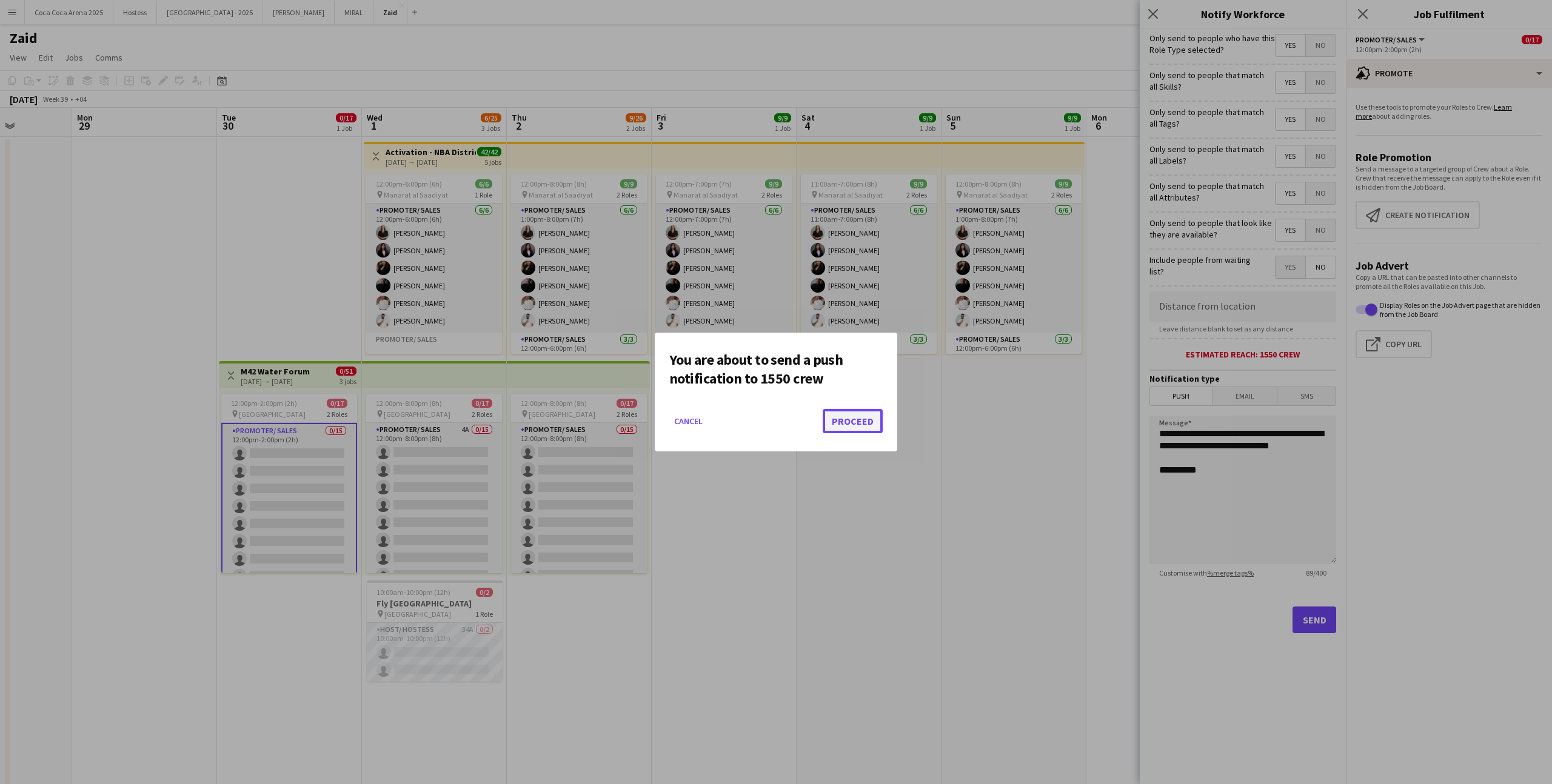
click at [825, 423] on button "Proceed" at bounding box center [852, 421] width 60 height 25
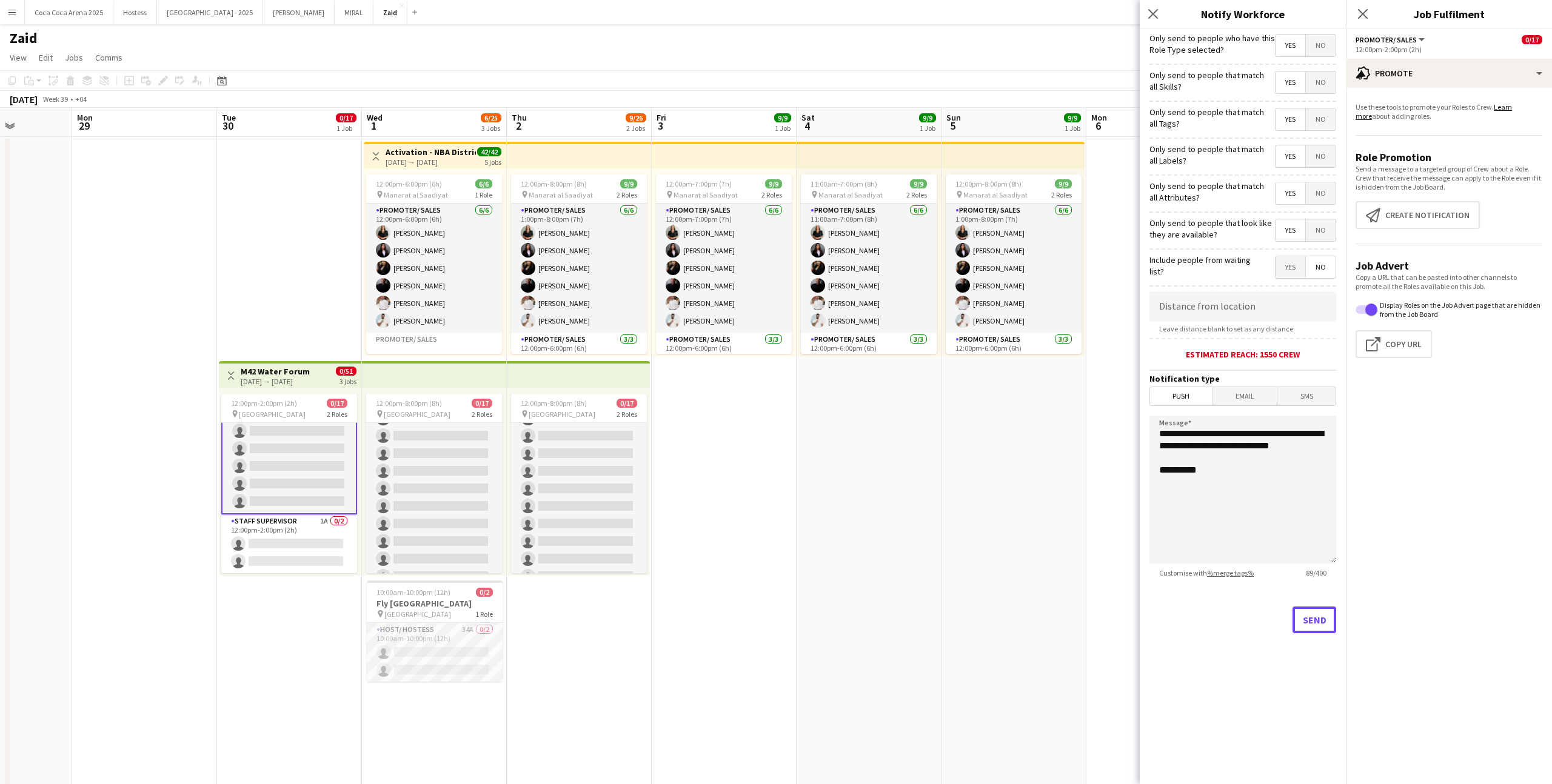
scroll to position [196, 0]
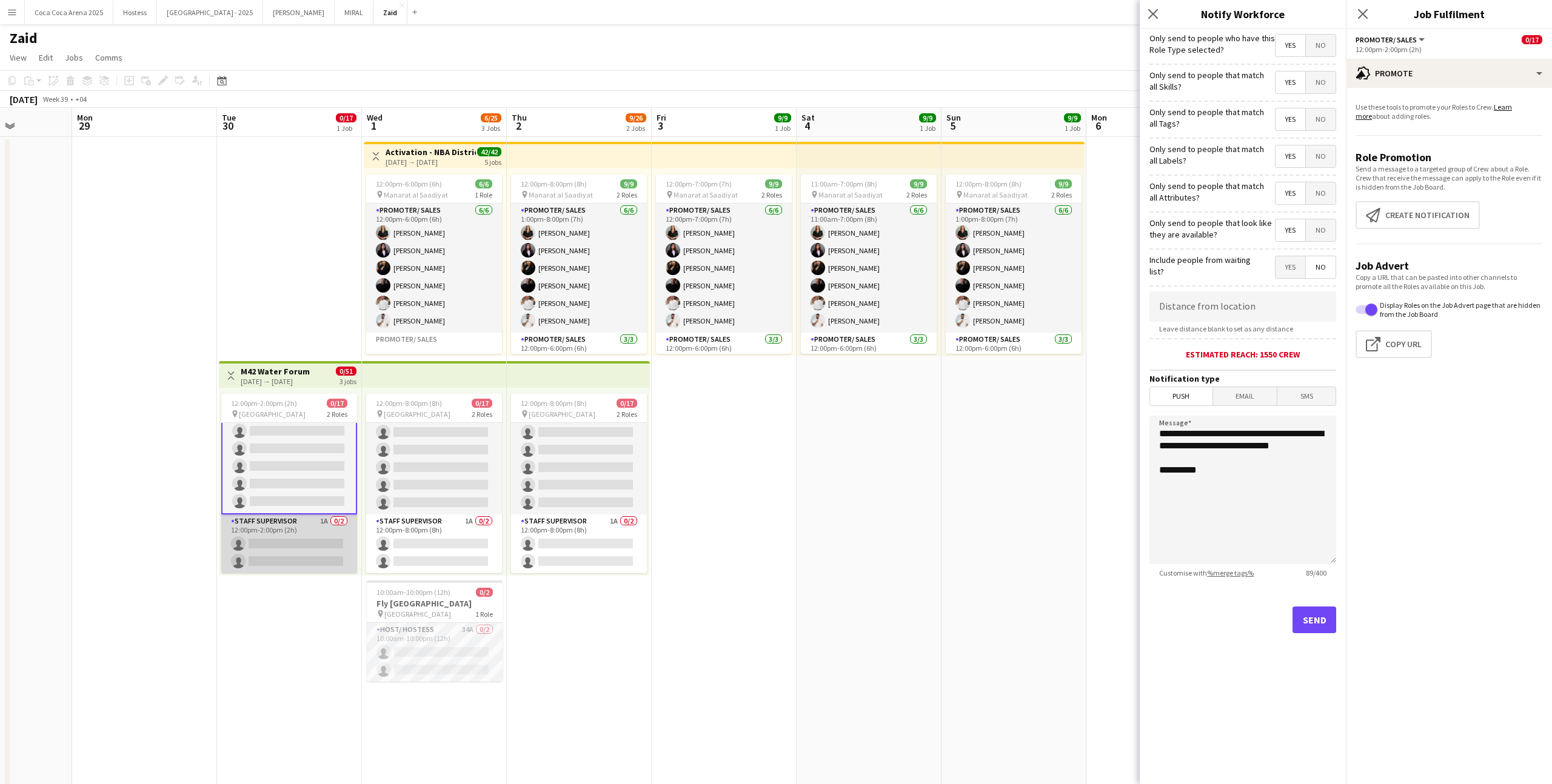
click at [331, 541] on app-card-role "Staff Supervisor 1A 0/2 12:00pm-2:00pm (2h) single-neutral-actions single-neutr…" at bounding box center [289, 544] width 136 height 58
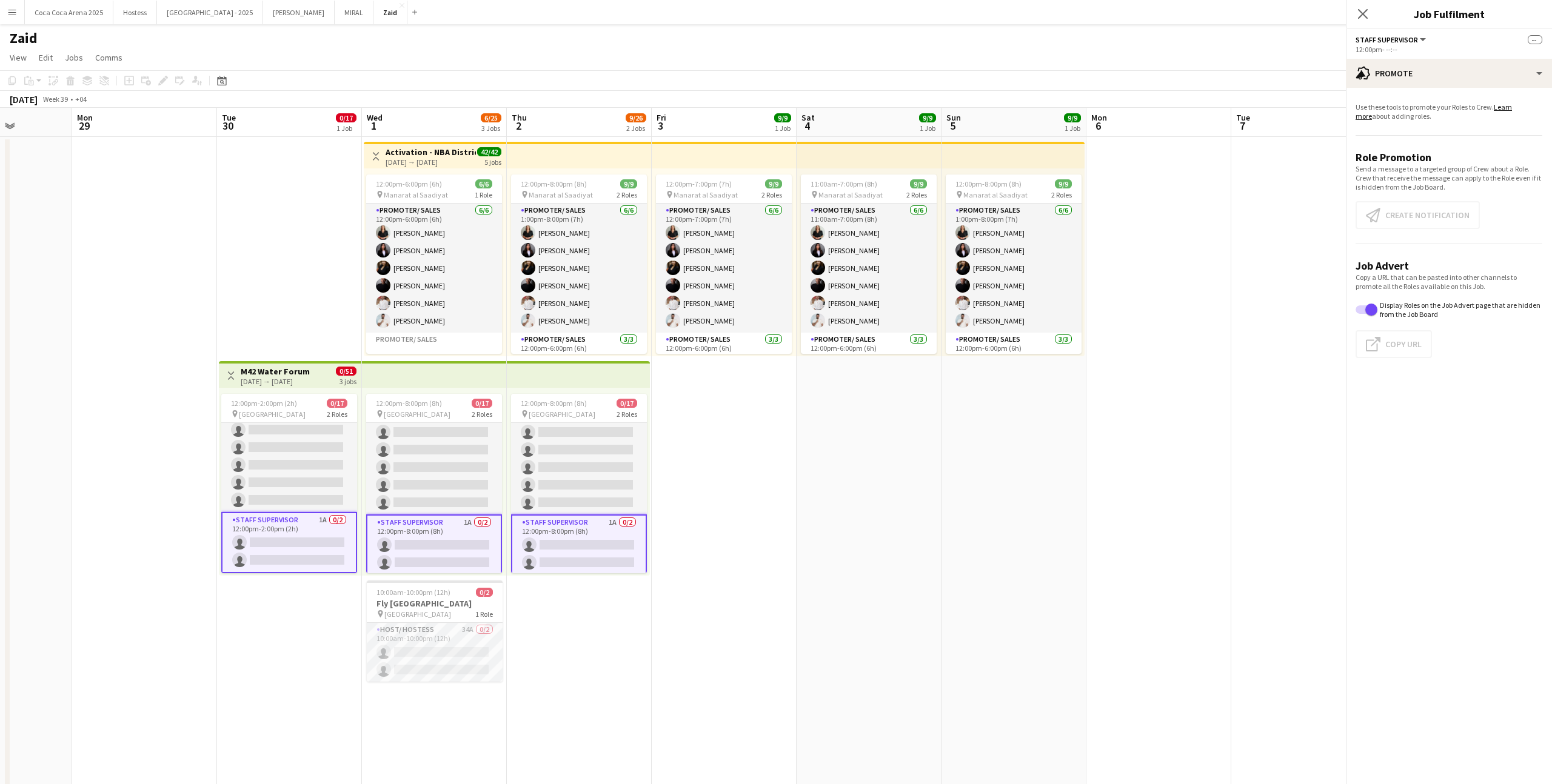
scroll to position [197, 0]
click at [308, 540] on app-card-role "Staff Supervisor 1A 0/2 12:00pm-2:00pm (2h) single-neutral-actions single-neutr…" at bounding box center [289, 544] width 136 height 61
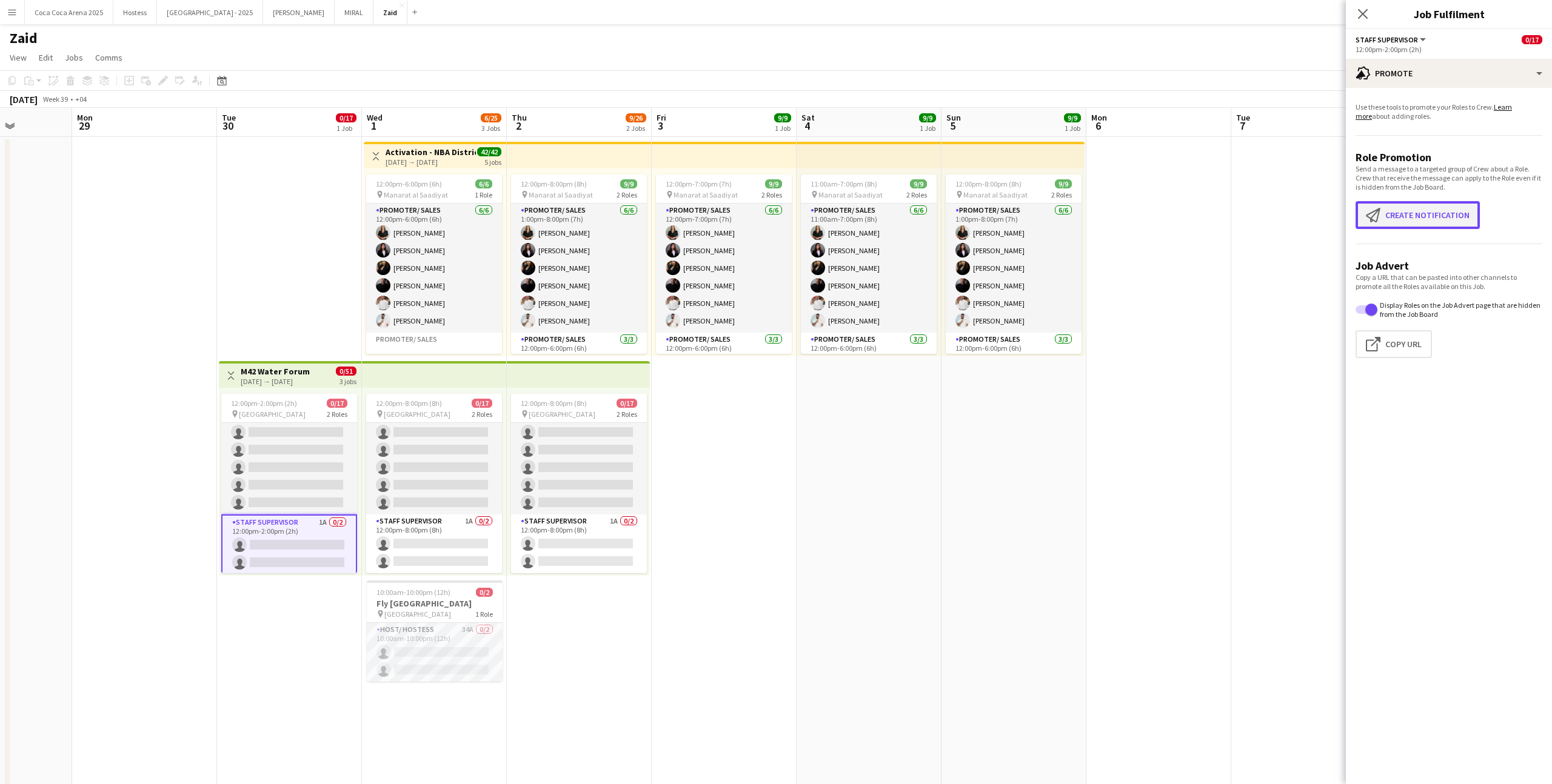
click at [1438, 207] on button "Create notification Create notification" at bounding box center [1417, 215] width 125 height 28
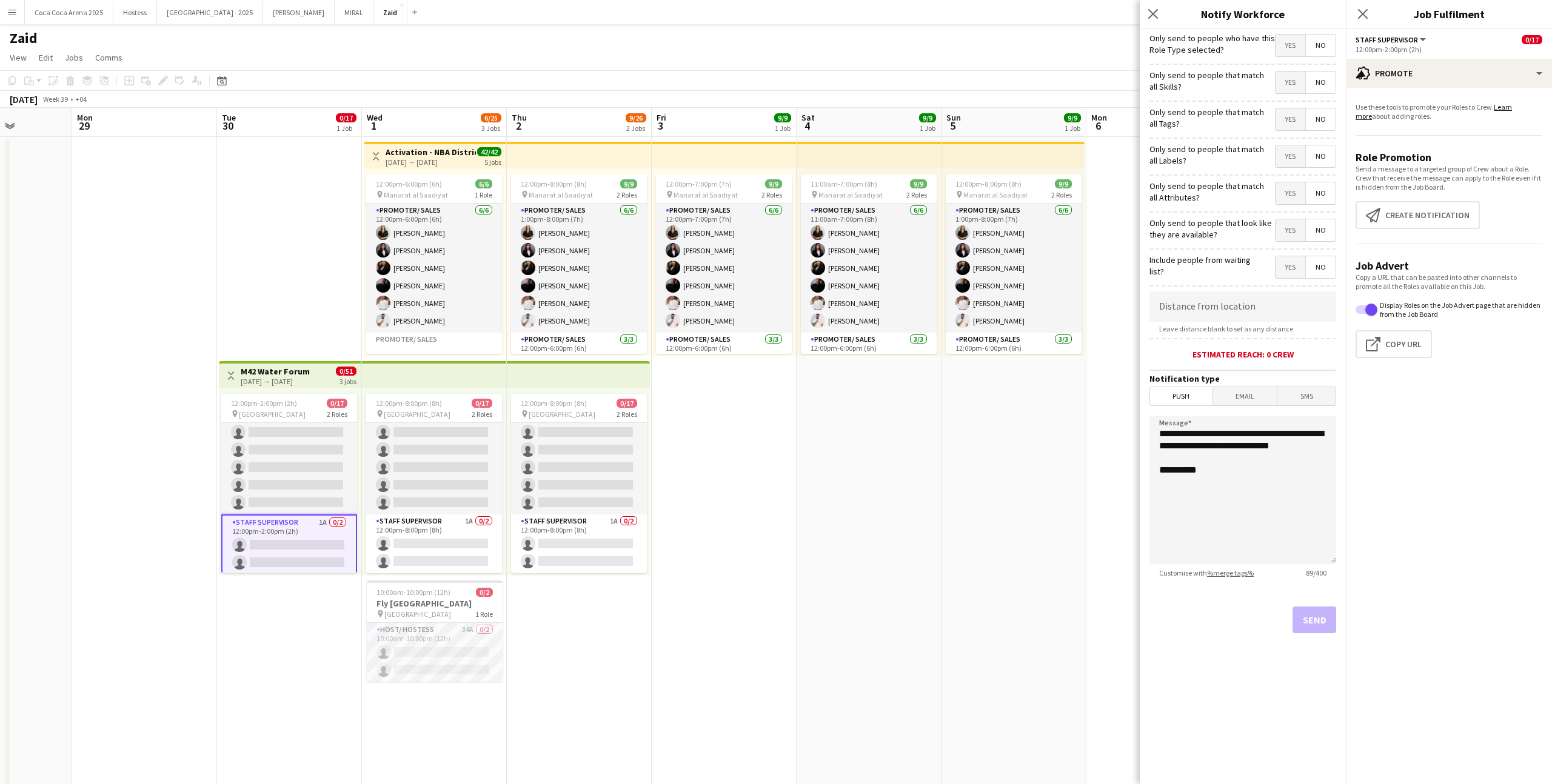
click at [1297, 235] on span "Yes" at bounding box center [1290, 230] width 30 height 22
click at [1290, 195] on span "Yes" at bounding box center [1290, 193] width 30 height 22
click at [1288, 157] on span "Yes" at bounding box center [1290, 157] width 30 height 22
click at [1288, 125] on span "Yes" at bounding box center [1290, 119] width 30 height 22
click at [1289, 93] on div "Yes No" at bounding box center [1305, 83] width 61 height 25
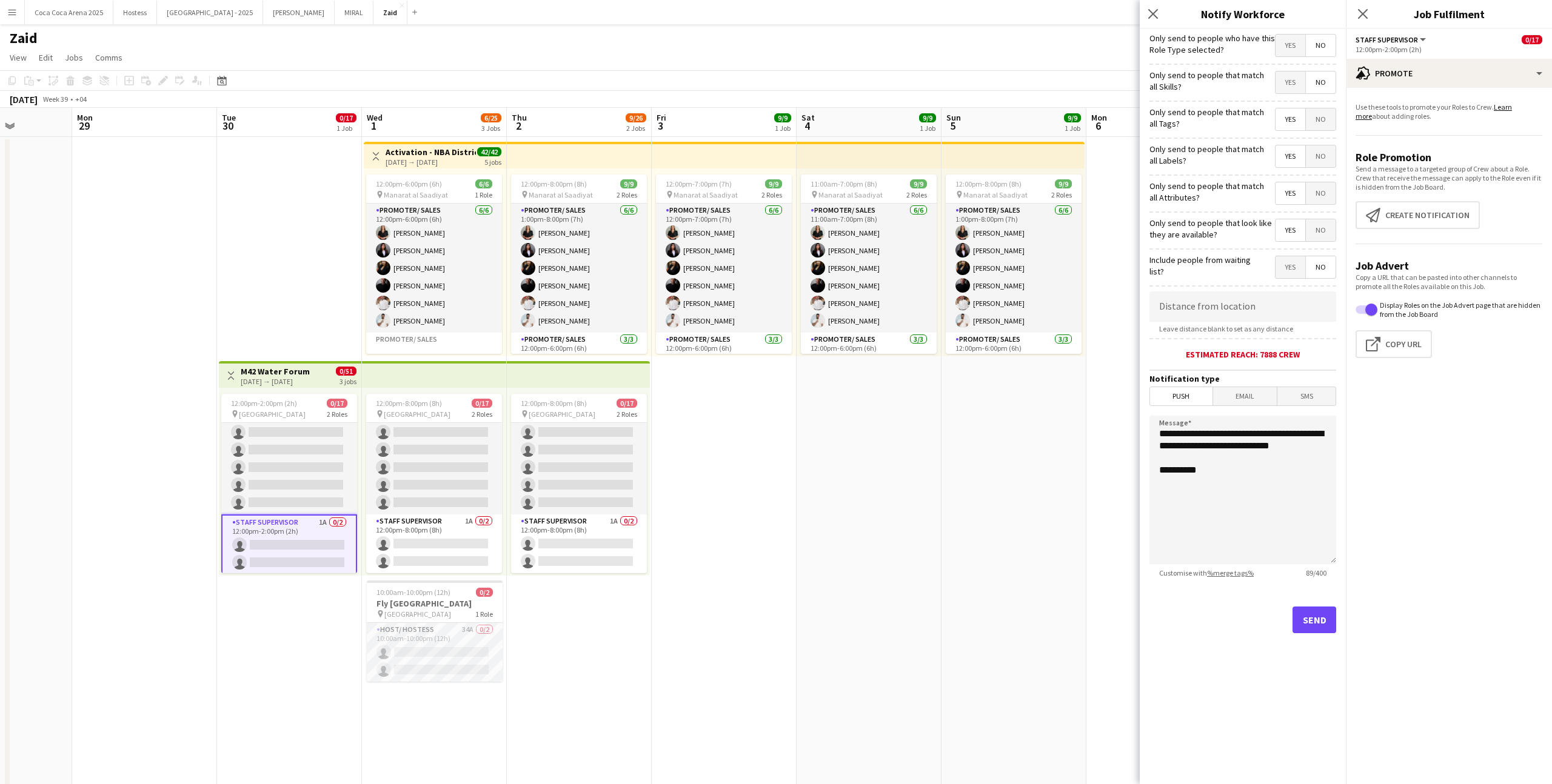
click at [1293, 76] on span "Yes" at bounding box center [1290, 82] width 30 height 22
click at [1295, 47] on span "Yes" at bounding box center [1290, 46] width 30 height 22
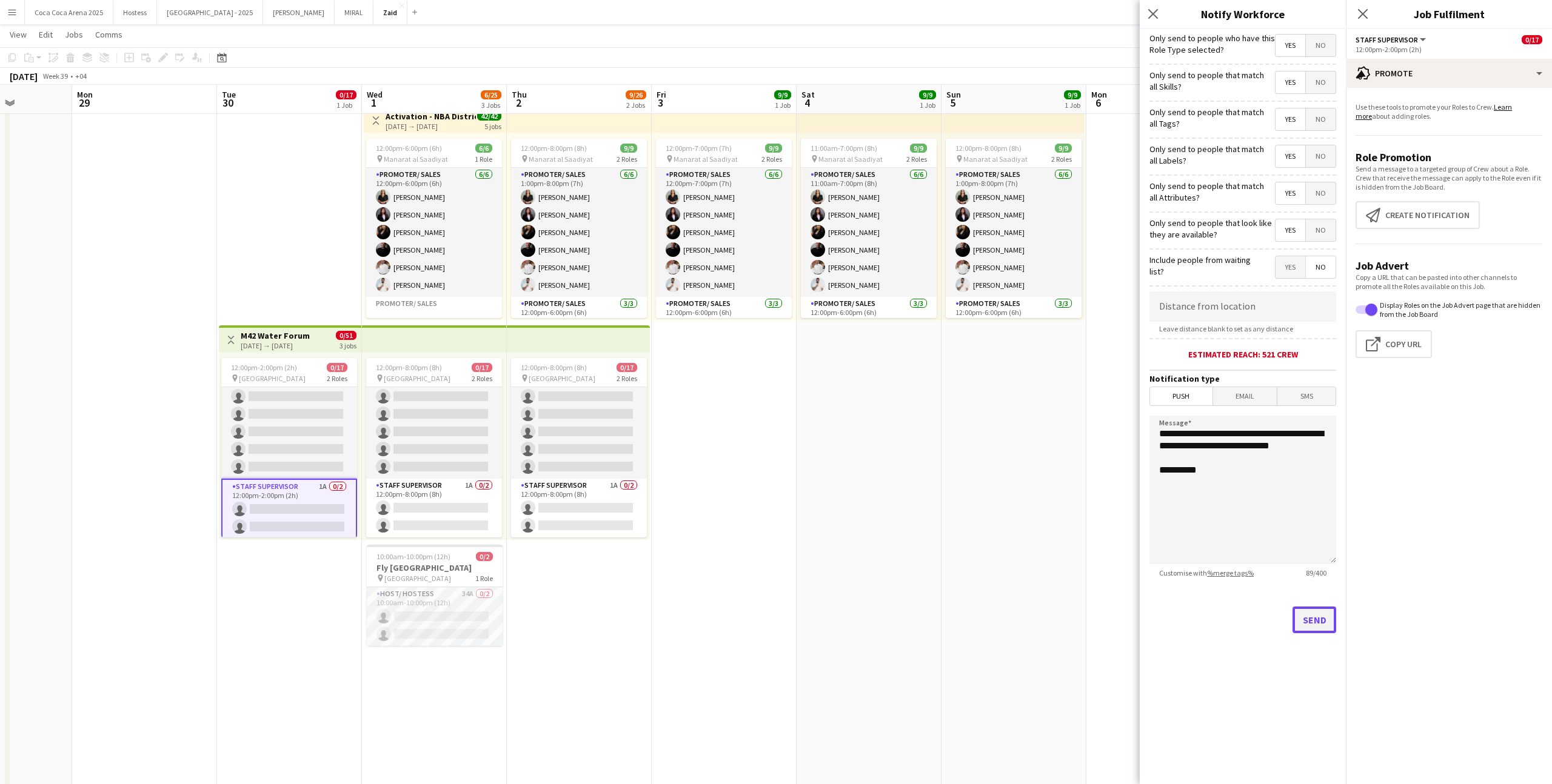
click at [1316, 621] on button "Send" at bounding box center [1315, 619] width 44 height 26
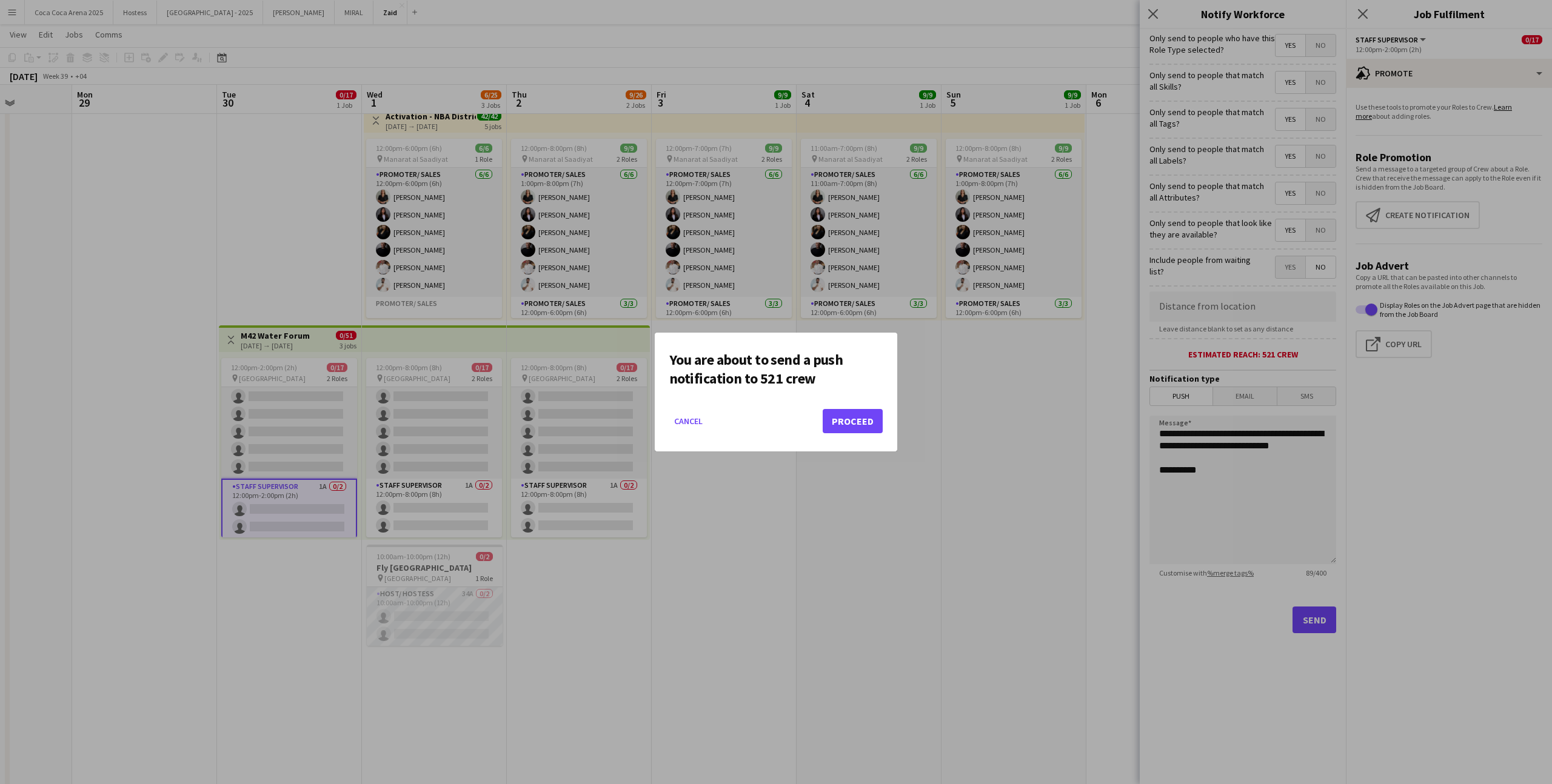
click at [842, 433] on mat-dialog-actions "Cancel Proceed" at bounding box center [776, 425] width 213 height 52
click at [841, 425] on button "Proceed" at bounding box center [852, 421] width 60 height 25
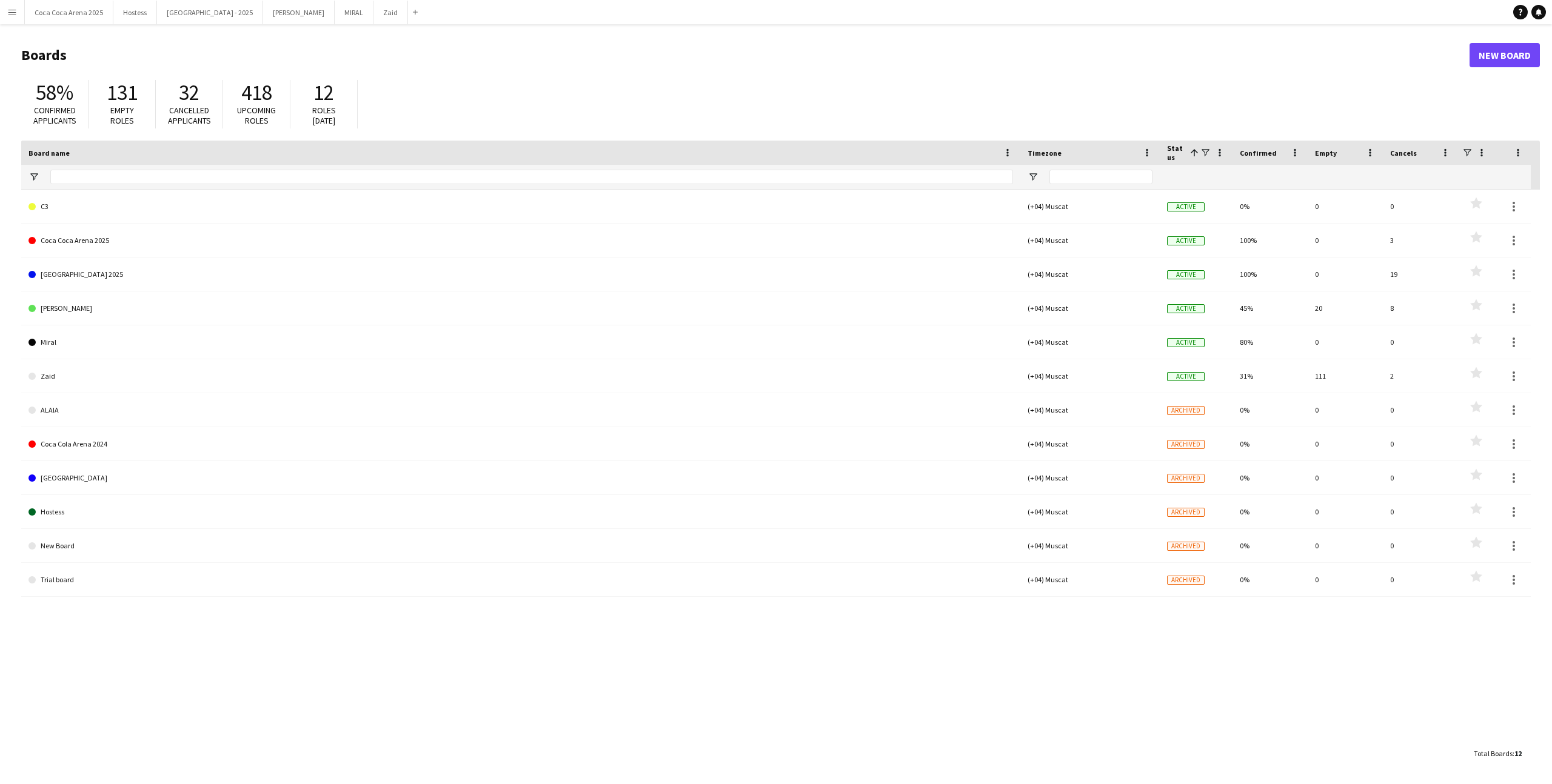
click at [13, 16] on app-icon "Menu" at bounding box center [12, 12] width 9 height 9
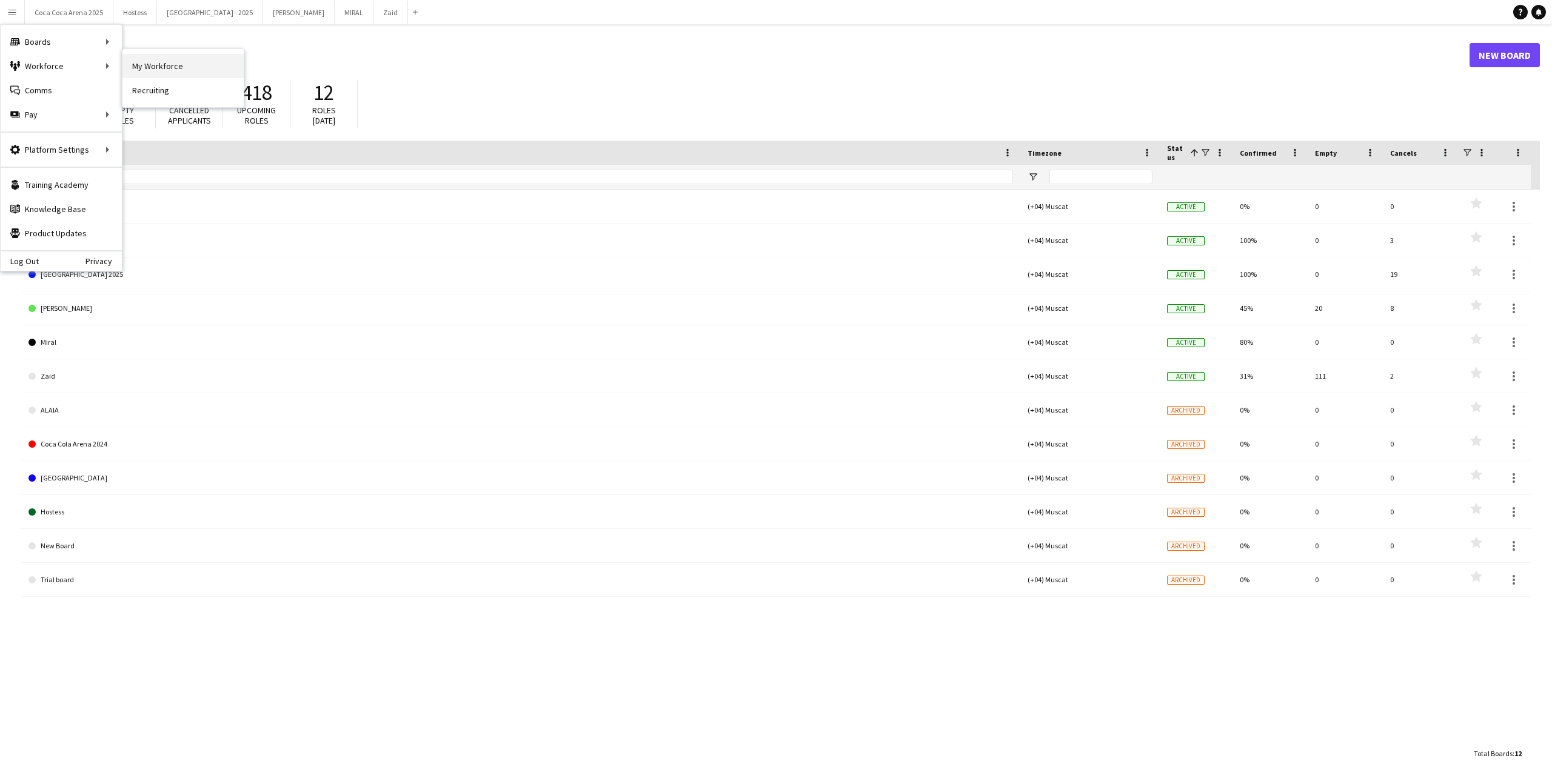
click at [153, 58] on link "My Workforce" at bounding box center [183, 66] width 121 height 25
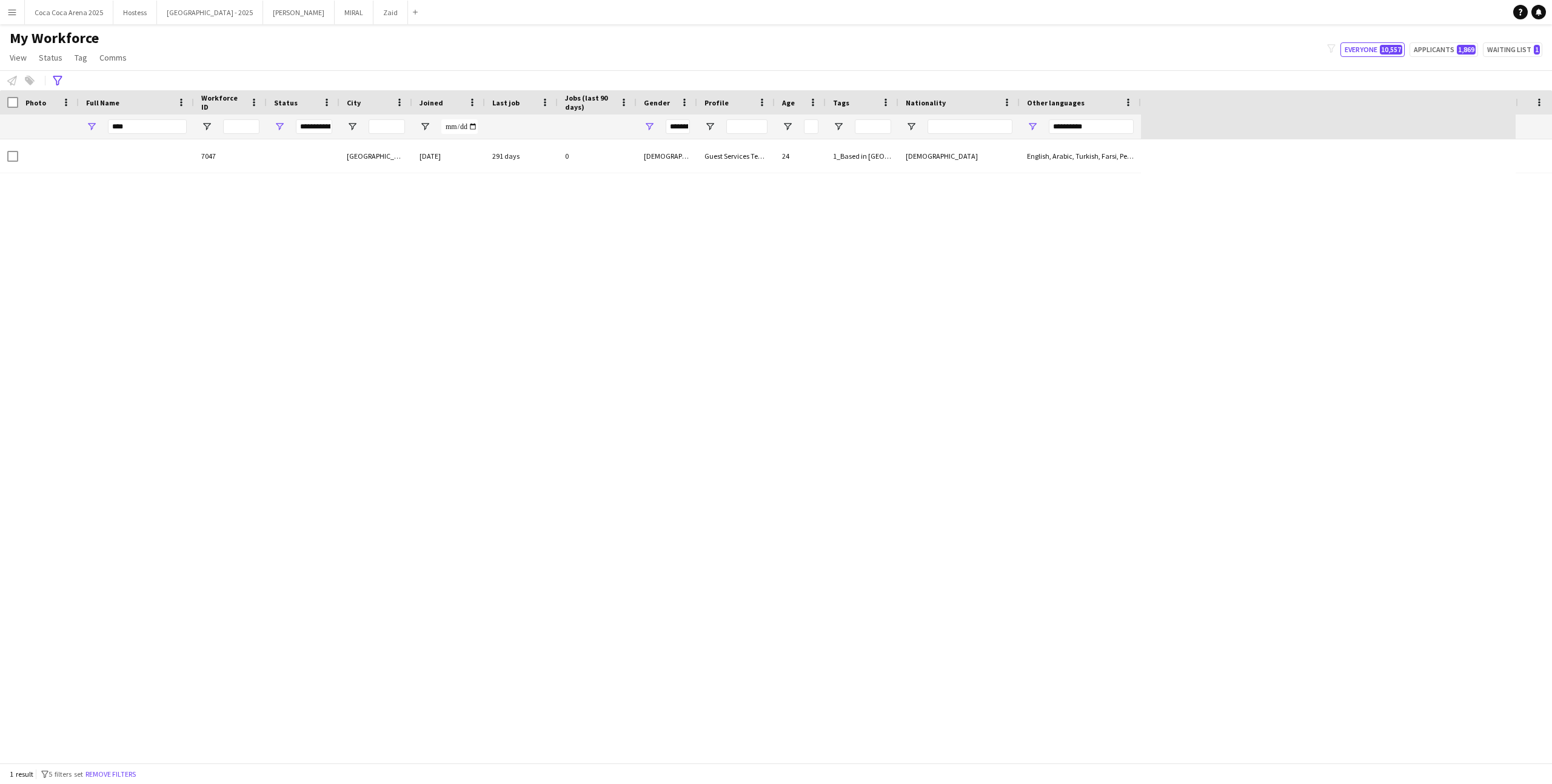
type input "**********"
click at [154, 121] on input "****" at bounding box center [147, 126] width 79 height 14
type input "****"
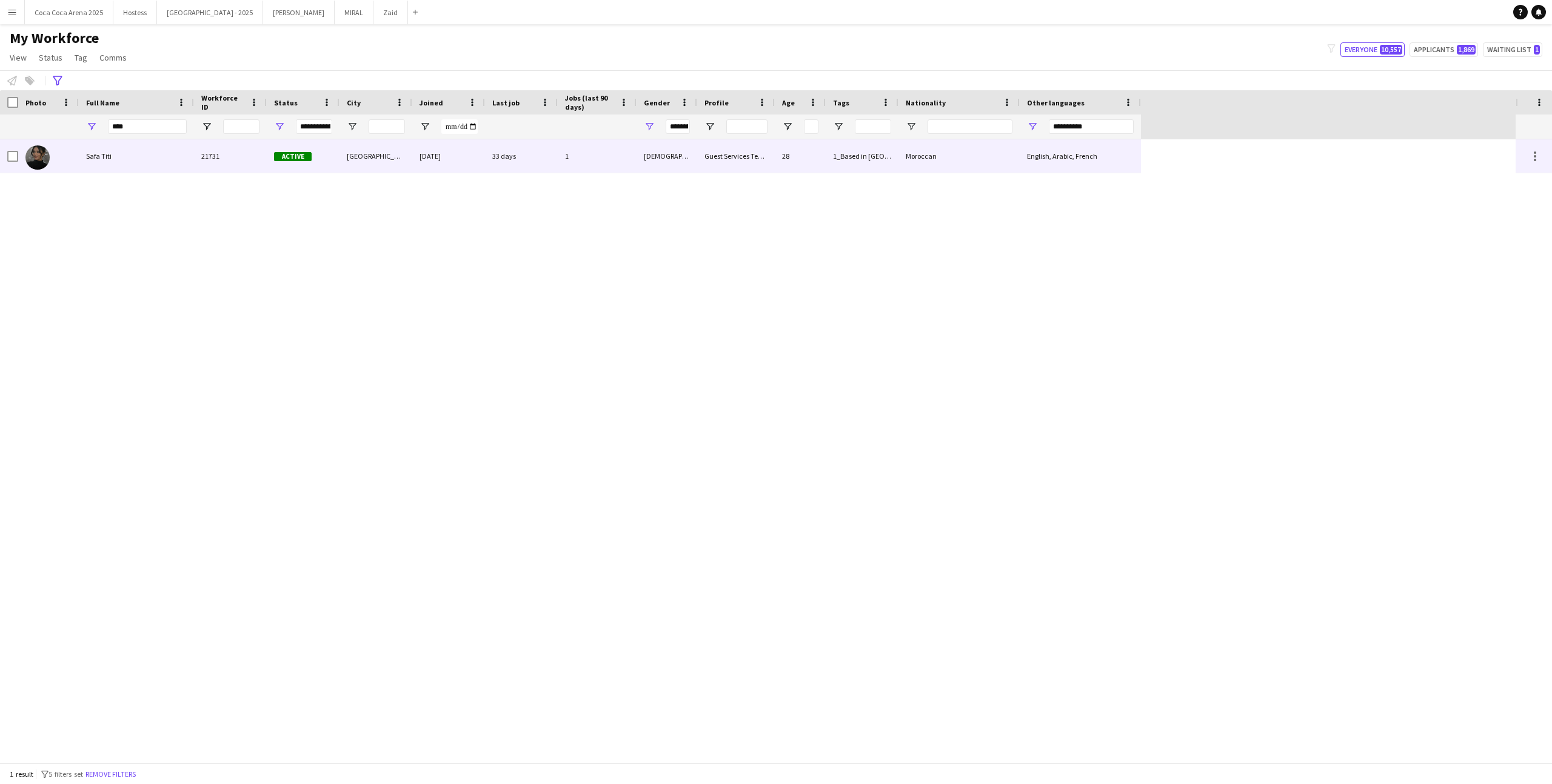
click at [187, 157] on div "Safa Titi" at bounding box center [136, 156] width 115 height 33
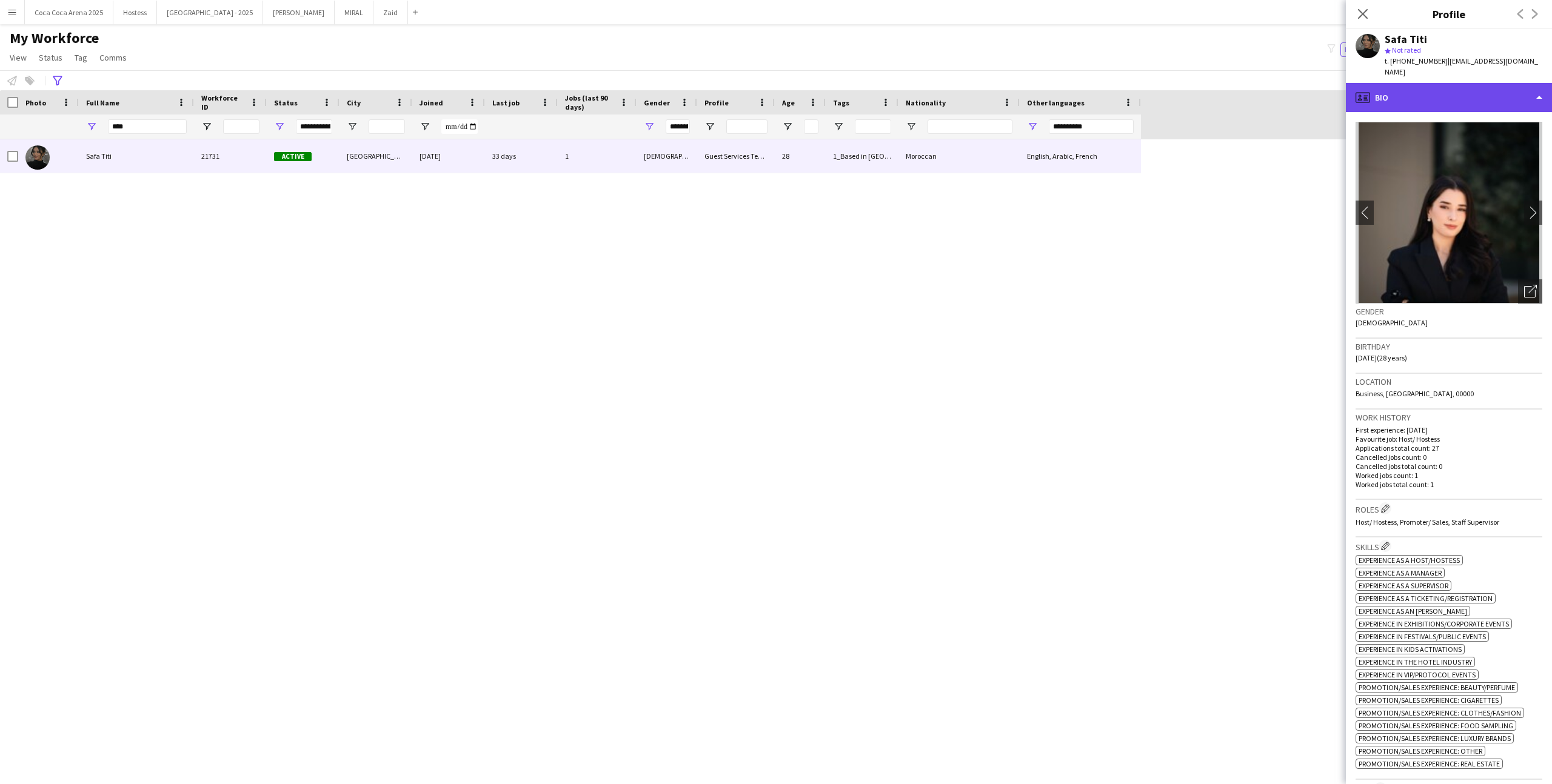
click at [1451, 88] on div "profile Bio" at bounding box center [1449, 97] width 206 height 29
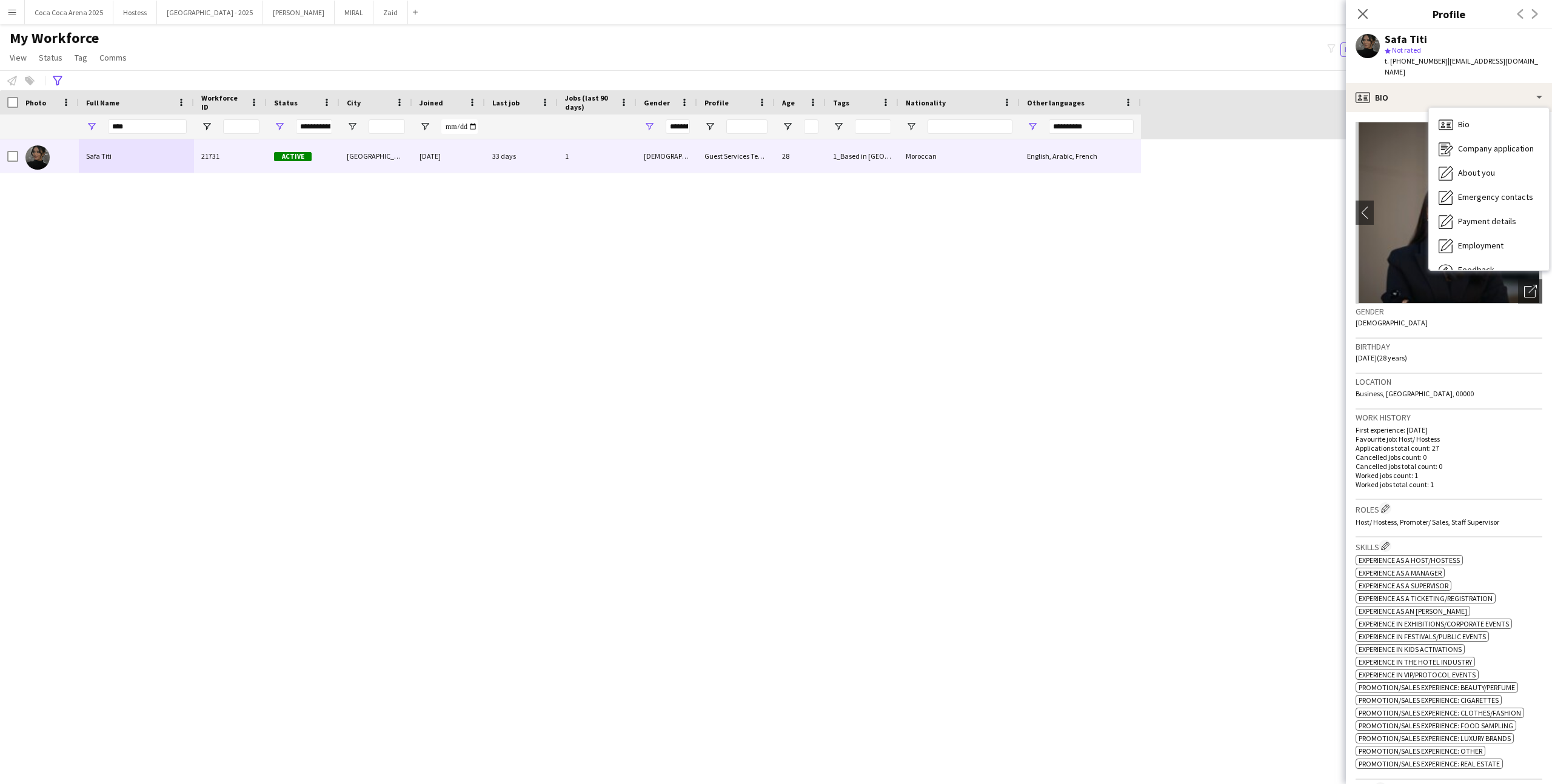
click at [1400, 306] on h3 "Gender" at bounding box center [1449, 311] width 186 height 11
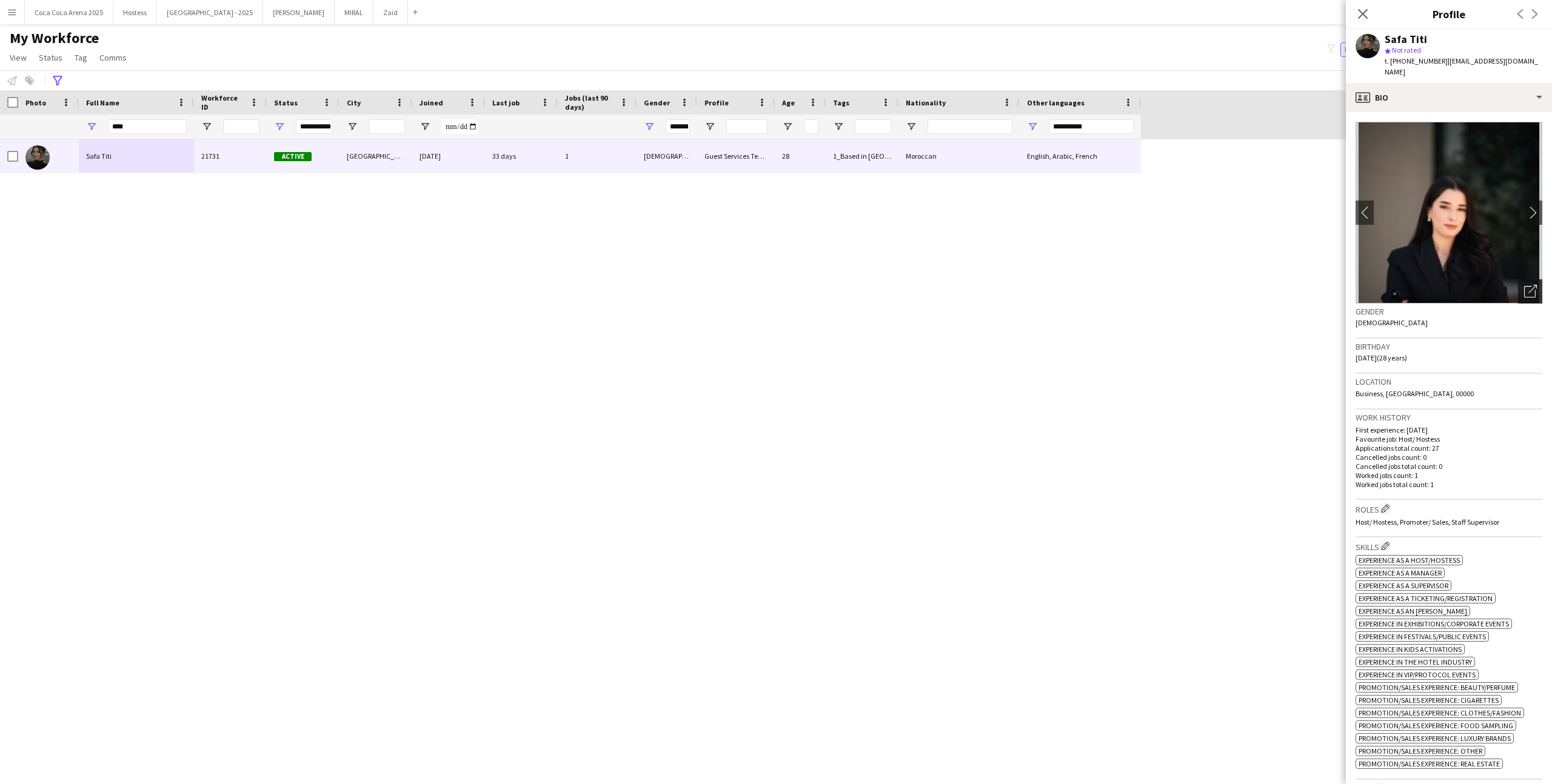
click at [1534, 287] on div "Open photos pop-in" at bounding box center [1530, 291] width 25 height 25
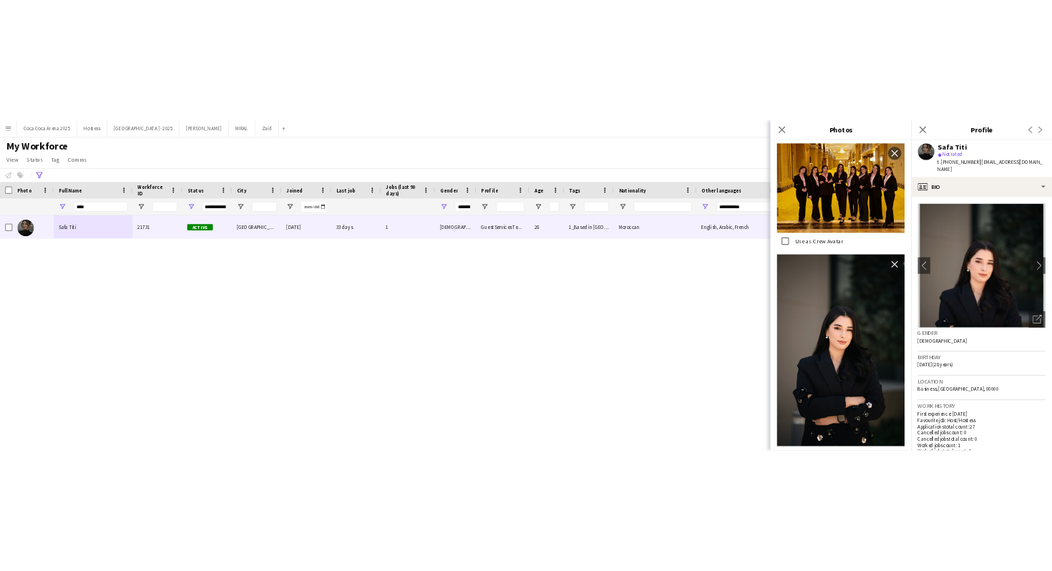
scroll to position [3610, 0]
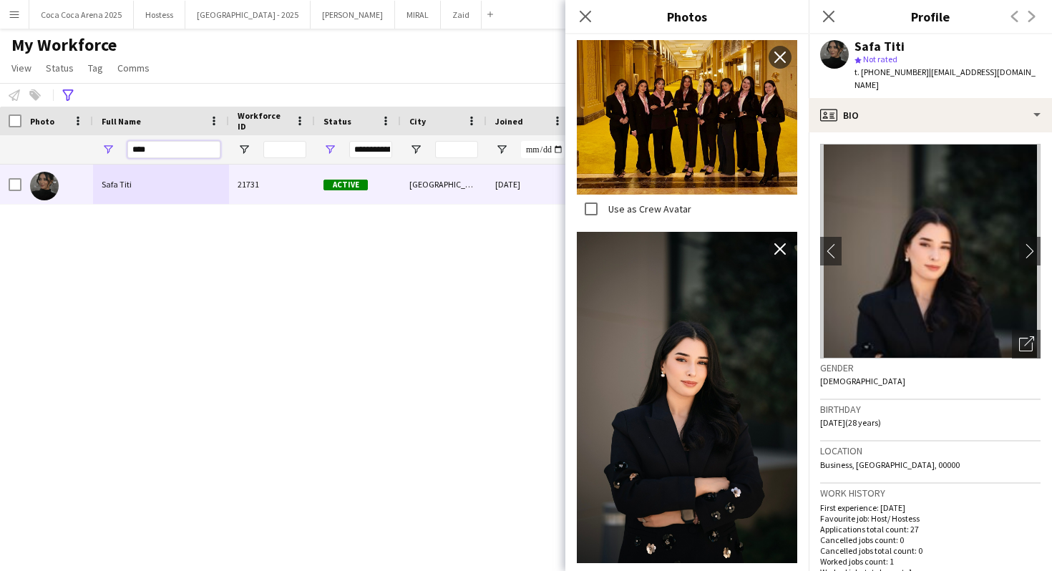
click at [172, 145] on input "****" at bounding box center [173, 149] width 93 height 17
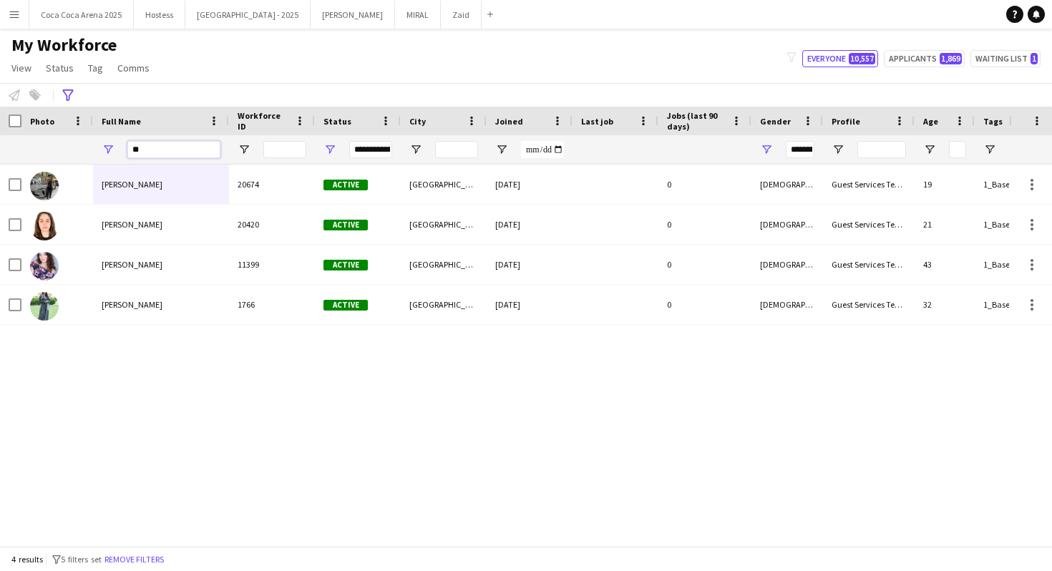
type input "*"
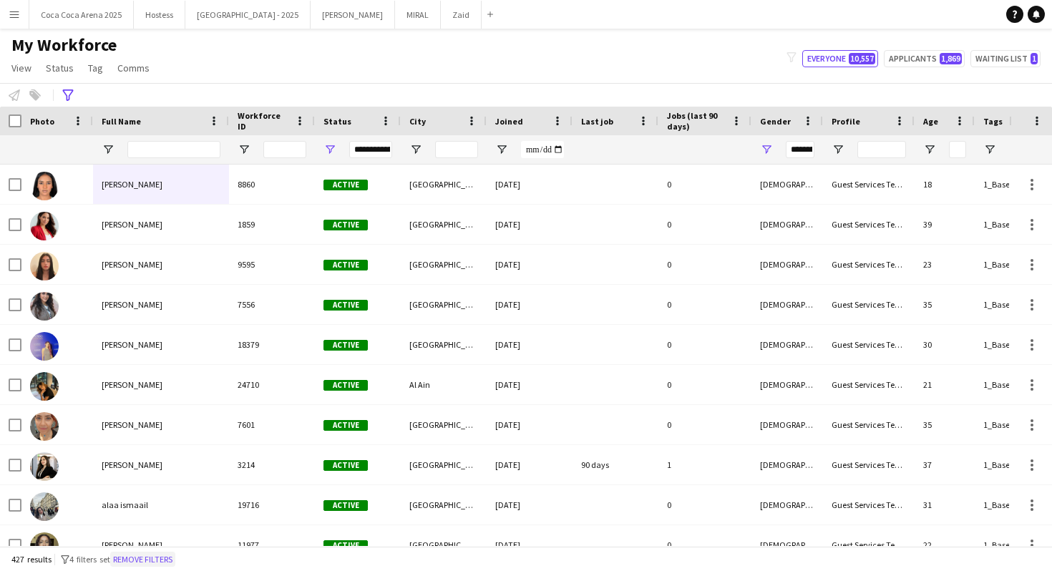
click at [165, 560] on button "Remove filters" at bounding box center [142, 560] width 65 height 16
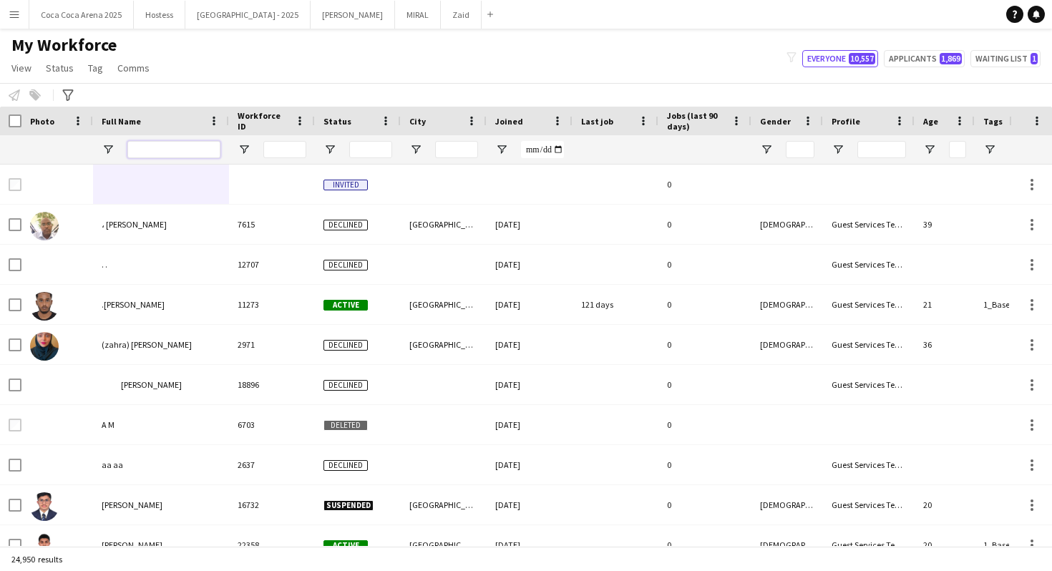
click at [206, 151] on input "Full Name Filter Input" at bounding box center [173, 149] width 93 height 17
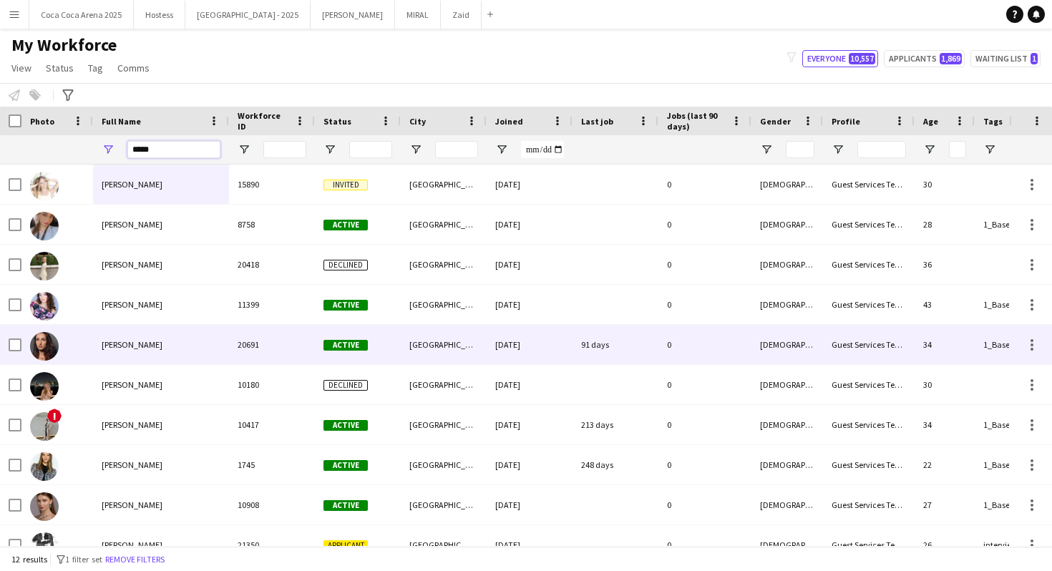
type input "*****"
